Goal: Complete application form: Complete application form

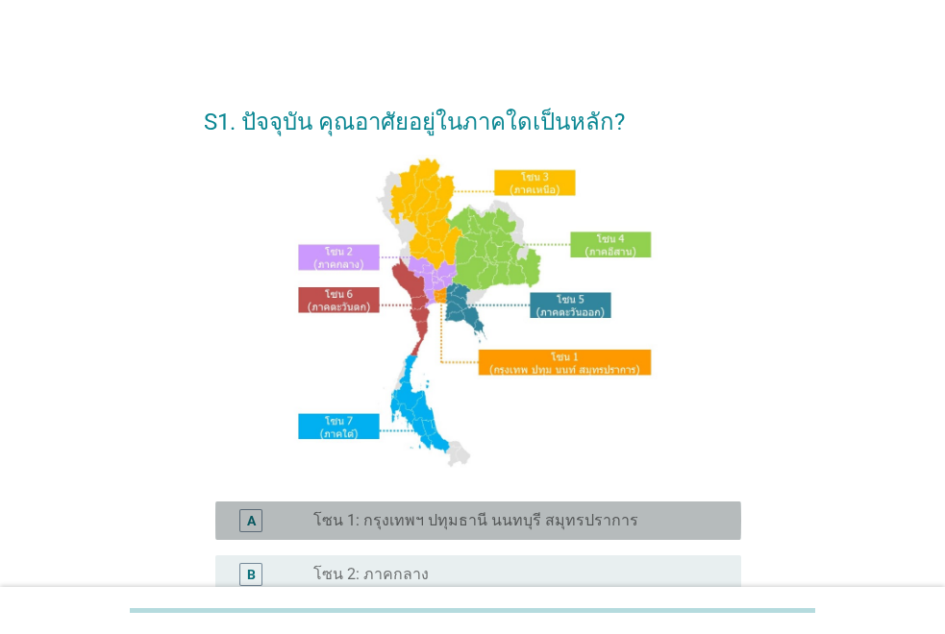
click at [444, 525] on label "โซน 1: กรุงเทพฯ ปทุมธานี นนทบุรี สมุทรปราการ" at bounding box center [475, 520] width 325 height 19
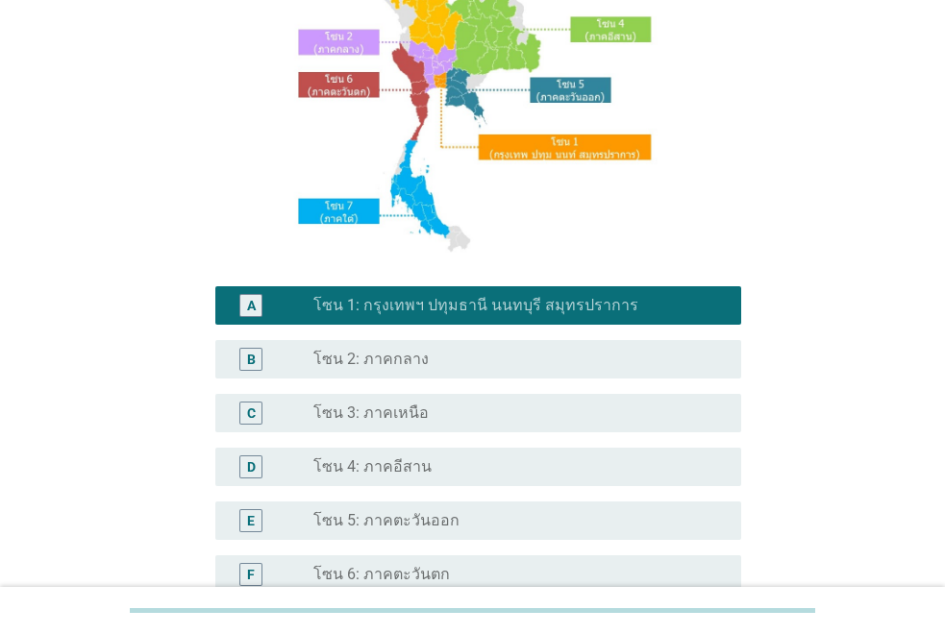
scroll to position [384, 0]
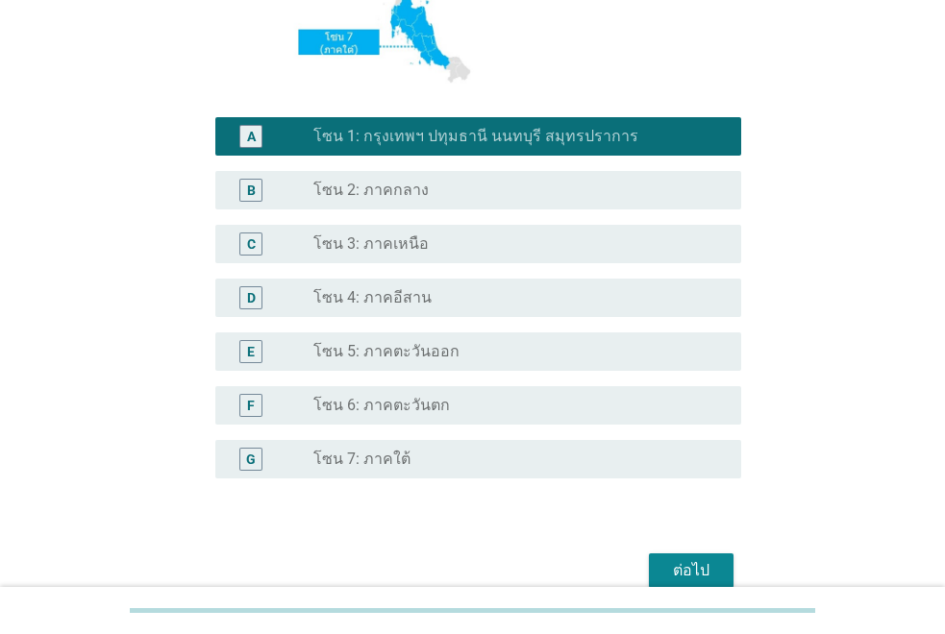
click at [675, 567] on div "ต่อไป" at bounding box center [691, 570] width 54 height 23
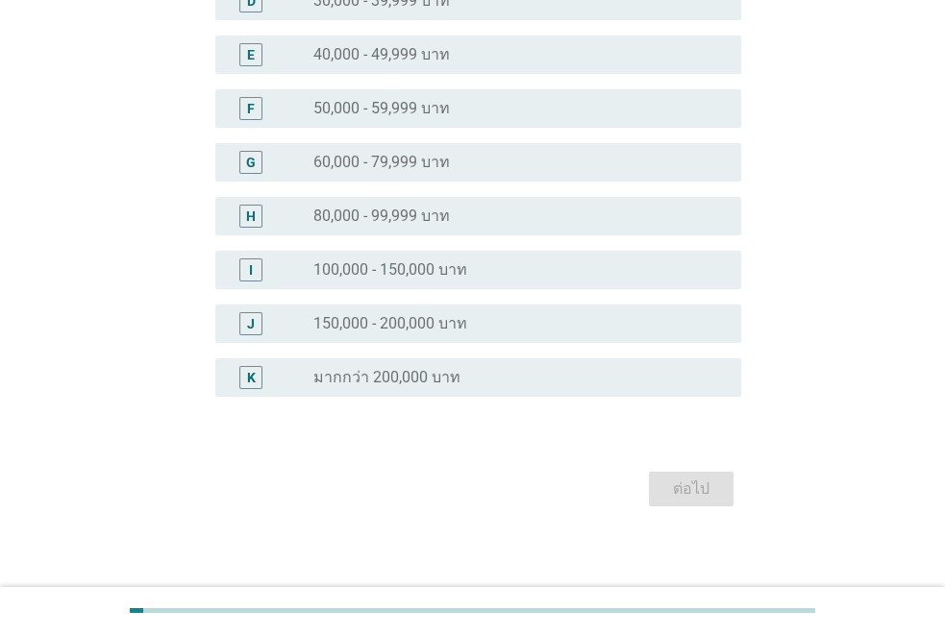
scroll to position [0, 0]
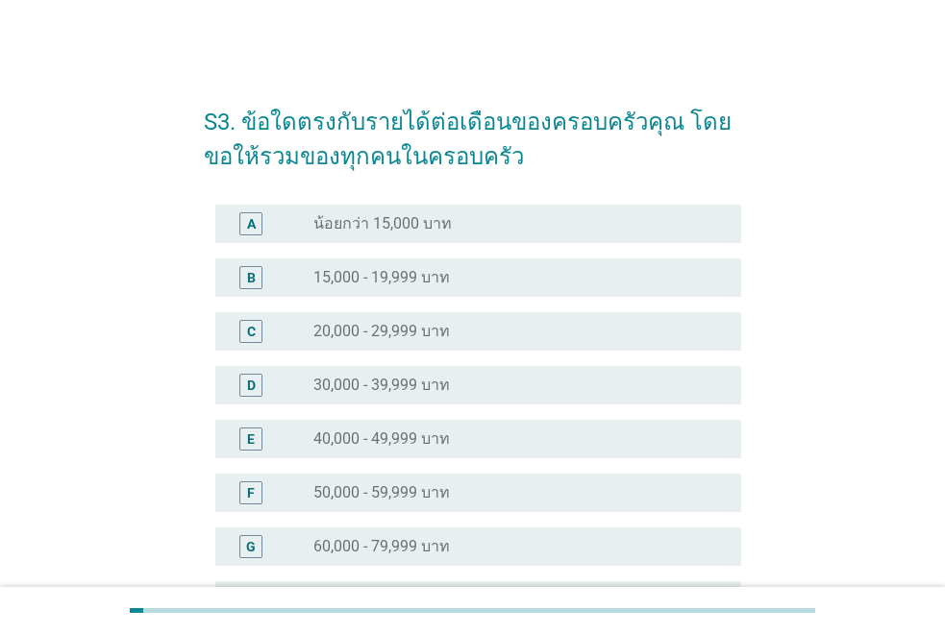
click at [458, 471] on div "F radio_button_unchecked 50,000 - 59,999 บาท" at bounding box center [472, 493] width 537 height 54
click at [463, 497] on div "radio_button_unchecked 50,000 - 59,999 บาท" at bounding box center [511, 492] width 397 height 19
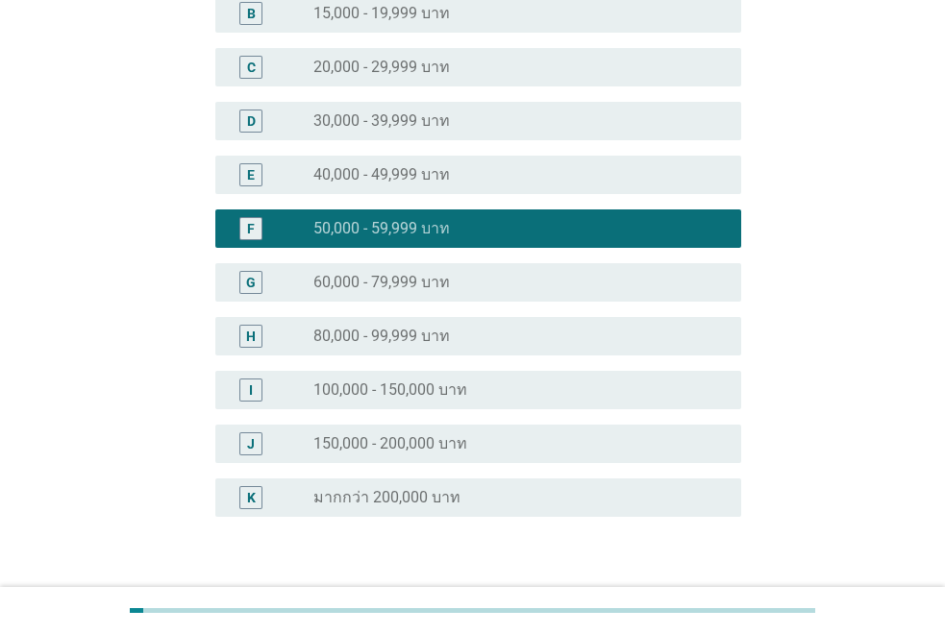
scroll to position [394, 0]
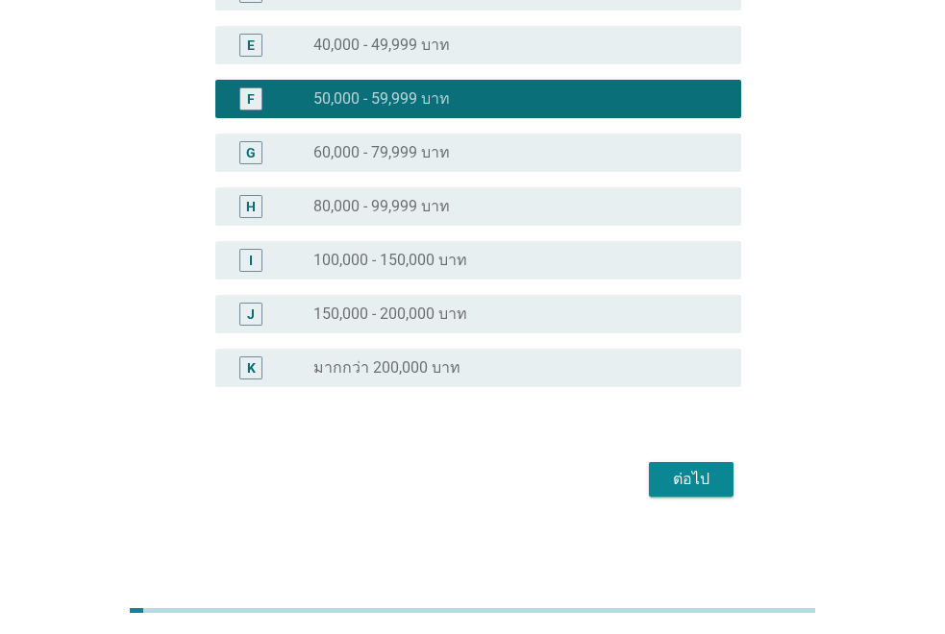
click at [715, 483] on div "ต่อไป" at bounding box center [691, 479] width 54 height 23
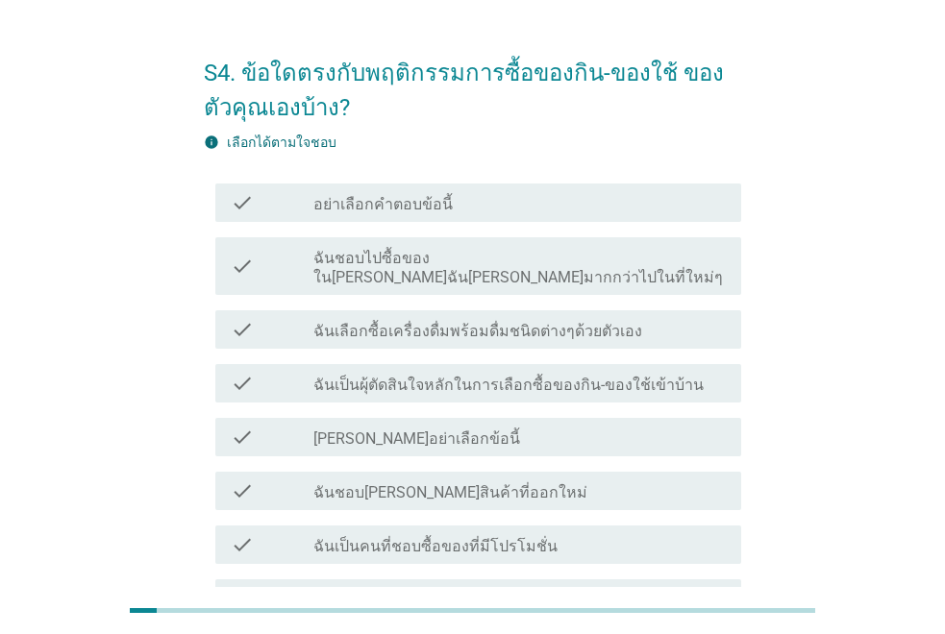
scroll to position [0, 0]
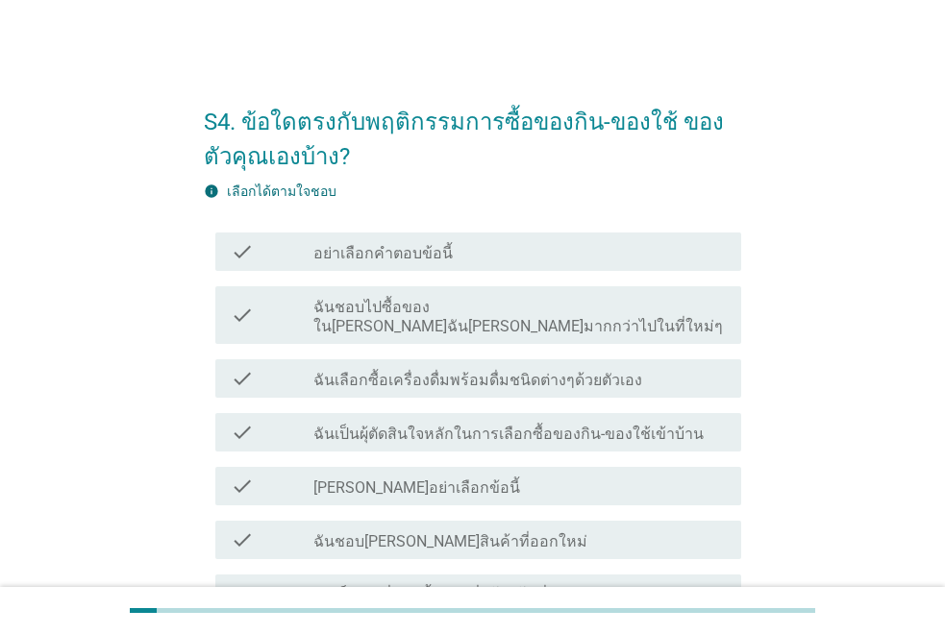
click at [445, 326] on div "check check_box_outline_blank ฉันชอบไปซื้อของใน[PERSON_NAME]ฉัน[PERSON_NAME]มาก…" at bounding box center [472, 315] width 537 height 73
click at [351, 307] on label "ฉันชอบไปซื้อของใน[PERSON_NAME]ฉัน[PERSON_NAME]มากกว่าไปในที่ใหม่ๆ" at bounding box center [519, 317] width 412 height 38
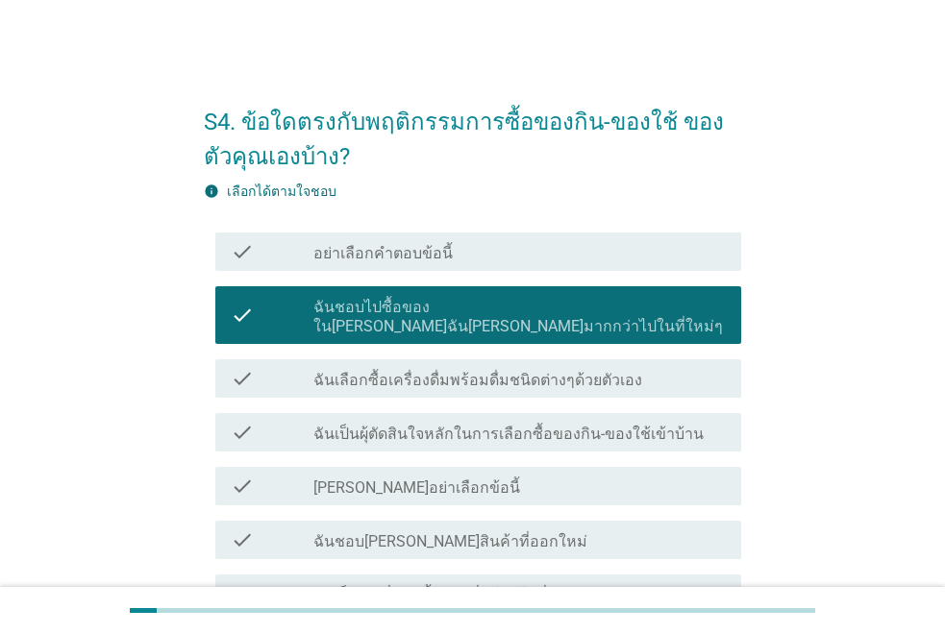
click at [323, 367] on div "check_box_outline_blank ฉันเลือกซื้อเครื่องดื่มพร้อมดื่มชนิดต่างๆด้วยตัวเอง" at bounding box center [519, 378] width 412 height 23
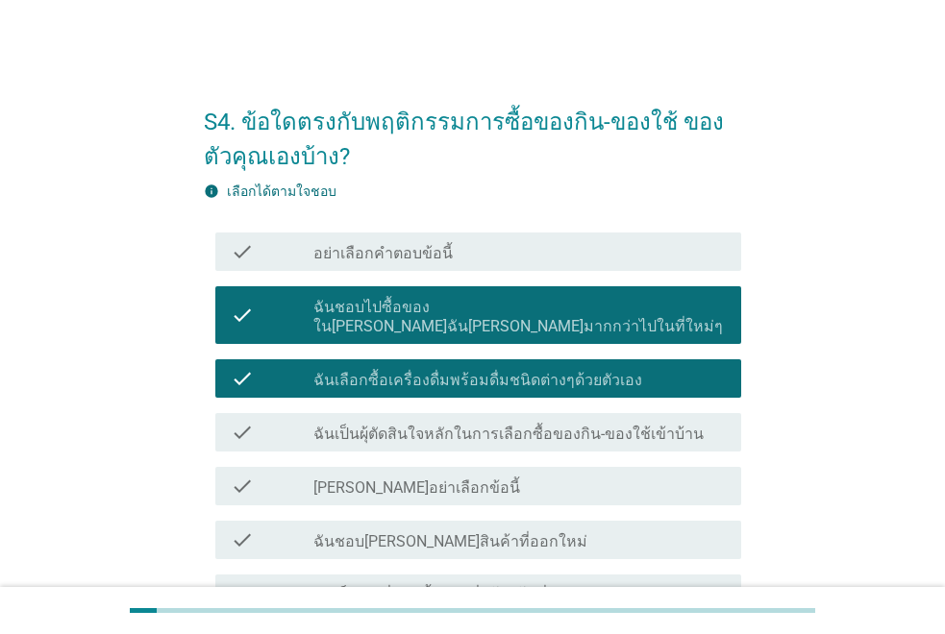
click at [336, 413] on div "check check_box_outline_blank ฉันเป็นผุ้ตัดสินใจหลักในการเลือกซื้อของกิน-ของใช้…" at bounding box center [478, 432] width 526 height 38
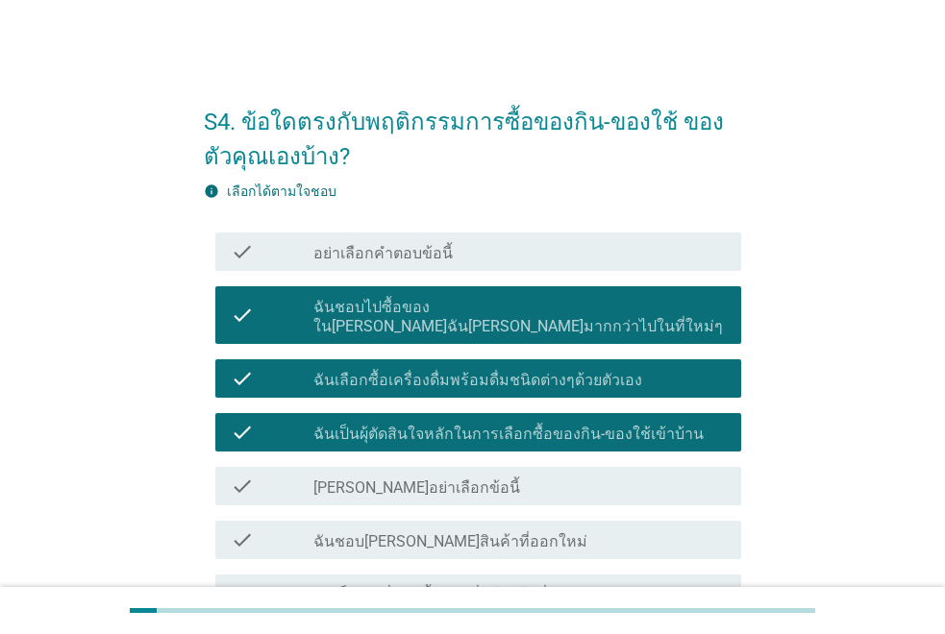
click at [335, 467] on div "check check_box_outline_blank [PERSON_NAME]อย่าเลือกข้อนี้" at bounding box center [478, 486] width 526 height 38
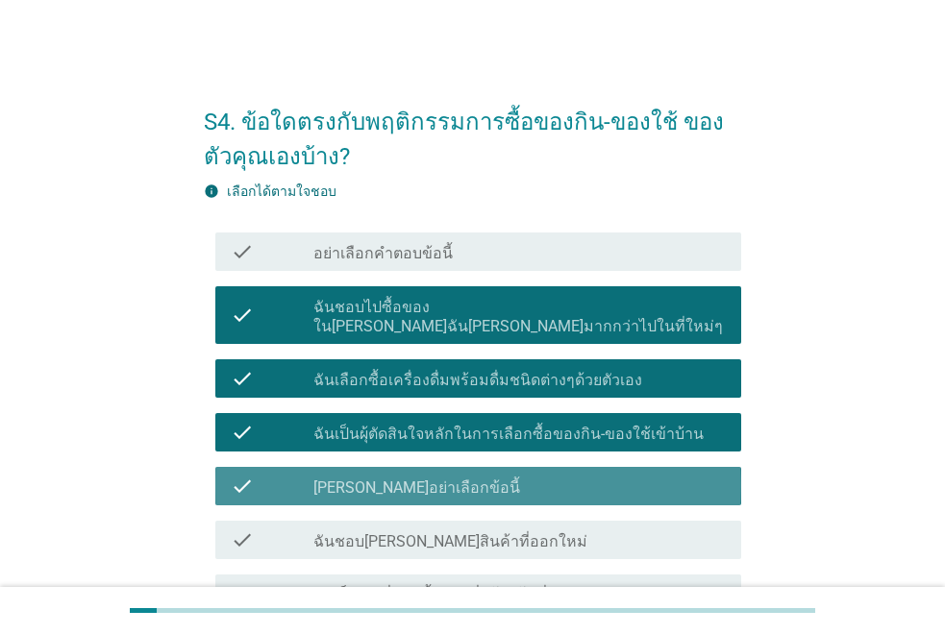
click at [335, 467] on div "check check_box_outline_blank [PERSON_NAME]อย่าเลือกข้อนี้" at bounding box center [478, 486] width 526 height 38
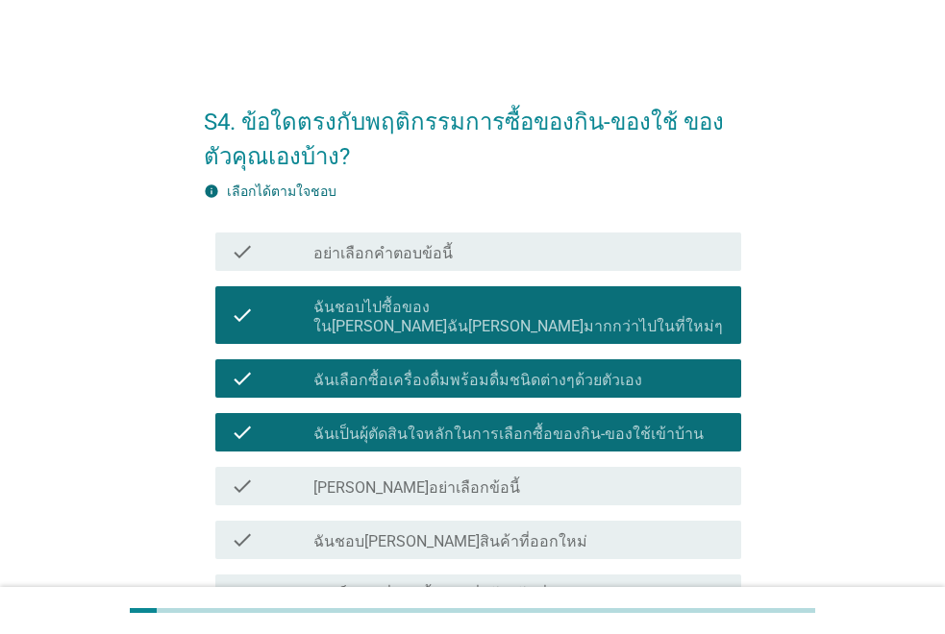
click at [503, 532] on div "check check_box_outline_blank ฉันชอบ[PERSON_NAME]สินค้าที่ออกใหม่" at bounding box center [478, 540] width 526 height 38
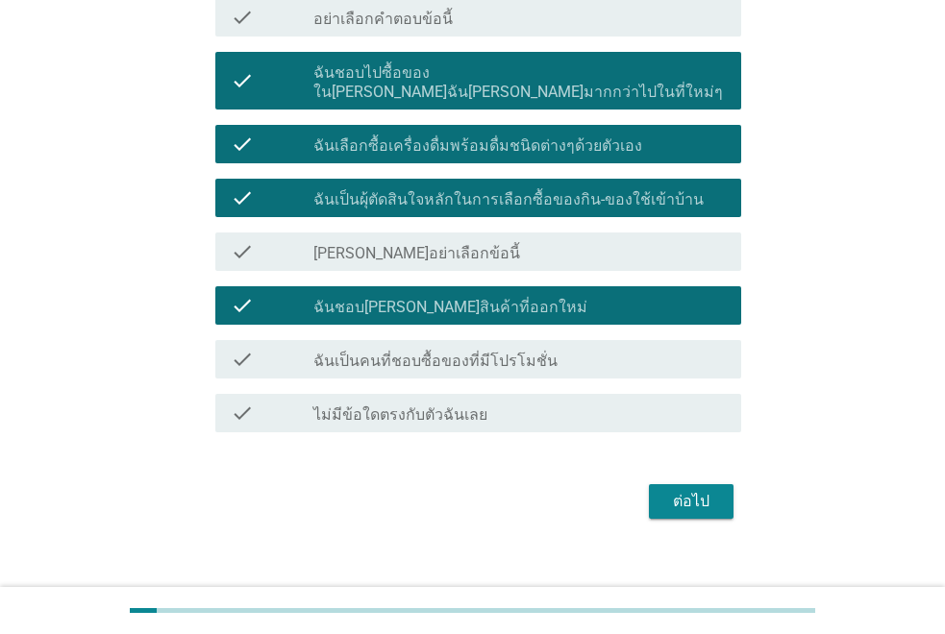
scroll to position [237, 0]
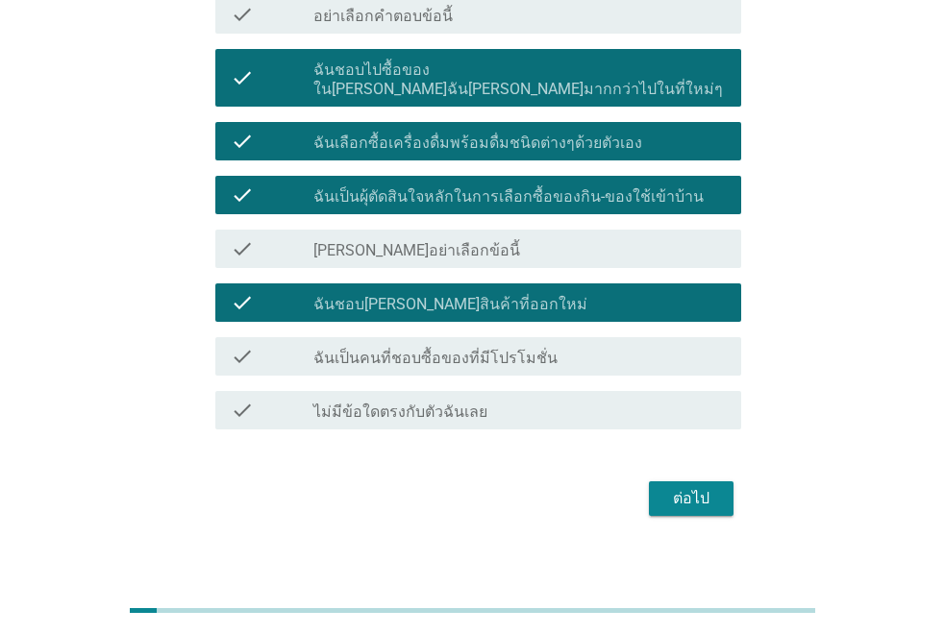
click at [532, 349] on label "ฉันเป็นคนที่ชอบซื้อของที่มีโปรโมชั่น" at bounding box center [435, 358] width 244 height 19
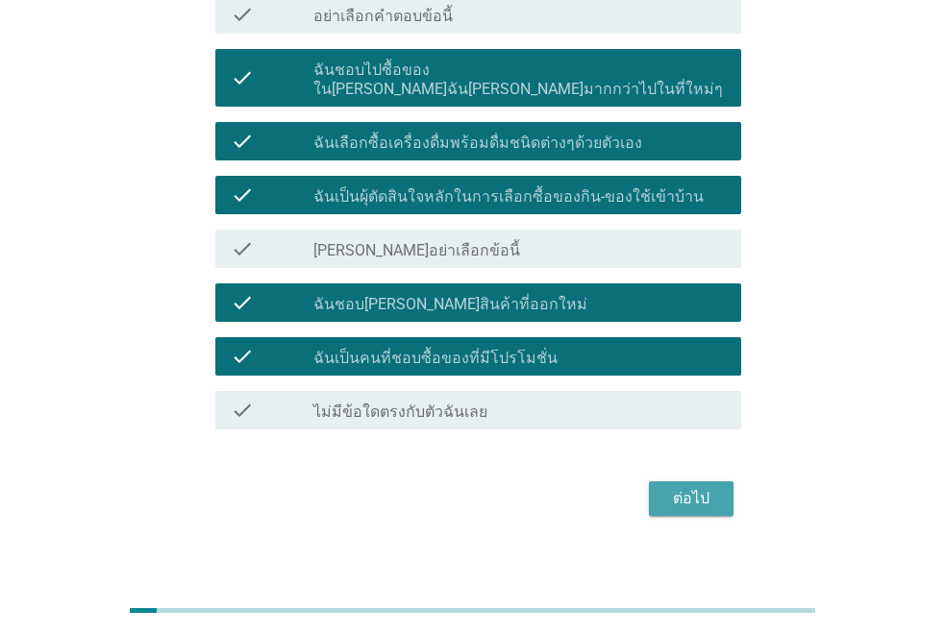
click at [650, 481] on button "ต่อไป" at bounding box center [691, 498] width 85 height 35
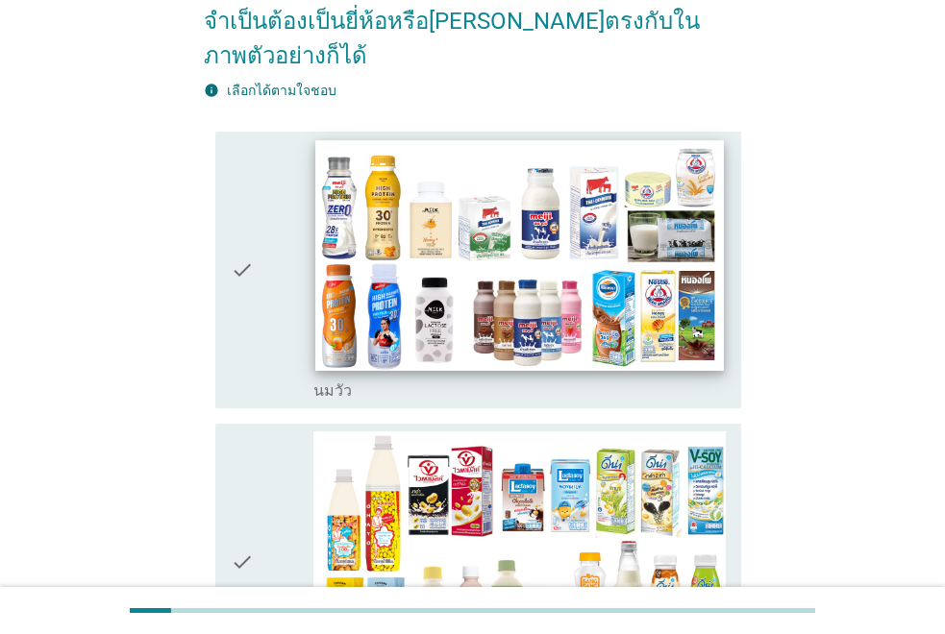
scroll to position [384, 0]
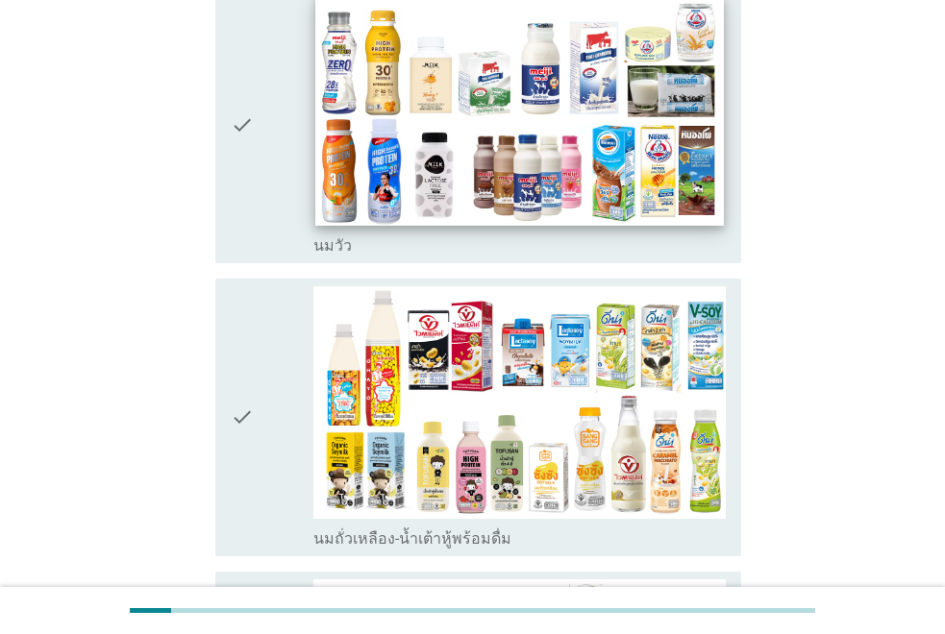
click at [470, 100] on img at bounding box center [519, 110] width 408 height 230
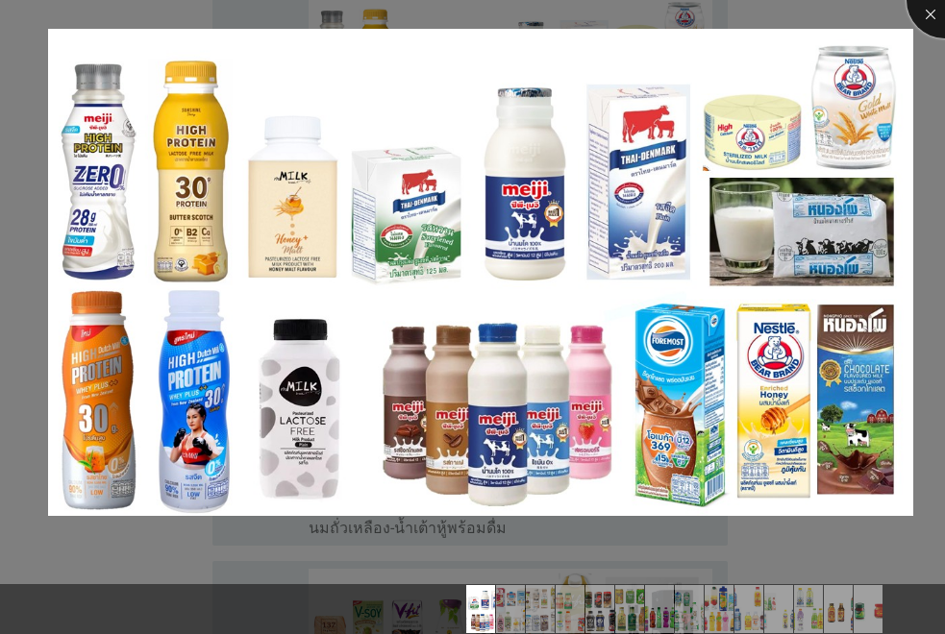
click at [921, 29] on div at bounding box center [944, 0] width 77 height 77
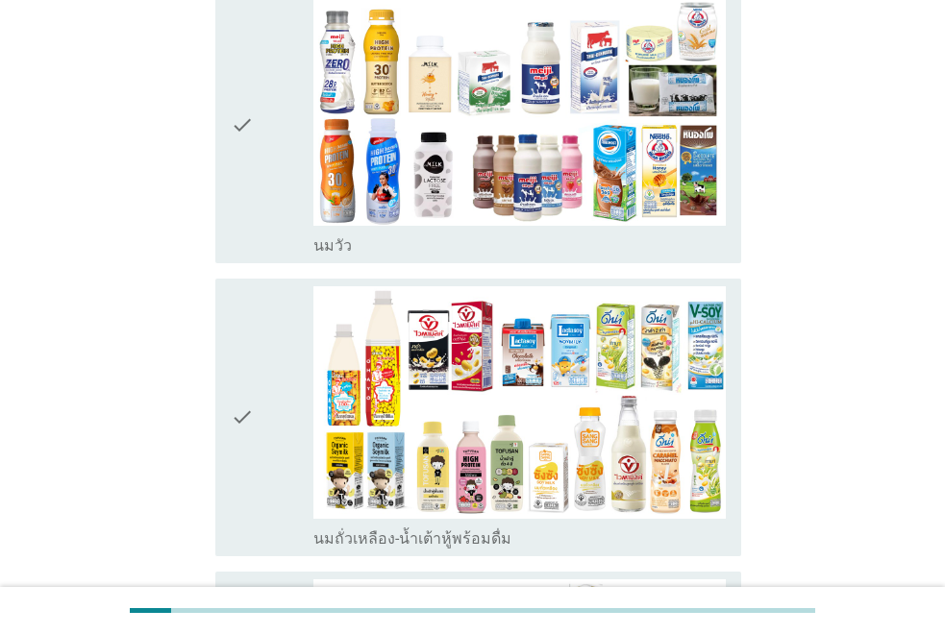
click at [257, 138] on div "check" at bounding box center [272, 125] width 83 height 262
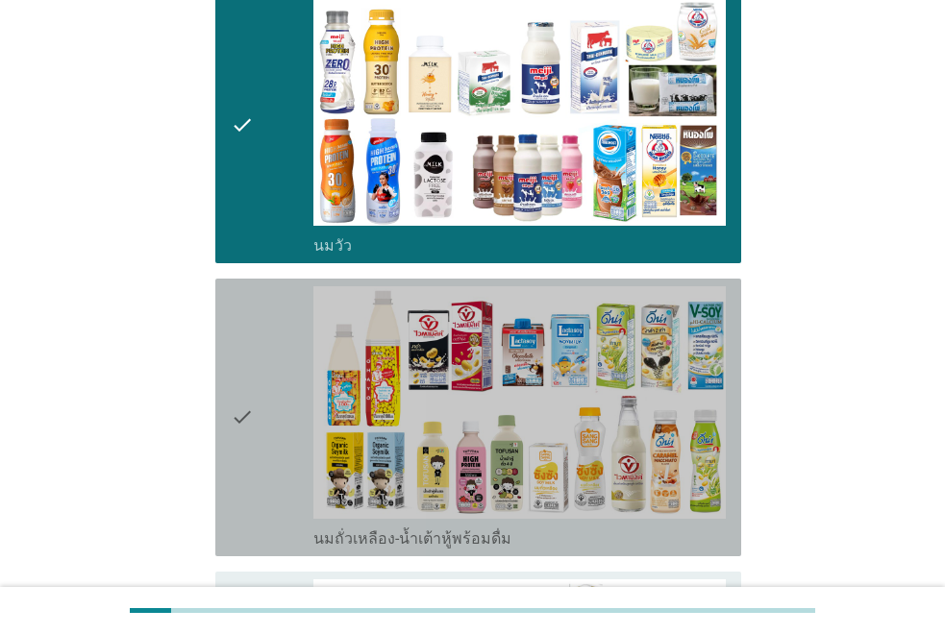
click at [257, 459] on div "check" at bounding box center [272, 417] width 83 height 262
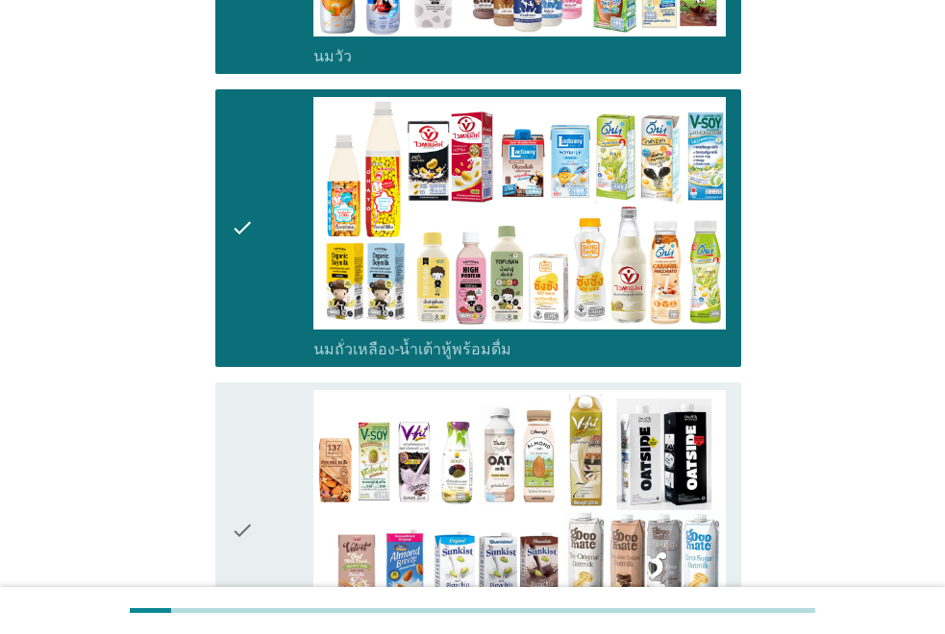
scroll to position [769, 0]
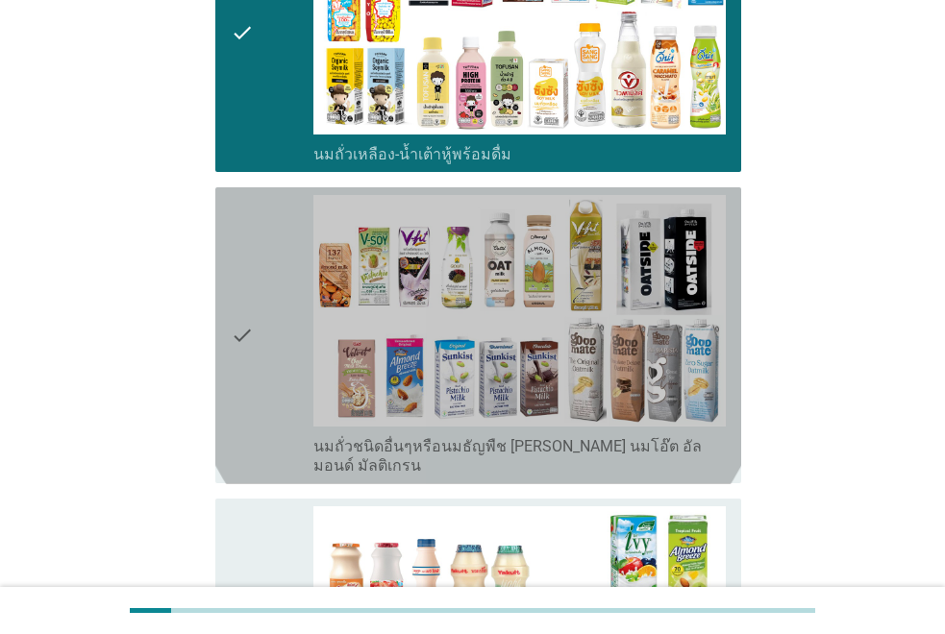
click at [237, 314] on icon "check" at bounding box center [242, 336] width 23 height 282
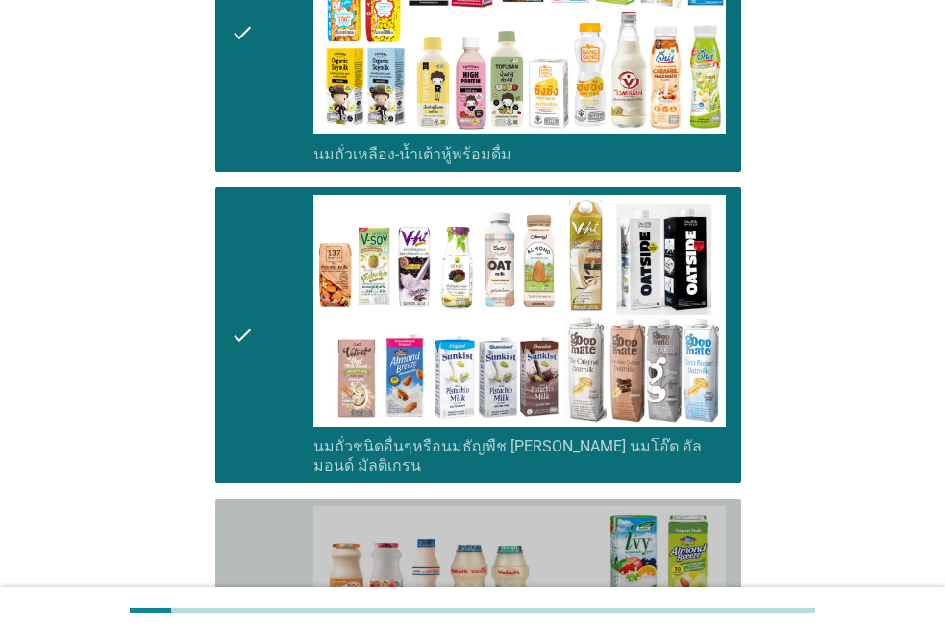
click at [248, 532] on icon "check" at bounding box center [242, 637] width 23 height 262
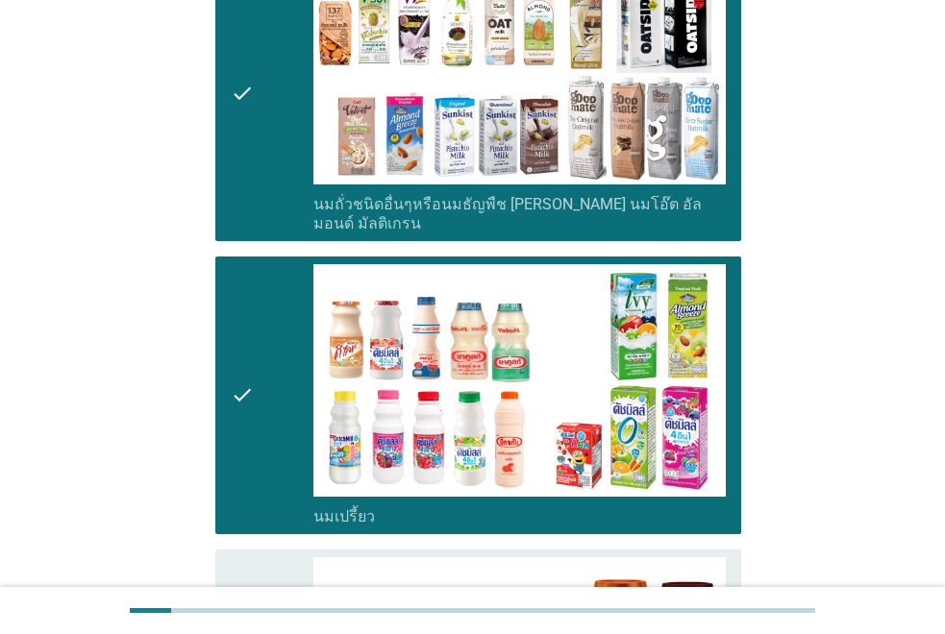
scroll to position [1153, 0]
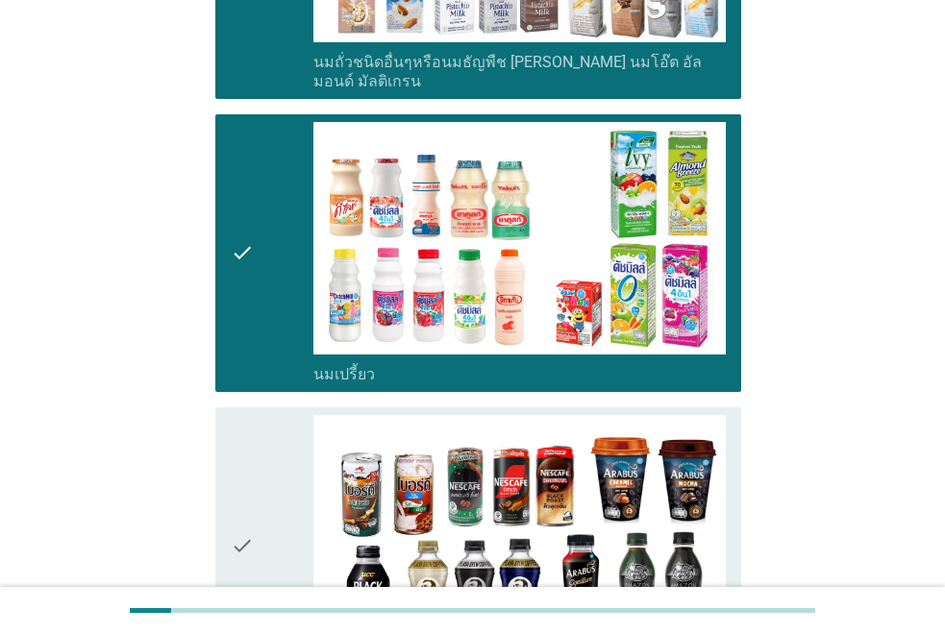
click at [241, 506] on icon "check" at bounding box center [242, 546] width 23 height 262
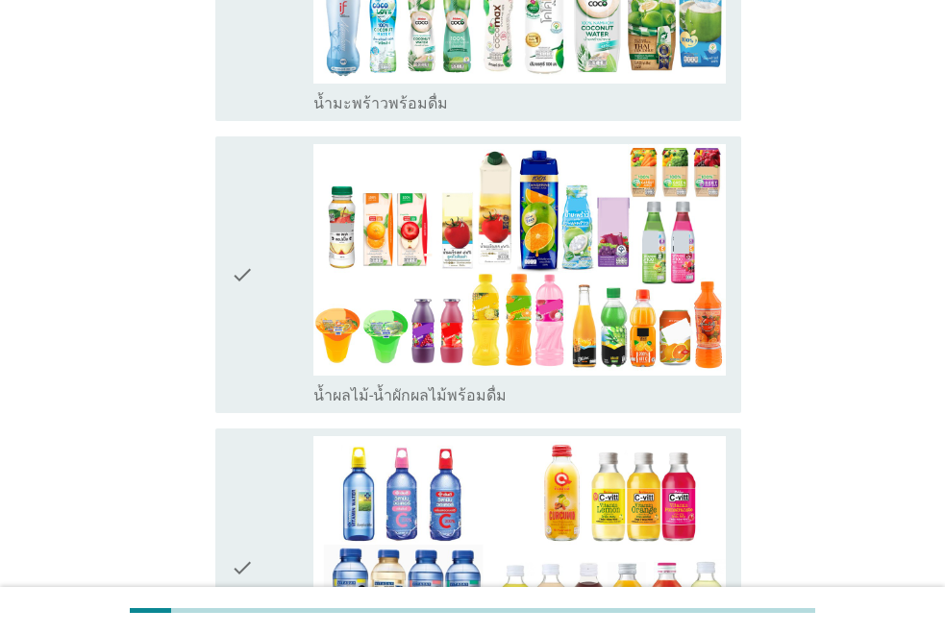
scroll to position [2883, 0]
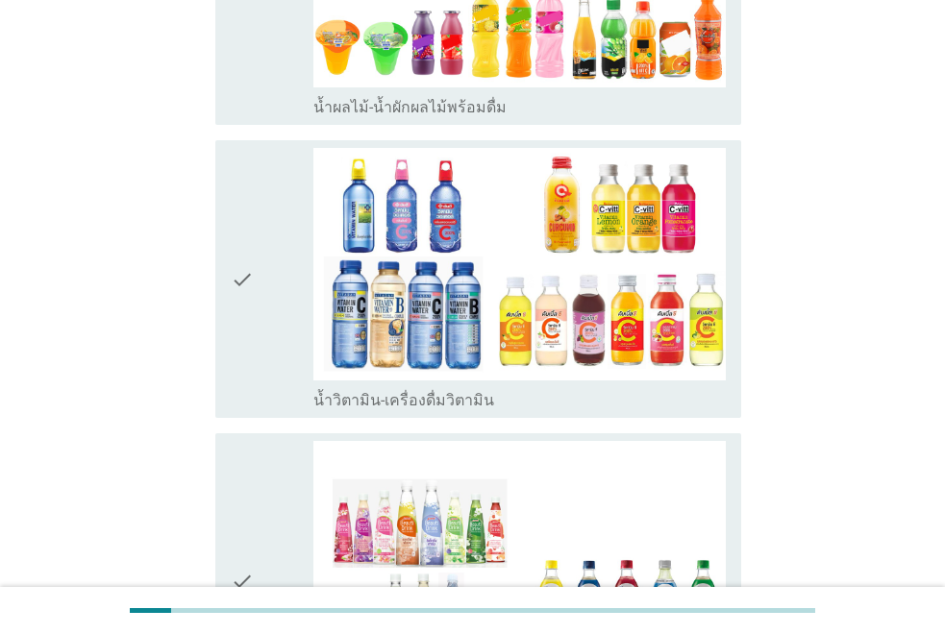
click at [263, 516] on div "check" at bounding box center [272, 582] width 83 height 282
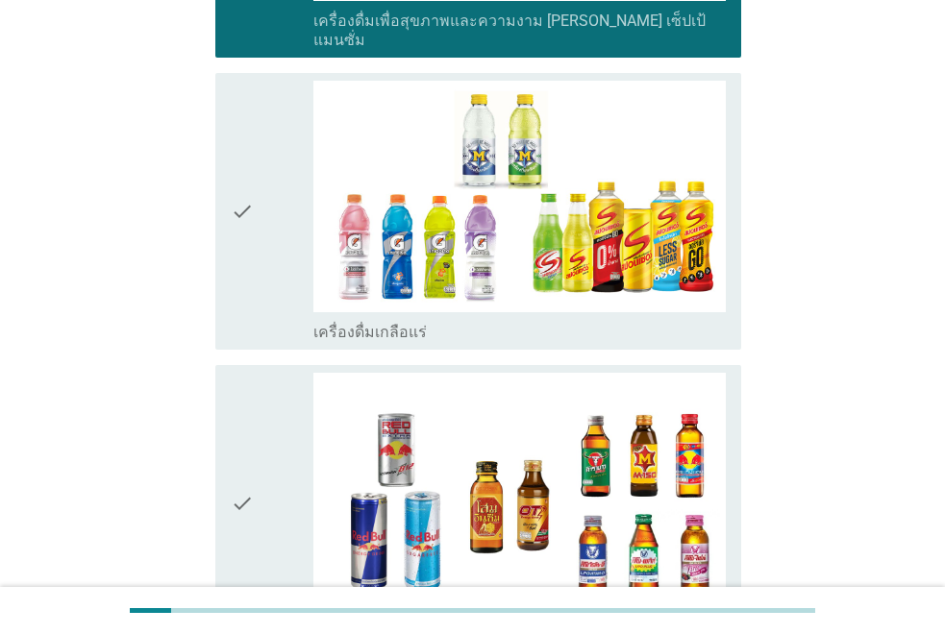
scroll to position [4036, 0]
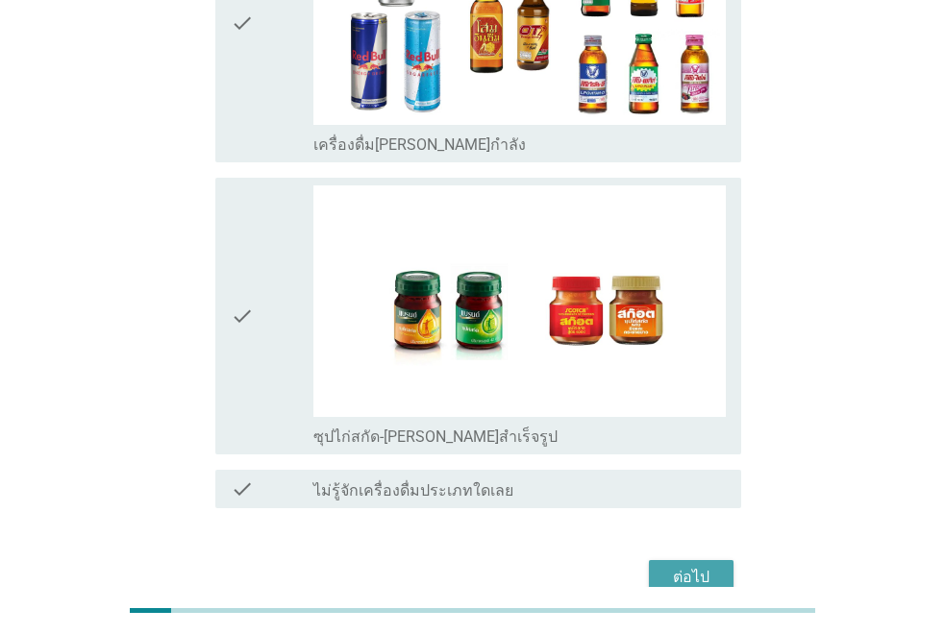
click at [678, 566] on div "ต่อไป" at bounding box center [691, 577] width 54 height 23
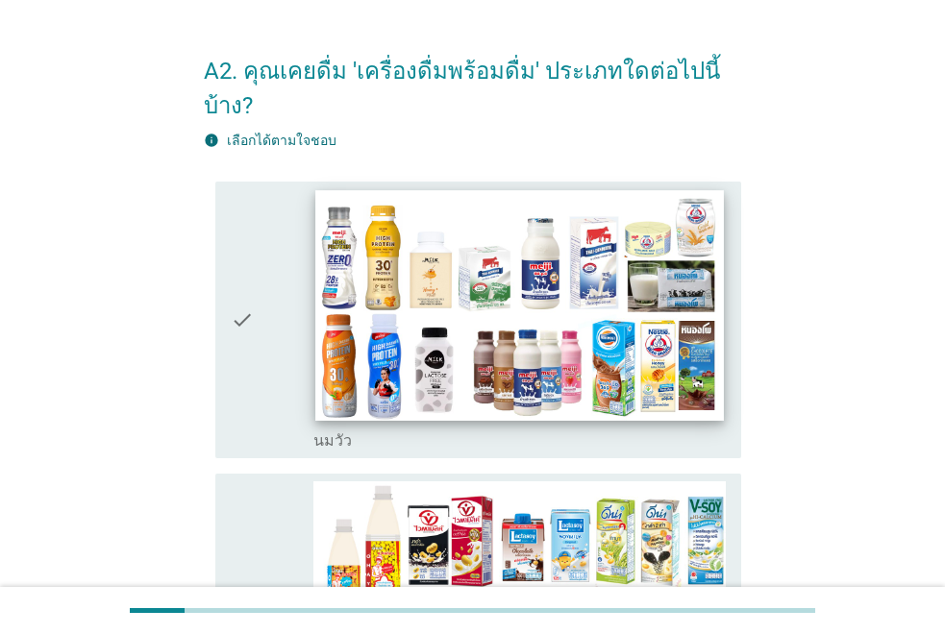
scroll to position [192, 0]
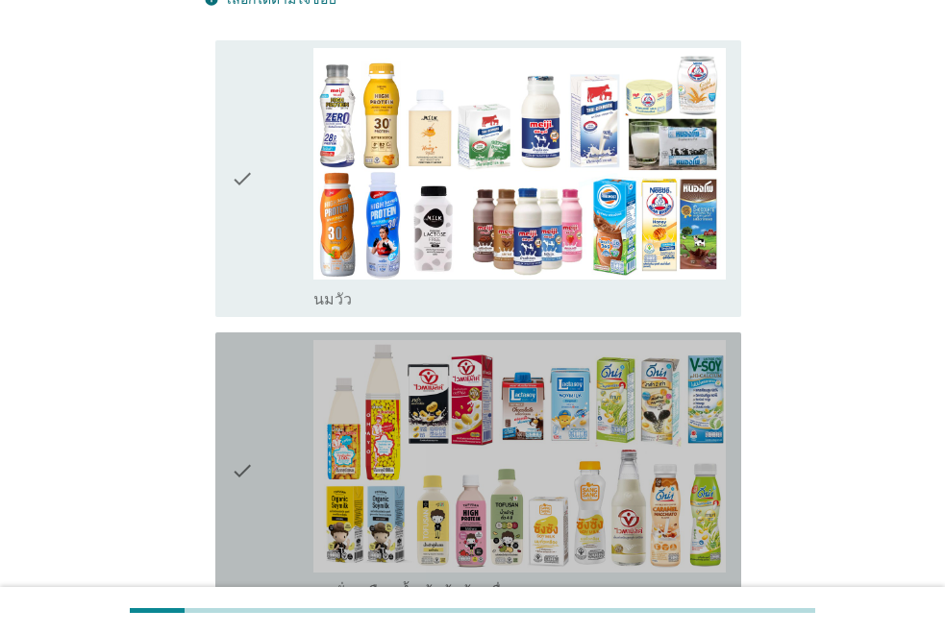
click at [280, 410] on div "check" at bounding box center [272, 471] width 83 height 262
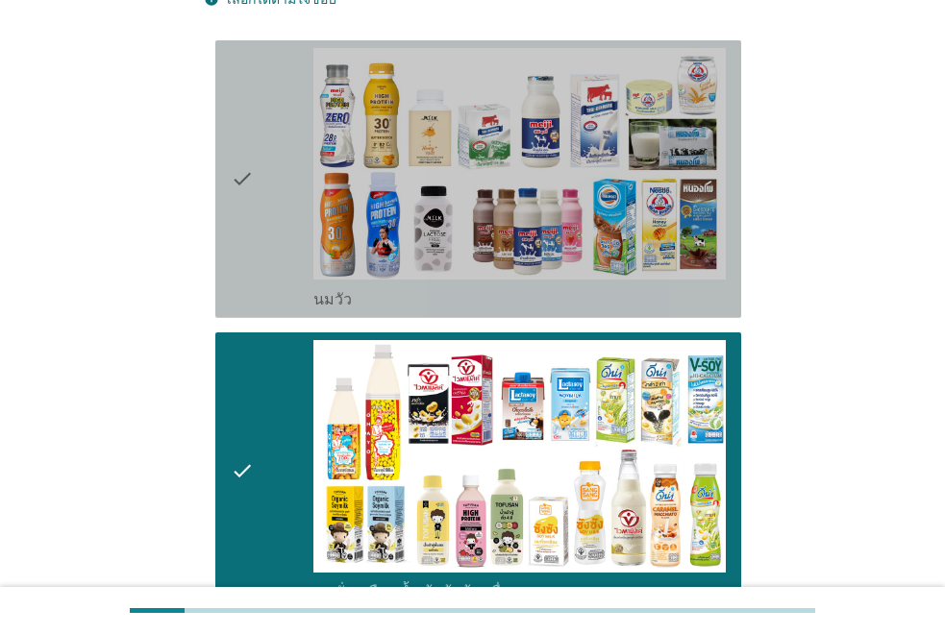
click at [243, 177] on icon "check" at bounding box center [242, 179] width 23 height 262
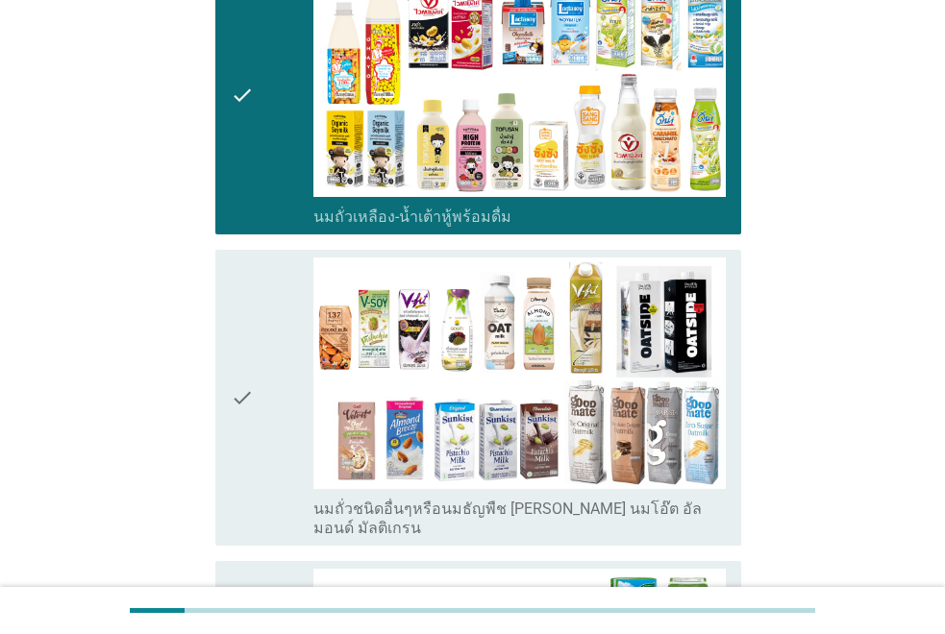
scroll to position [961, 0]
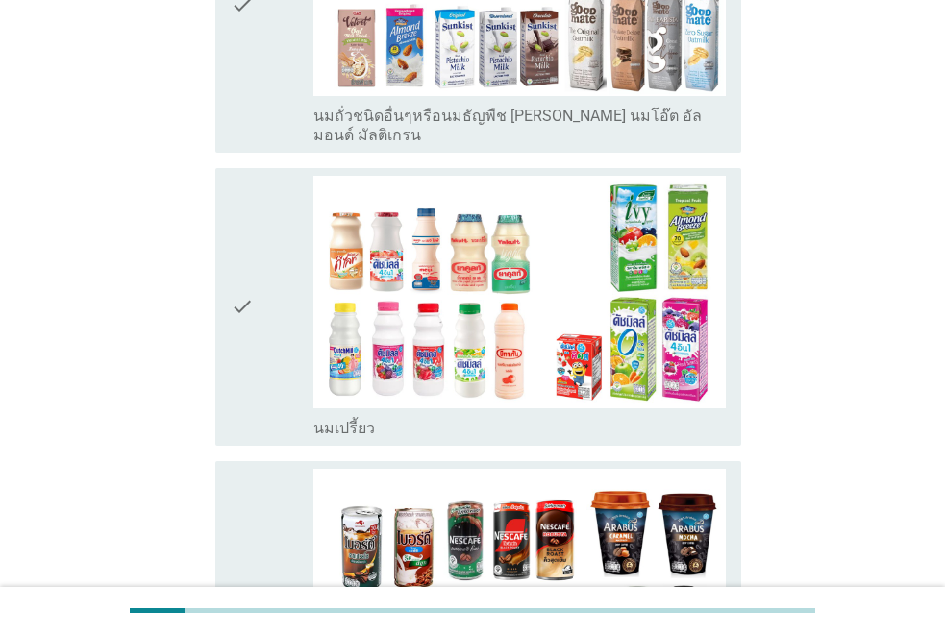
click at [282, 279] on div "check" at bounding box center [272, 307] width 83 height 262
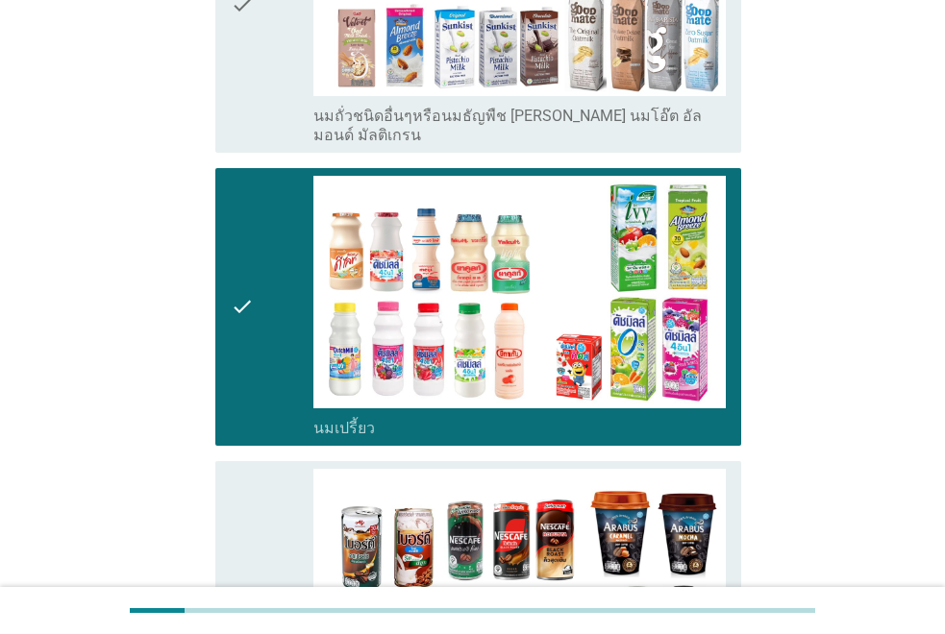
click at [258, 76] on div "check" at bounding box center [272, 6] width 83 height 282
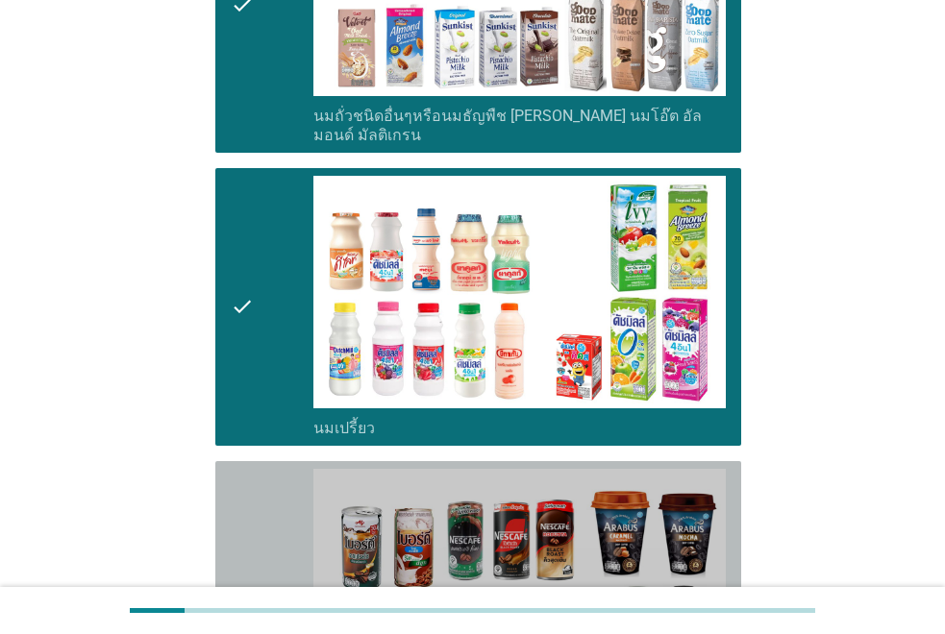
click at [258, 551] on div "check" at bounding box center [272, 600] width 83 height 262
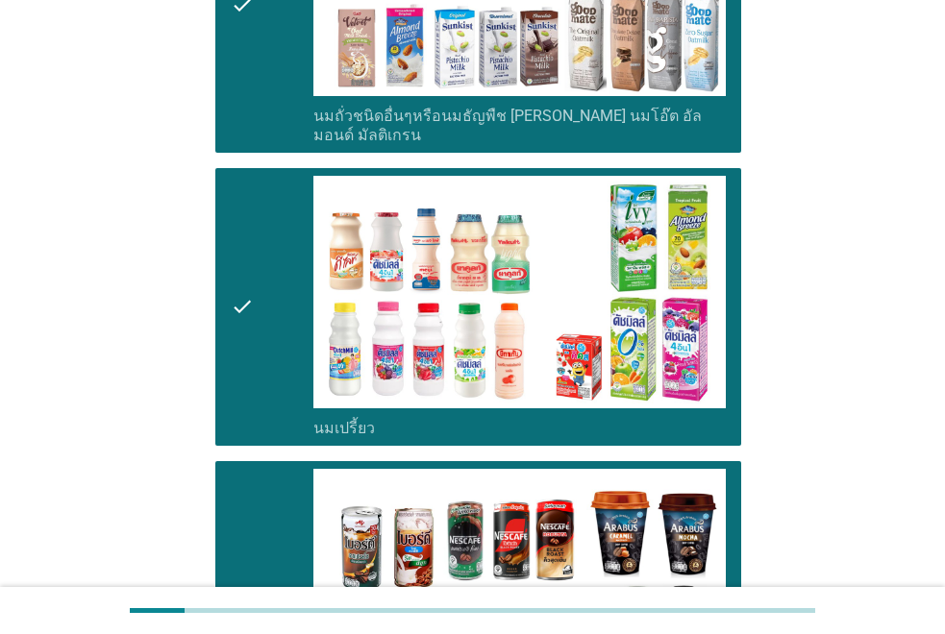
scroll to position [1345, 0]
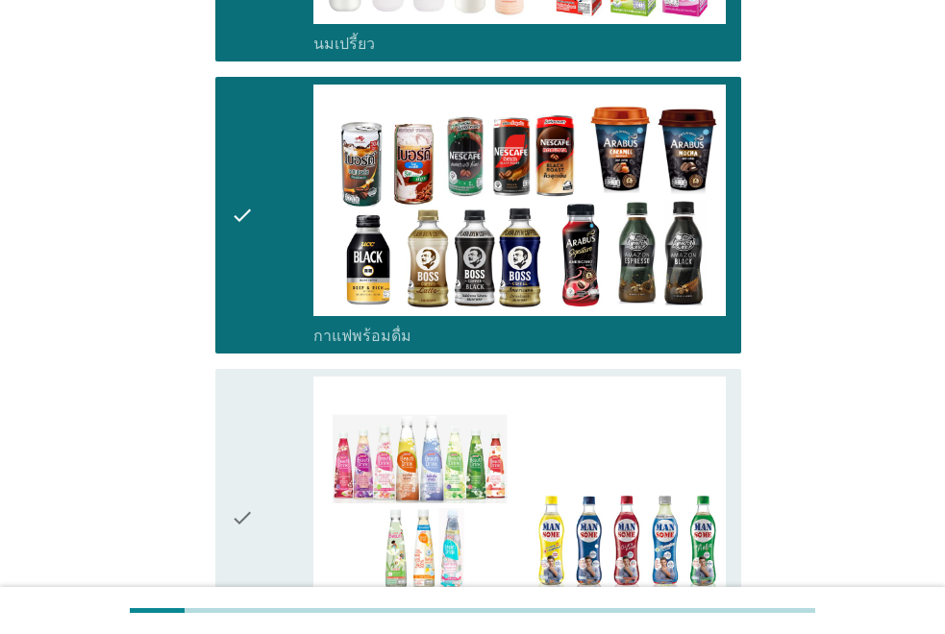
click at [243, 441] on icon "check" at bounding box center [242, 518] width 23 height 282
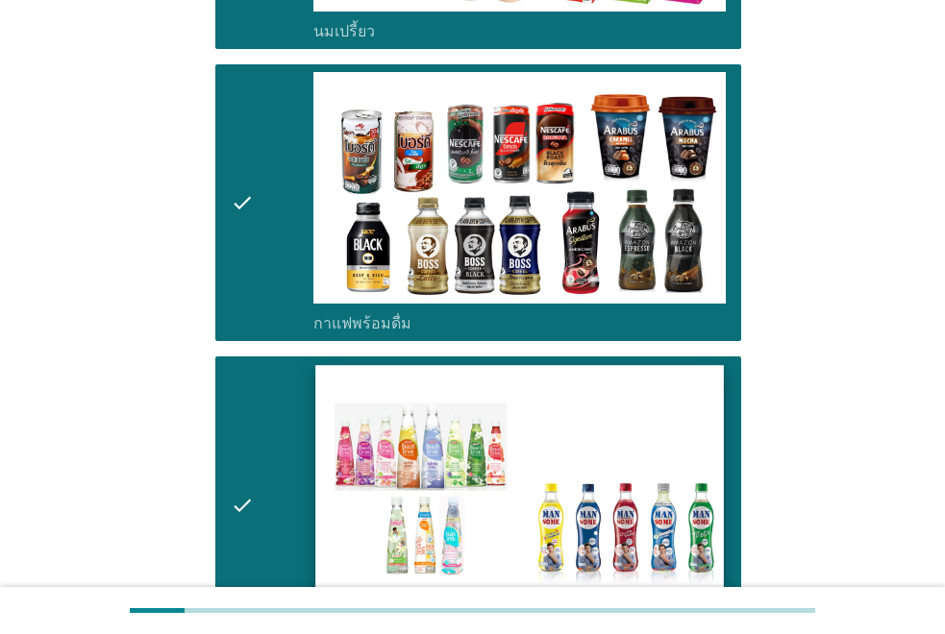
scroll to position [1582, 0]
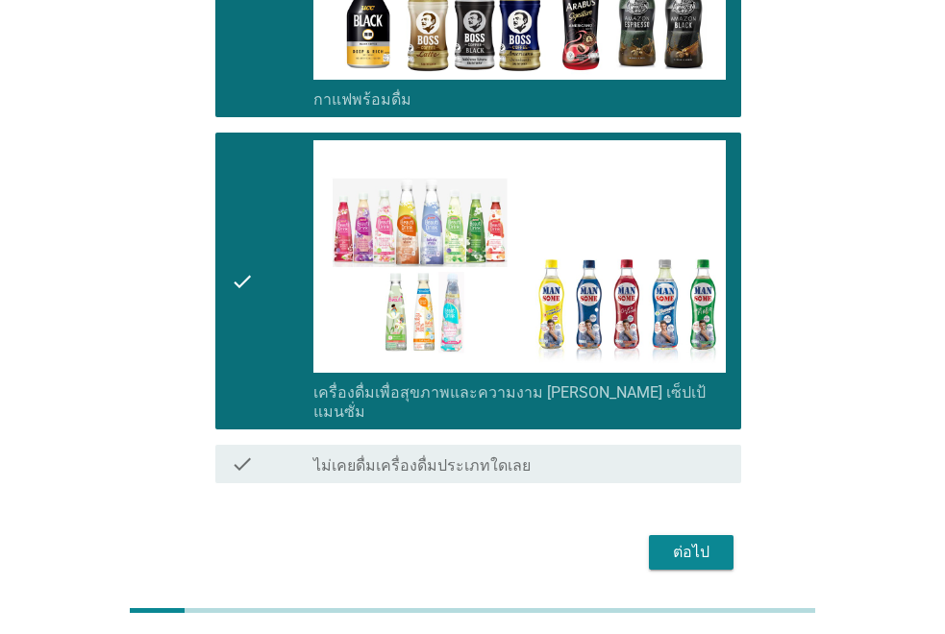
click at [654, 535] on button "ต่อไป" at bounding box center [691, 552] width 85 height 35
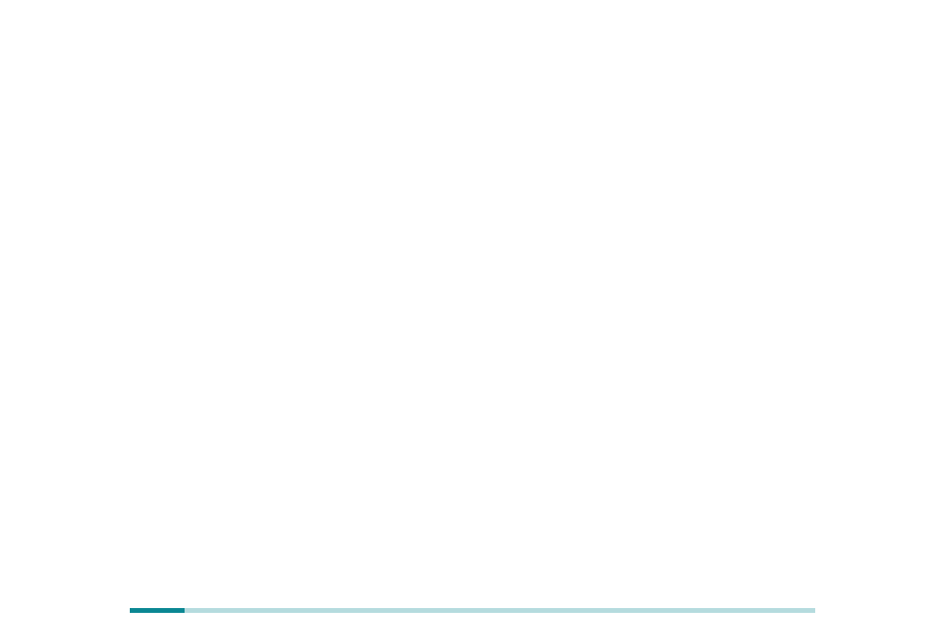
scroll to position [0, 0]
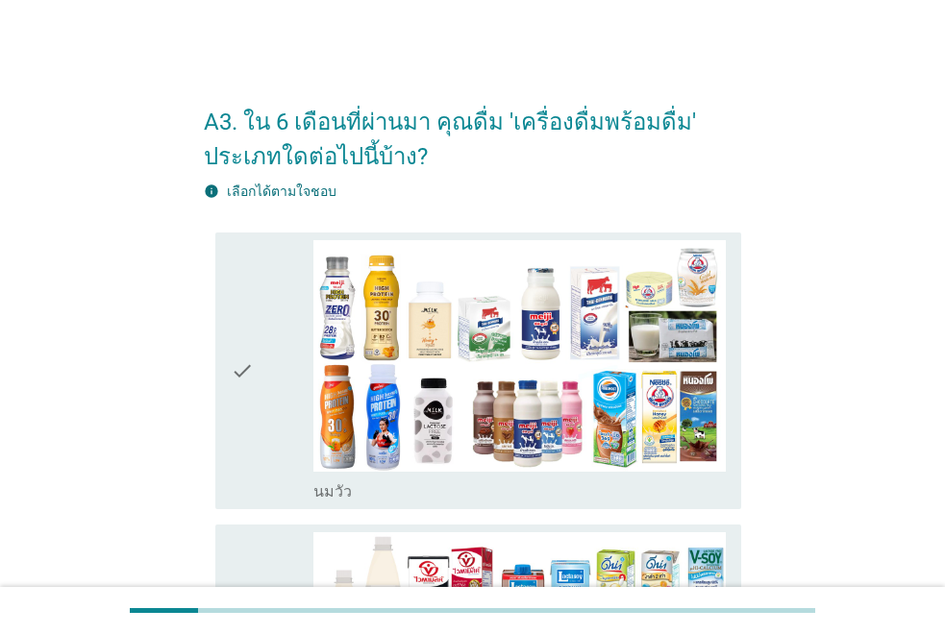
click at [215, 368] on div "check check_box_outline_blank [PERSON_NAME]" at bounding box center [478, 372] width 526 height 278
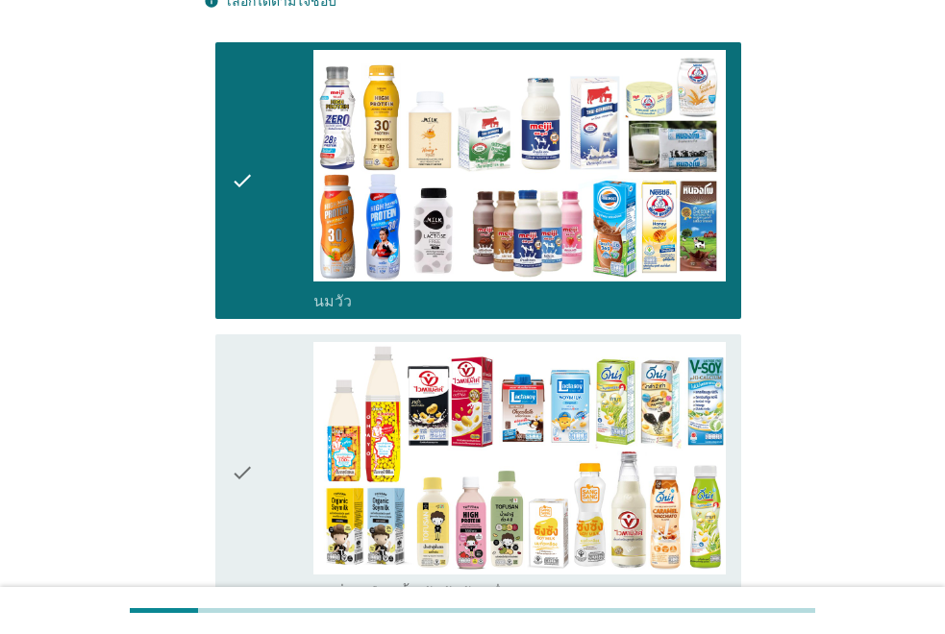
scroll to position [384, 0]
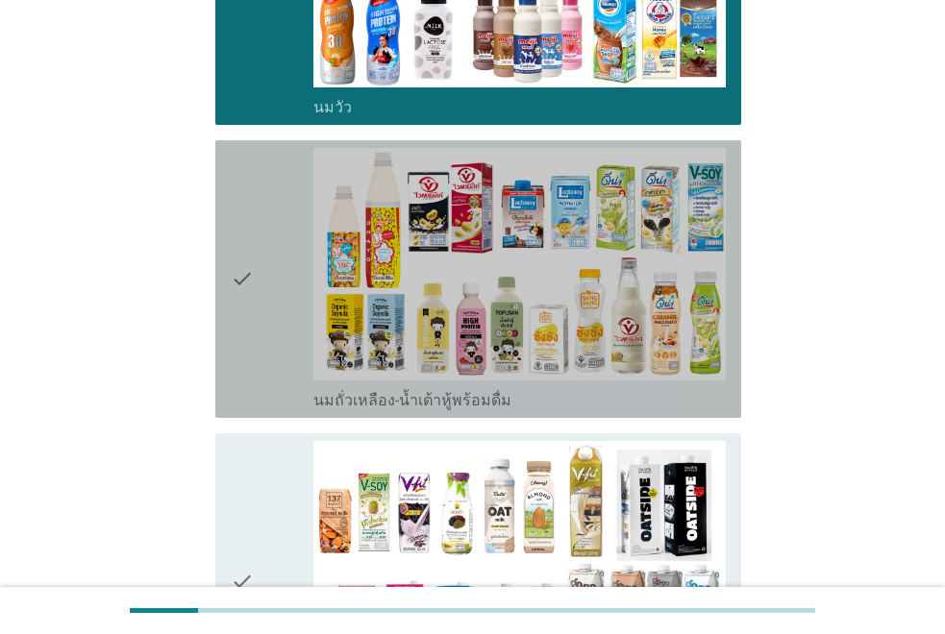
click at [276, 208] on div "check" at bounding box center [272, 279] width 83 height 262
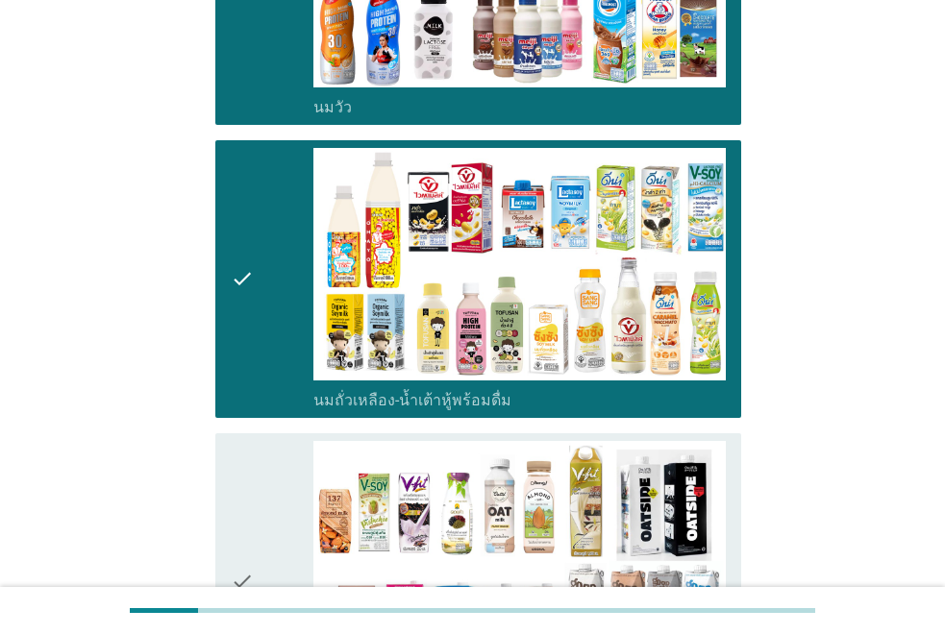
click at [258, 503] on div "check" at bounding box center [272, 582] width 83 height 282
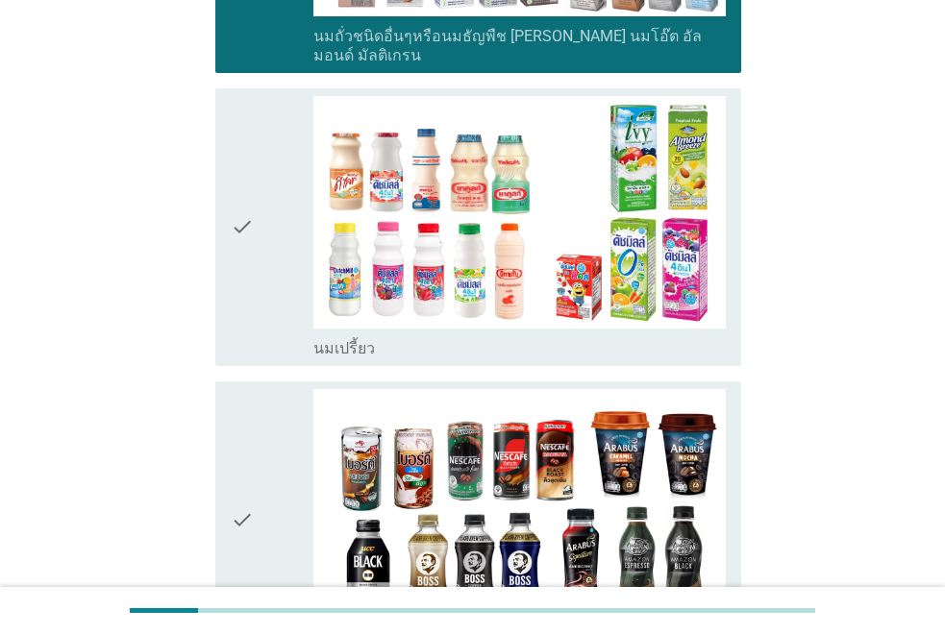
scroll to position [1249, 0]
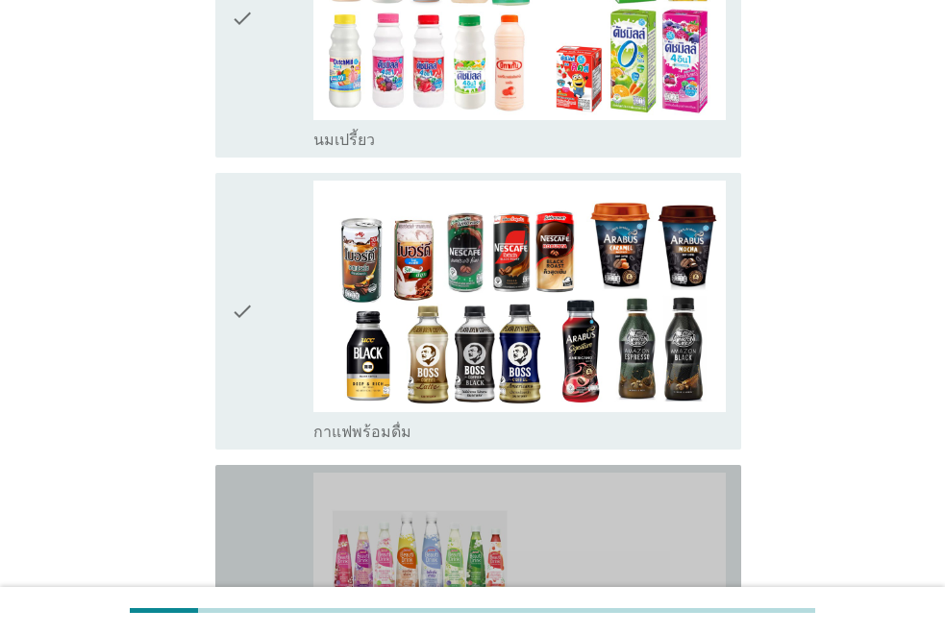
click at [256, 493] on div "check" at bounding box center [272, 614] width 83 height 282
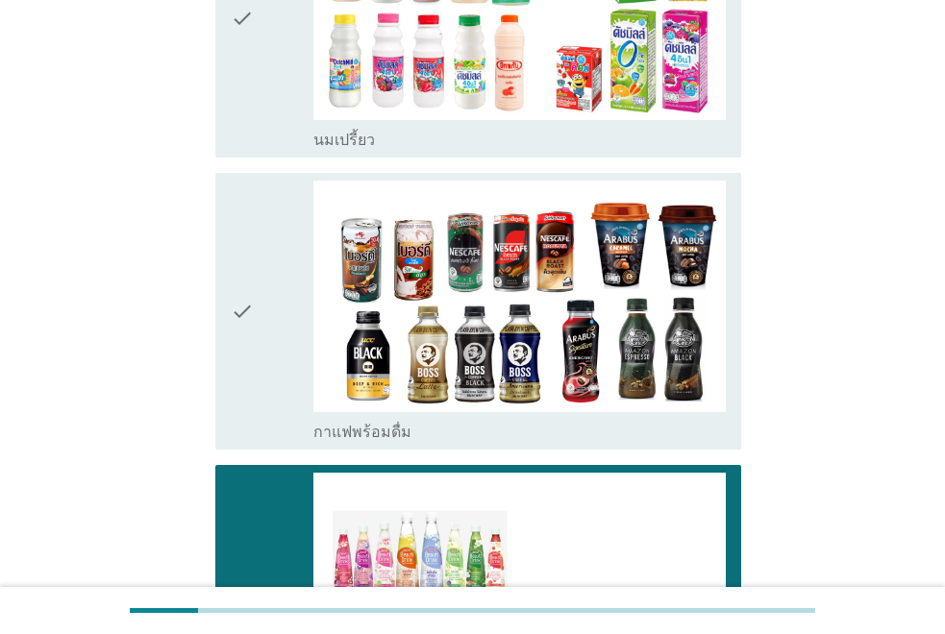
click at [253, 325] on icon "check" at bounding box center [242, 312] width 23 height 262
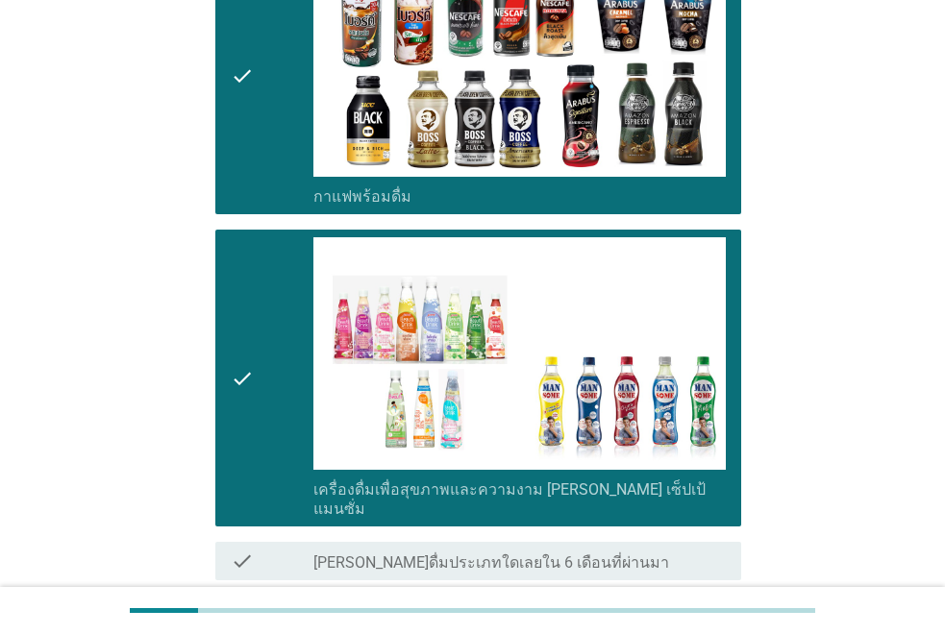
scroll to position [1616, 0]
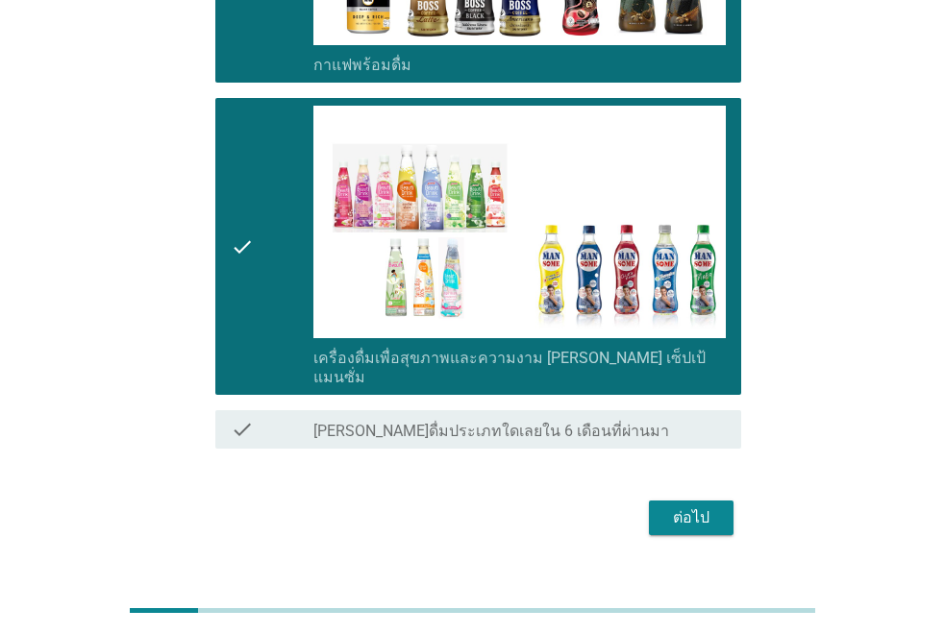
click at [690, 506] on div "ต่อไป" at bounding box center [691, 517] width 54 height 23
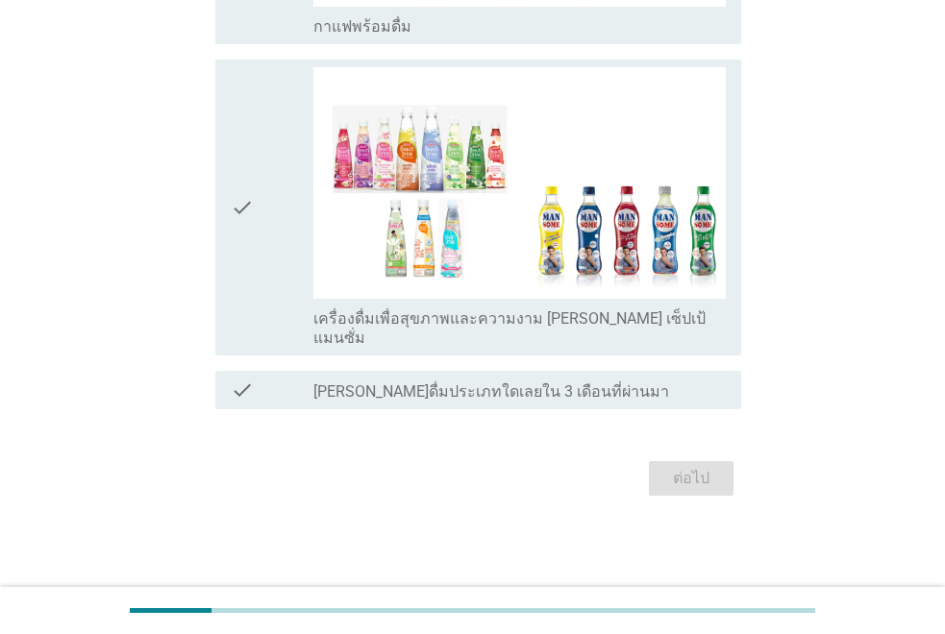
scroll to position [0, 0]
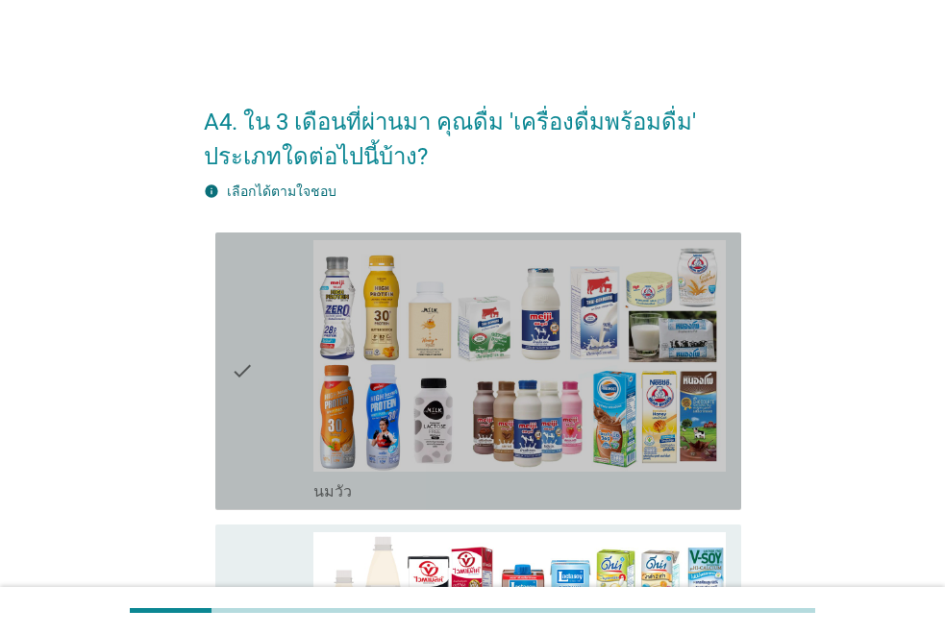
click at [240, 360] on icon "check" at bounding box center [242, 371] width 23 height 262
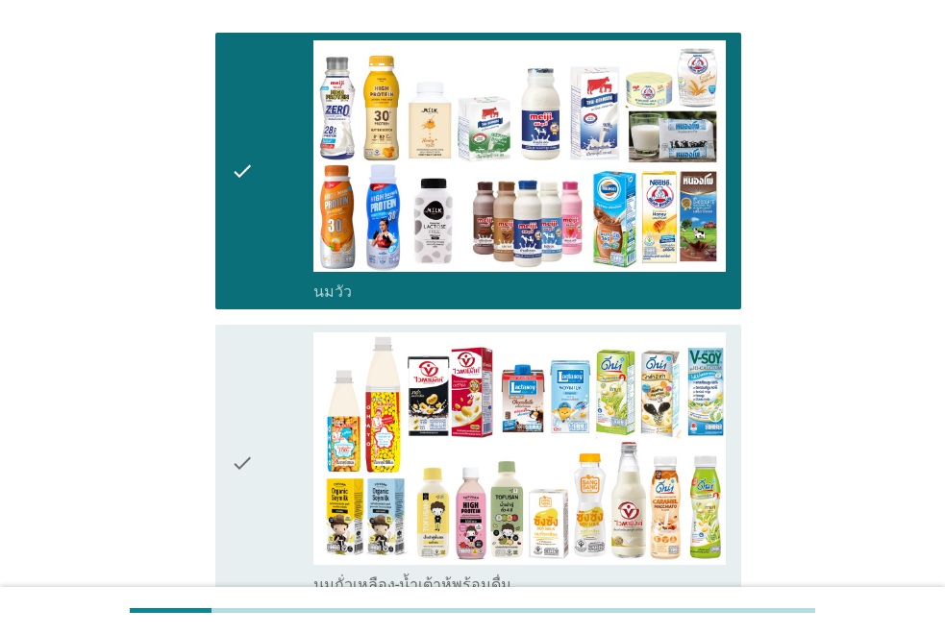
scroll to position [384, 0]
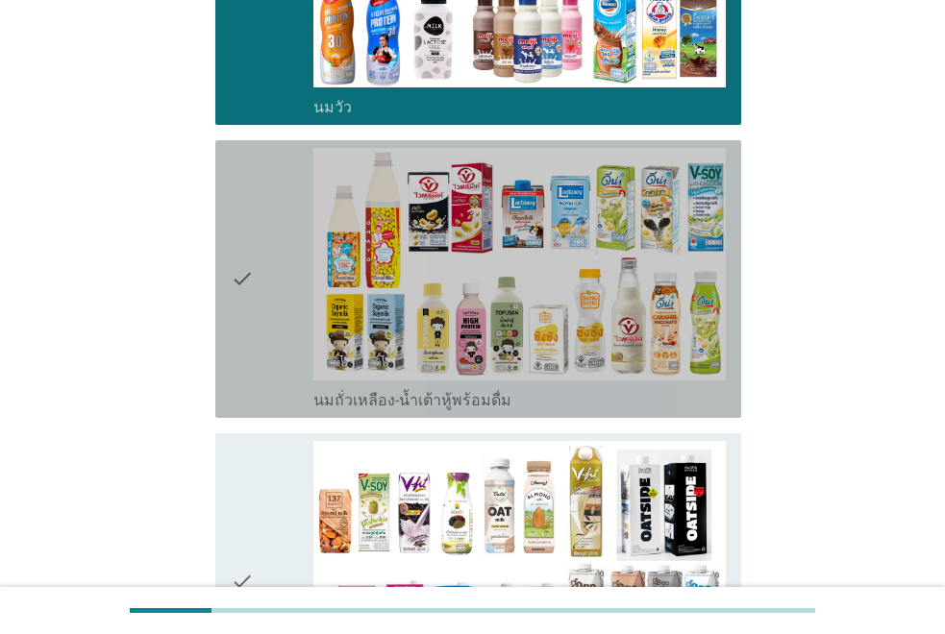
click at [258, 353] on div "check" at bounding box center [272, 279] width 83 height 262
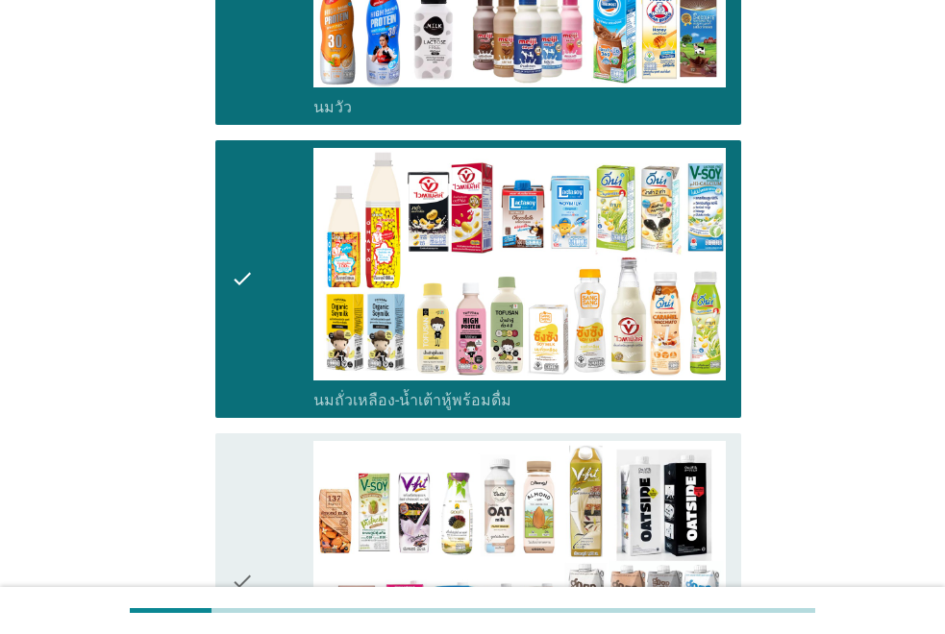
click at [256, 558] on div "check" at bounding box center [272, 582] width 83 height 282
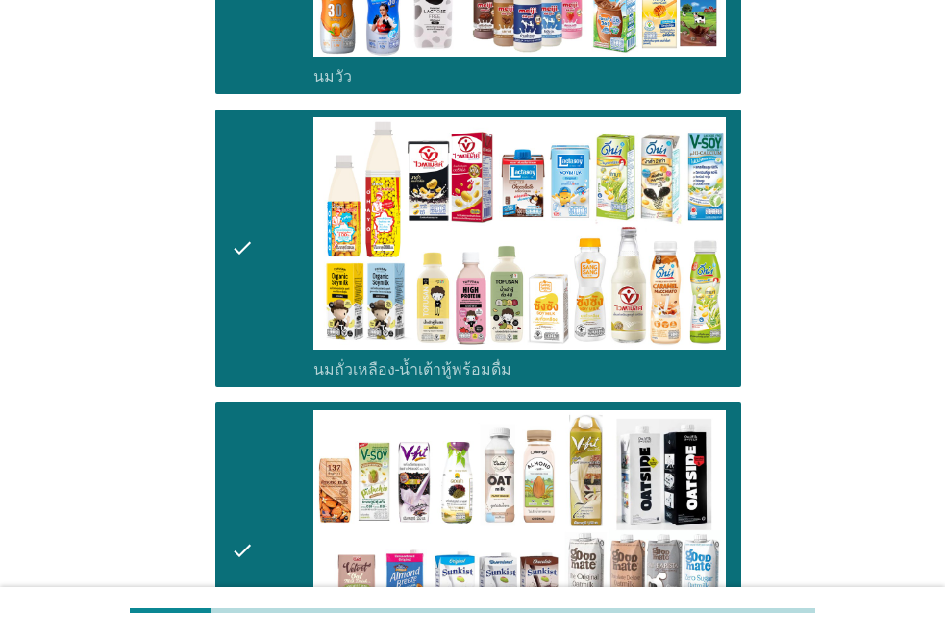
scroll to position [865, 0]
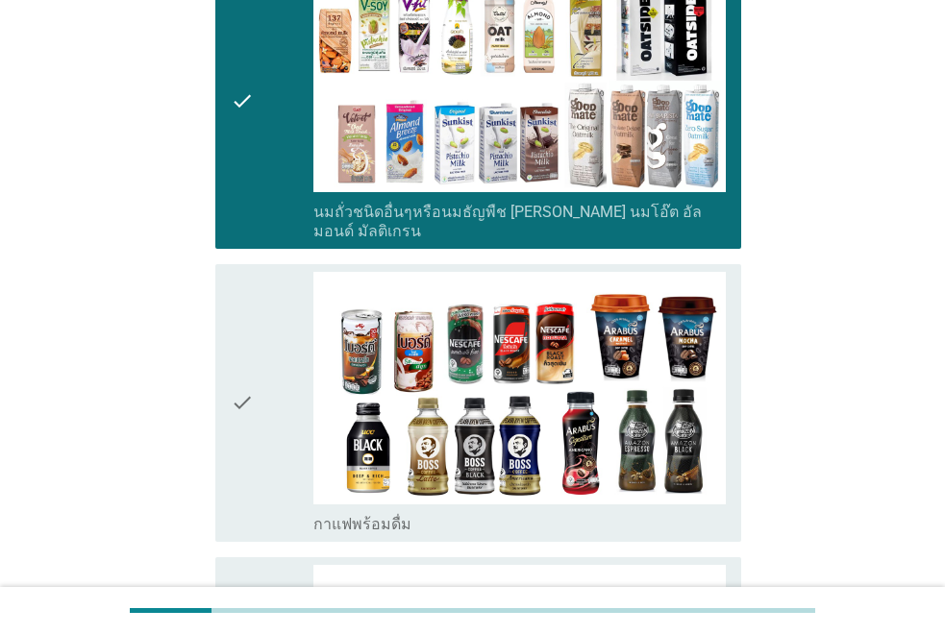
click at [241, 452] on icon "check" at bounding box center [242, 403] width 23 height 262
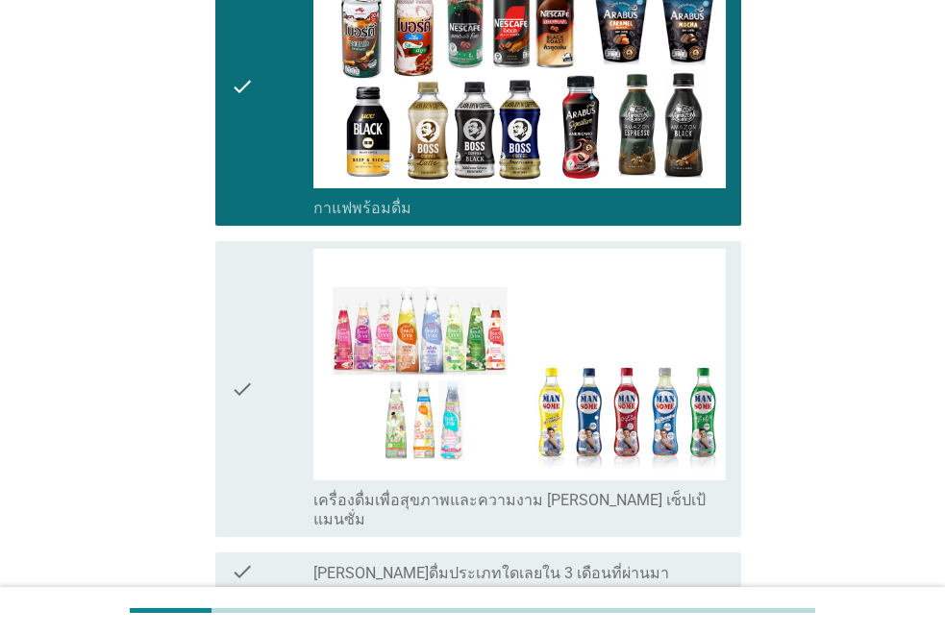
scroll to position [1324, 0]
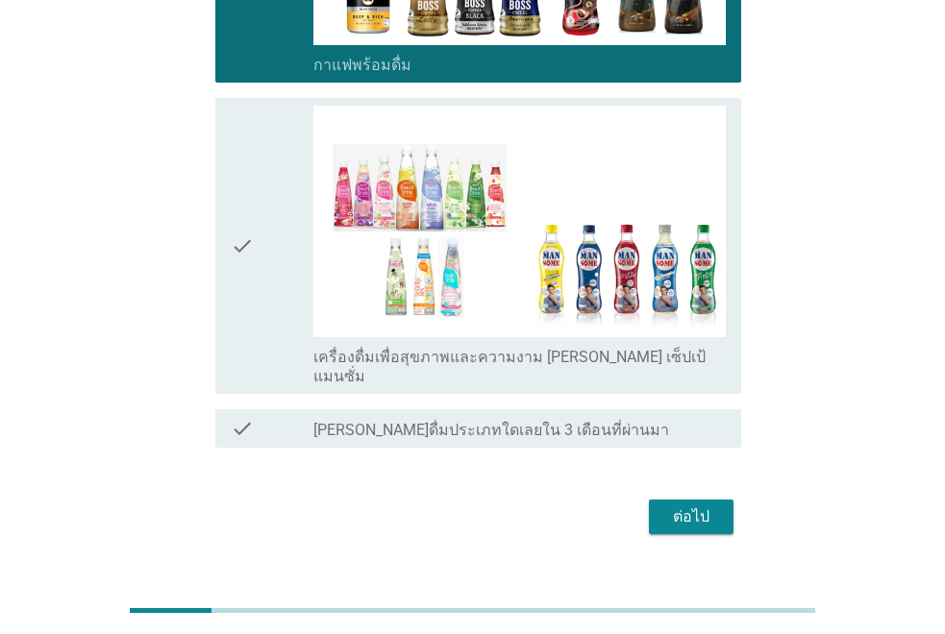
click at [715, 505] on div "ต่อไป" at bounding box center [691, 516] width 54 height 23
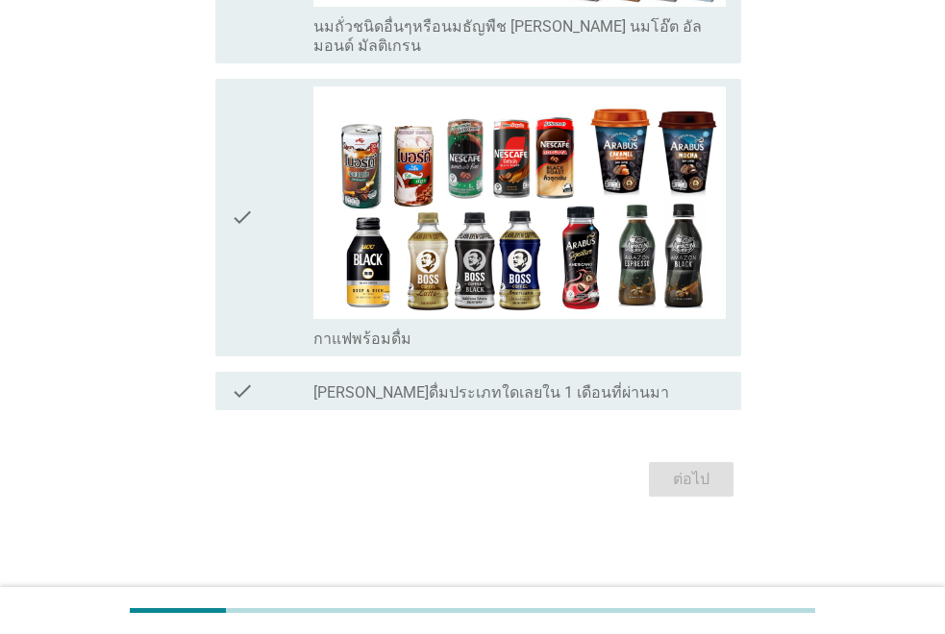
scroll to position [0, 0]
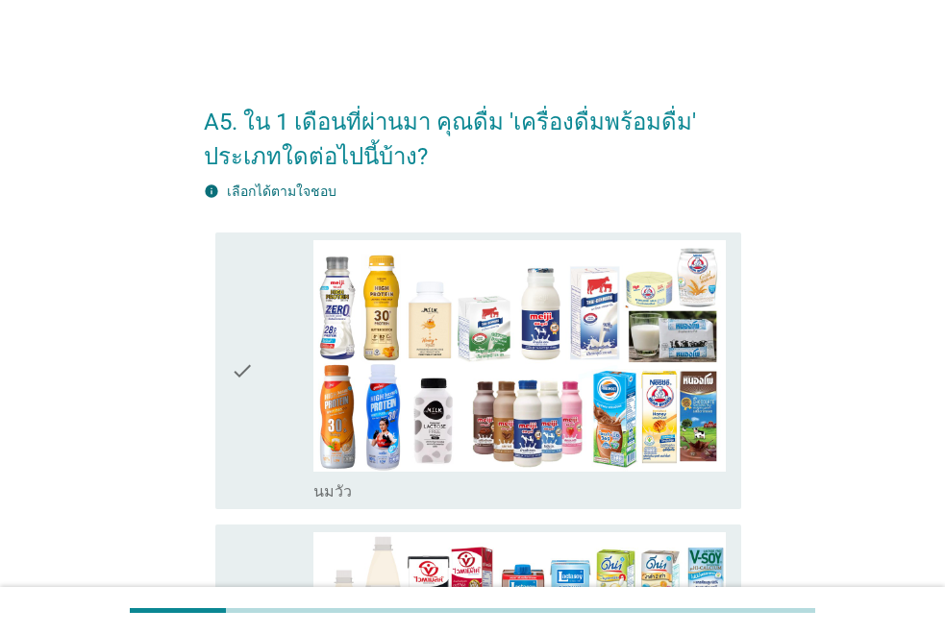
click at [277, 374] on div "check" at bounding box center [272, 371] width 83 height 262
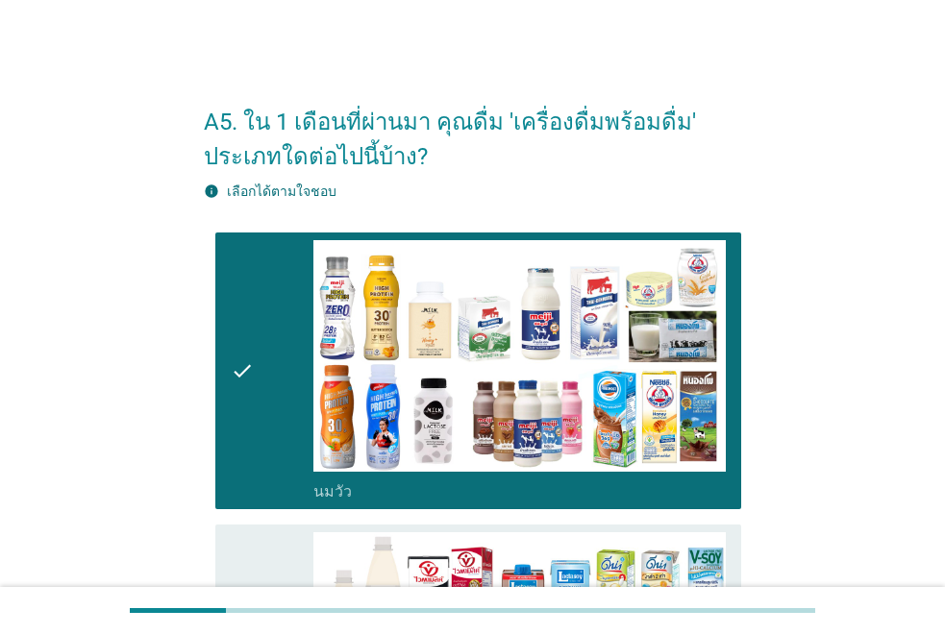
scroll to position [288, 0]
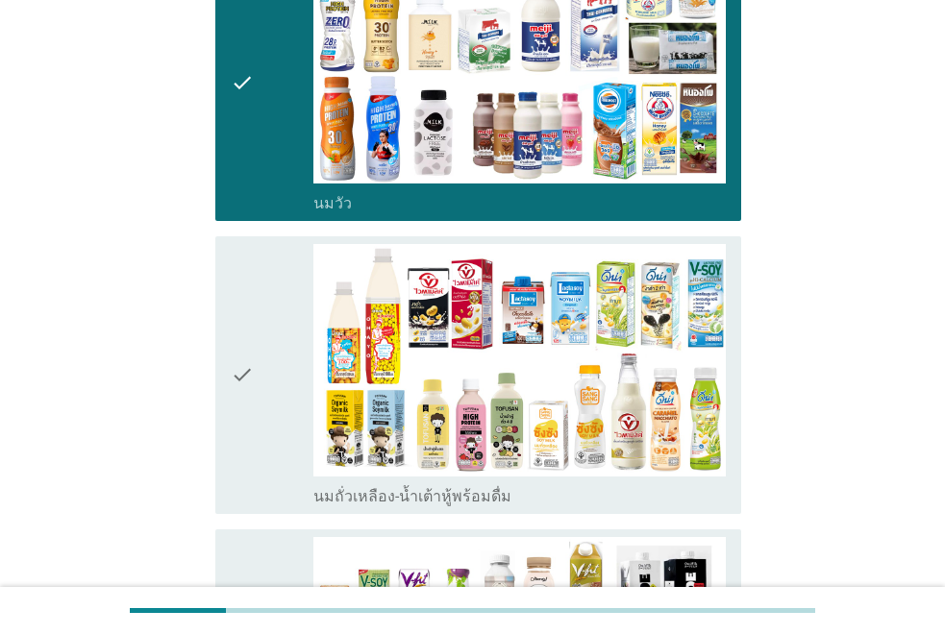
click at [272, 406] on div "check" at bounding box center [272, 375] width 83 height 262
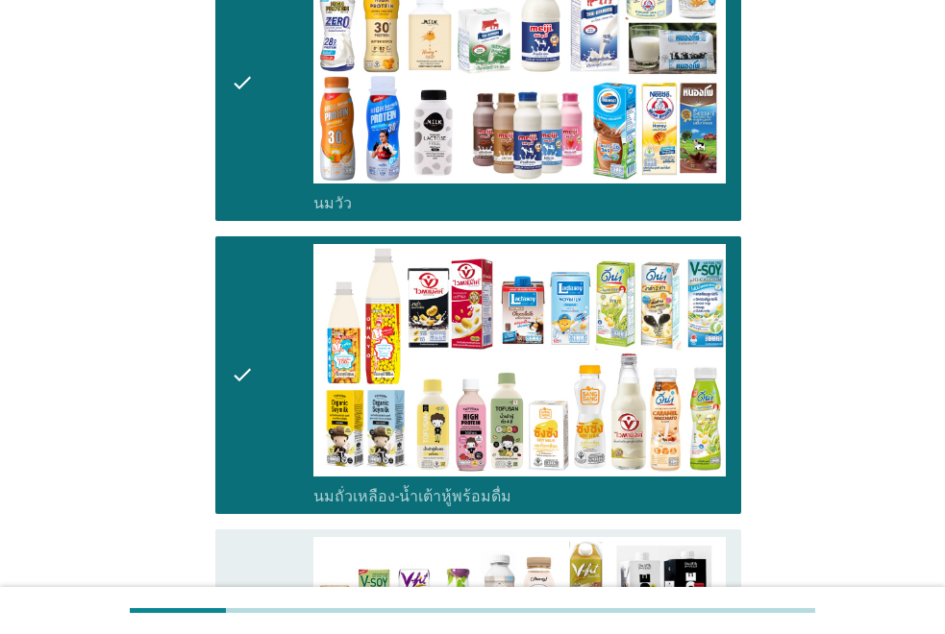
scroll to position [673, 0]
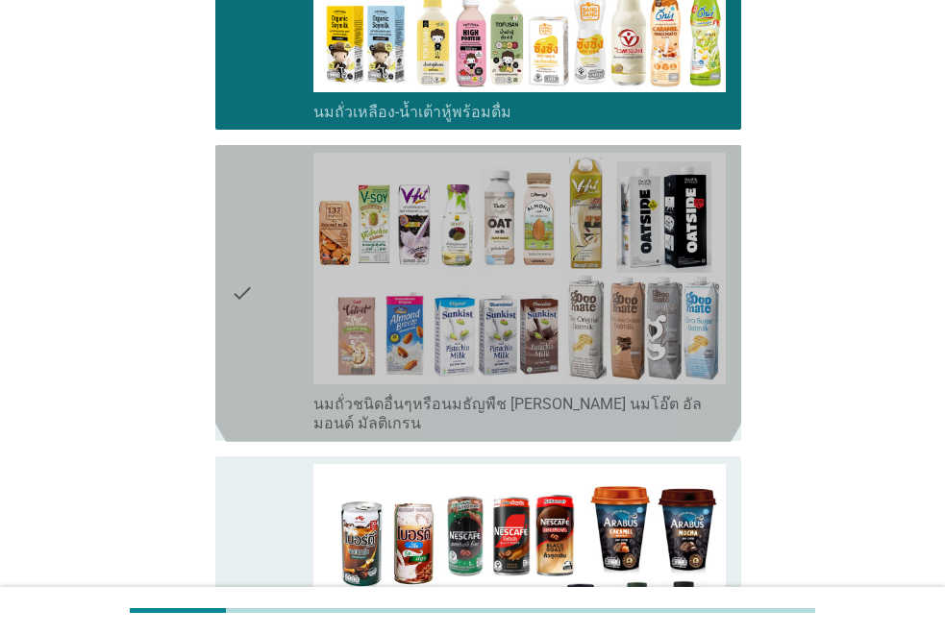
click at [236, 343] on icon "check" at bounding box center [242, 294] width 23 height 282
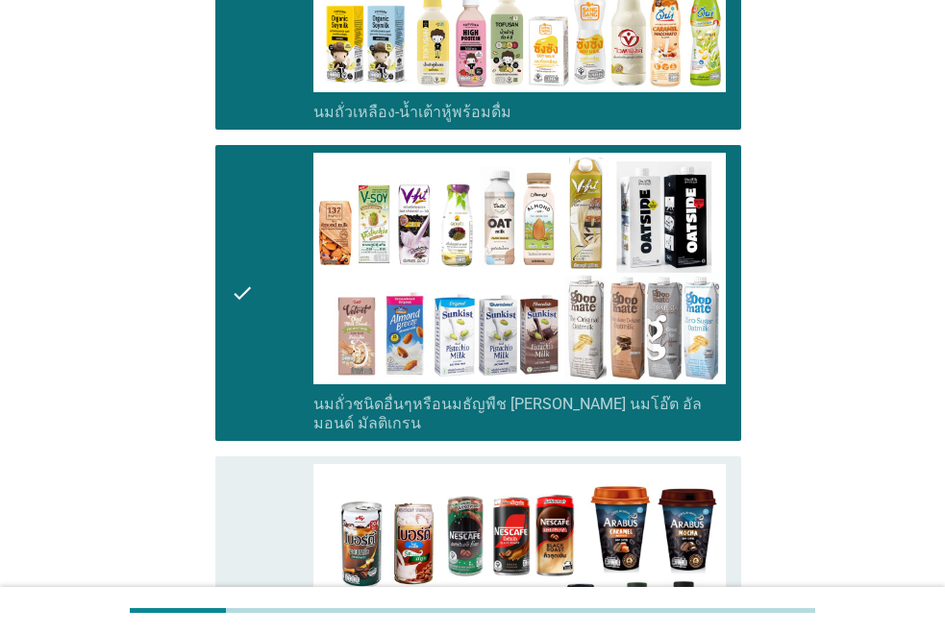
click at [246, 475] on icon "check" at bounding box center [242, 595] width 23 height 262
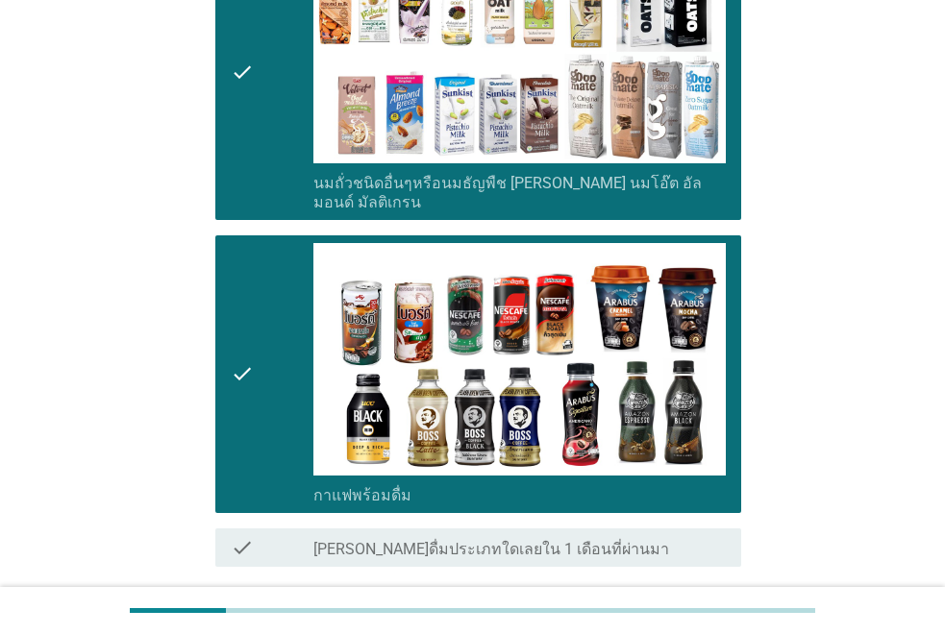
scroll to position [1031, 0]
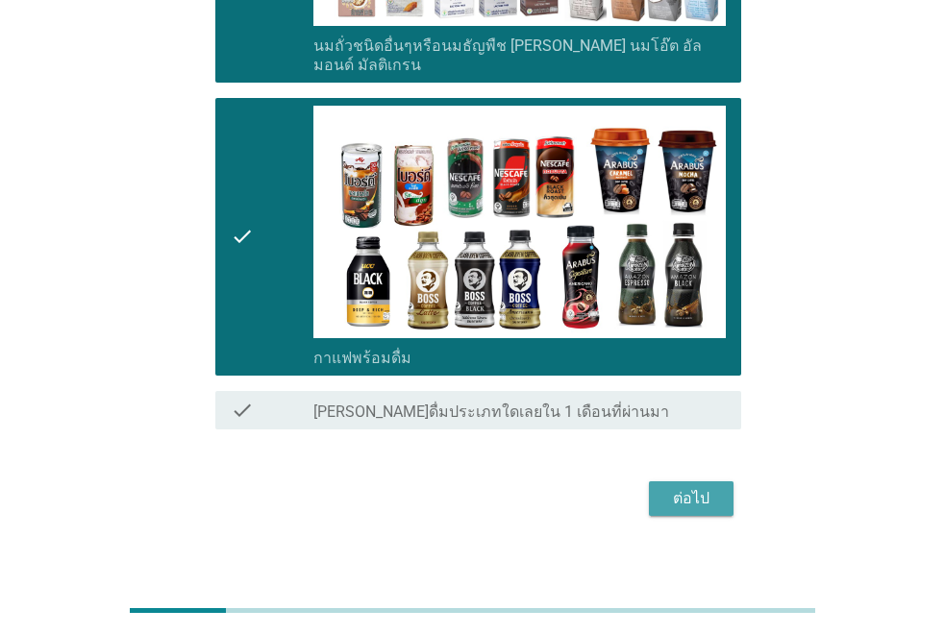
click at [678, 493] on button "ต่อไป" at bounding box center [691, 498] width 85 height 35
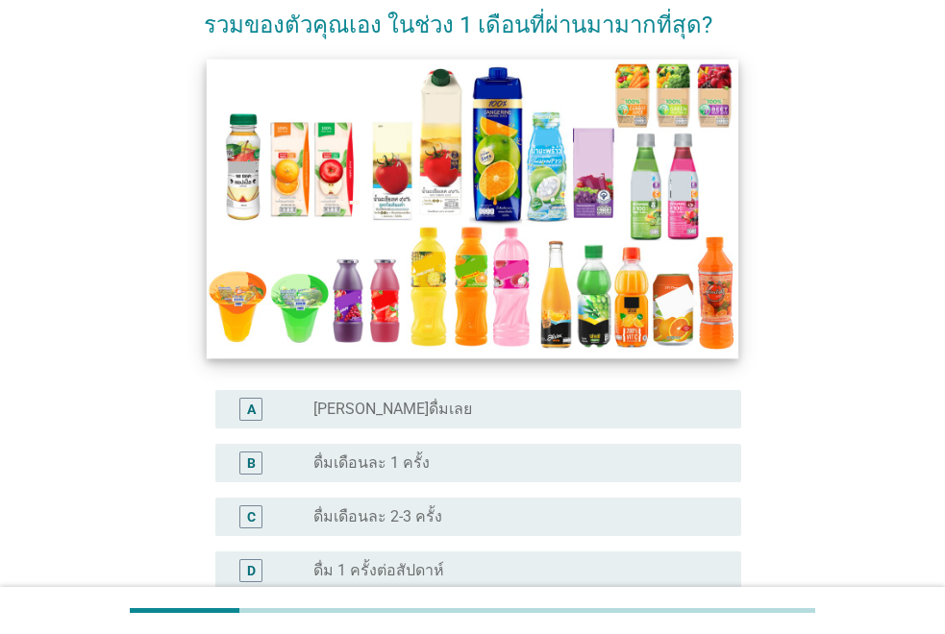
scroll to position [480, 0]
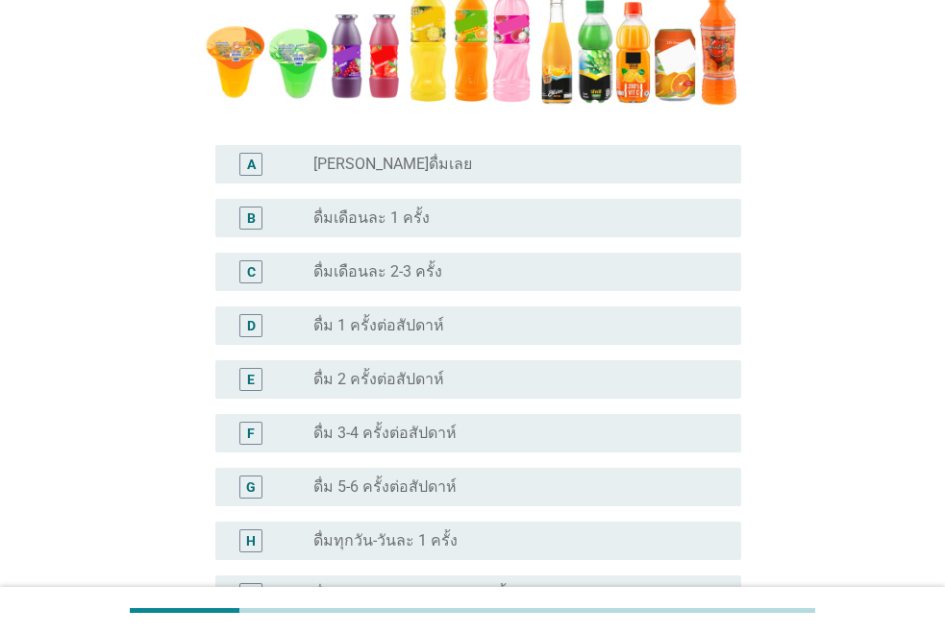
click at [502, 380] on div "radio_button_unchecked ดื่ม 2 ครั้งต่อสัปดาห์" at bounding box center [511, 379] width 397 height 19
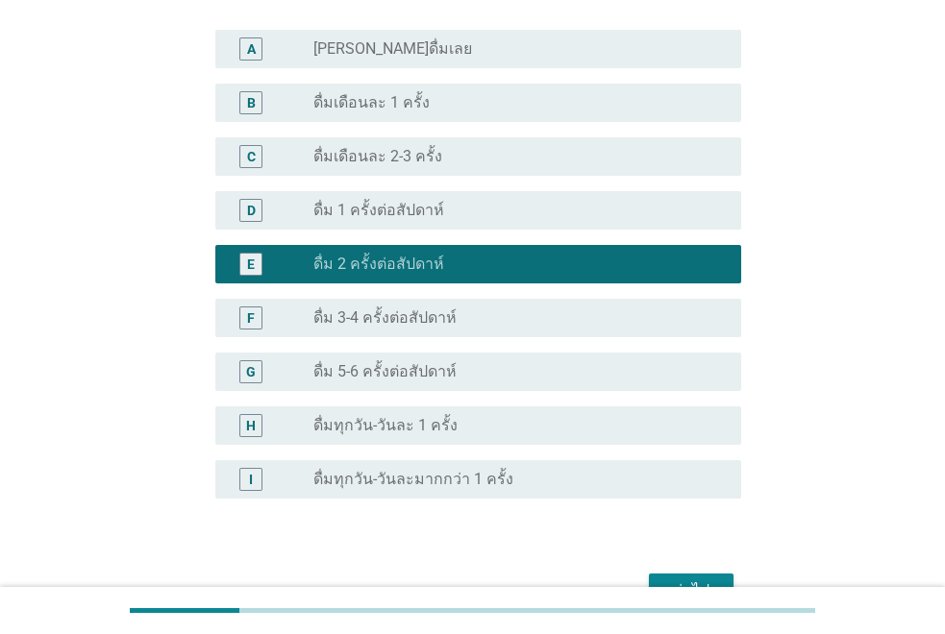
scroll to position [708, 0]
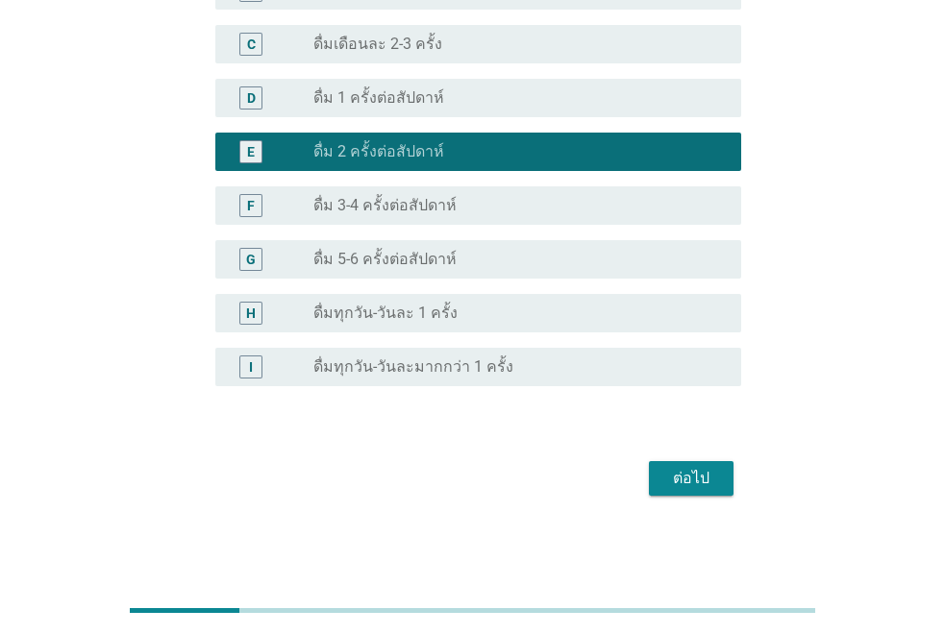
click at [672, 467] on div "ต่อไป" at bounding box center [691, 478] width 54 height 23
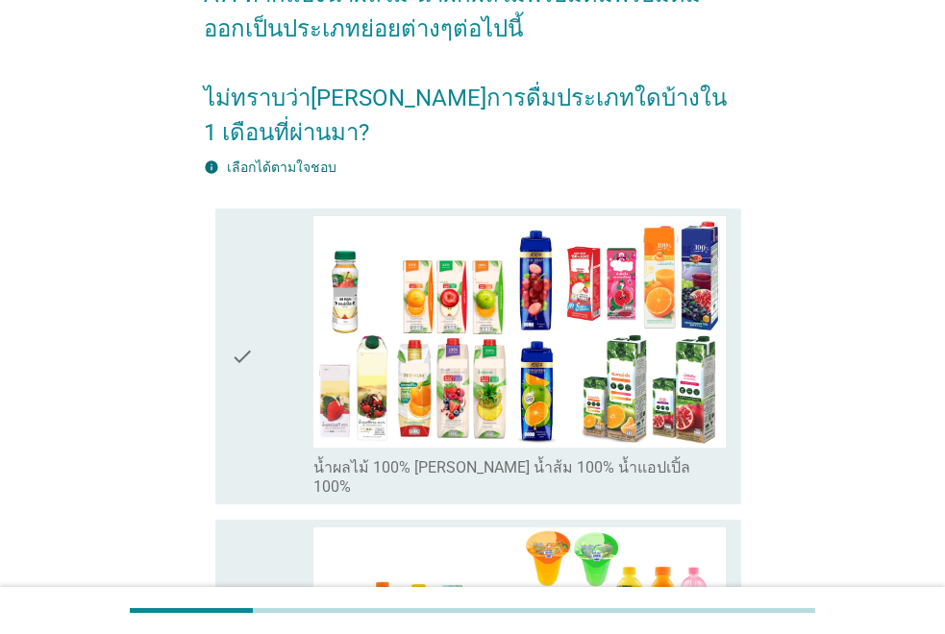
scroll to position [0, 0]
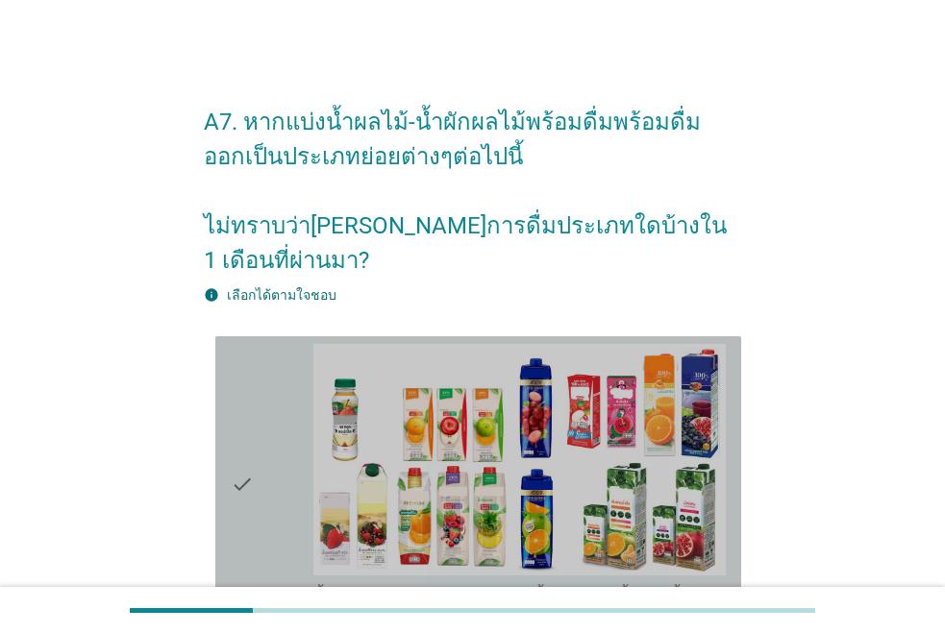
click at [253, 437] on icon "check" at bounding box center [242, 485] width 23 height 282
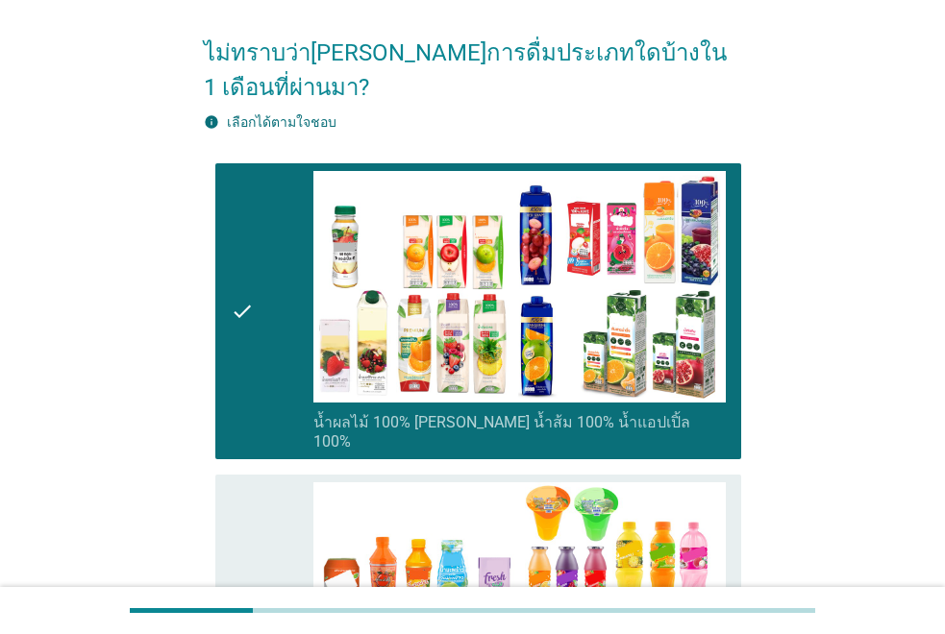
scroll to position [480, 0]
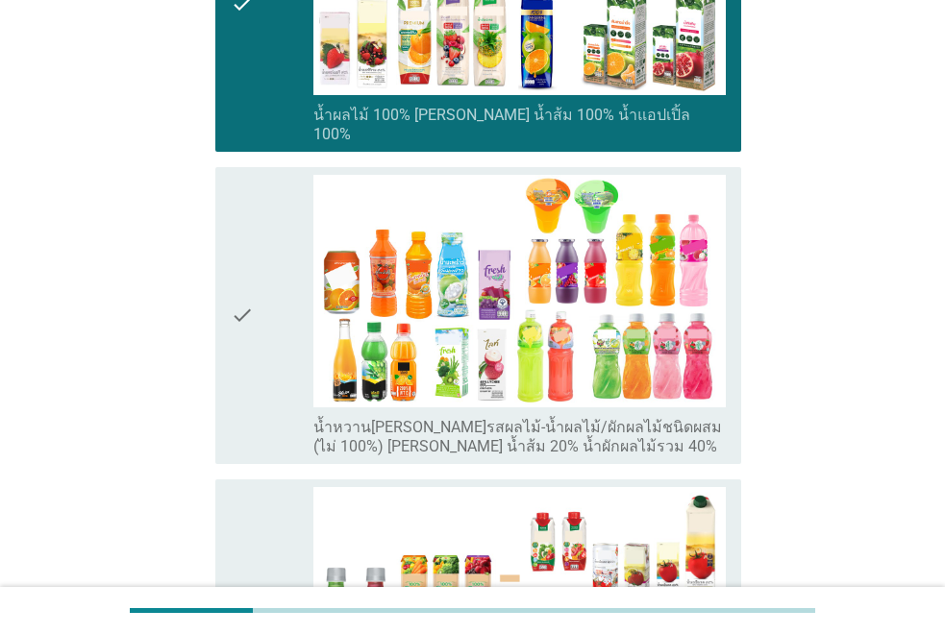
click at [252, 525] on icon "check" at bounding box center [242, 628] width 23 height 282
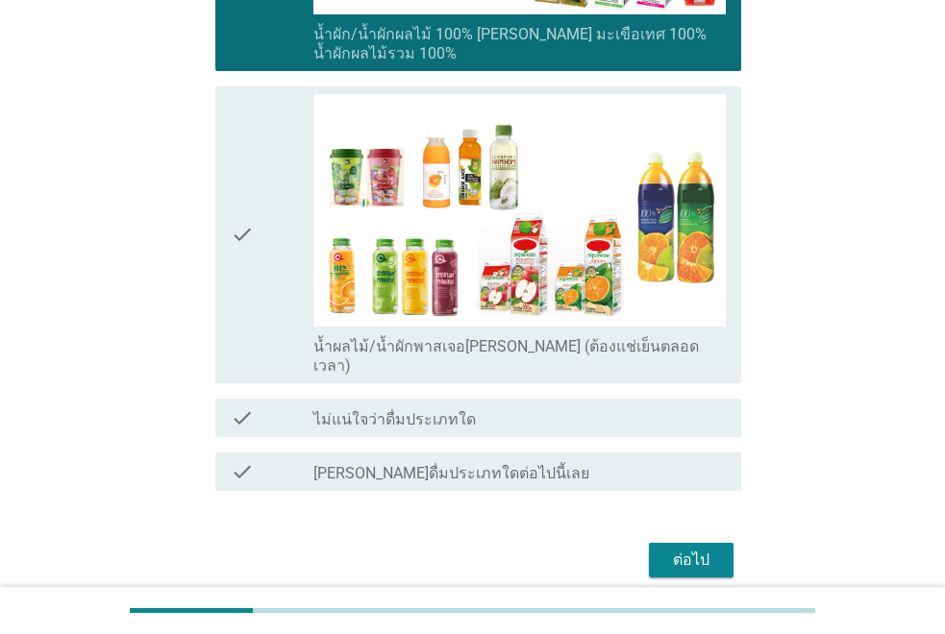
scroll to position [1192, 0]
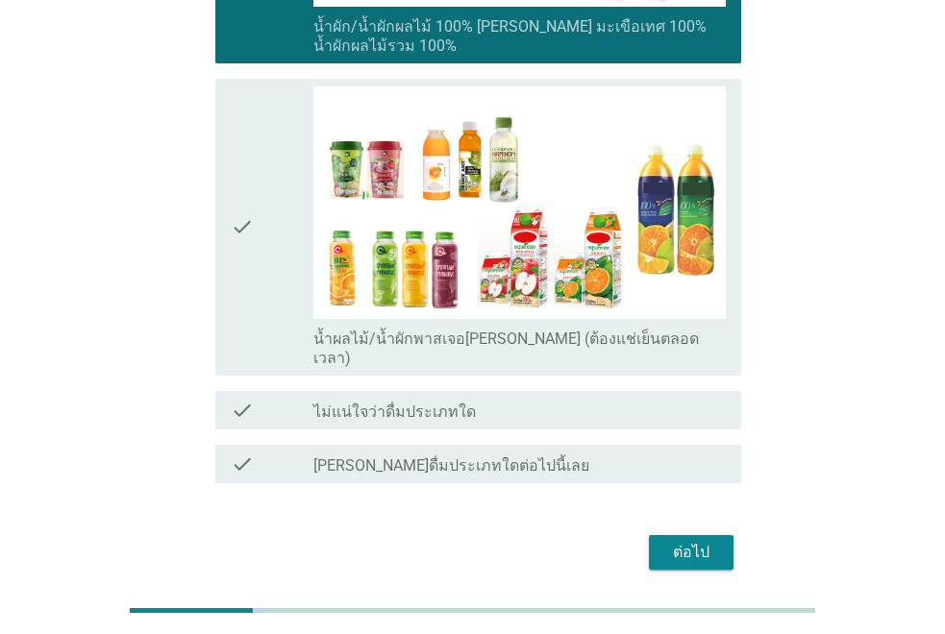
click at [283, 135] on div "check" at bounding box center [272, 227] width 83 height 282
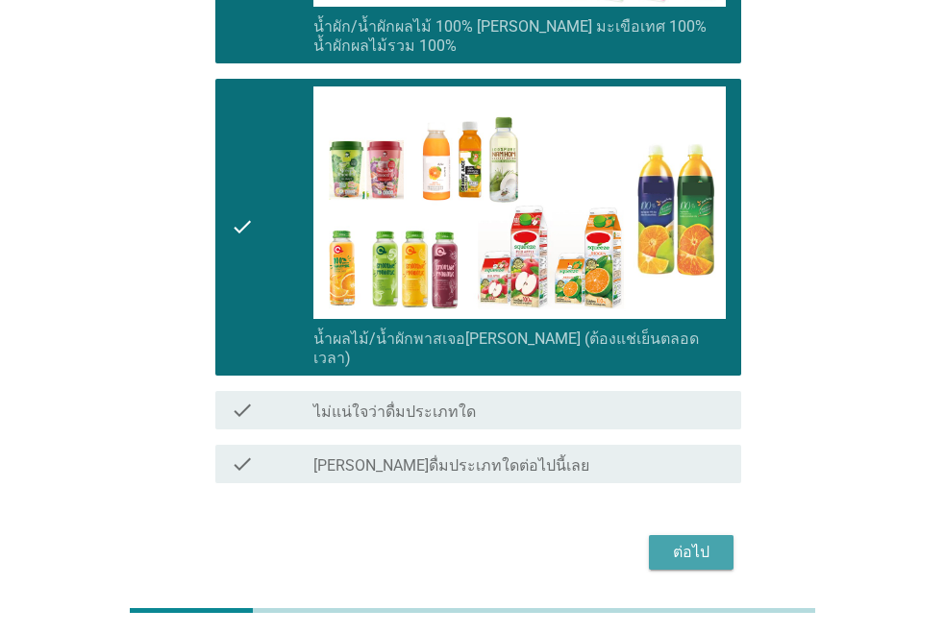
click at [689, 535] on button "ต่อไป" at bounding box center [691, 552] width 85 height 35
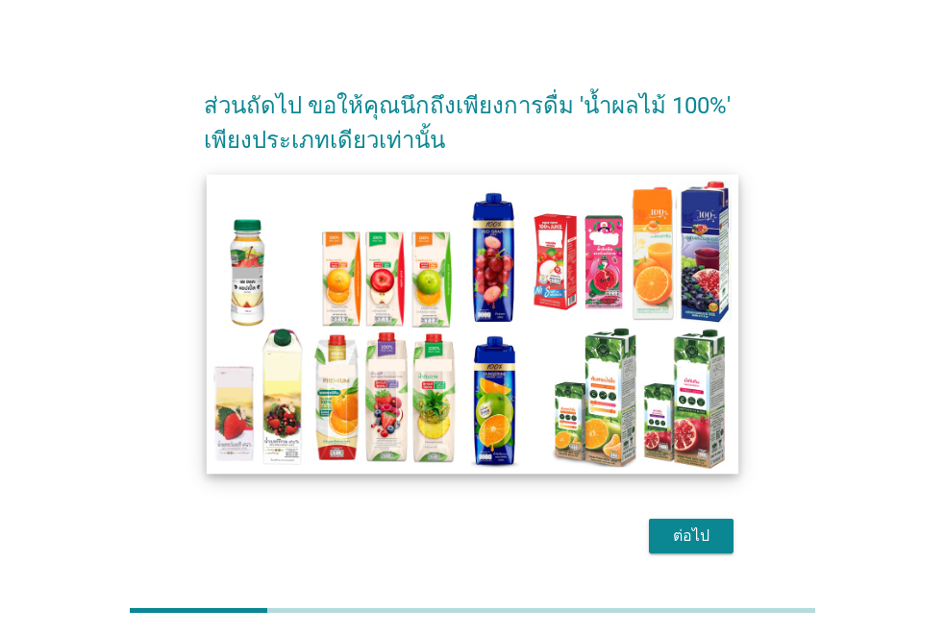
scroll to position [0, 0]
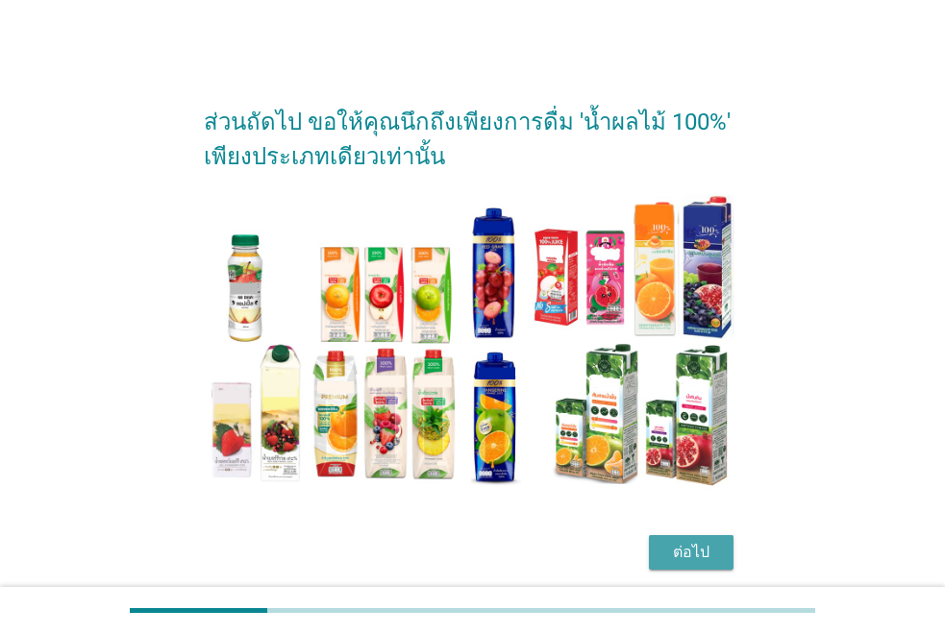
click at [698, 550] on div "ต่อไป" at bounding box center [691, 552] width 54 height 23
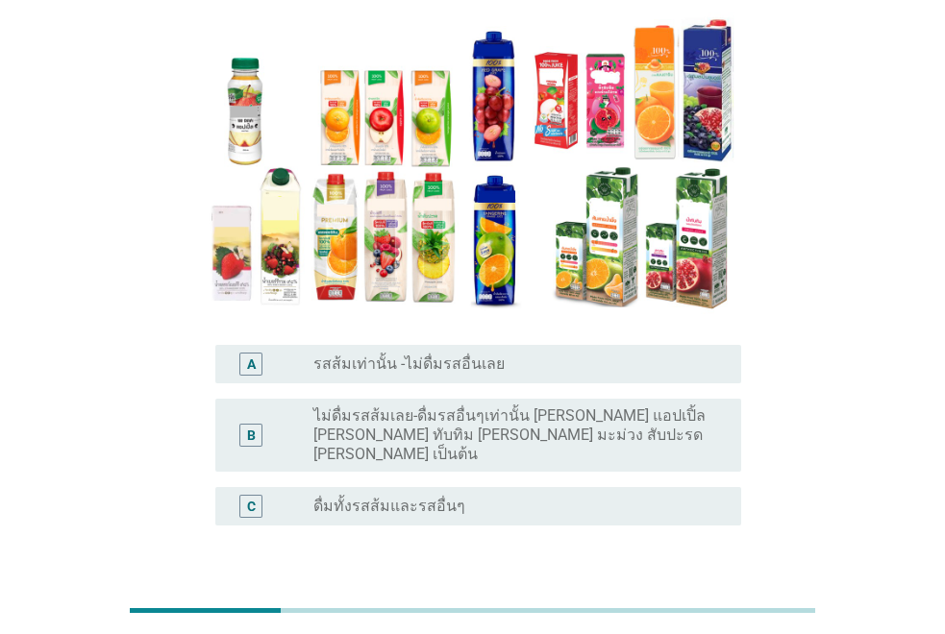
scroll to position [192, 0]
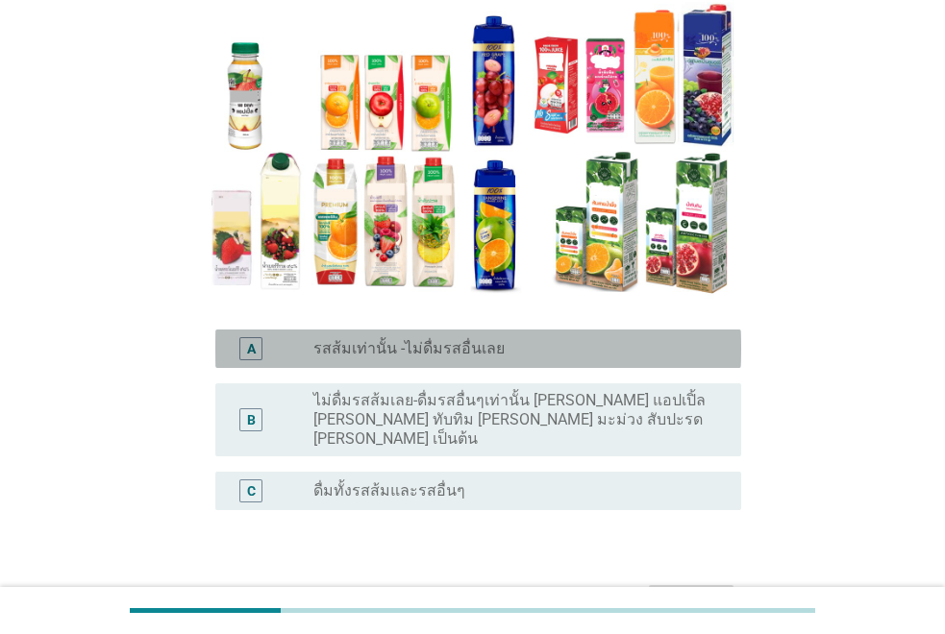
click at [384, 366] on div "A radio_button_unchecked รสส้มเท่านั้น -ไม่ดื่มรสอื่นเลย" at bounding box center [478, 349] width 526 height 38
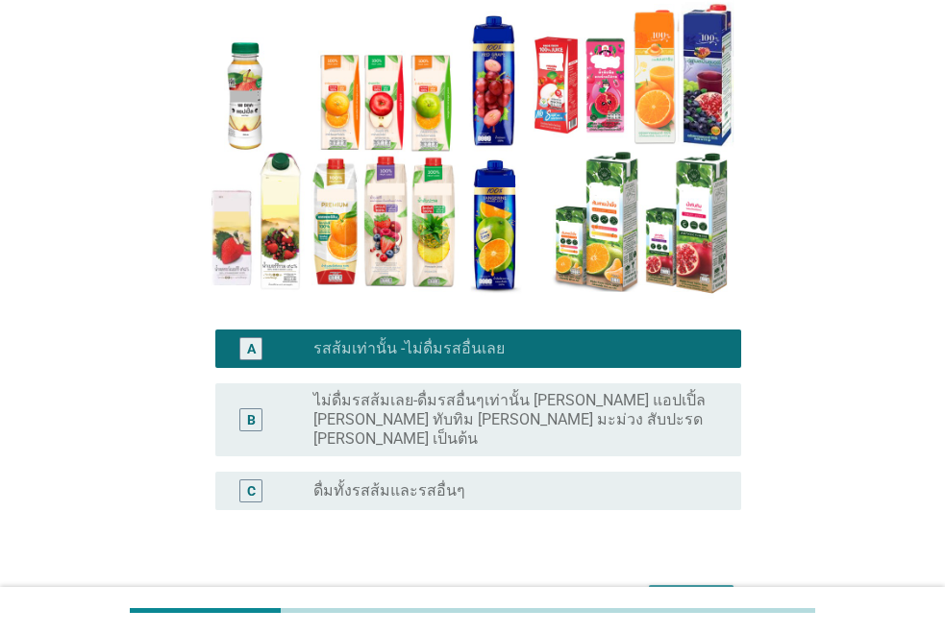
click at [707, 585] on button "ต่อไป" at bounding box center [691, 602] width 85 height 35
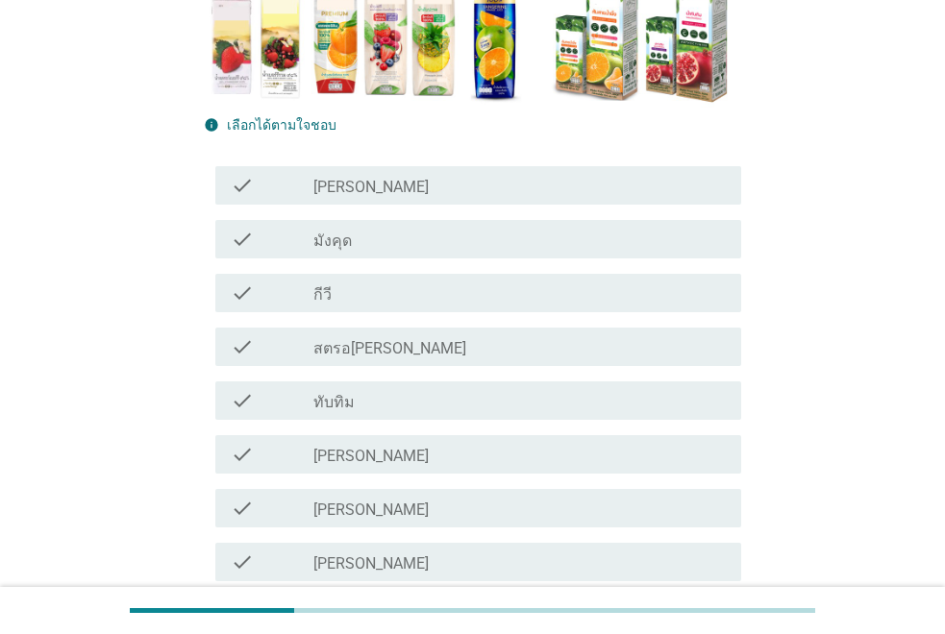
scroll to position [384, 0]
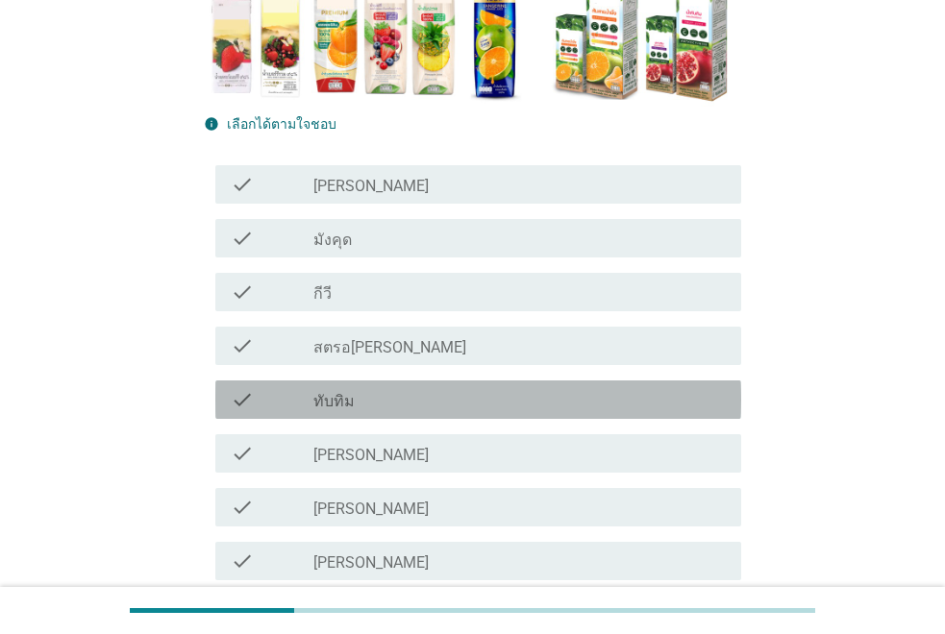
click at [447, 390] on div "check_box_outline_blank ทับทิม" at bounding box center [519, 399] width 412 height 23
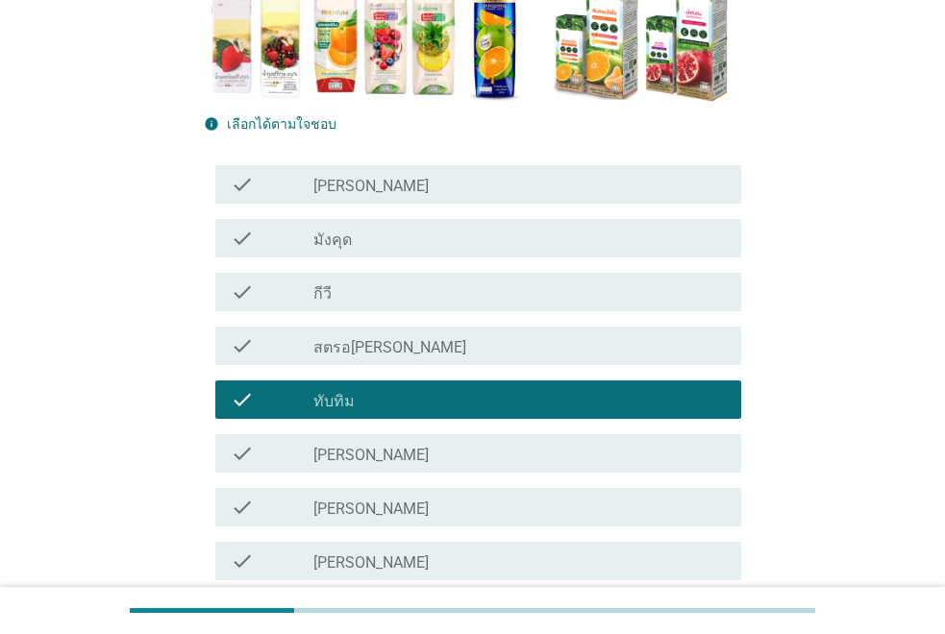
click at [447, 339] on div "check_box_outline_blank สตรอ[PERSON_NAME]" at bounding box center [519, 345] width 412 height 23
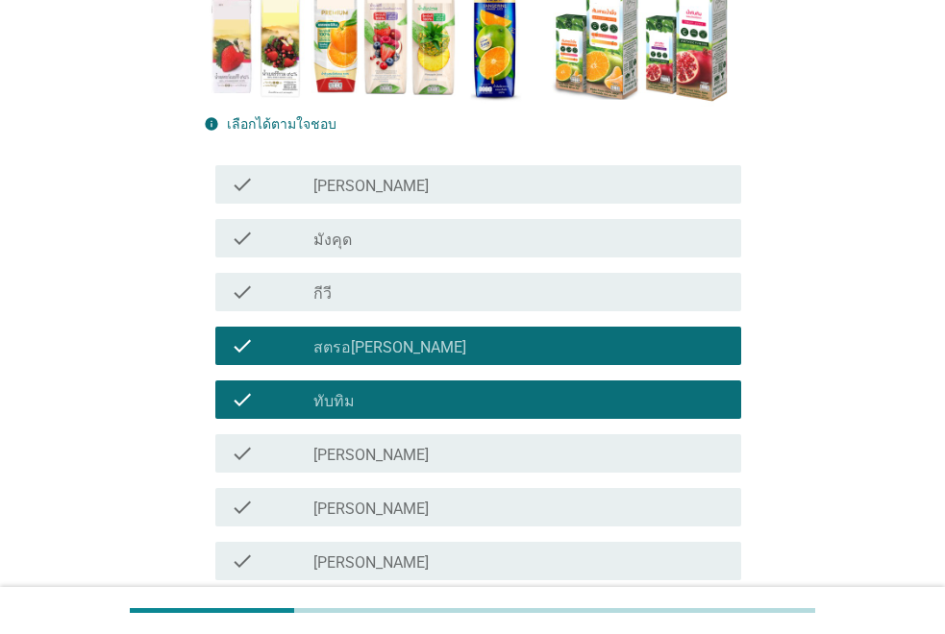
click at [477, 555] on div "check_box_outline_blank [PERSON_NAME]" at bounding box center [519, 561] width 412 height 23
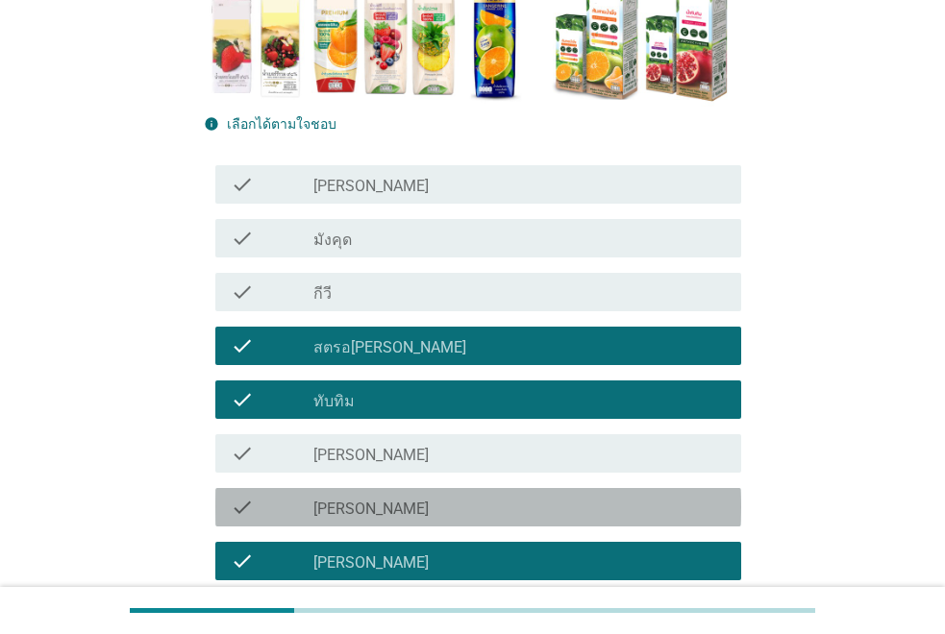
click at [479, 512] on div "check_box_outline_blank [PERSON_NAME]" at bounding box center [519, 507] width 412 height 23
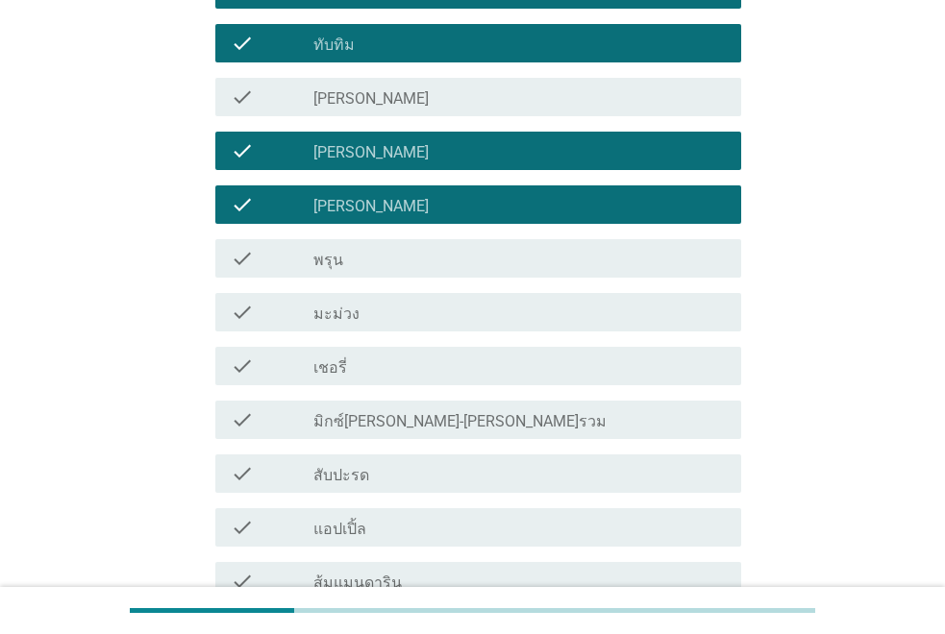
scroll to position [865, 0]
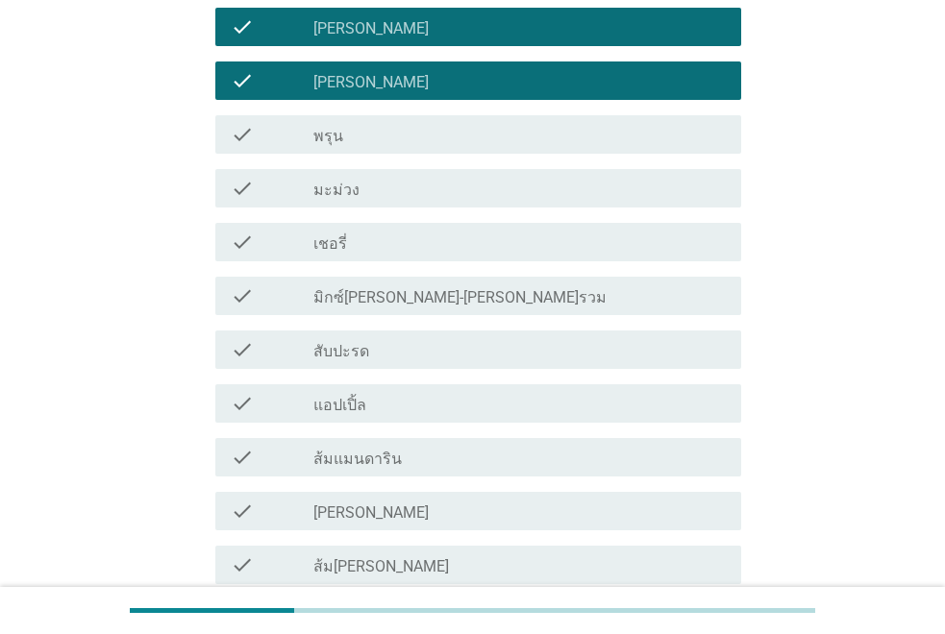
click at [508, 404] on div "check_box_outline_blank แอปเปิ้ล" at bounding box center [519, 403] width 412 height 23
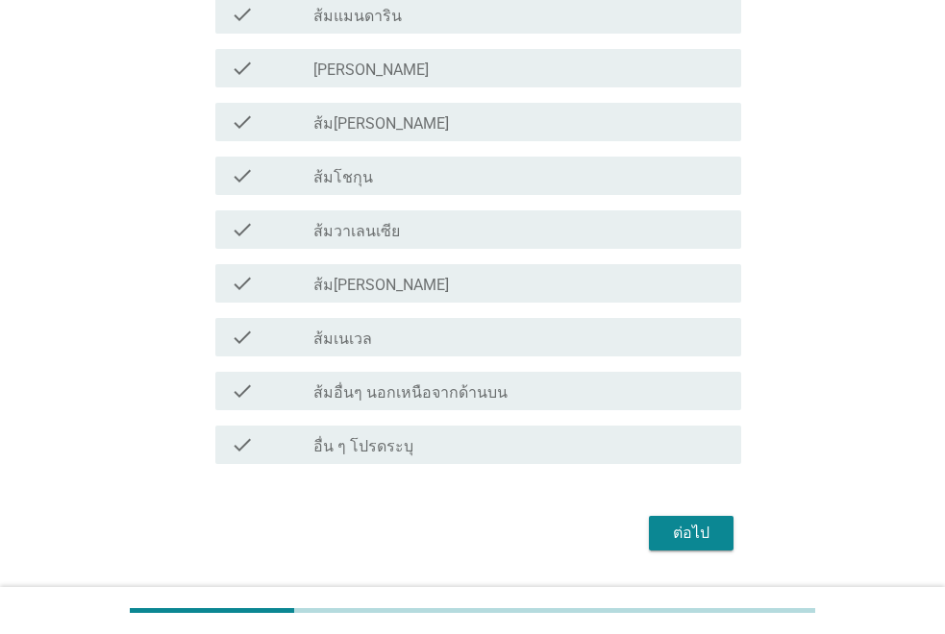
scroll to position [1362, 0]
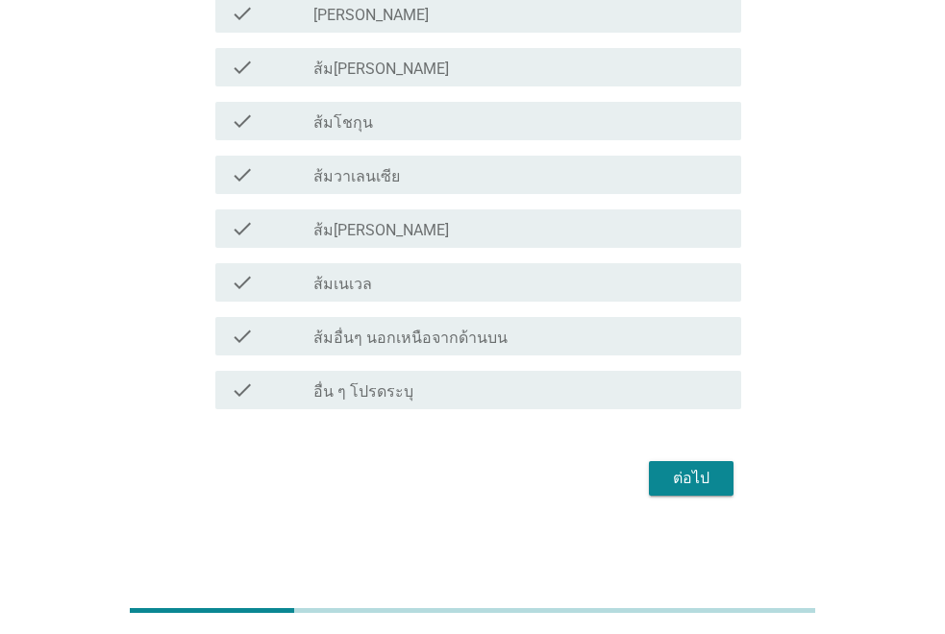
click at [458, 140] on div "check check_box_outline_blank ส้มโชกุน" at bounding box center [478, 121] width 526 height 38
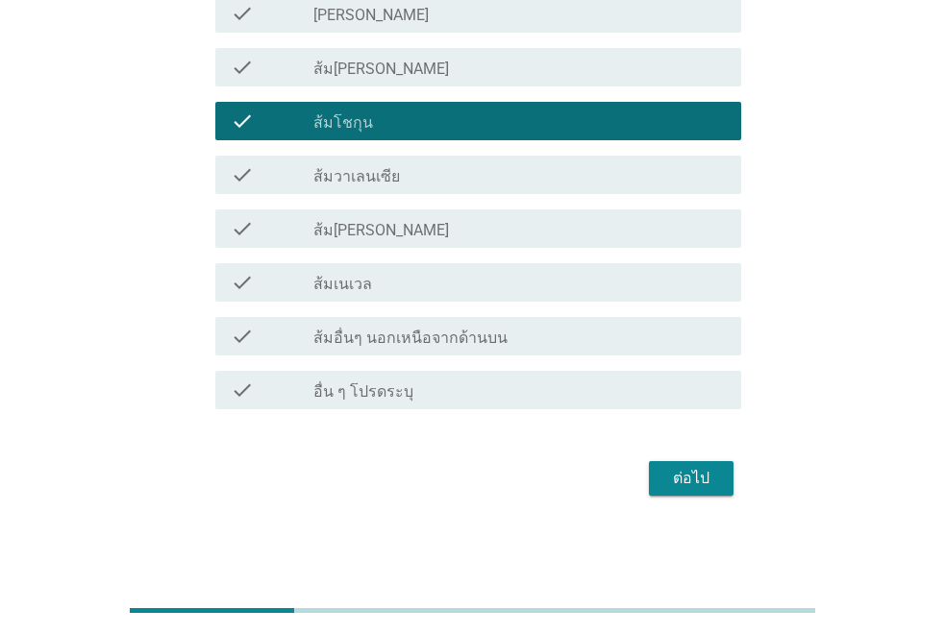
click at [686, 476] on div "ต่อไป" at bounding box center [691, 478] width 54 height 23
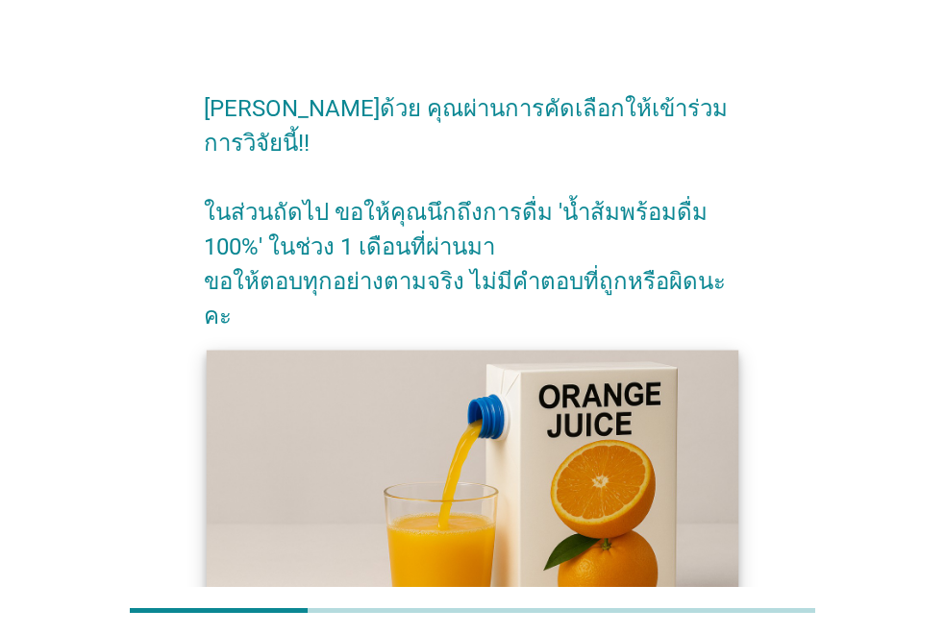
scroll to position [178, 0]
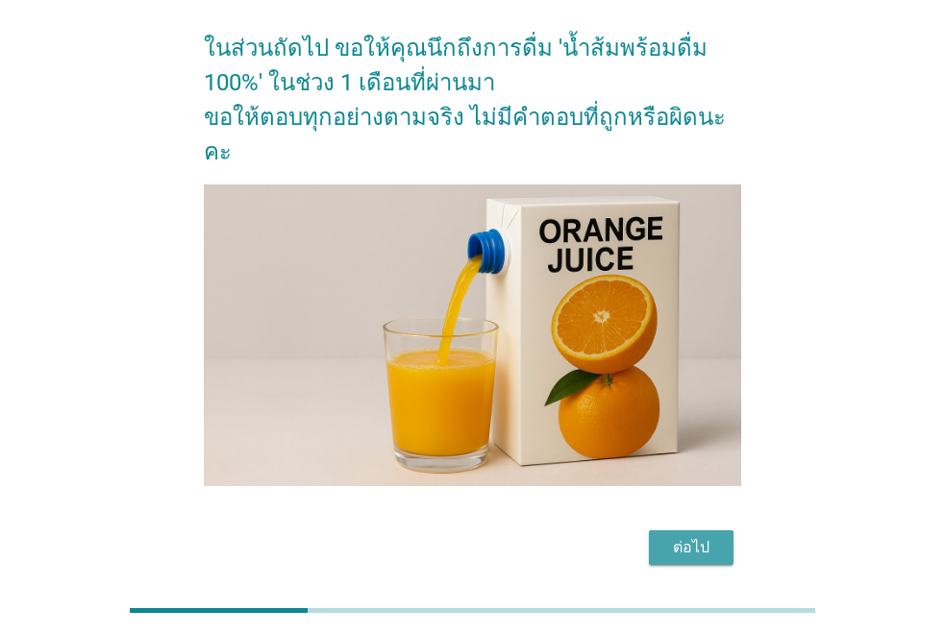
click at [684, 536] on div "ต่อไป" at bounding box center [691, 547] width 54 height 23
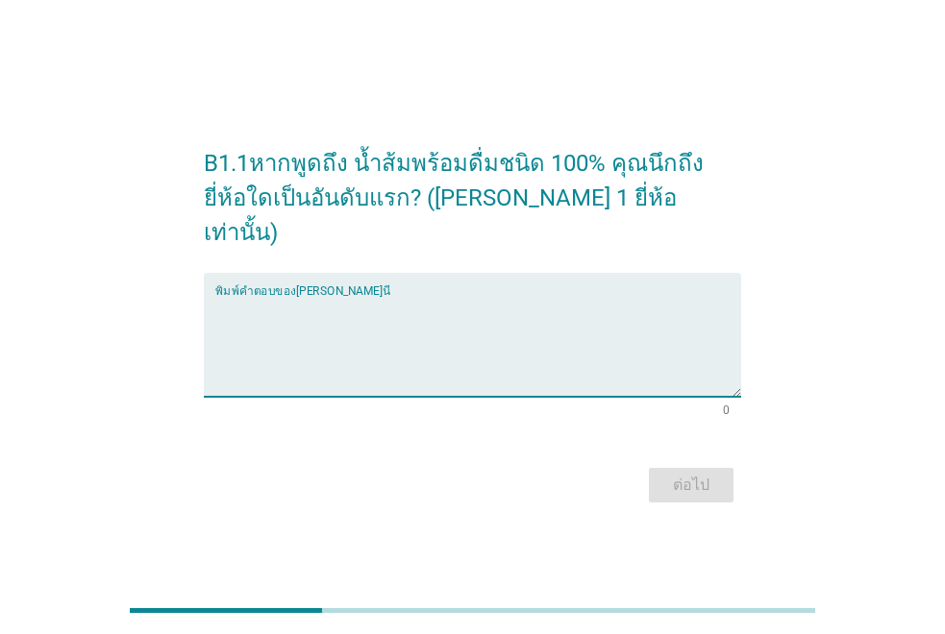
click at [397, 357] on textarea "พิมพ์คำตอบของคุณ ที่นี่" at bounding box center [478, 346] width 526 height 101
type textarea "p"
type textarea "[PERSON_NAME]ฟ"
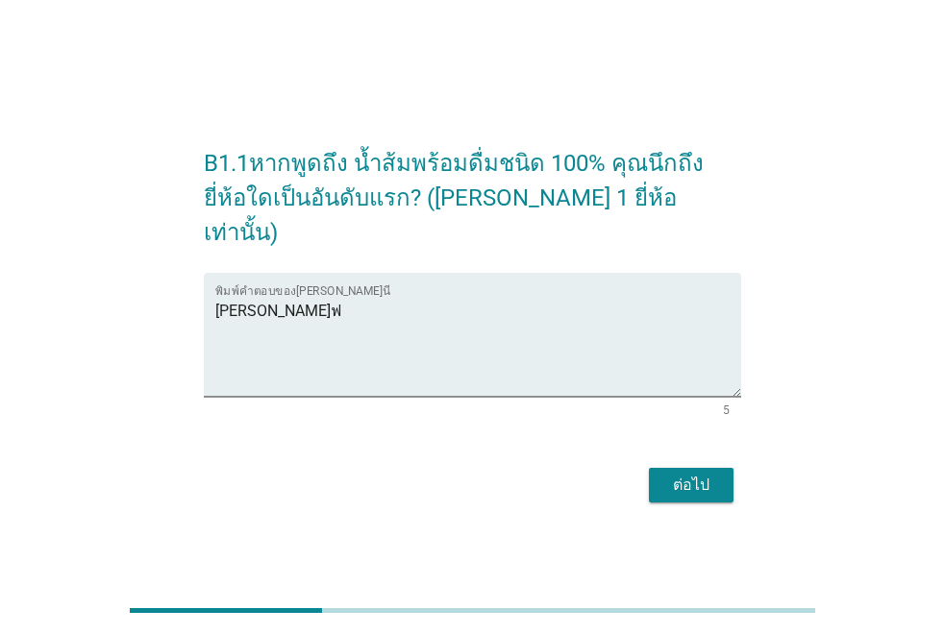
click at [712, 485] on div "ต่อไป" at bounding box center [472, 485] width 537 height 46
click at [712, 481] on button "ต่อไป" at bounding box center [691, 485] width 85 height 35
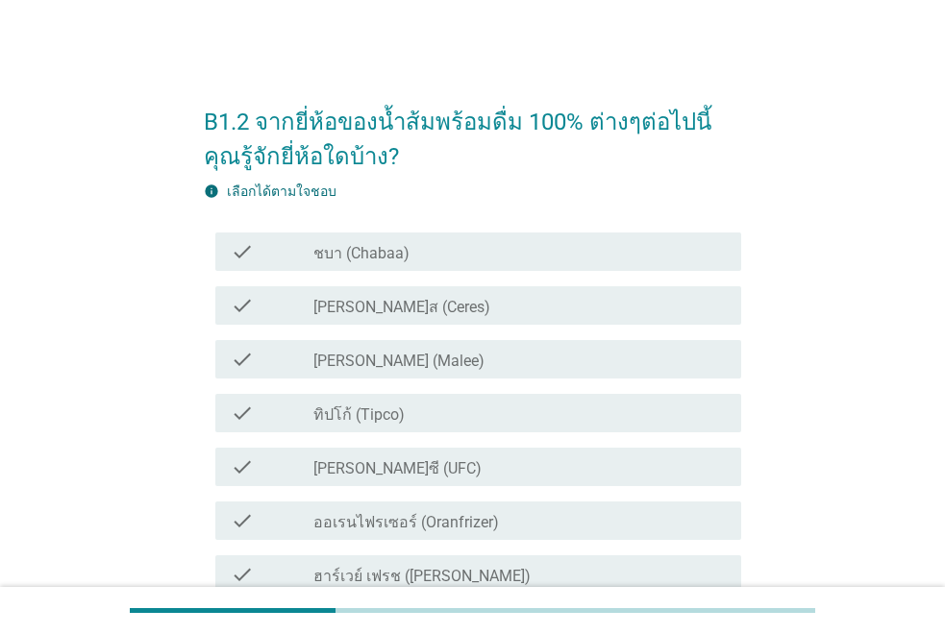
click at [467, 257] on div "check_box_outline_blank ชบา (Chabaa)" at bounding box center [519, 251] width 412 height 23
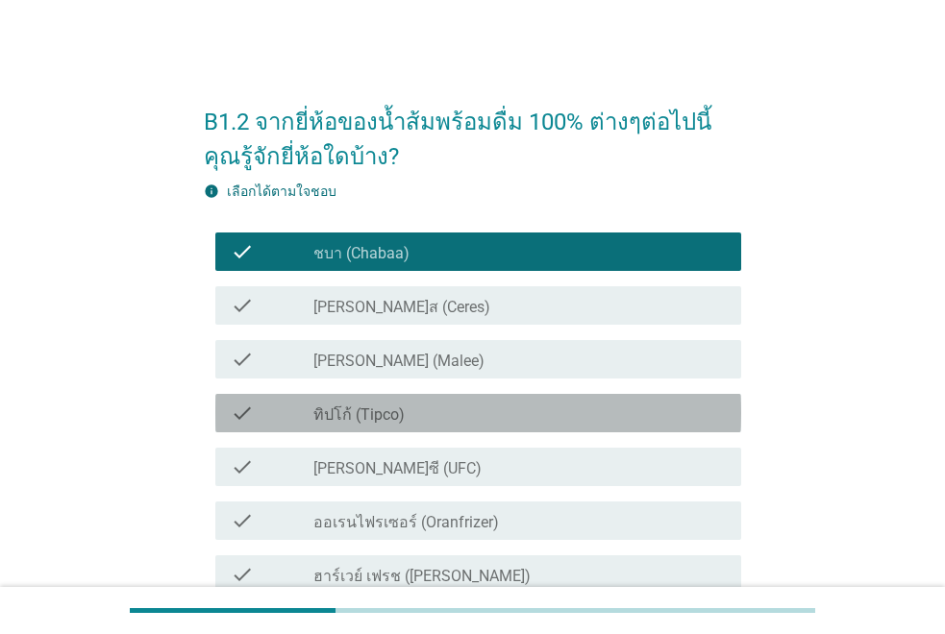
click at [481, 405] on div "check_box_outline_blank ทิปโก้ (Tipco)" at bounding box center [519, 413] width 412 height 23
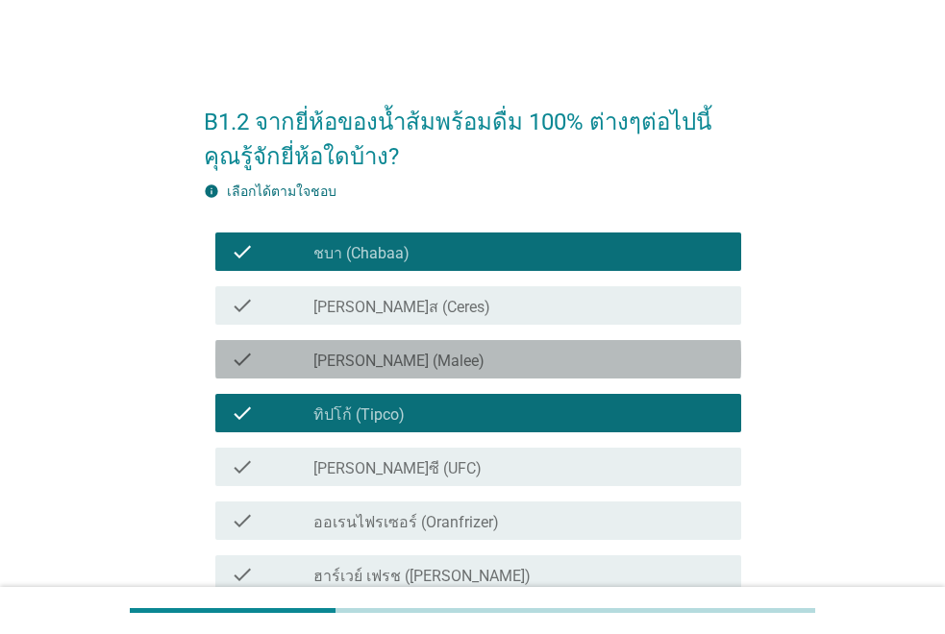
click at [481, 369] on div "check_box_outline_blank [PERSON_NAME] (Malee)" at bounding box center [519, 359] width 412 height 23
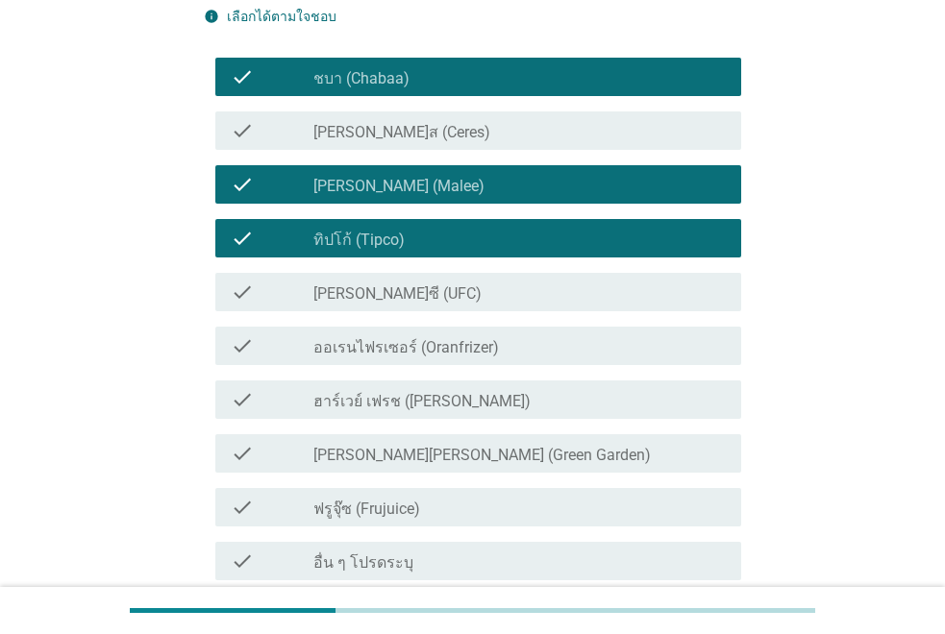
scroll to position [192, 0]
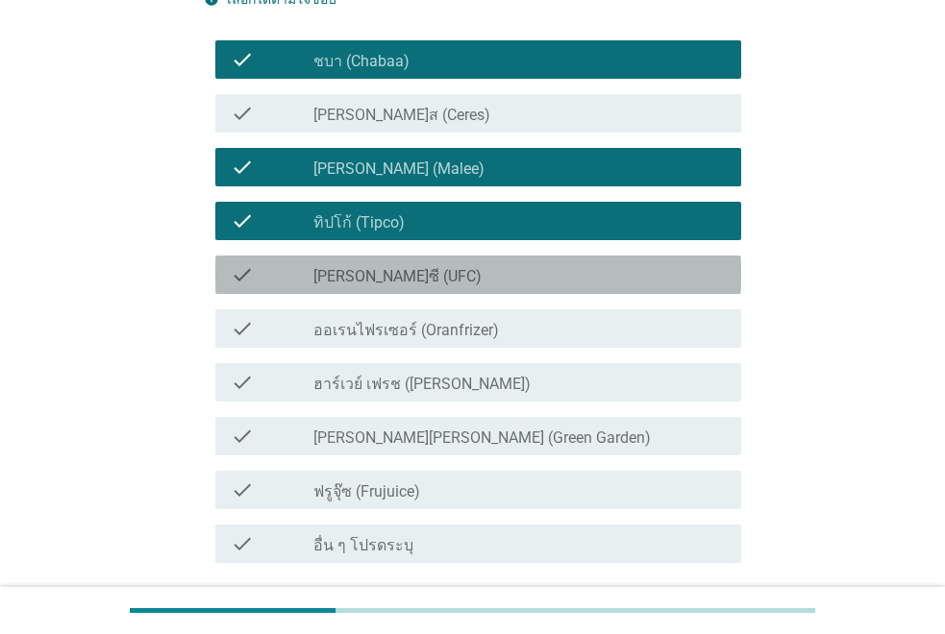
click at [525, 271] on div "check_box_outline_blank [PERSON_NAME]ซี (UFC)" at bounding box center [519, 274] width 412 height 23
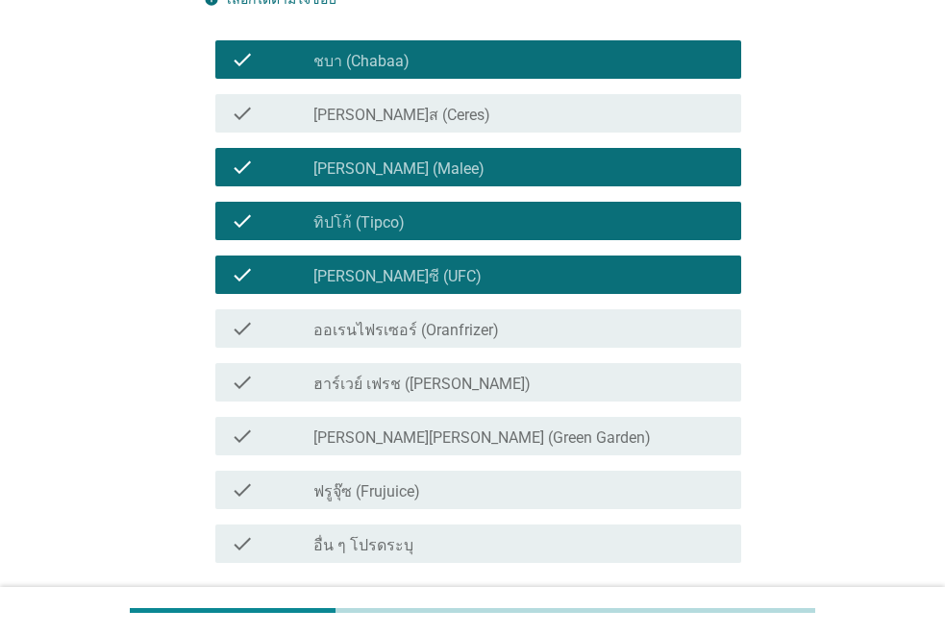
click at [567, 385] on div "check_box_outline_blank ฮาร์เวย์ เฟรช ([PERSON_NAME])" at bounding box center [519, 382] width 412 height 23
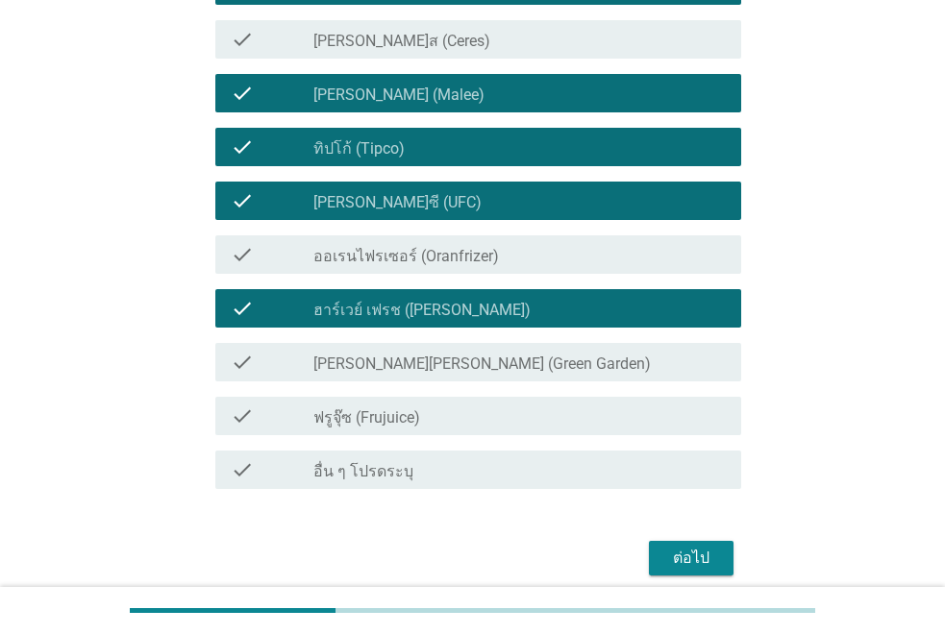
scroll to position [345, 0]
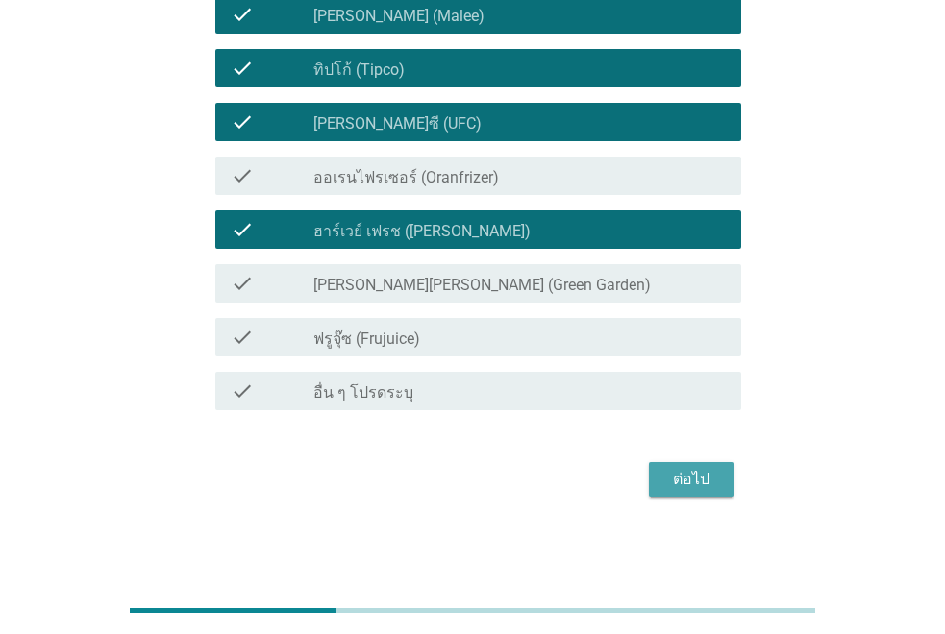
click at [686, 476] on div "ต่อไป" at bounding box center [691, 479] width 54 height 23
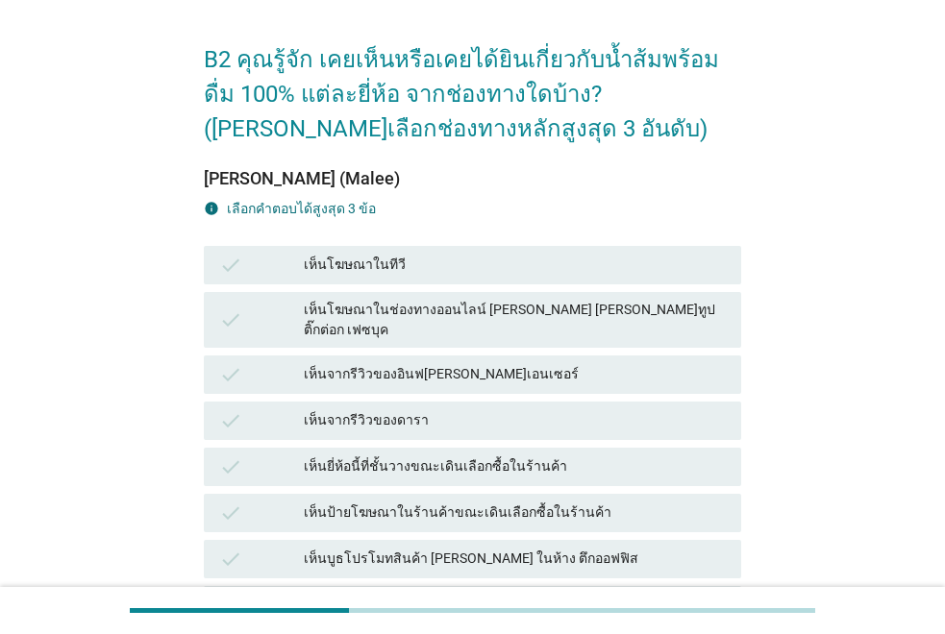
scroll to position [96, 0]
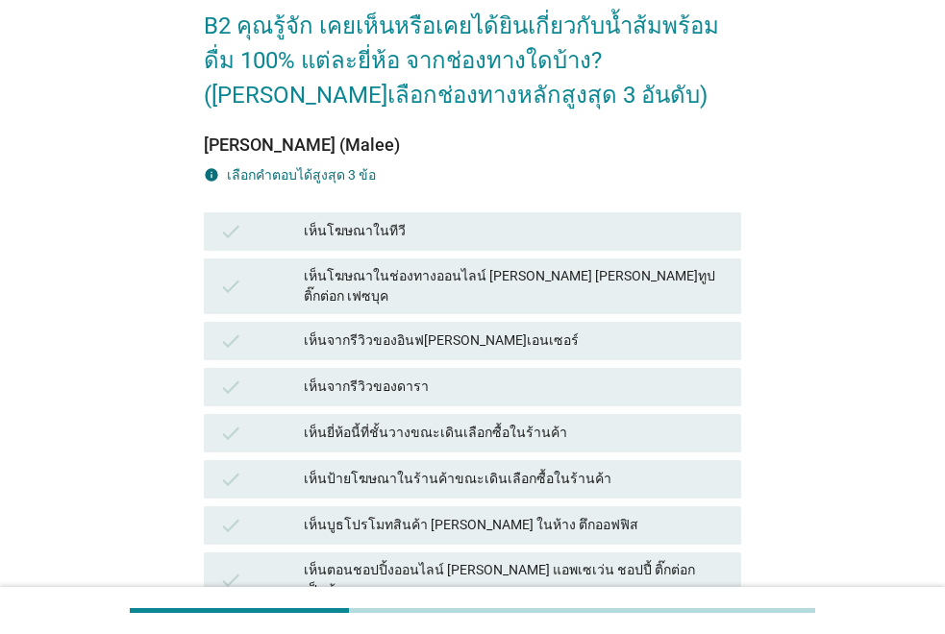
click at [371, 422] on div "เห็นยี่ห้อนี้ที่ชั้นวางขณะเดินเลือกซื้อในร้านค้า" at bounding box center [515, 433] width 422 height 23
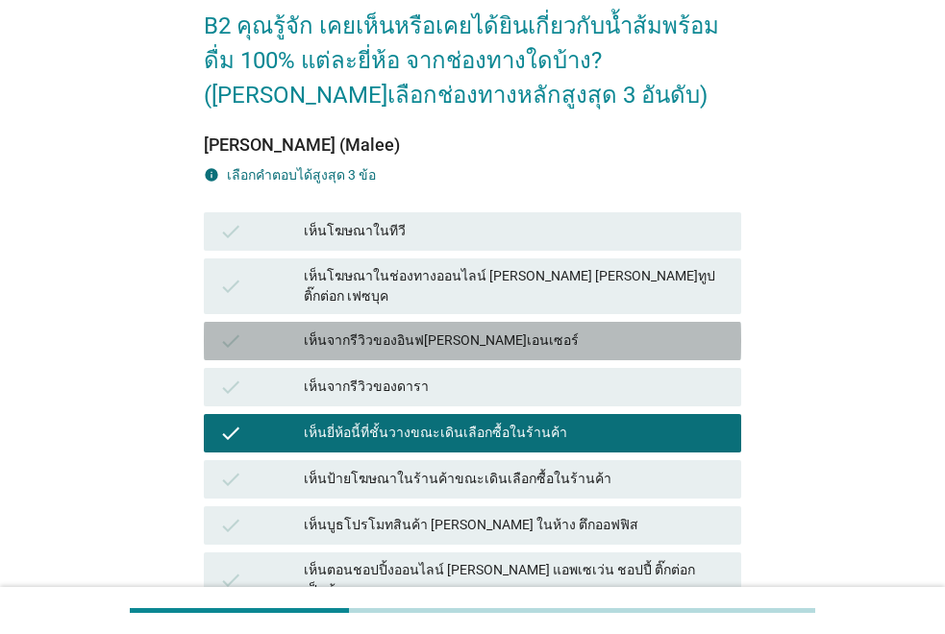
click at [371, 330] on div "เห็นจากรีวิวของอินฟ[PERSON_NAME]เอนเซอร์" at bounding box center [515, 341] width 422 height 23
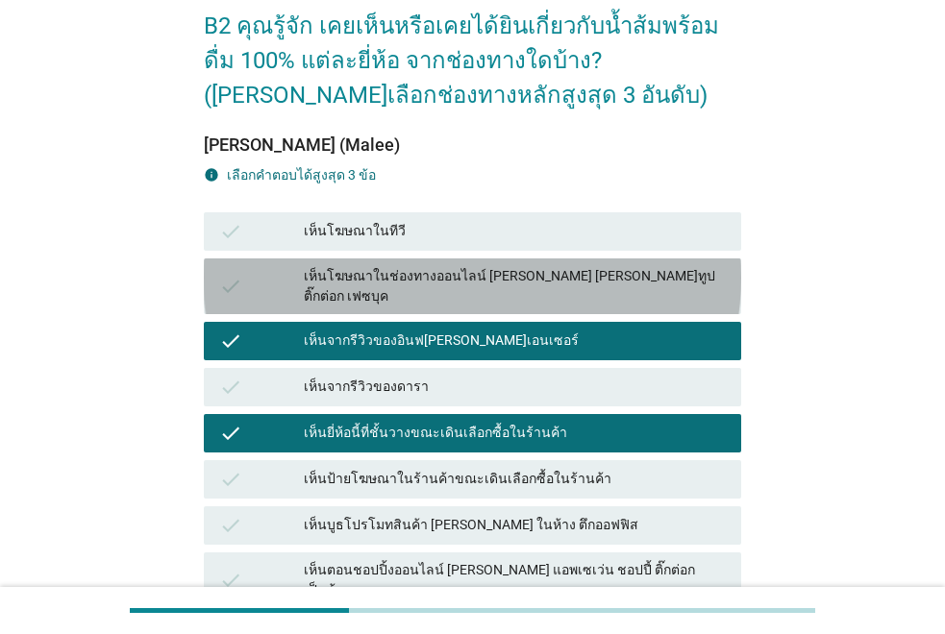
click at [371, 282] on div "เห็นโฆษณาในช่องทางออนไลน์ [PERSON_NAME] [PERSON_NAME]ทูป ติ๊กต่อก เฟซบุค" at bounding box center [515, 286] width 422 height 40
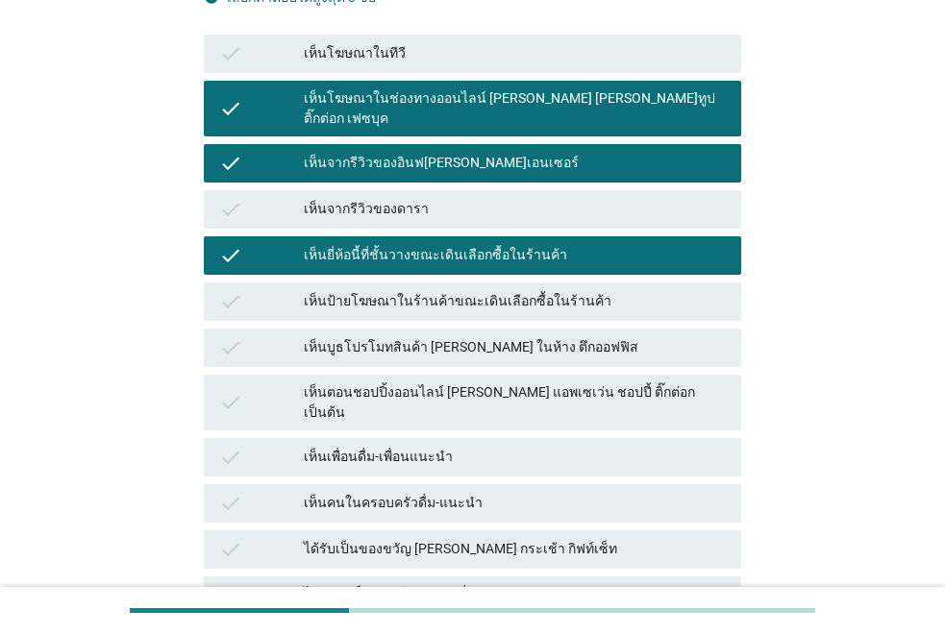
scroll to position [480, 0]
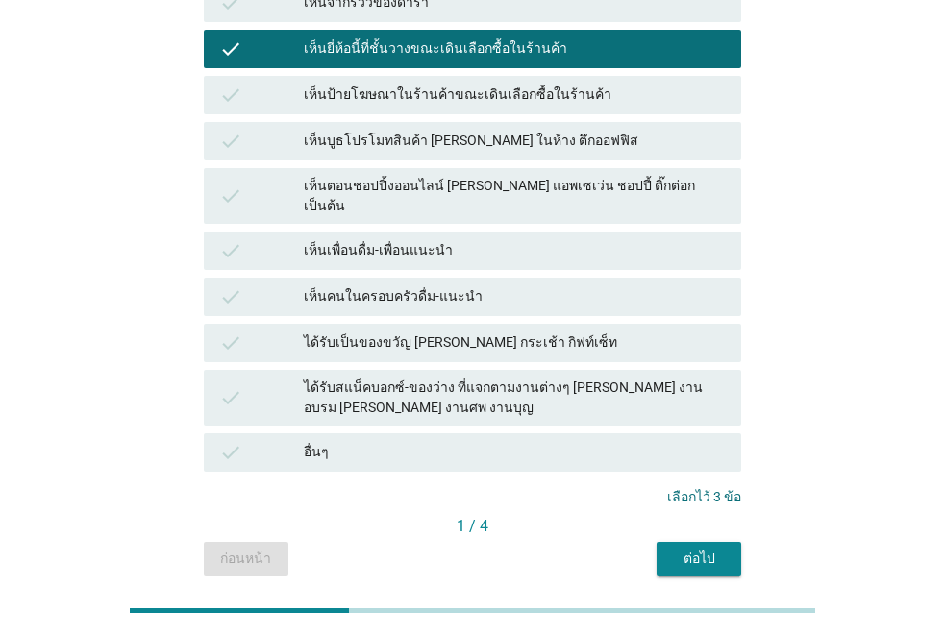
click at [668, 542] on button "ต่อไป" at bounding box center [698, 559] width 85 height 35
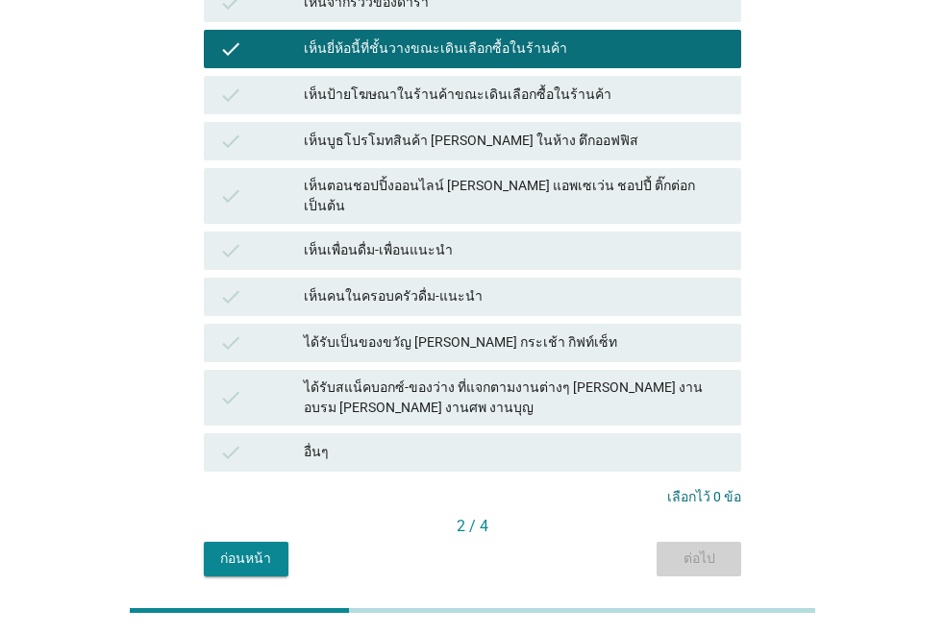
scroll to position [0, 0]
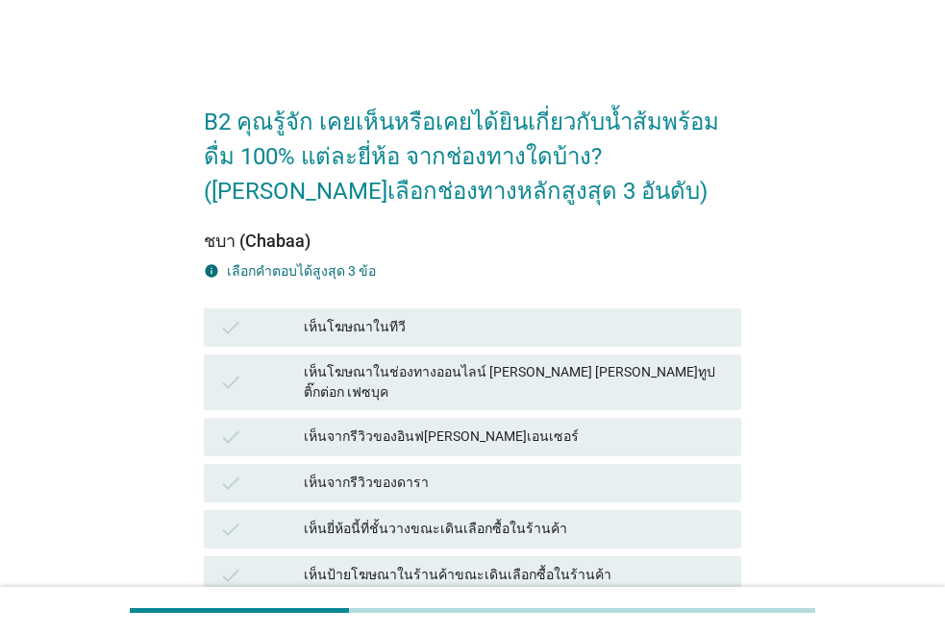
click at [395, 305] on div "check เห็นโฆษณาในทีวี" at bounding box center [472, 328] width 545 height 46
click at [395, 313] on div "check เห็นโฆษณาในทีวี" at bounding box center [472, 327] width 537 height 38
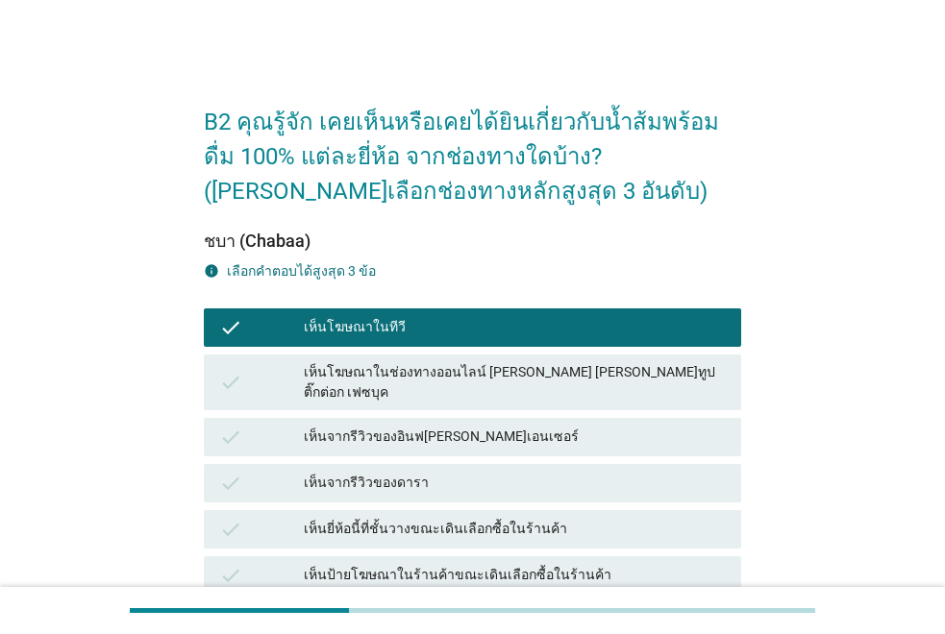
click at [395, 418] on div "check เห็นจากรีวิวของอินฟ[PERSON_NAME]เอนเซอร์" at bounding box center [472, 437] width 537 height 38
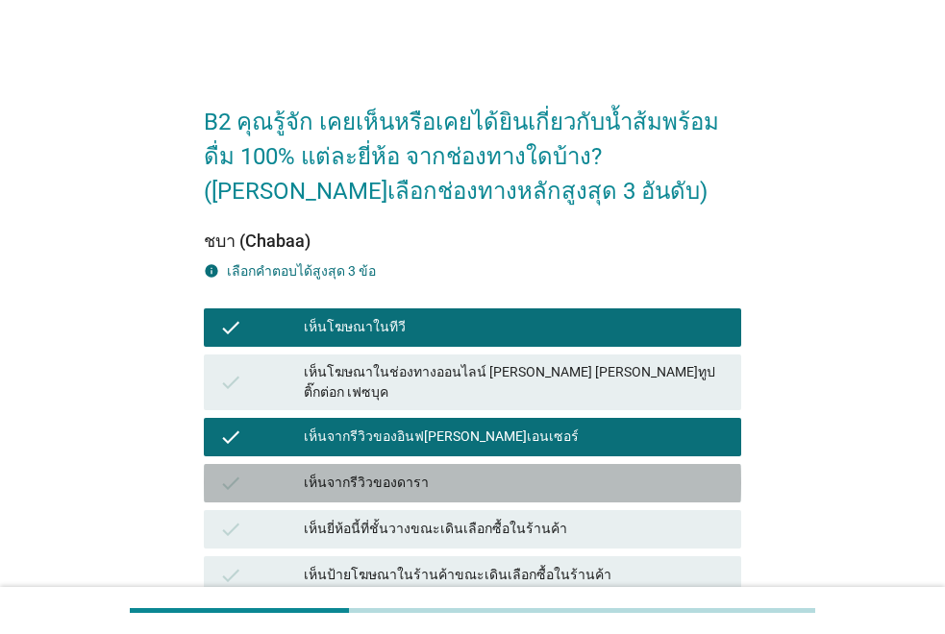
click at [393, 472] on div "เห็นจากรีวิวของดารา" at bounding box center [515, 483] width 422 height 23
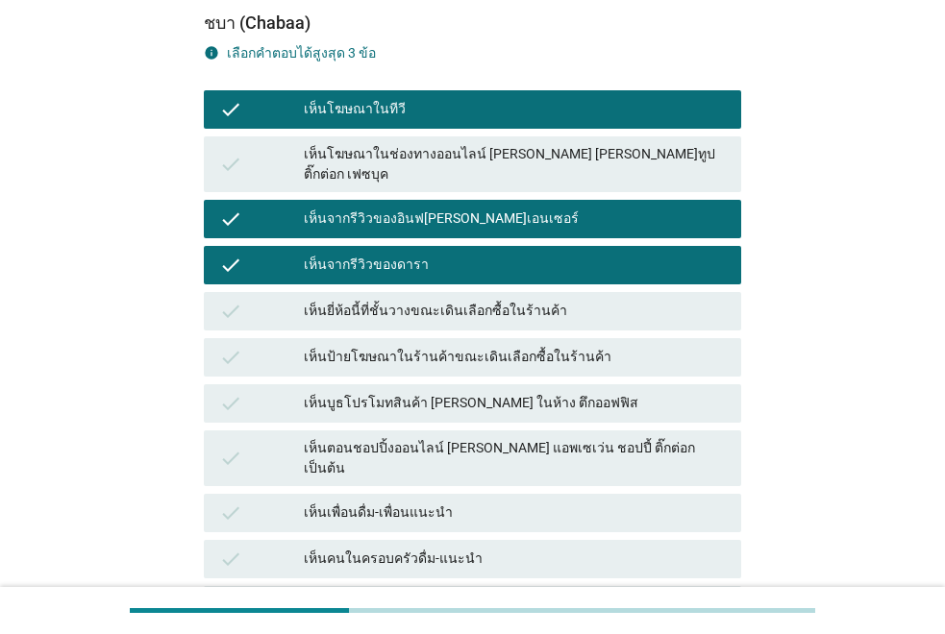
scroll to position [480, 0]
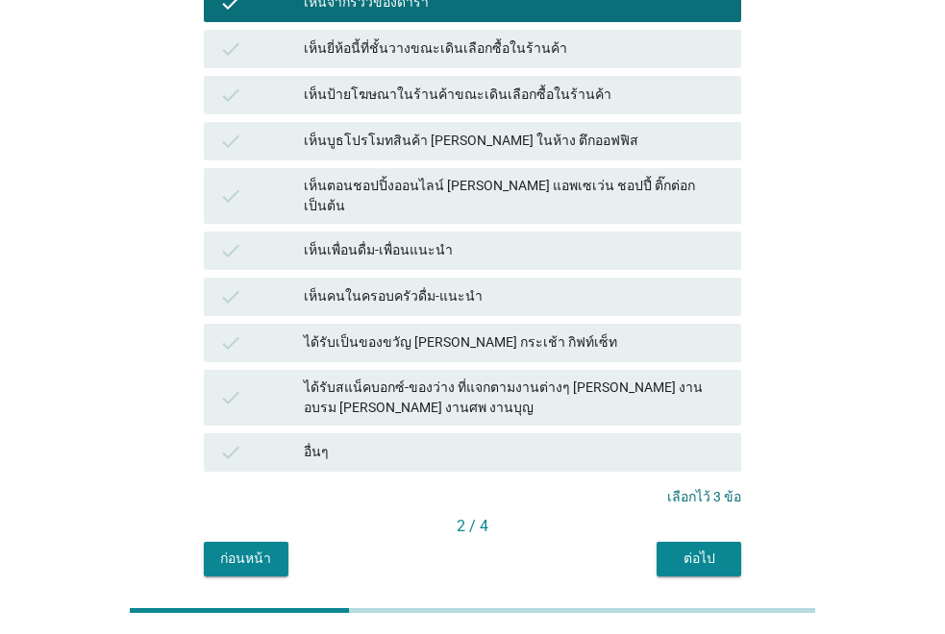
click at [707, 542] on div "B2 คุณรู้จัก เคยเห็นหรือเคยได้ยินเกี่ยวกับน้ำส้มพร้อมดื่ม 100% แต่ละยี่ห้อ จากช…" at bounding box center [472, 91] width 568 height 1002
click at [713, 549] on div "ต่อไป" at bounding box center [699, 559] width 54 height 20
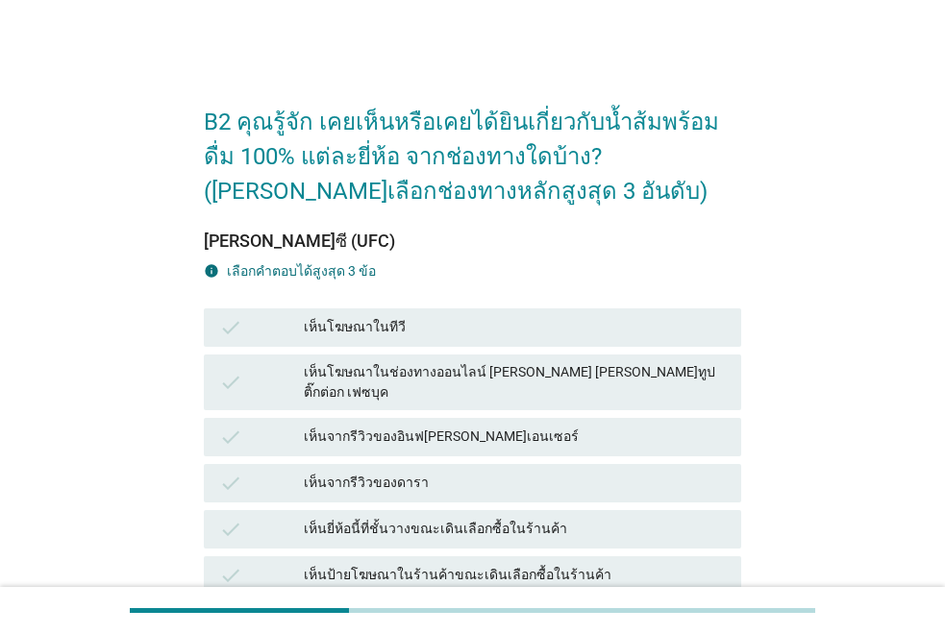
click at [361, 518] on div "เห็นยี่ห้อนี้ที่ชั้นวางขณะเดินเลือกซื้อในร้านค้า" at bounding box center [515, 529] width 422 height 23
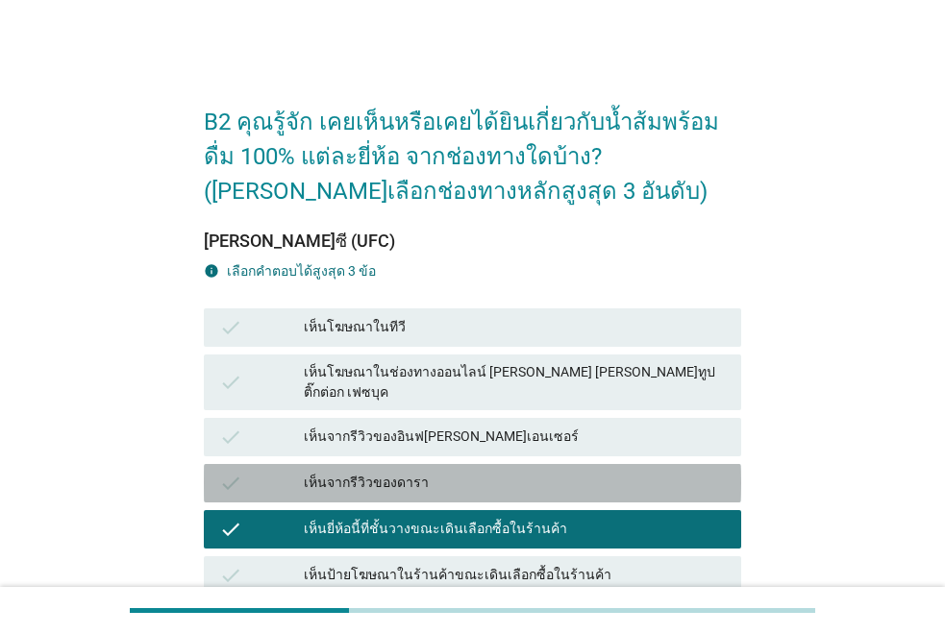
click at [361, 473] on div "เห็นจากรีวิวของดารา" at bounding box center [515, 483] width 422 height 23
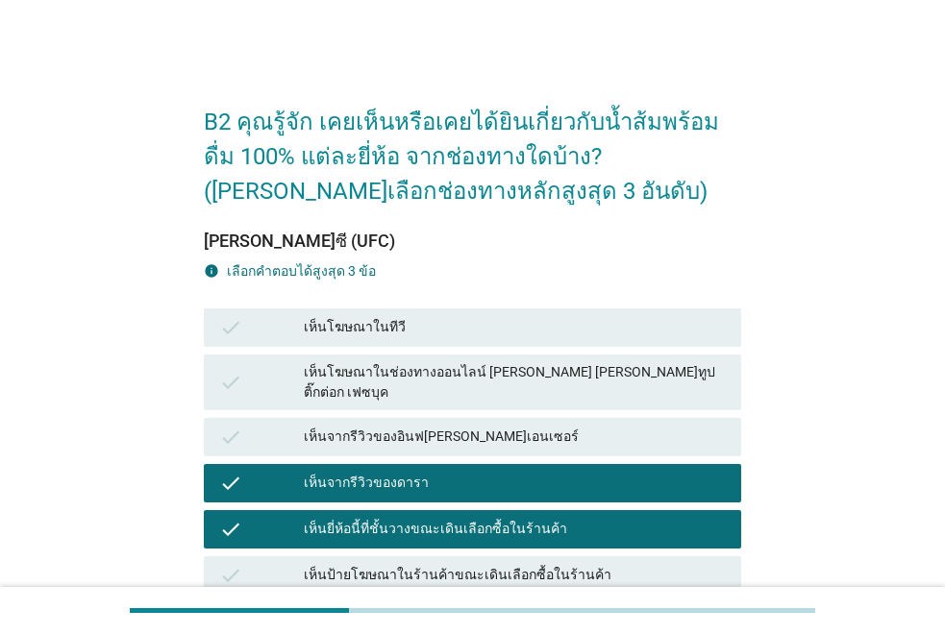
click at [374, 390] on div "check เห็นโฆษณาในช่องทางออนไลน์ [PERSON_NAME] [PERSON_NAME]ทูป ติ๊กต่อก เฟซบุค" at bounding box center [472, 383] width 537 height 56
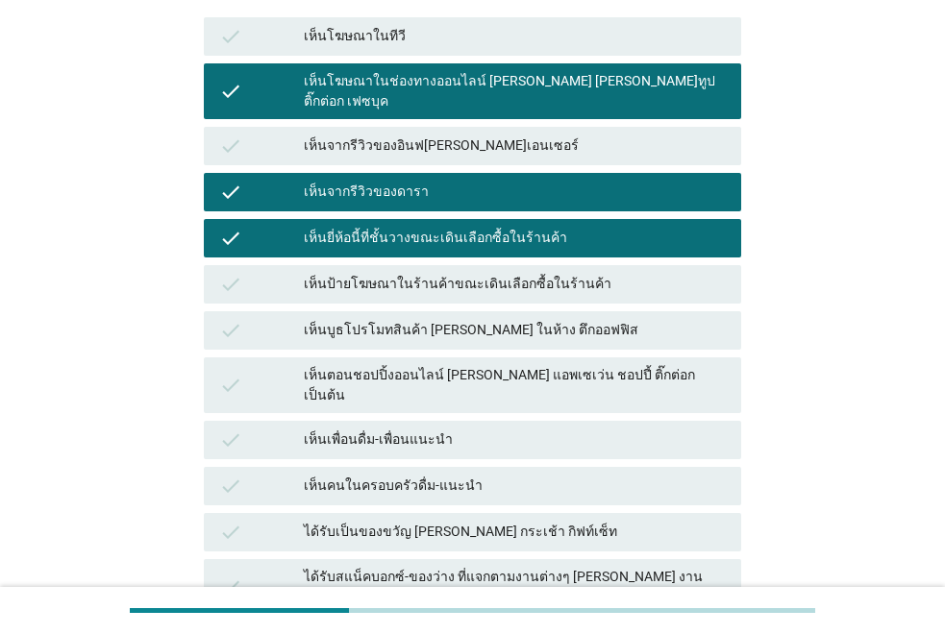
scroll to position [480, 0]
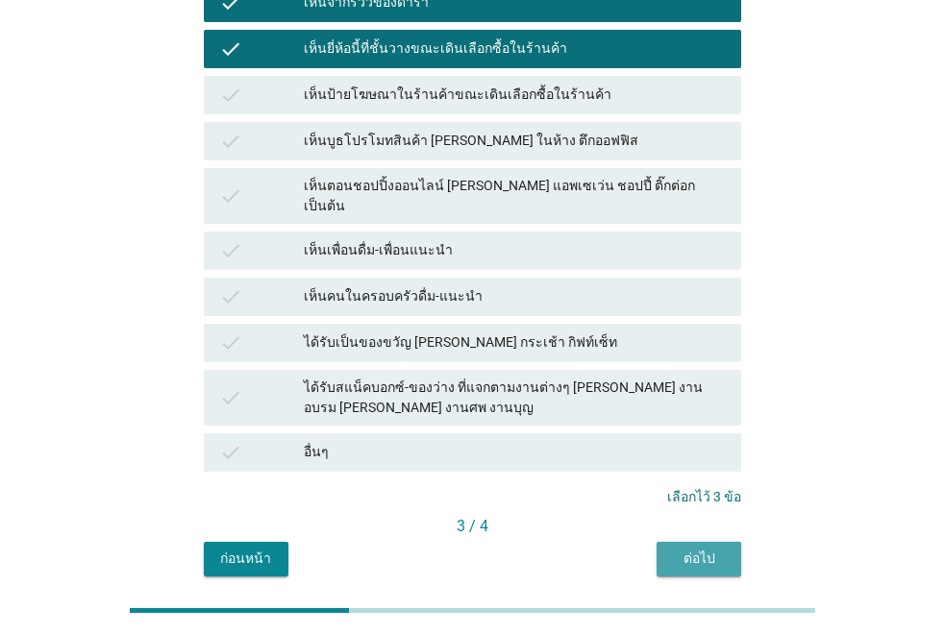
click at [707, 549] on div "ต่อไป" at bounding box center [699, 559] width 54 height 20
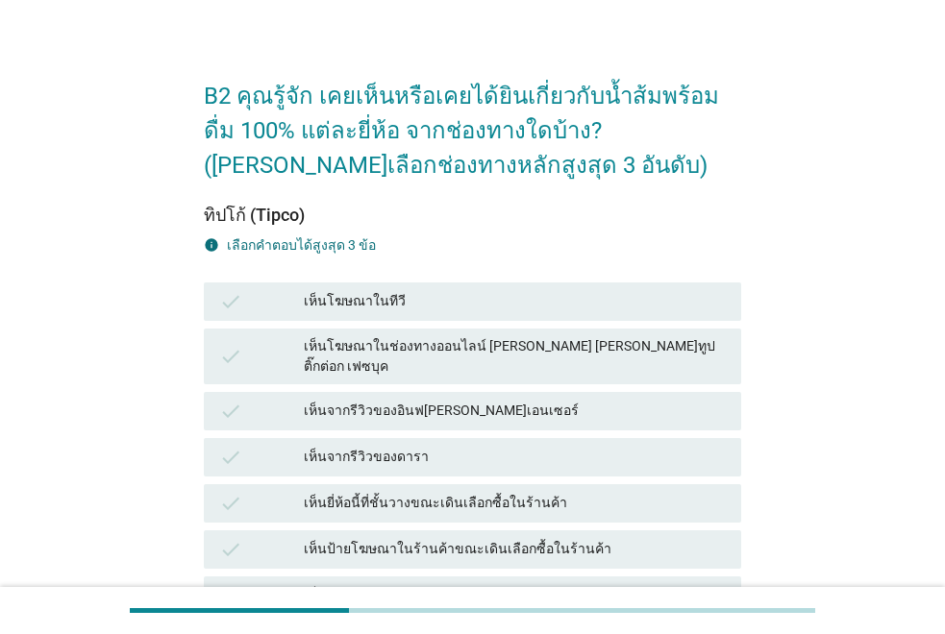
scroll to position [288, 0]
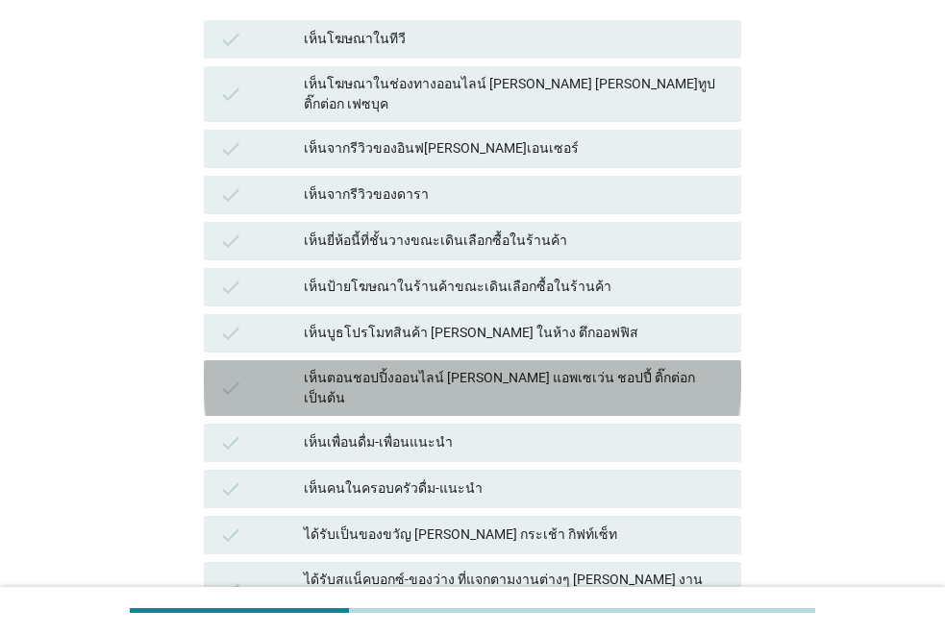
click at [380, 368] on div "เห็นตอนชอปปิ้งออนไลน์ [PERSON_NAME] แอพเซเว่น ชอปปี้ ติ๊กต่อก เป็นต้น" at bounding box center [515, 388] width 422 height 40
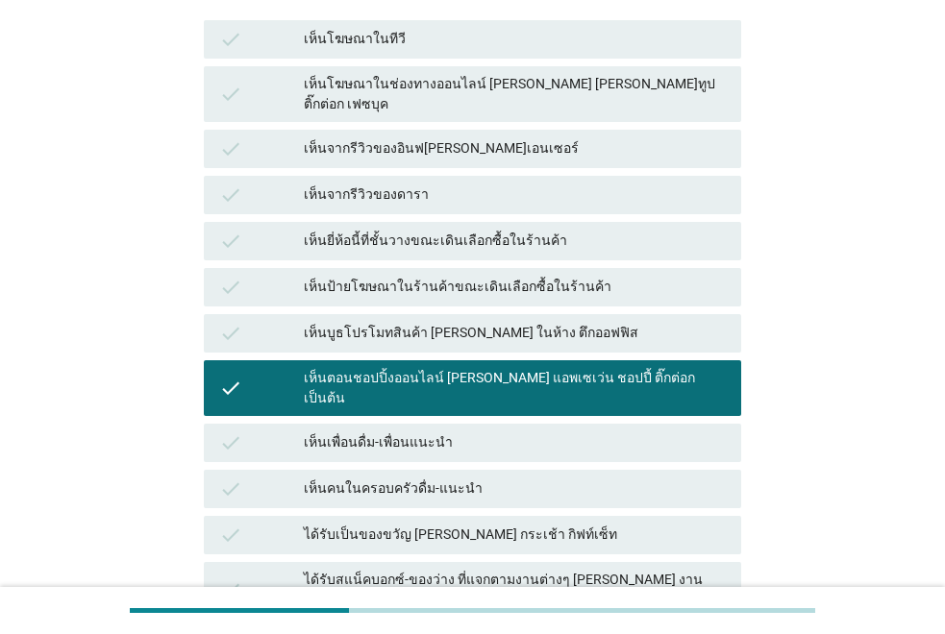
click at [377, 322] on div "เห็นบูธโปรโมทสินค้า [PERSON_NAME] ในห้าง ตึกออฟฟิส" at bounding box center [515, 333] width 422 height 23
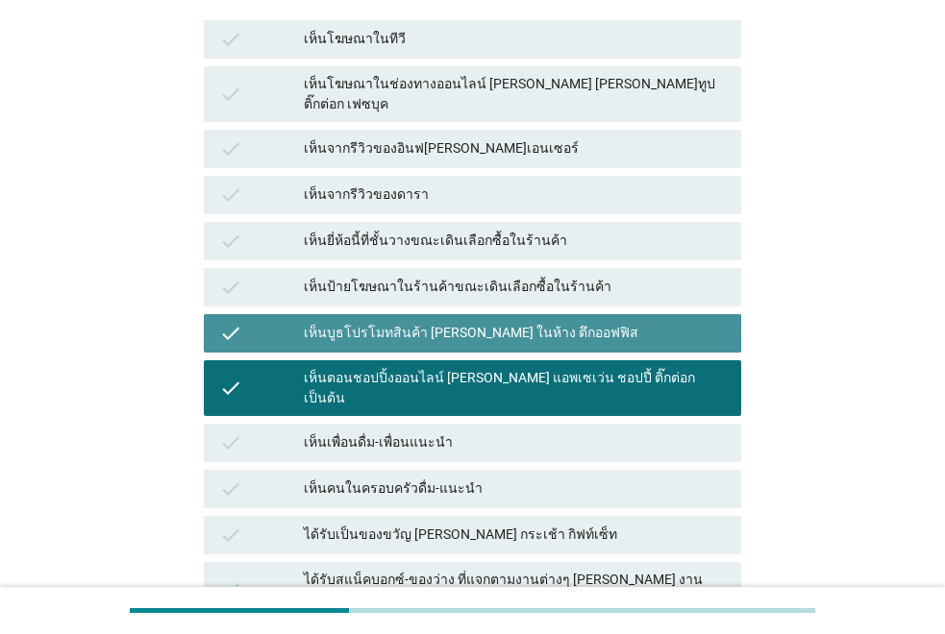
click at [379, 276] on div "เห็นป้ายโฆษณาในร้านค้าขณะเดินเลือกซื้อในร้านค้า" at bounding box center [515, 287] width 422 height 23
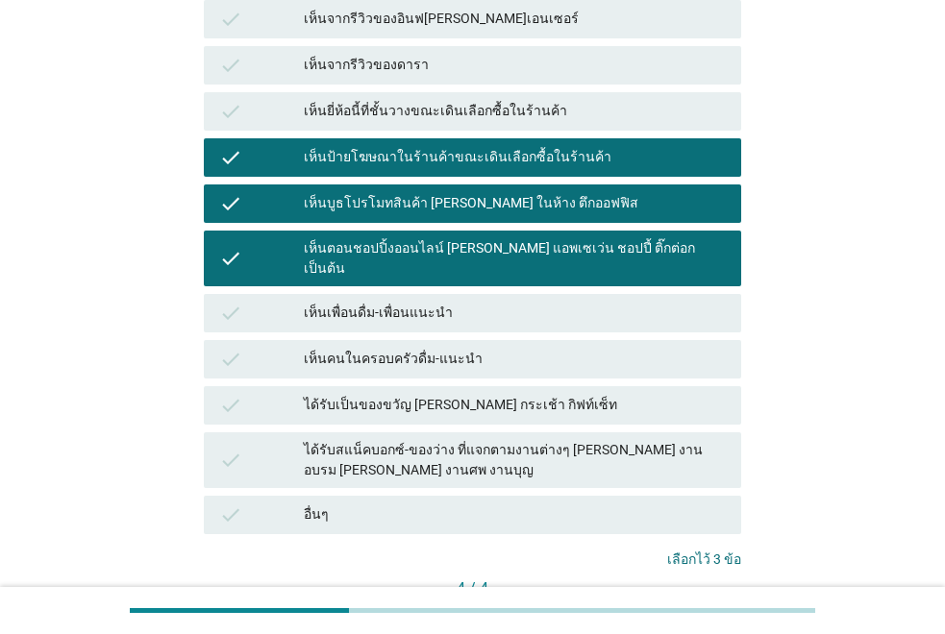
scroll to position [520, 0]
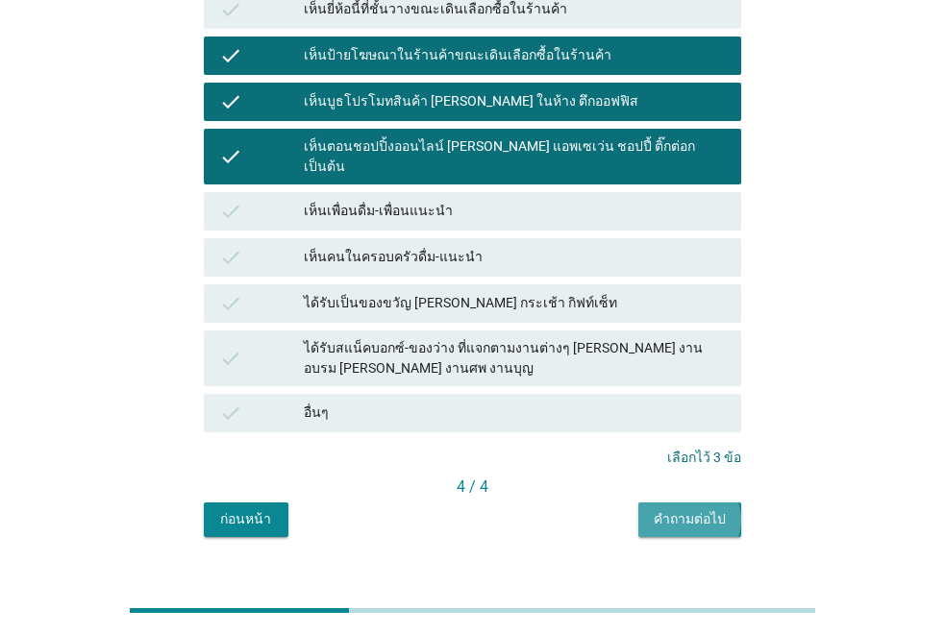
click at [707, 509] on div "คำถามต่อไป" at bounding box center [689, 519] width 72 height 20
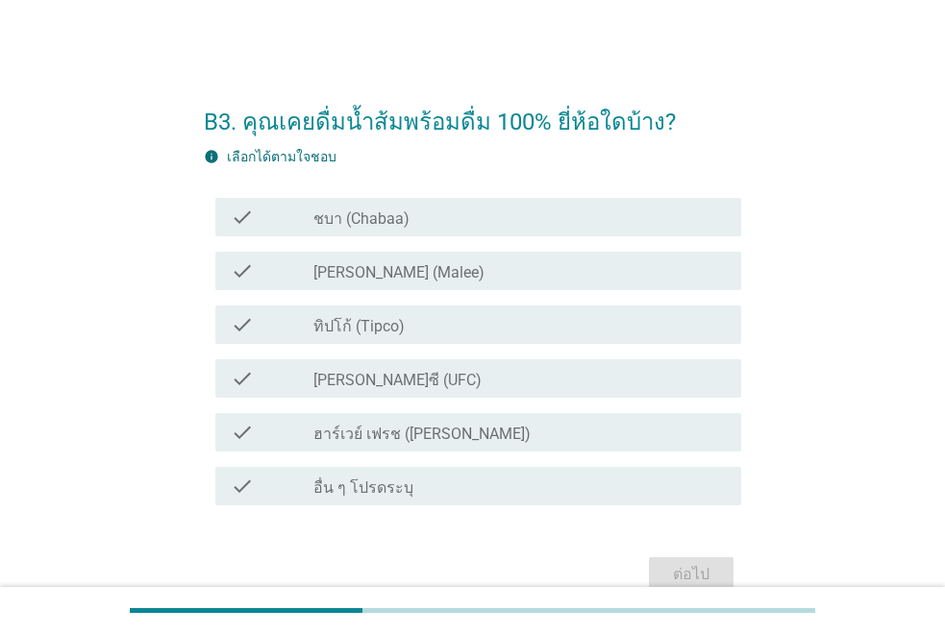
click at [309, 313] on div "check" at bounding box center [272, 324] width 83 height 23
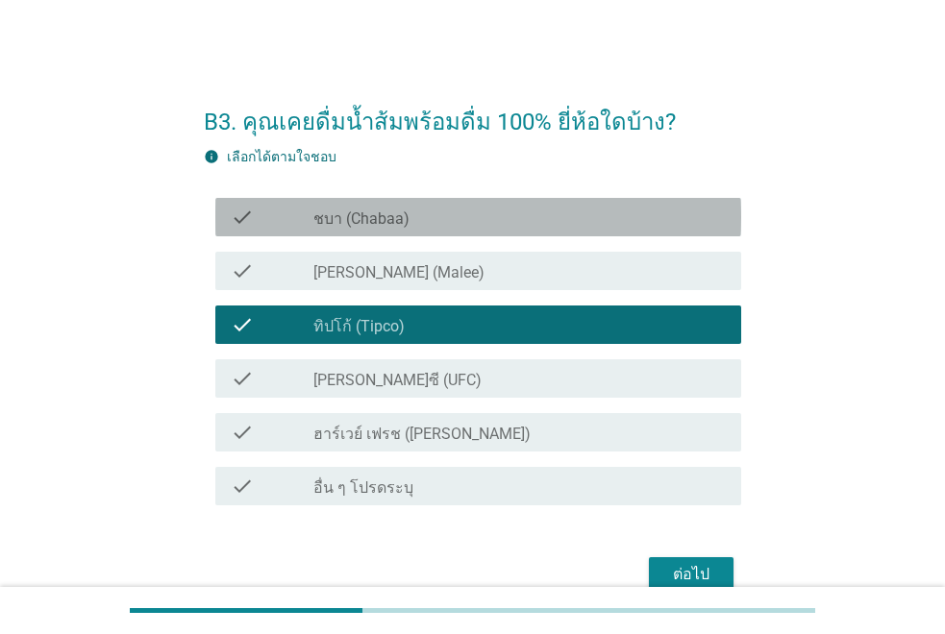
click at [356, 211] on label "ชบา (Chabaa)" at bounding box center [361, 218] width 96 height 19
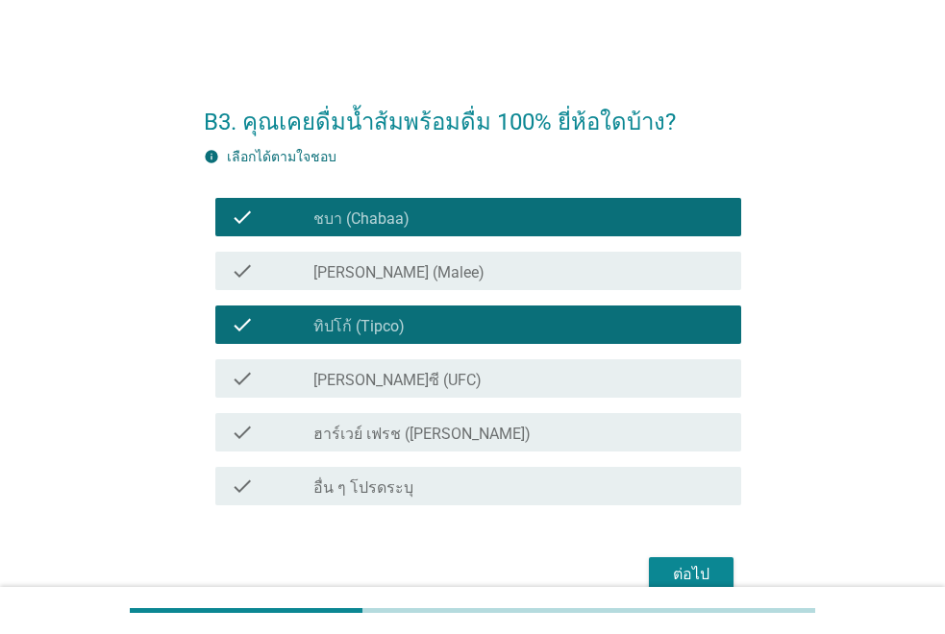
click at [358, 270] on label "[PERSON_NAME] (Malee)" at bounding box center [398, 272] width 171 height 19
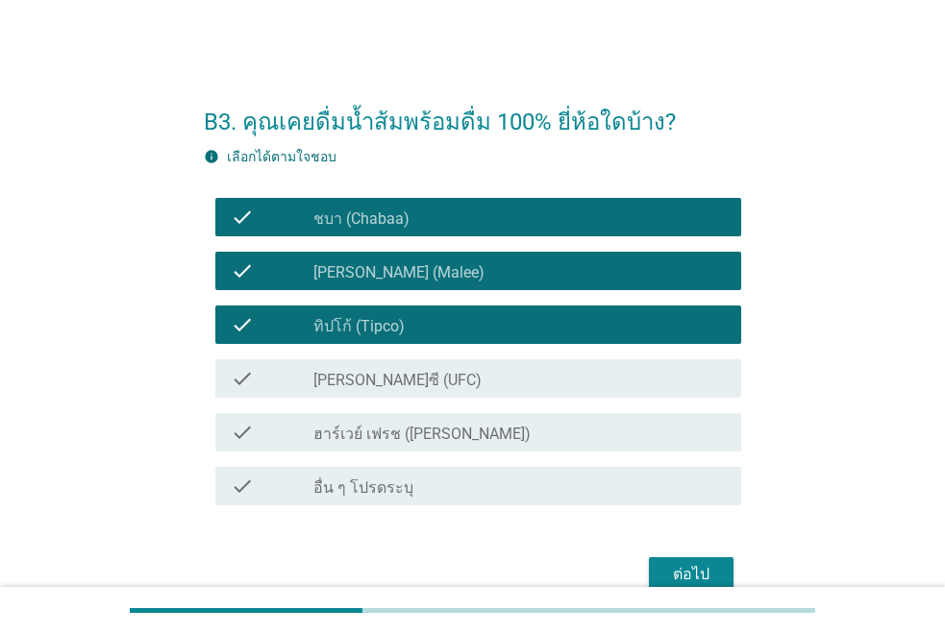
click at [683, 579] on div "ต่อไป" at bounding box center [691, 574] width 54 height 23
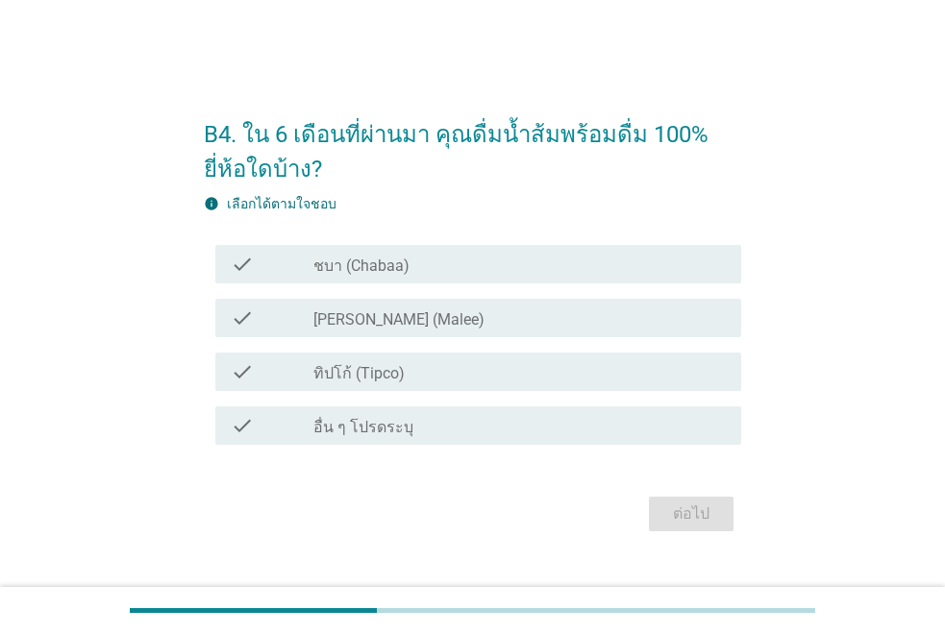
click at [399, 269] on label "ชบา (Chabaa)" at bounding box center [361, 266] width 96 height 19
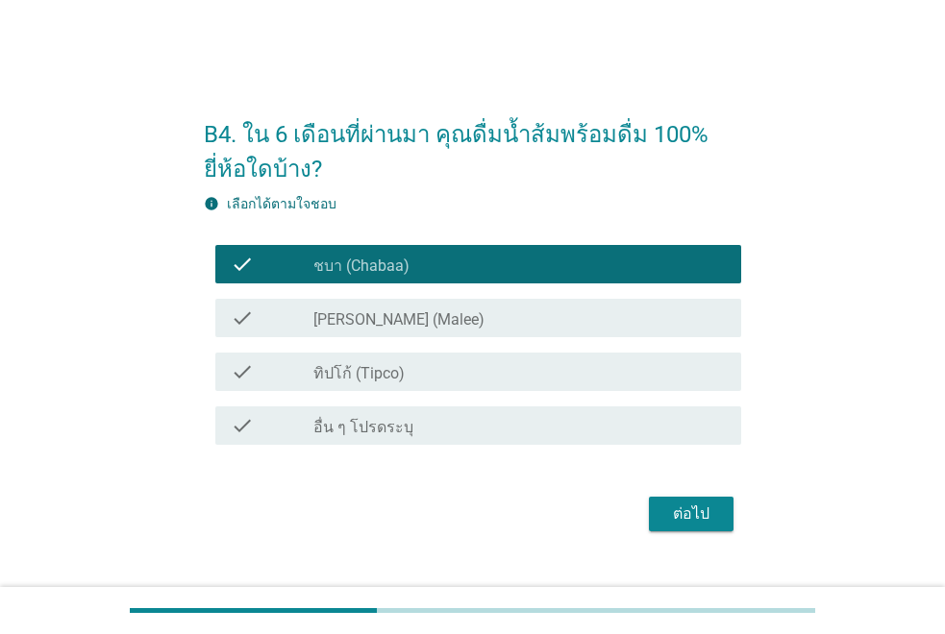
click at [399, 308] on div "check_box [PERSON_NAME] (Malee)" at bounding box center [519, 318] width 412 height 23
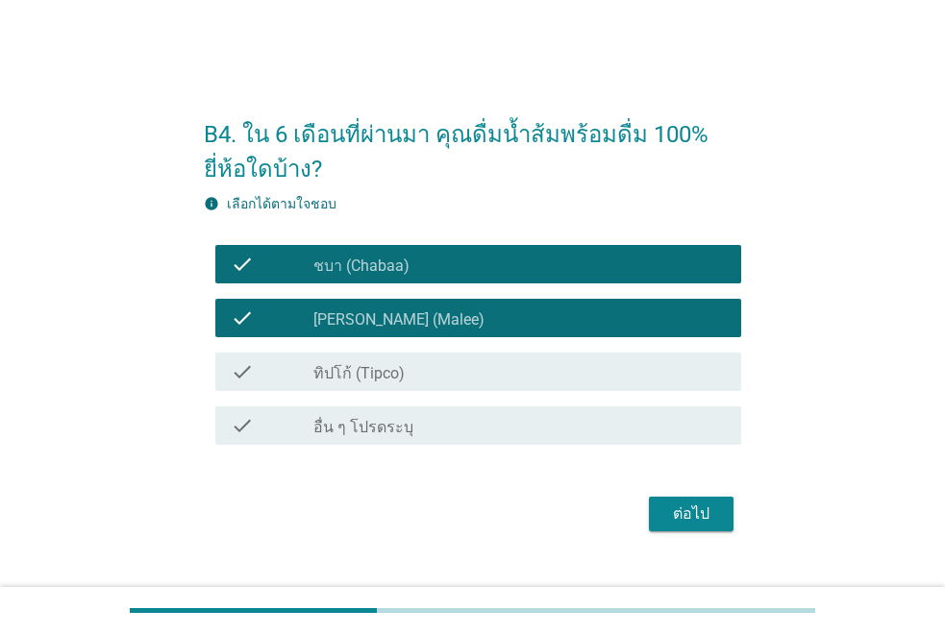
click at [451, 360] on div "check_box_outline_blank ทิปโก้ (Tipco)" at bounding box center [519, 371] width 412 height 23
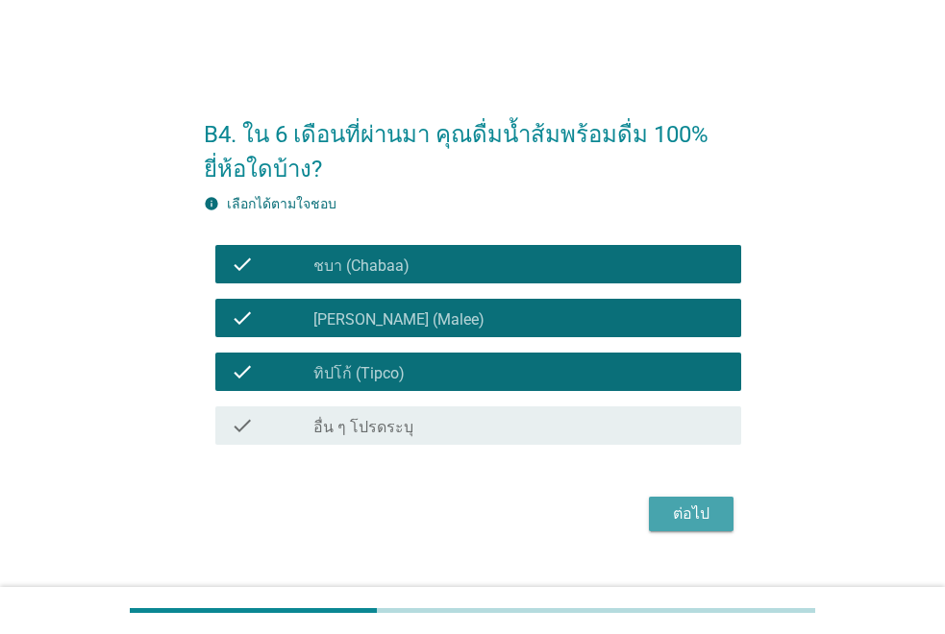
click at [677, 510] on div "ต่อไป" at bounding box center [691, 514] width 54 height 23
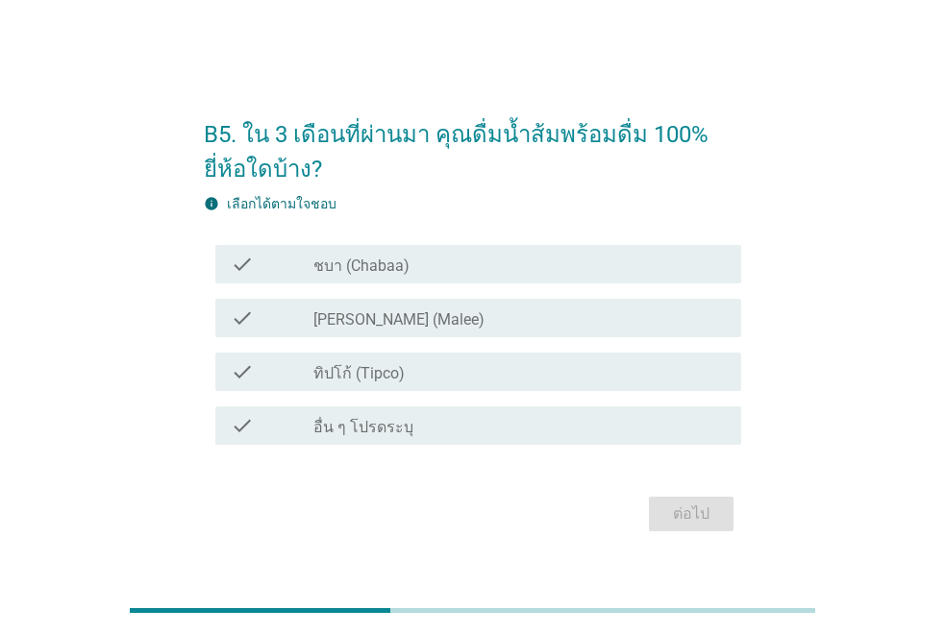
click at [396, 318] on div "check_box [PERSON_NAME] (Malee)" at bounding box center [519, 318] width 412 height 23
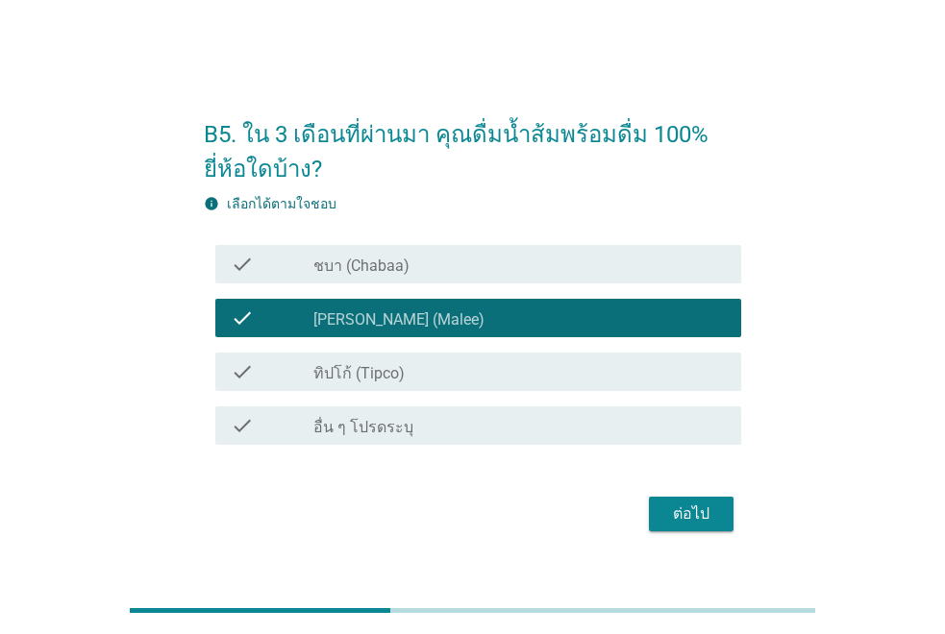
click at [400, 270] on label "ชบา (Chabaa)" at bounding box center [361, 266] width 96 height 19
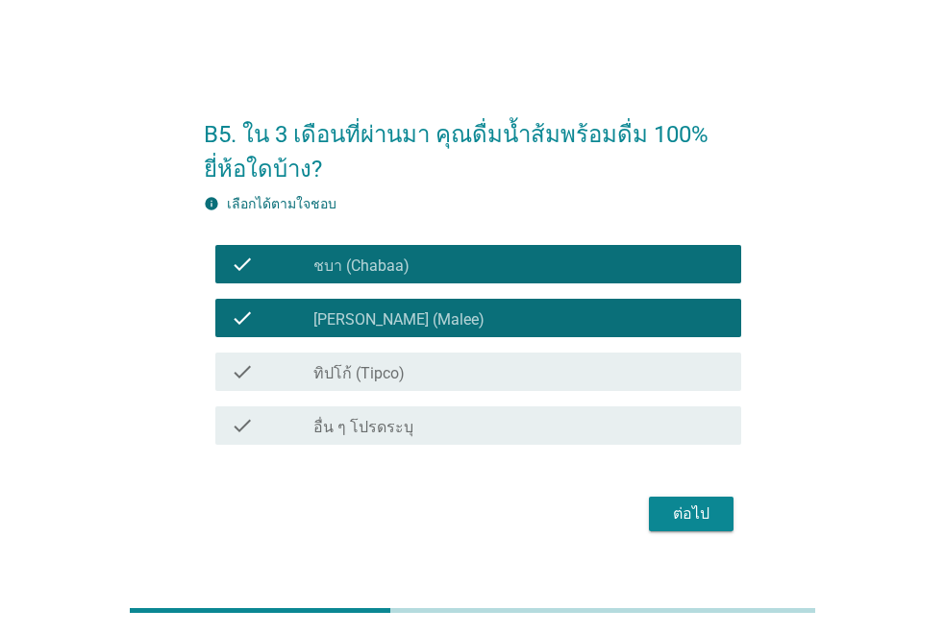
click at [727, 517] on button "ต่อไป" at bounding box center [691, 514] width 85 height 35
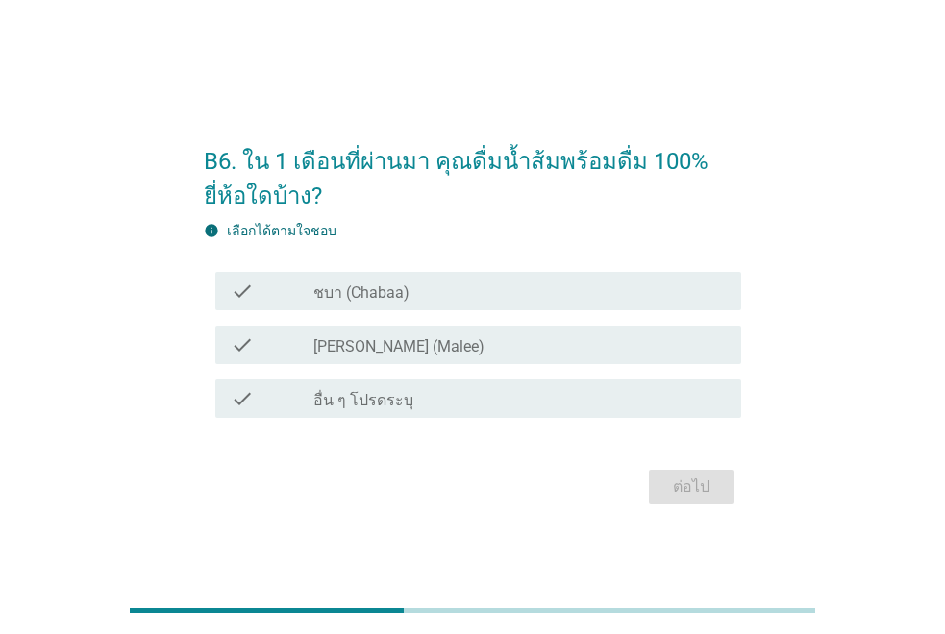
click at [372, 307] on div "check check_box ชบา (Chabaa)" at bounding box center [478, 291] width 526 height 38
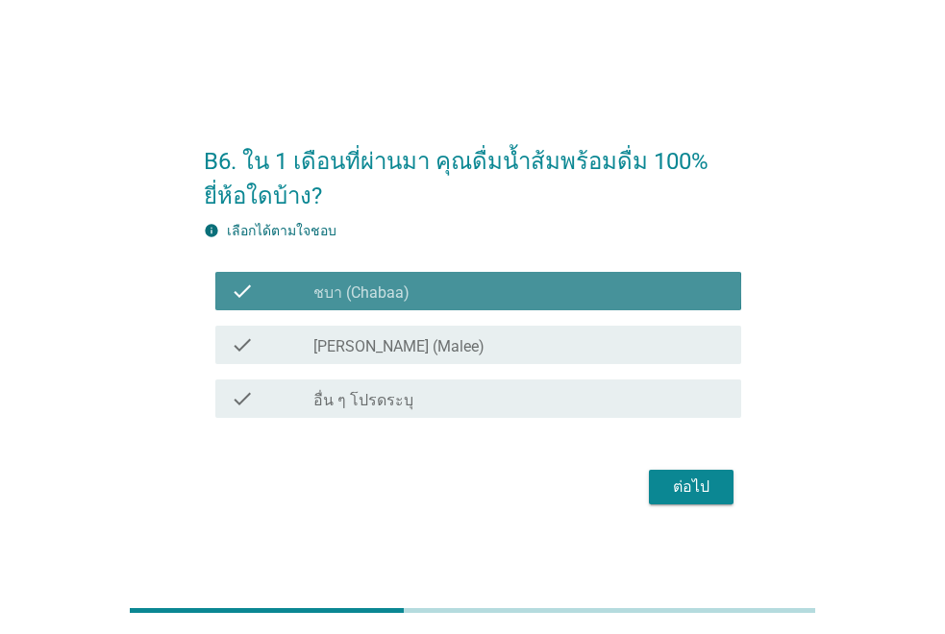
click at [455, 296] on div "check_box ชบา (Chabaa)" at bounding box center [519, 291] width 412 height 23
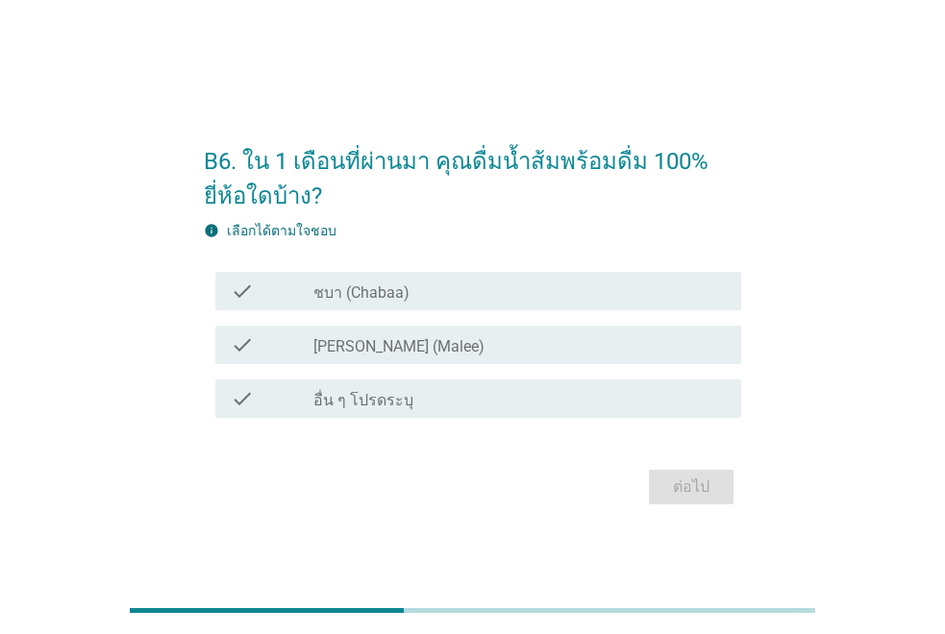
click at [443, 341] on div "check_box [PERSON_NAME] (Malee)" at bounding box center [519, 344] width 412 height 23
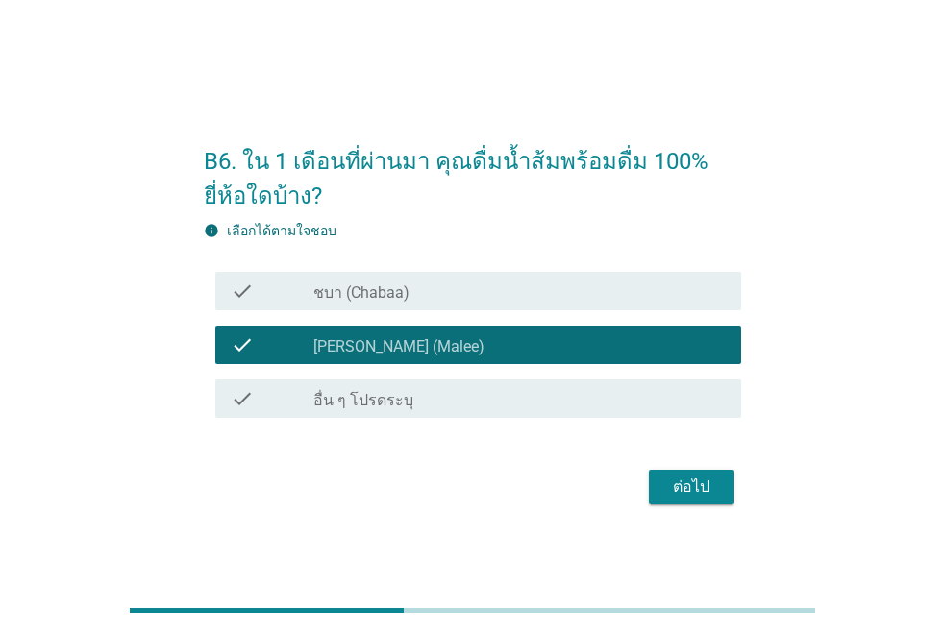
click at [662, 495] on button "ต่อไป" at bounding box center [691, 487] width 85 height 35
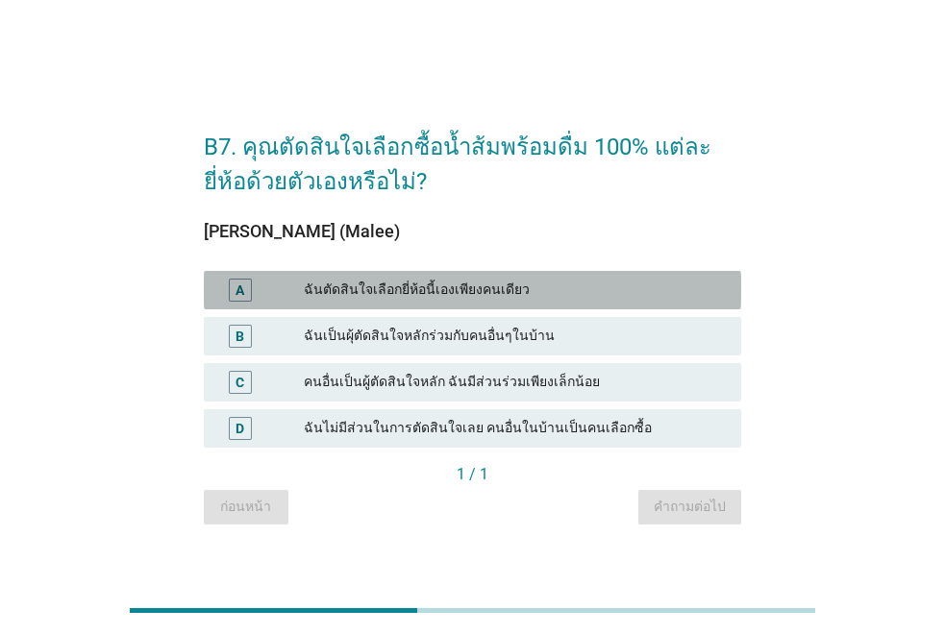
click at [459, 287] on div "ฉันตัดสินใจเลือกยี่ห้อนี้เองเพียงคนเดียว" at bounding box center [515, 290] width 422 height 23
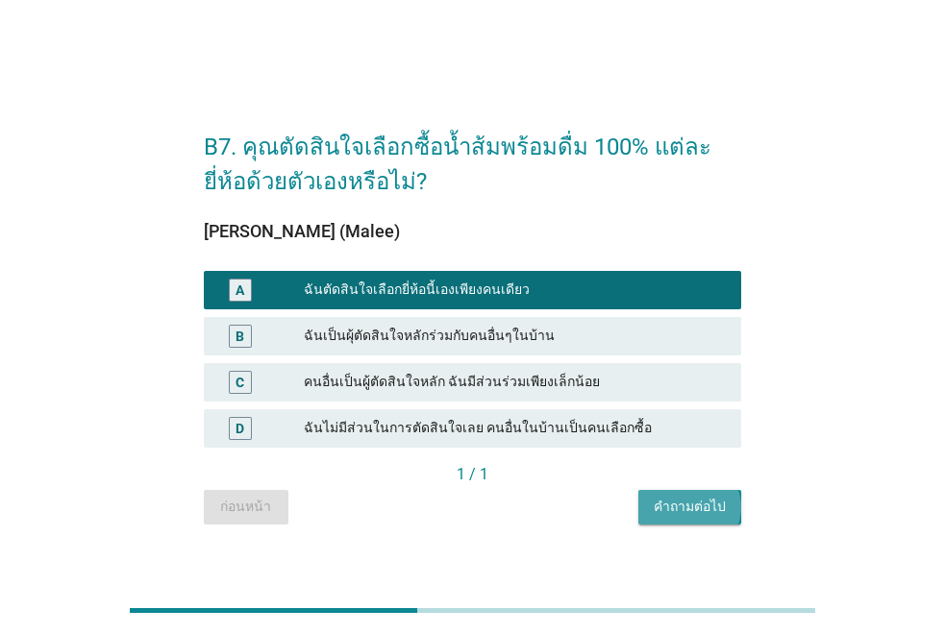
click at [667, 496] on button "คำถามต่อไป" at bounding box center [689, 507] width 103 height 35
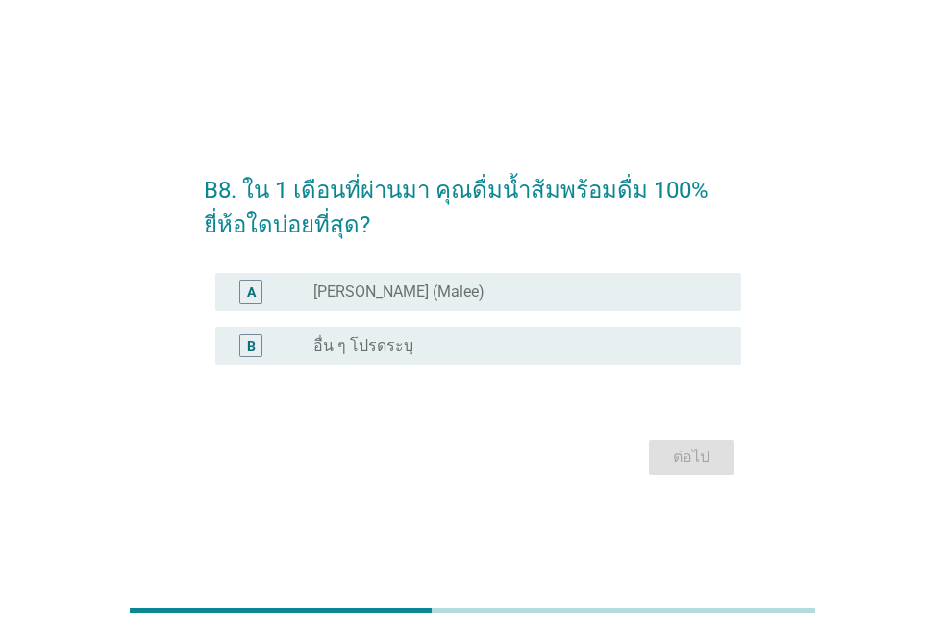
click at [378, 292] on label "[PERSON_NAME] (Malee)" at bounding box center [398, 291] width 171 height 19
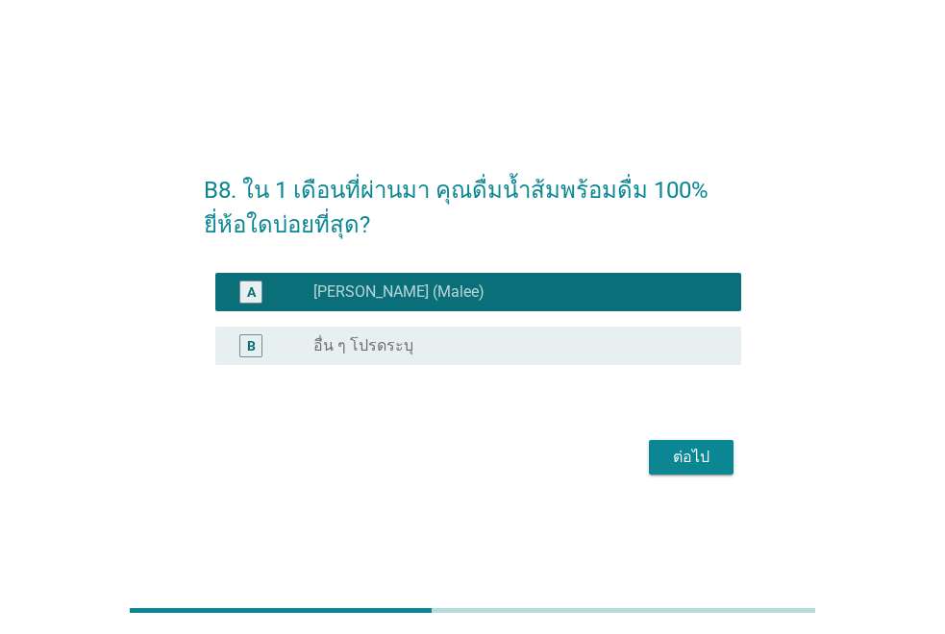
click at [673, 456] on div "ต่อไป" at bounding box center [691, 457] width 54 height 23
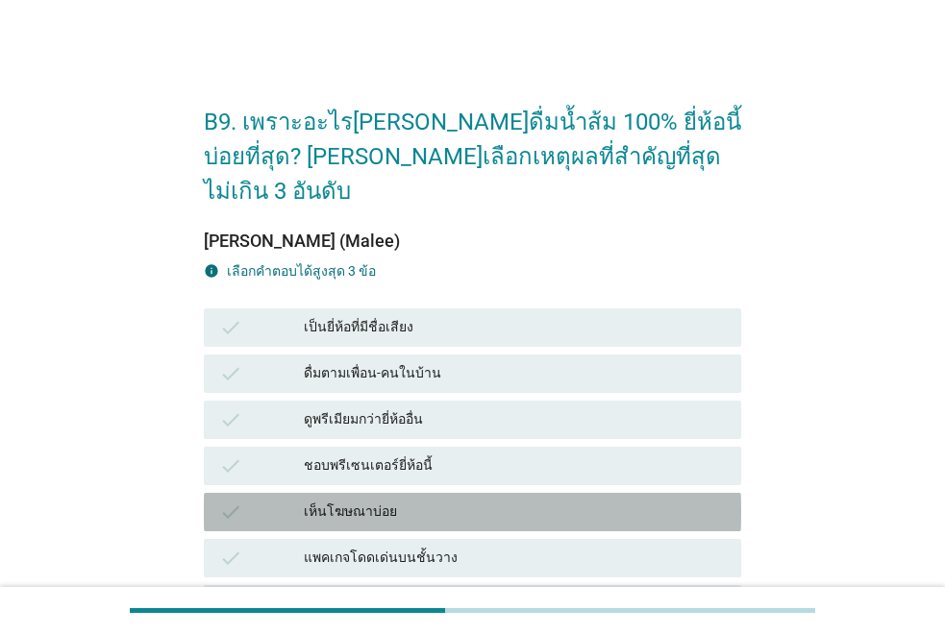
click at [484, 501] on div "เห็นโฆษณาบ่อย" at bounding box center [515, 512] width 422 height 23
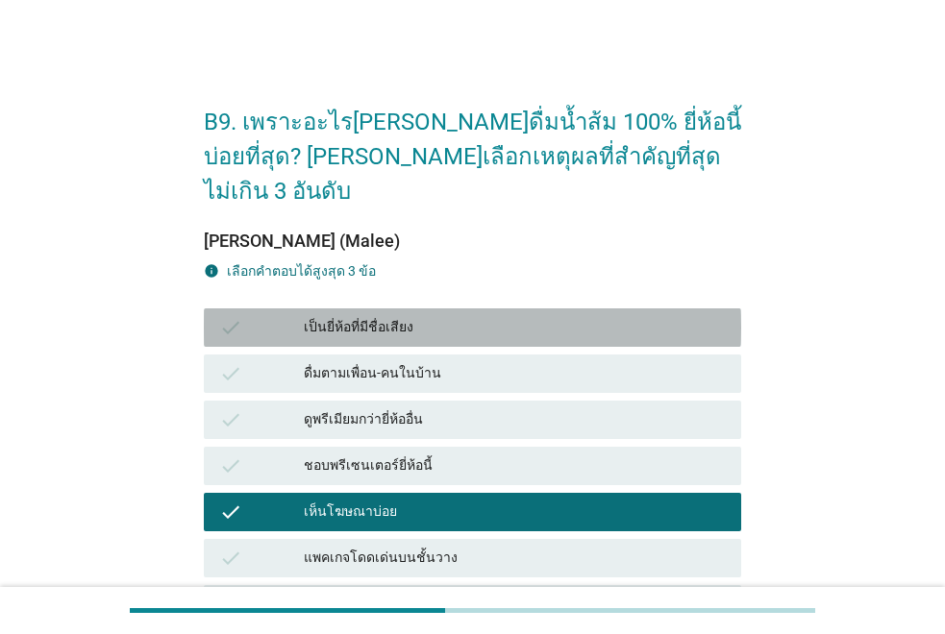
click at [490, 309] on div "check เป็นยี่ห้อที่มีชื่อเสียง" at bounding box center [472, 327] width 537 height 38
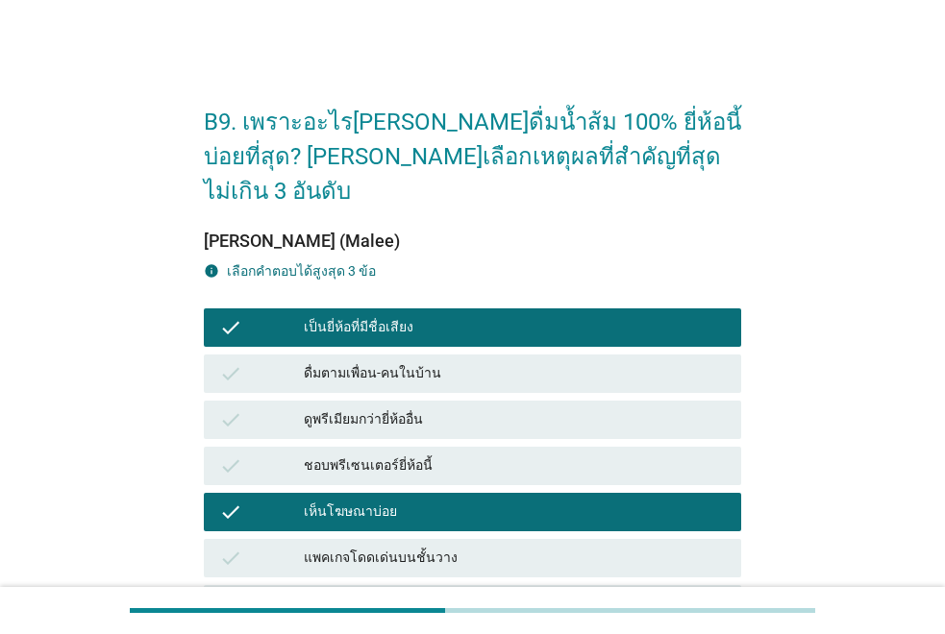
click at [492, 397] on div "check ดูพรีเมียมกว่ายี่ห้ออื่น" at bounding box center [472, 420] width 545 height 46
click at [528, 362] on div "ดื่มตามเพื่อน-คนในบ้าน" at bounding box center [515, 373] width 422 height 23
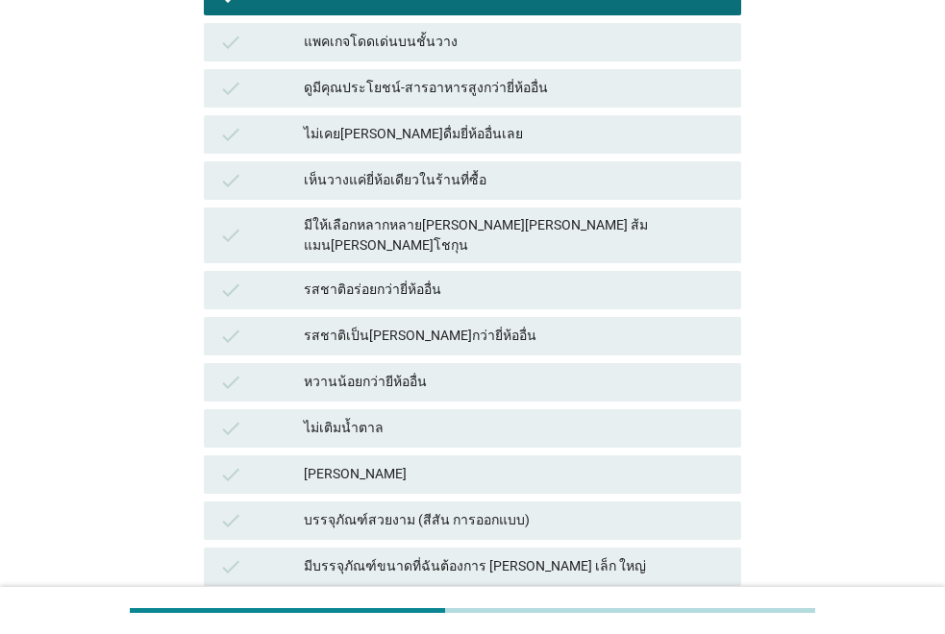
scroll to position [769, 0]
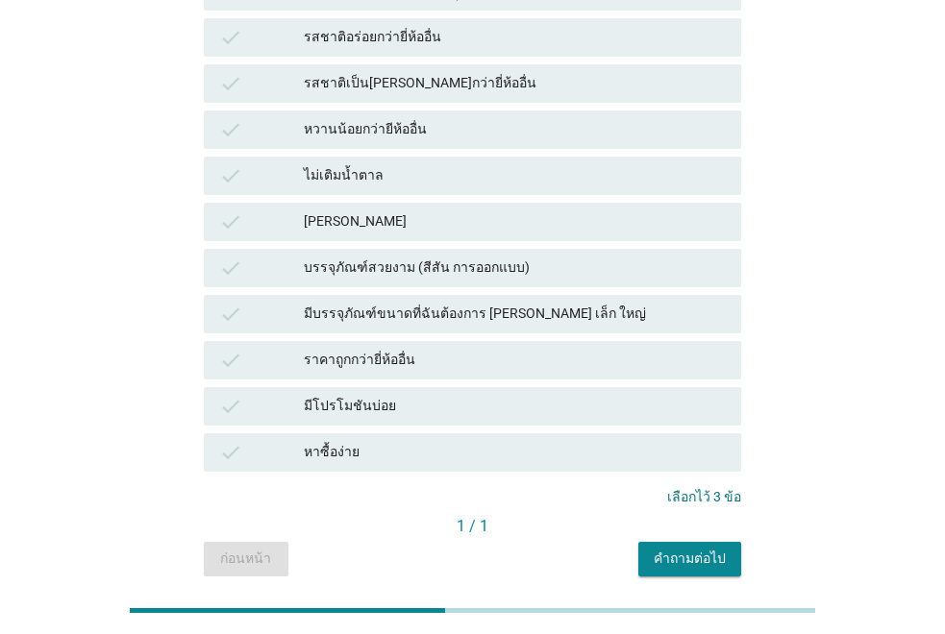
click at [650, 542] on button "คำถามต่อไป" at bounding box center [689, 559] width 103 height 35
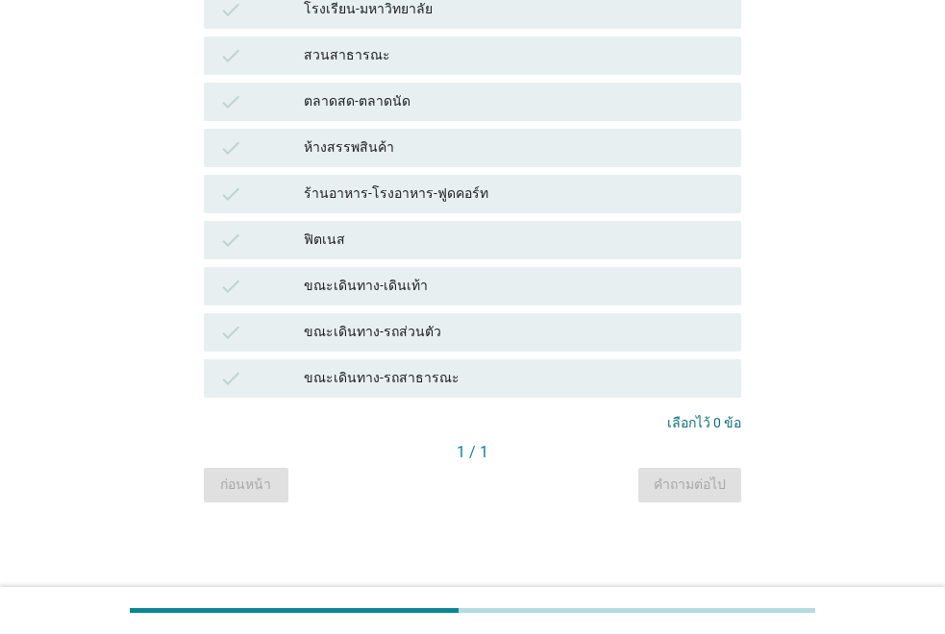
scroll to position [0, 0]
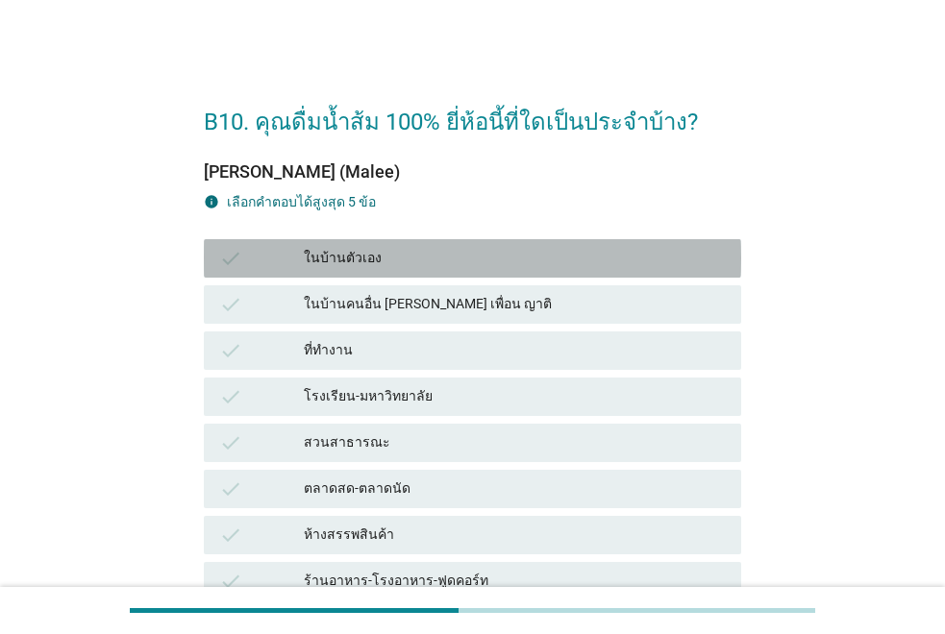
click at [433, 258] on div "ในบ้านตัวเอง" at bounding box center [515, 258] width 422 height 23
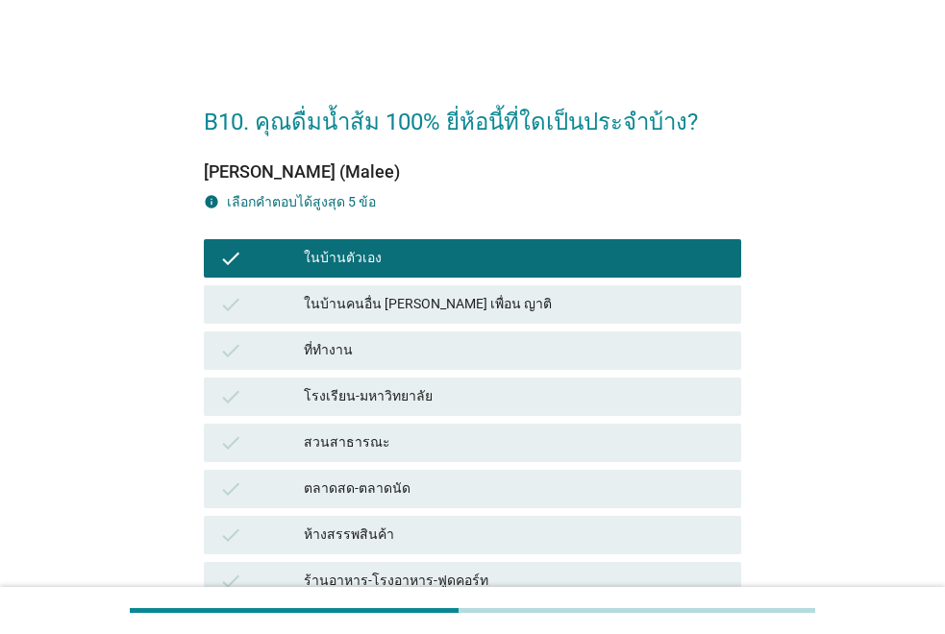
click at [442, 334] on div "check ที่ทำงาน" at bounding box center [472, 350] width 537 height 38
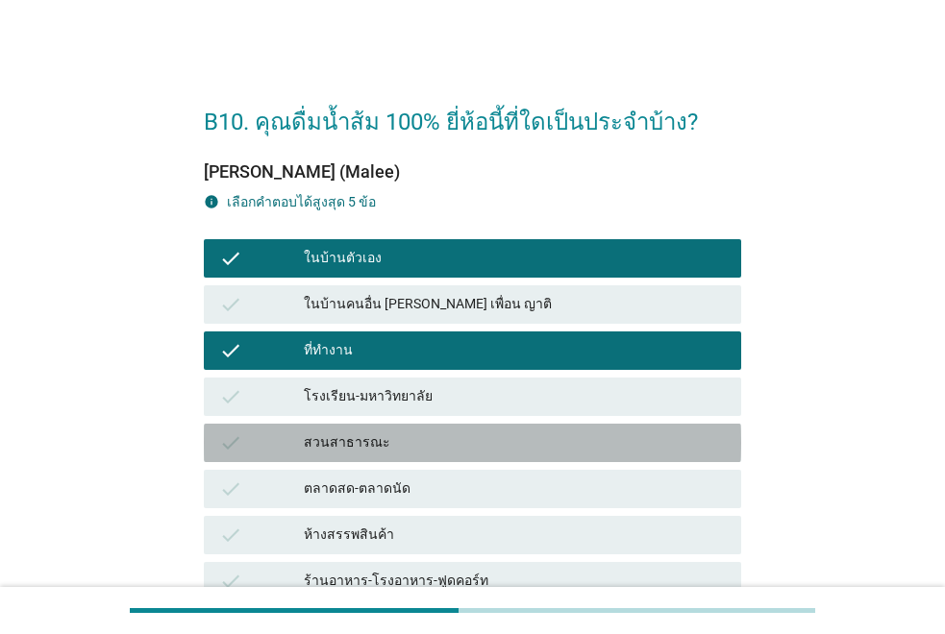
click at [487, 428] on div "check สวนสาธารณะ" at bounding box center [472, 443] width 537 height 38
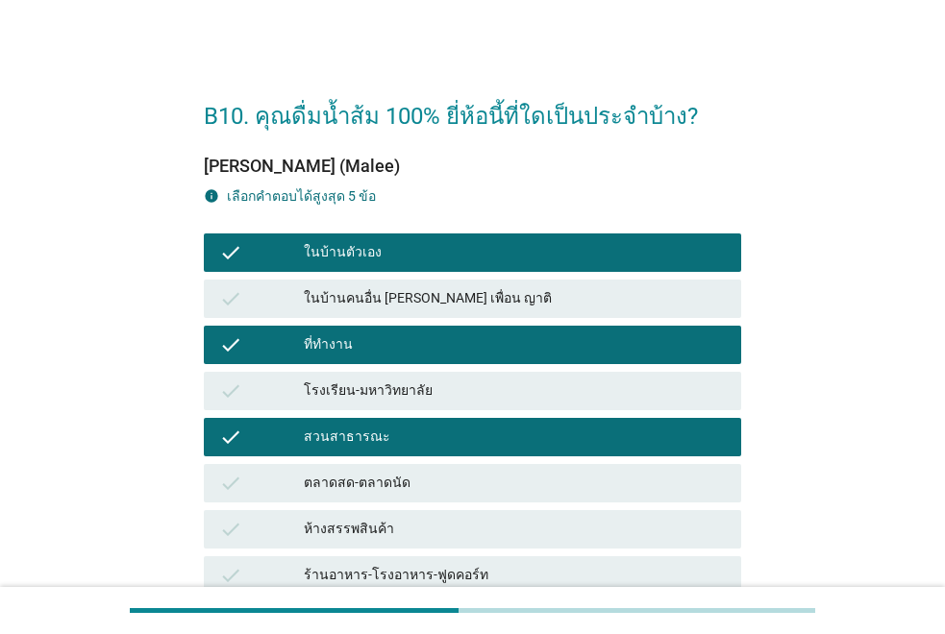
scroll to position [192, 0]
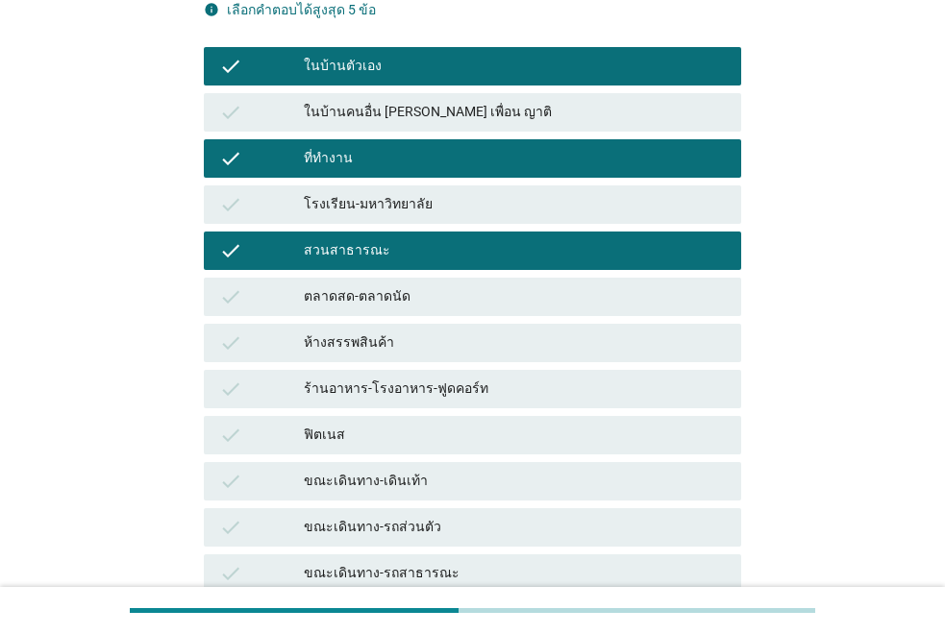
click at [446, 344] on div "ห้างสรรพสินค้า" at bounding box center [515, 342] width 422 height 23
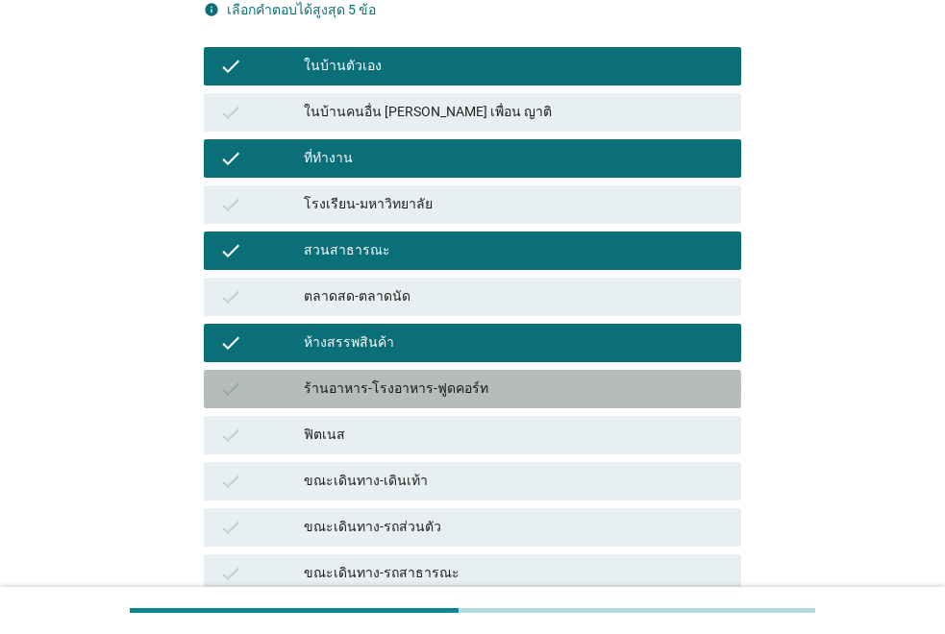
click at [467, 387] on div "ร้านอาหาร-โรงอาหาร-ฟูดคอร์ท" at bounding box center [515, 389] width 422 height 23
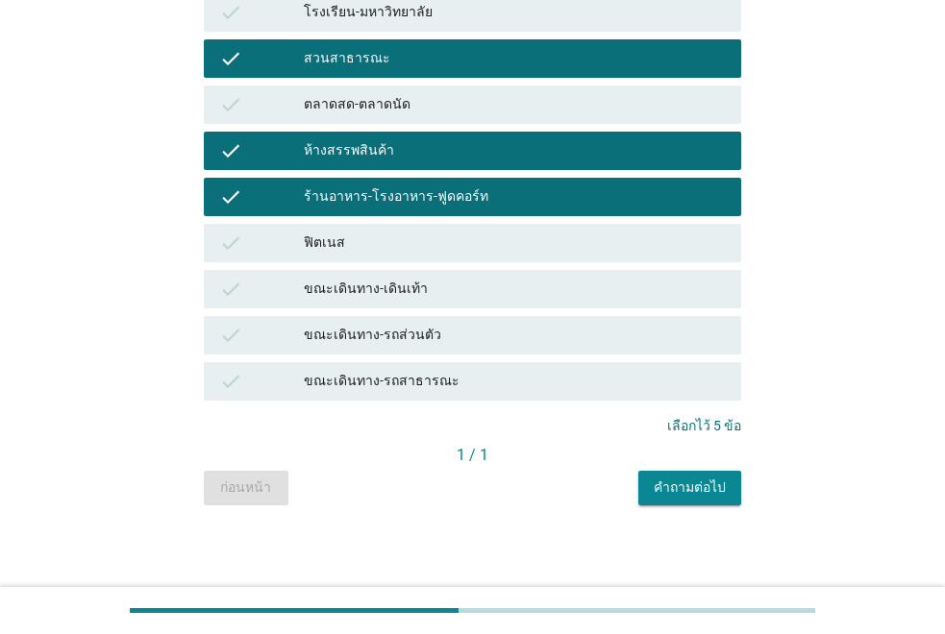
scroll to position [387, 0]
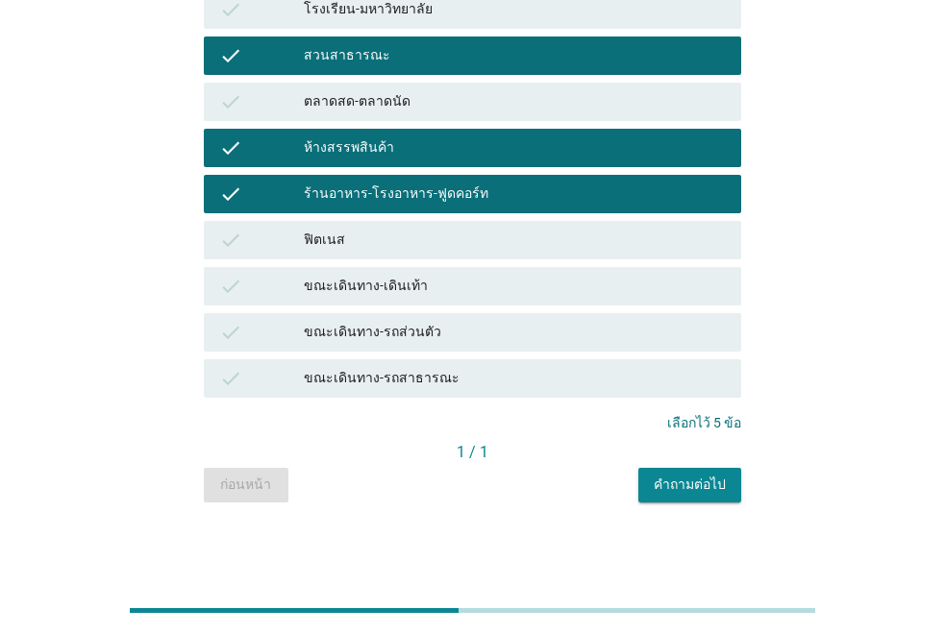
click at [698, 498] on button "คำถามต่อไป" at bounding box center [689, 485] width 103 height 35
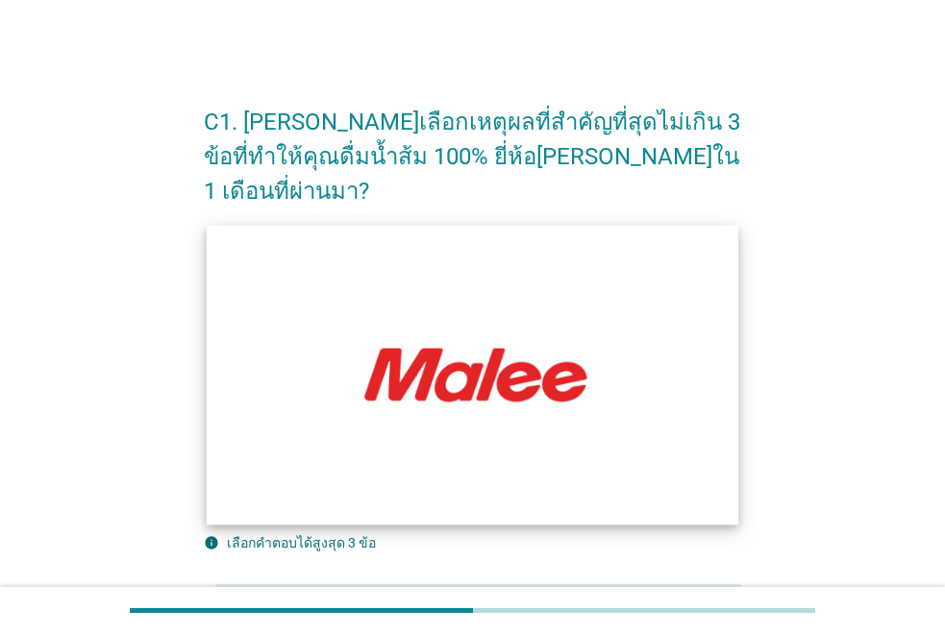
scroll to position [192, 0]
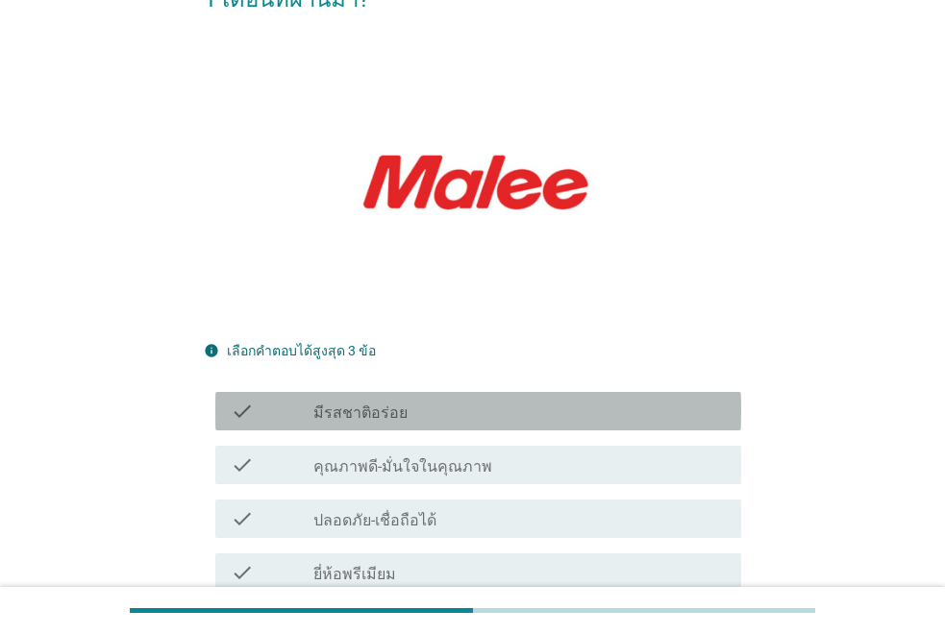
click at [435, 400] on div "check_box_outline_blank มีรสชาติอร่อย" at bounding box center [519, 411] width 412 height 23
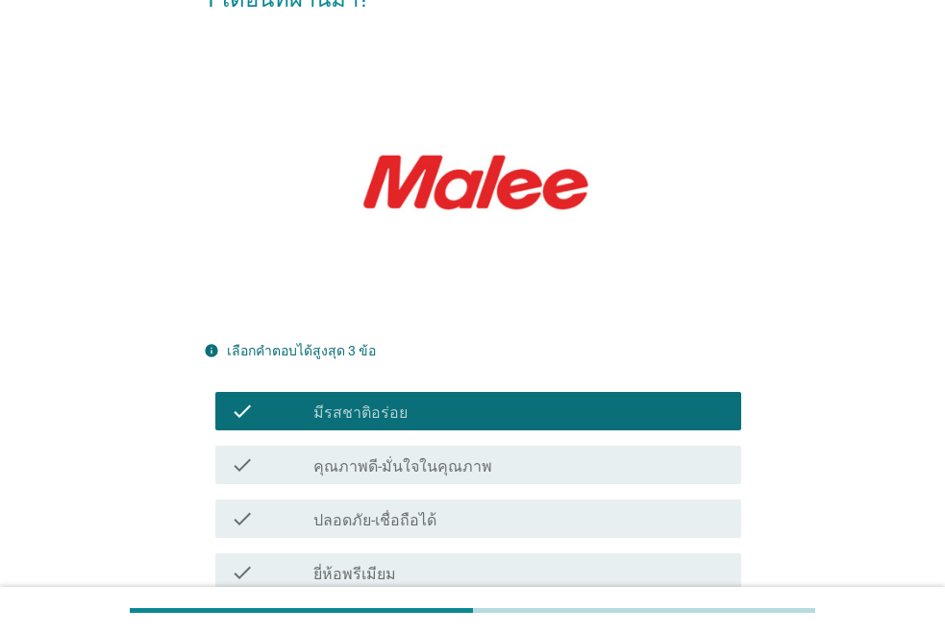
click at [434, 457] on label "คุณภาพดี-มั่นใจในคุณภาพ" at bounding box center [402, 466] width 179 height 19
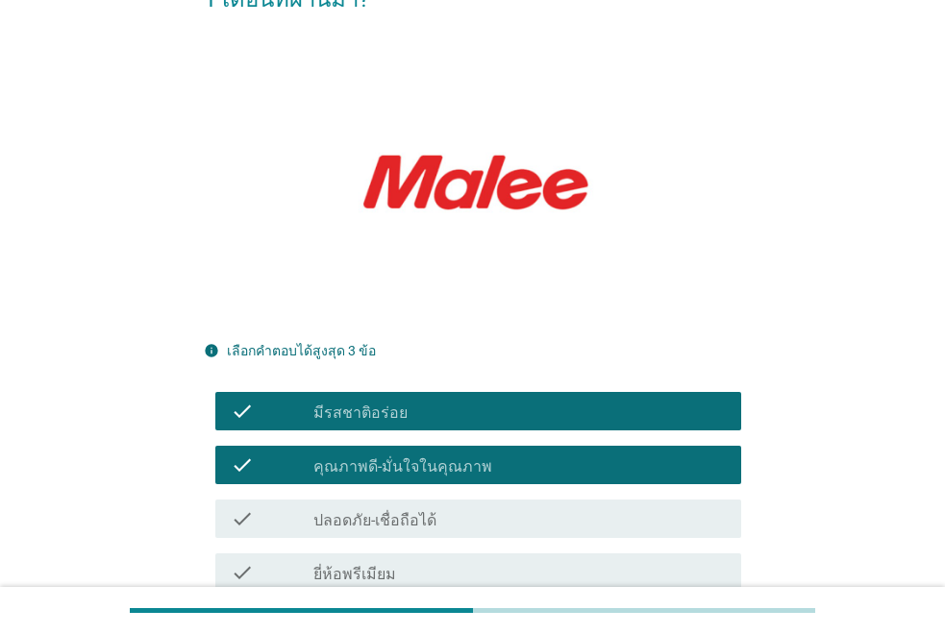
click at [433, 492] on div "check check_box_outline_blank ปลอดภัย-เชื่อถือได้" at bounding box center [472, 519] width 537 height 54
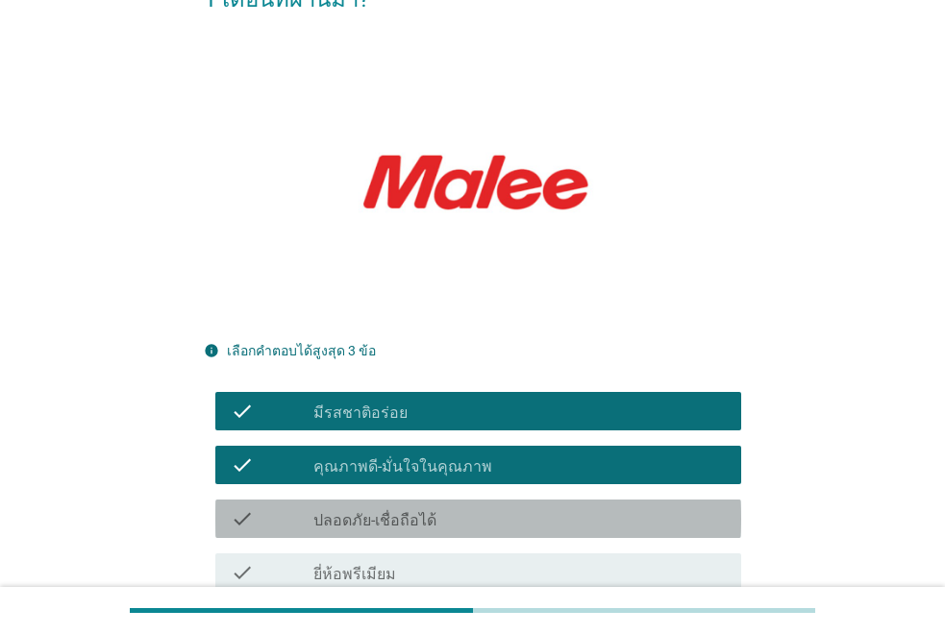
click at [616, 507] on div "check_box_outline_blank ปลอดภัย-เชื่อถือได้" at bounding box center [519, 518] width 412 height 23
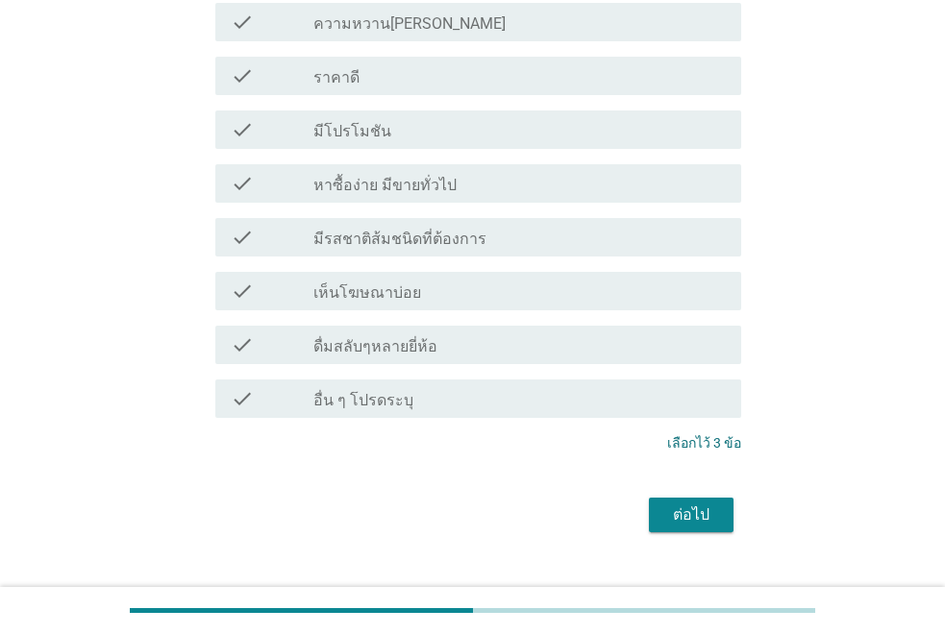
scroll to position [798, 0]
click at [697, 502] on div "ต่อไป" at bounding box center [691, 513] width 54 height 23
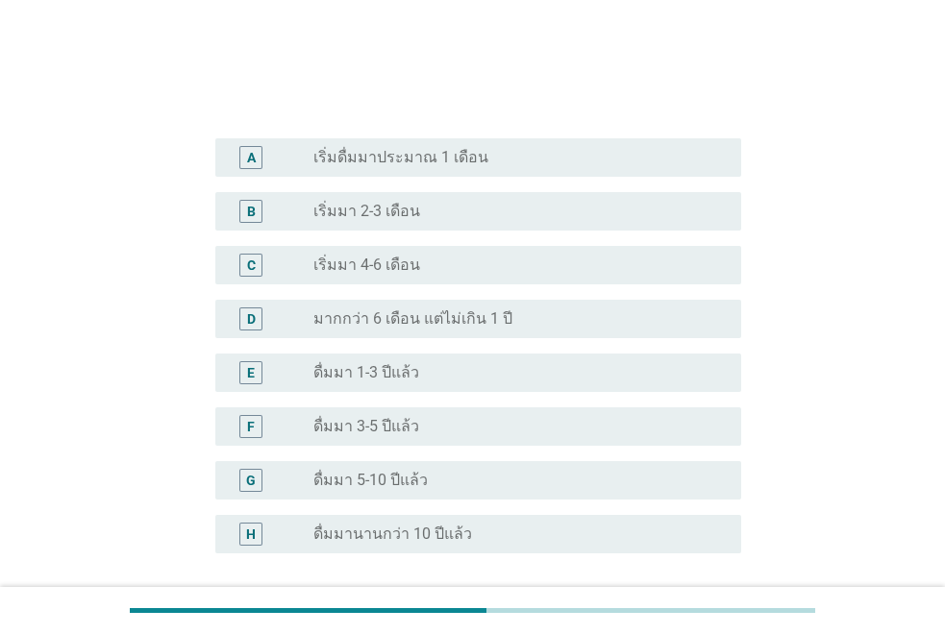
scroll to position [384, 0]
click at [459, 366] on div "radio_button_unchecked ดื่มมา 1-3 ปีแล้ว" at bounding box center [511, 371] width 397 height 19
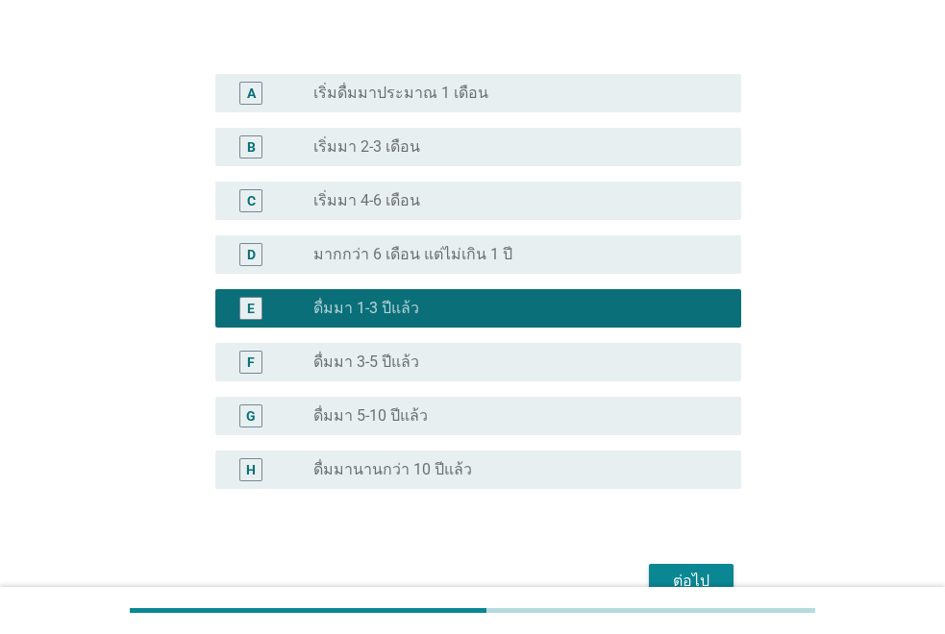
scroll to position [551, 0]
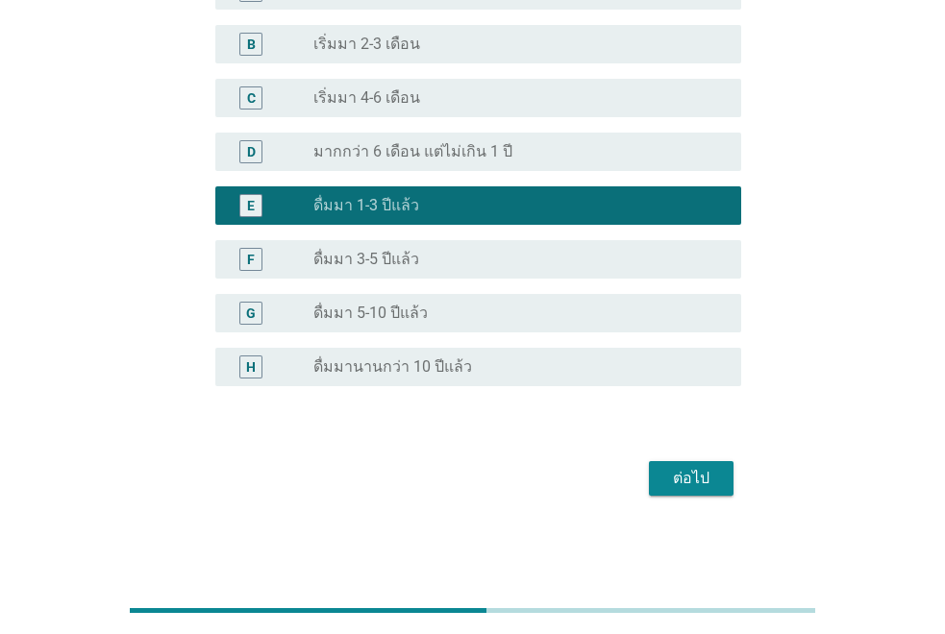
click at [690, 463] on div "ต่อไป" at bounding box center [472, 478] width 537 height 46
click at [690, 463] on button "ต่อไป" at bounding box center [691, 478] width 85 height 35
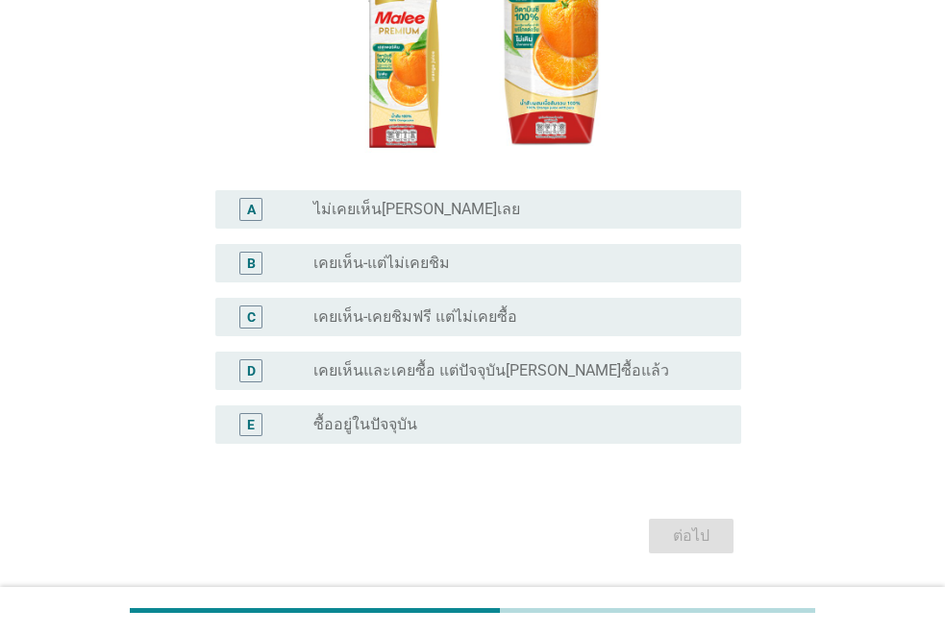
scroll to position [384, 0]
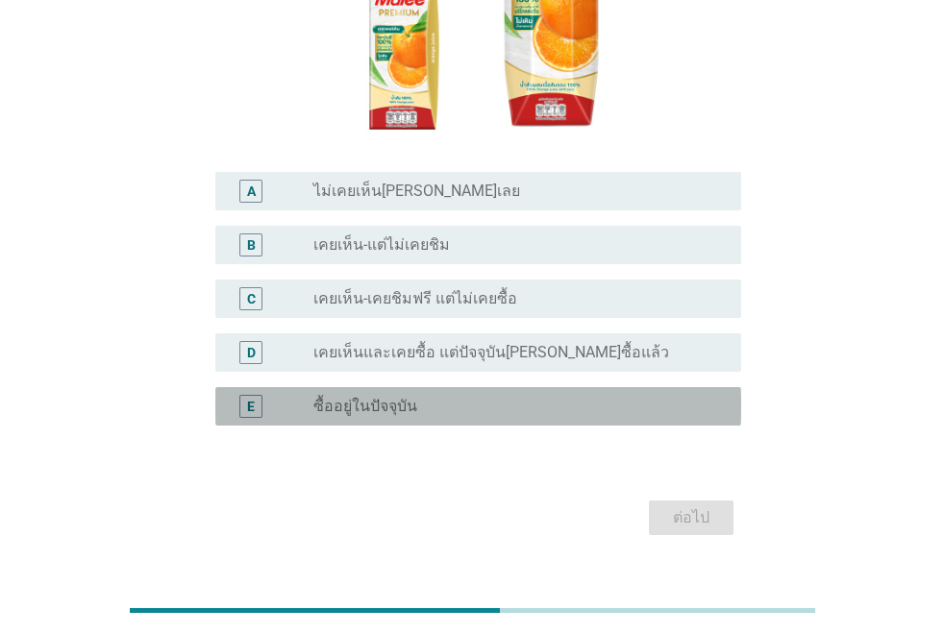
click at [522, 397] on div "radio_button_unchecked ซื้ออยู่ในปัจจุบัน" at bounding box center [511, 406] width 397 height 19
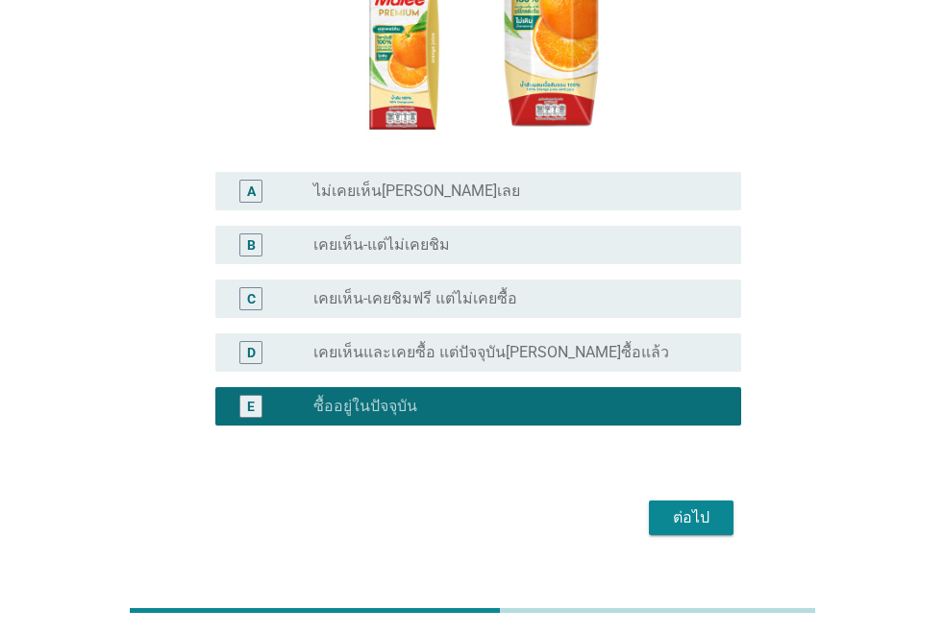
click at [675, 501] on button "ต่อไป" at bounding box center [691, 518] width 85 height 35
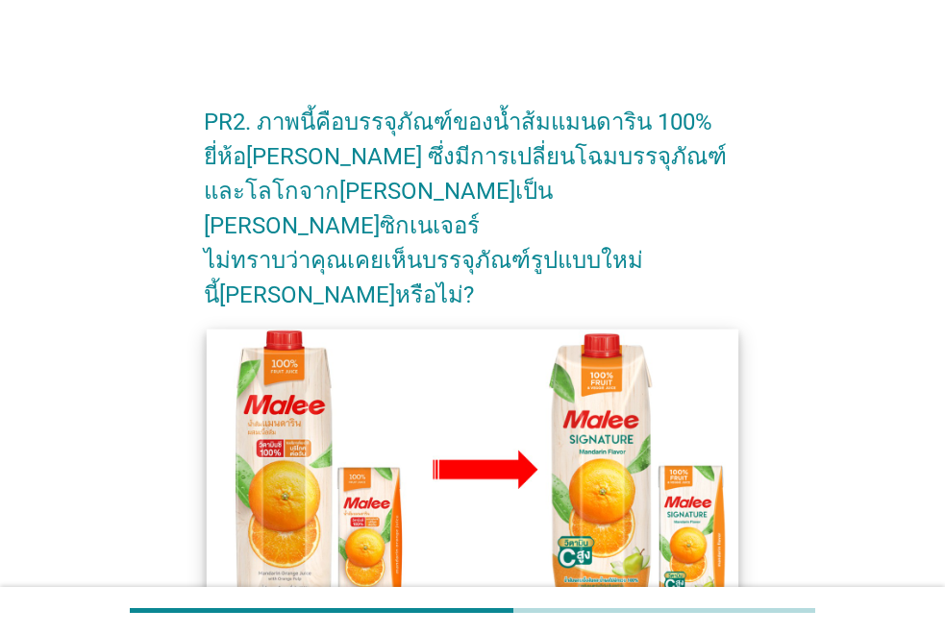
scroll to position [288, 0]
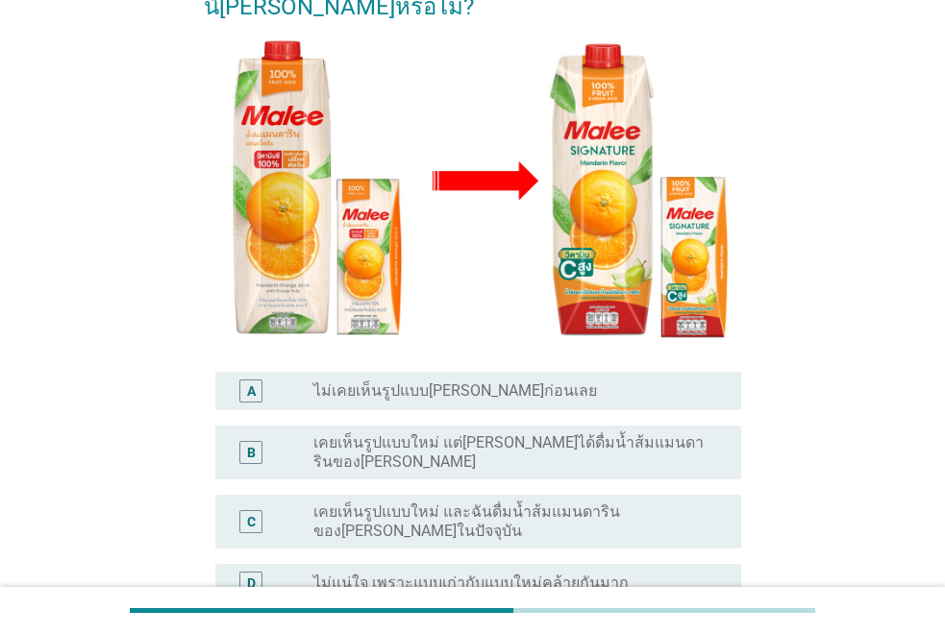
click at [418, 426] on div "B radio_button_unchecked เคยเห็นรูปแบบใหม่ แต่[PERSON_NAME]ได้ดื่มน้ำส้มแมนดาริ…" at bounding box center [478, 453] width 526 height 54
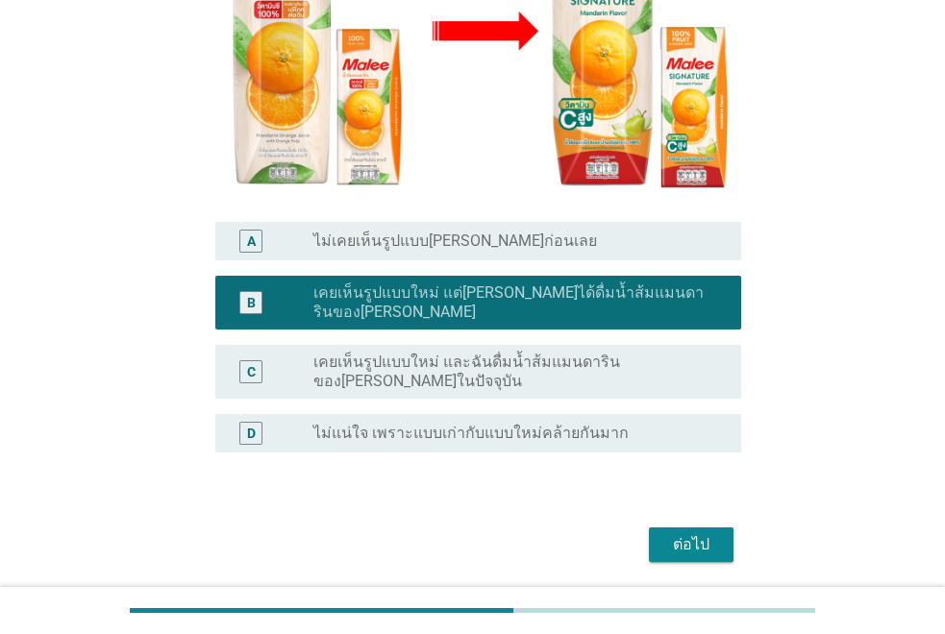
scroll to position [439, 0]
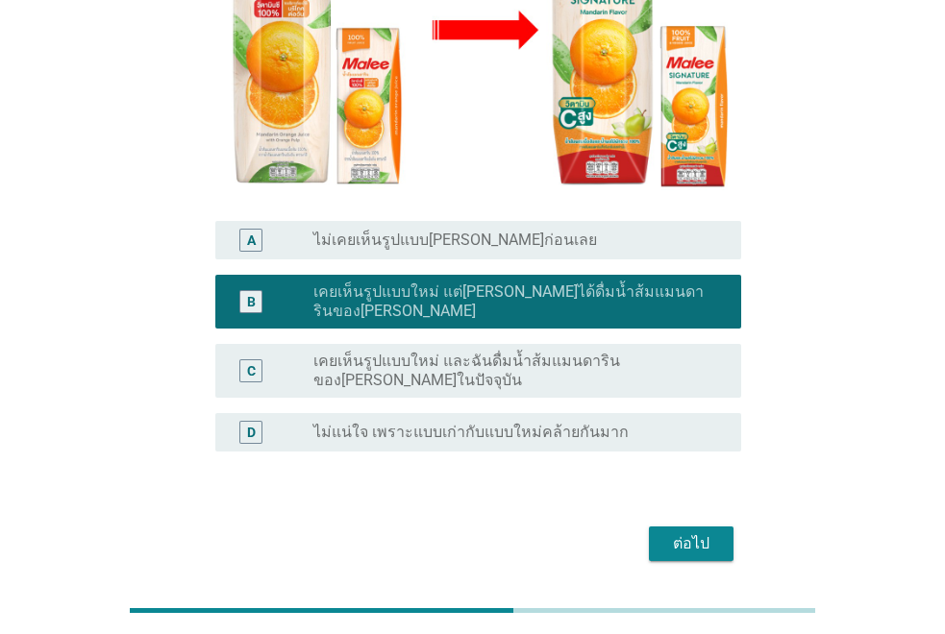
click at [735, 521] on div "ต่อไป" at bounding box center [472, 544] width 537 height 46
click at [719, 527] on button "ต่อไป" at bounding box center [691, 544] width 85 height 35
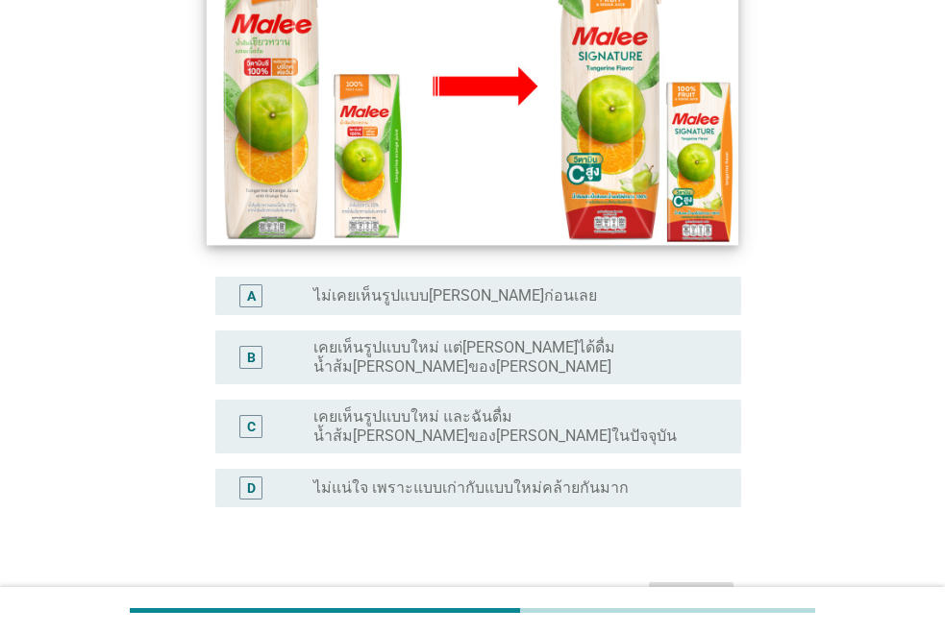
scroll to position [384, 0]
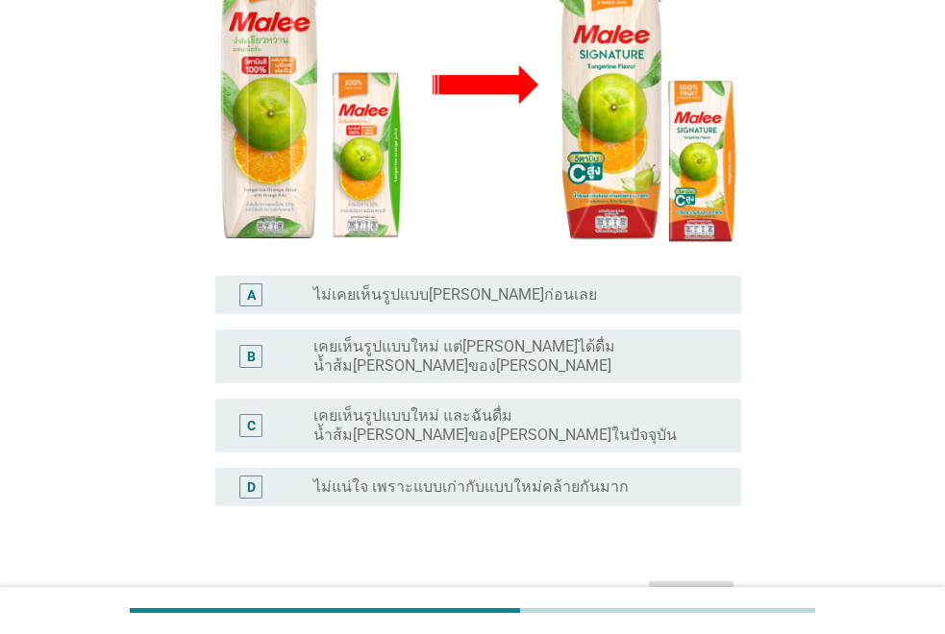
click at [387, 330] on div "B radio_button_unchecked เคยเห็นรูปแบบใหม่ แต่[PERSON_NAME]ได้ดื่มน้ำส้ม[PERSON…" at bounding box center [478, 357] width 526 height 54
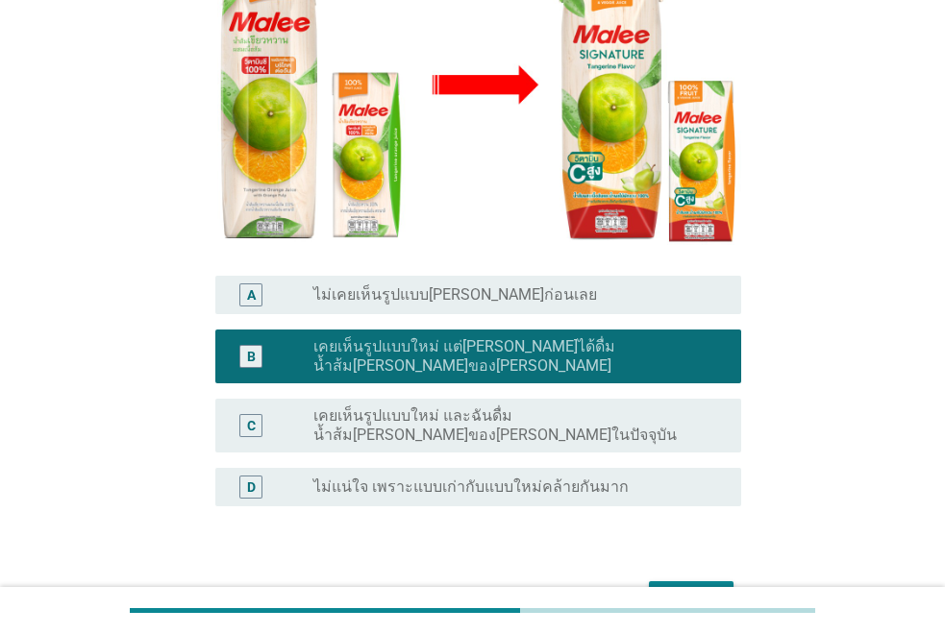
click at [385, 406] on label "เคยเห็นรูปแบบใหม่ และฉันดื่มน้ำส้ม[PERSON_NAME]ของ[PERSON_NAME]ในปัจจุบัน" at bounding box center [511, 425] width 397 height 38
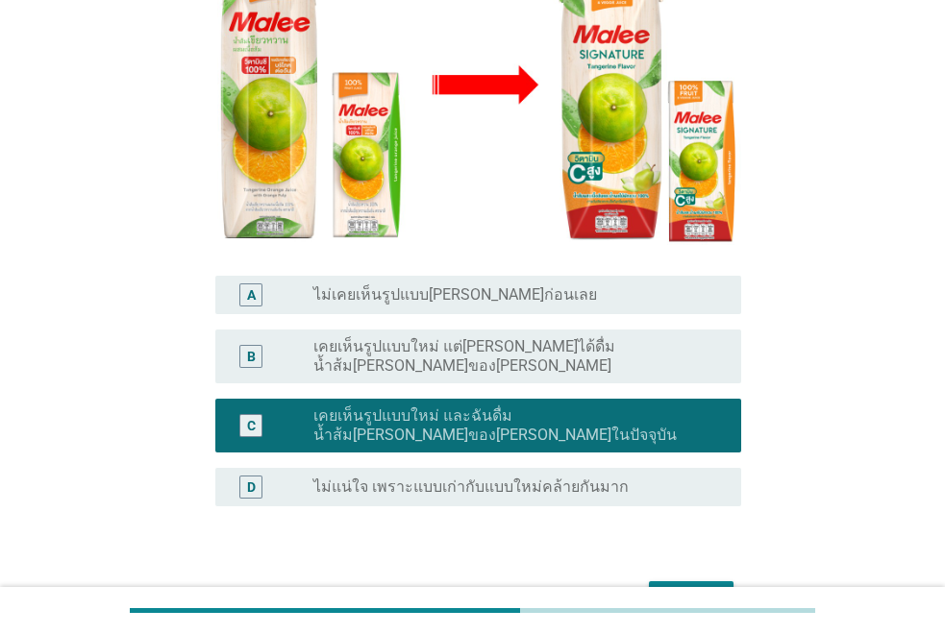
click at [385, 337] on label "เคยเห็นรูปแบบใหม่ แต่[PERSON_NAME]ได้ดื่มน้ำส้ม[PERSON_NAME]ของ[PERSON_NAME]" at bounding box center [511, 356] width 397 height 38
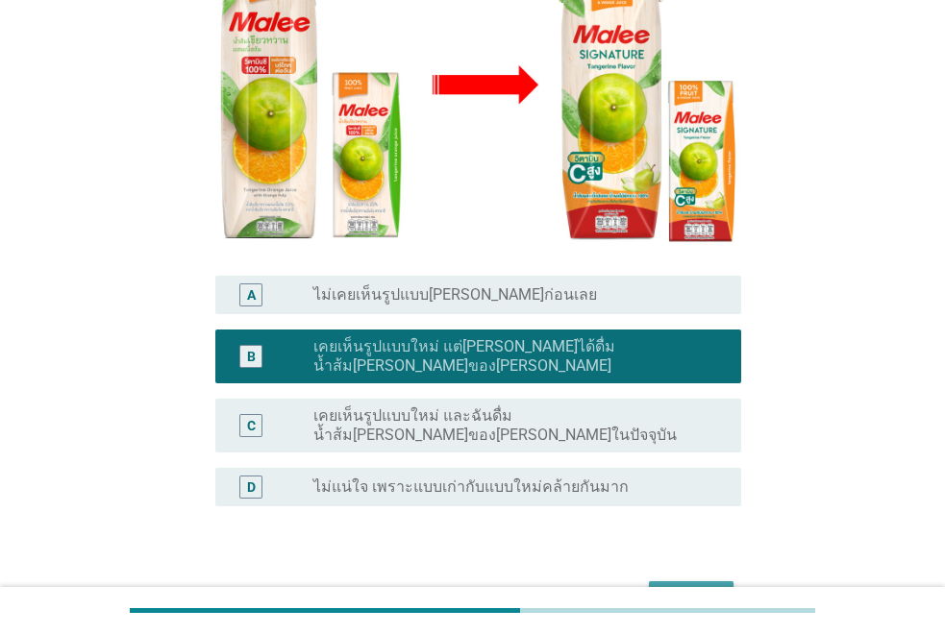
click at [671, 587] on div "ต่อไป" at bounding box center [691, 598] width 54 height 23
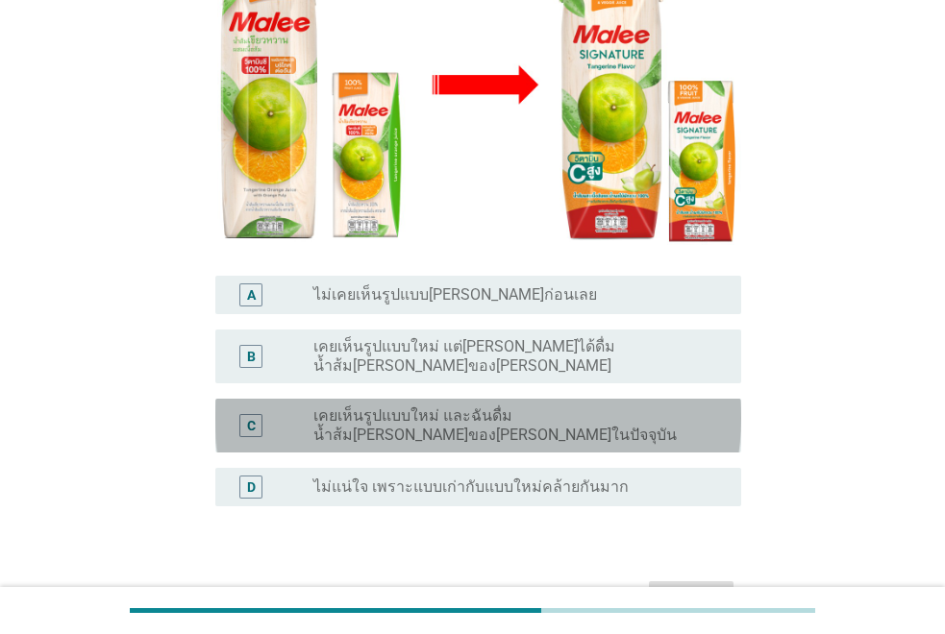
click at [454, 399] on div "C radio_button_unchecked เคยเห็นรูปแบบใหม่ และฉันดื่มน้ำส้ม[PERSON_NAME]ของ[PER…" at bounding box center [478, 426] width 526 height 54
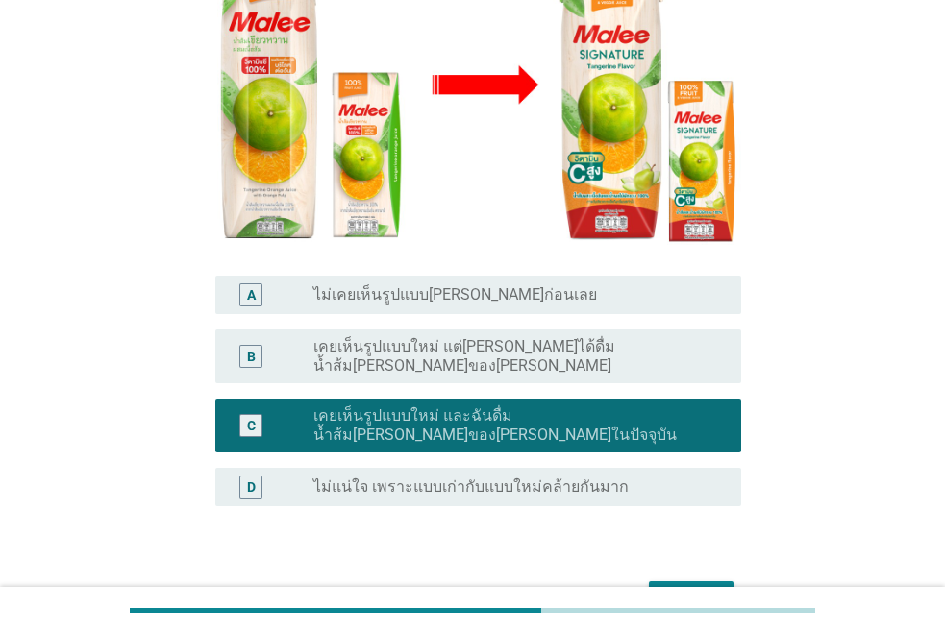
click at [704, 587] on div "ต่อไป" at bounding box center [691, 598] width 54 height 23
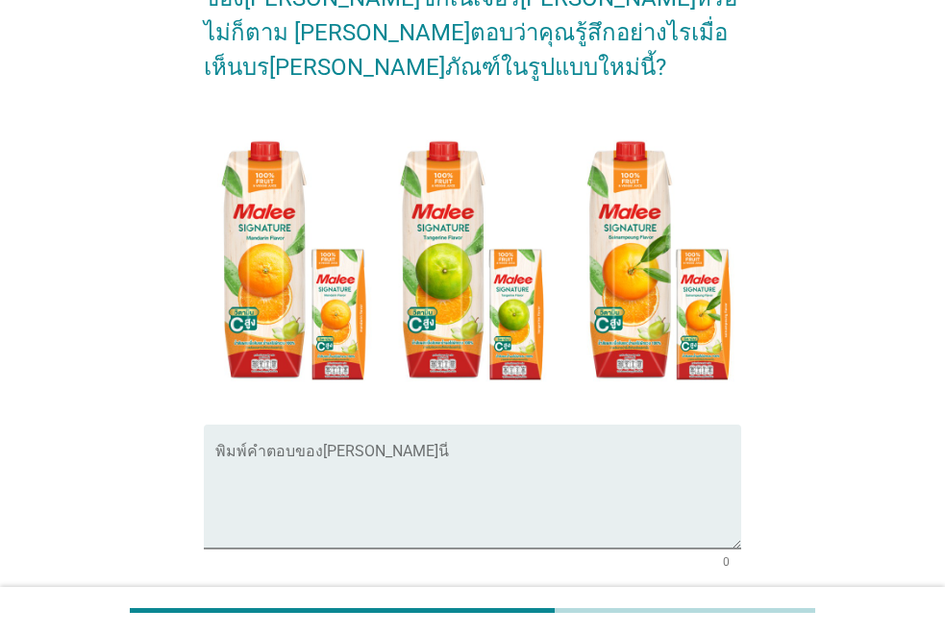
scroll to position [192, 0]
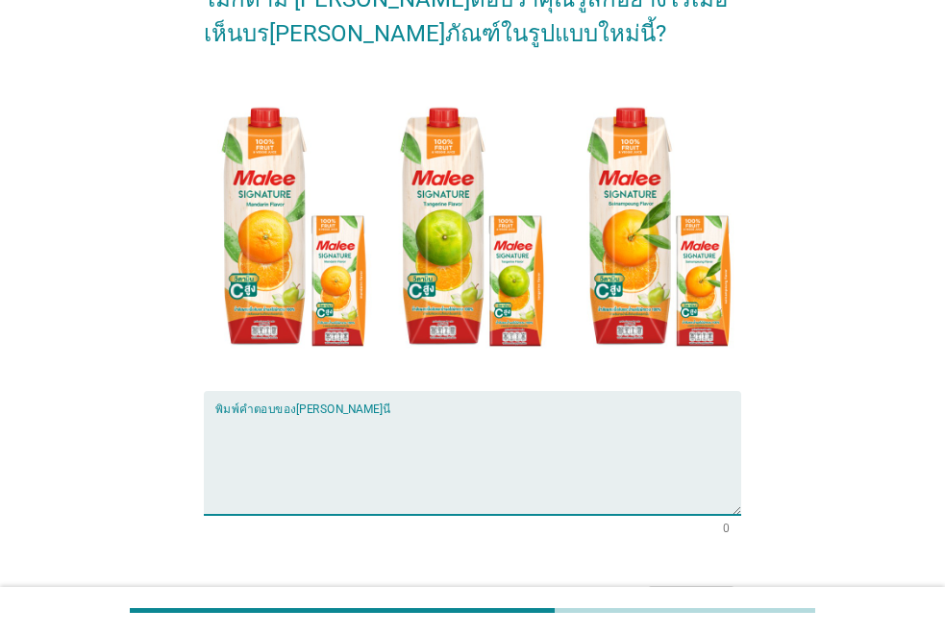
click at [277, 431] on textarea "พิมพ์คำตอบของคุณ ที่นี่" at bounding box center [478, 464] width 526 height 101
type textarea "สีสันสดใสดี"
click at [707, 592] on div "ต่อไป" at bounding box center [691, 603] width 54 height 23
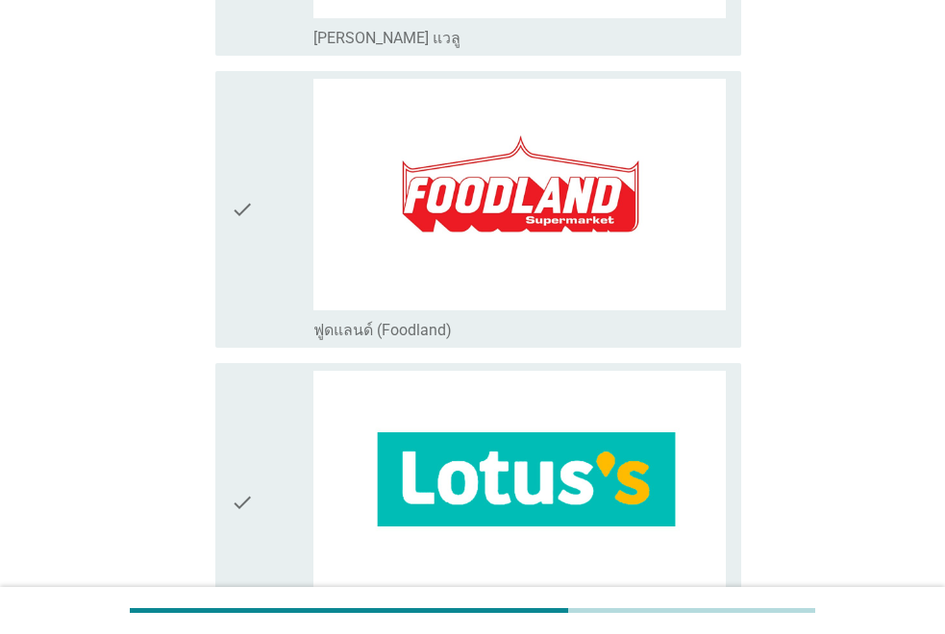
scroll to position [1441, 0]
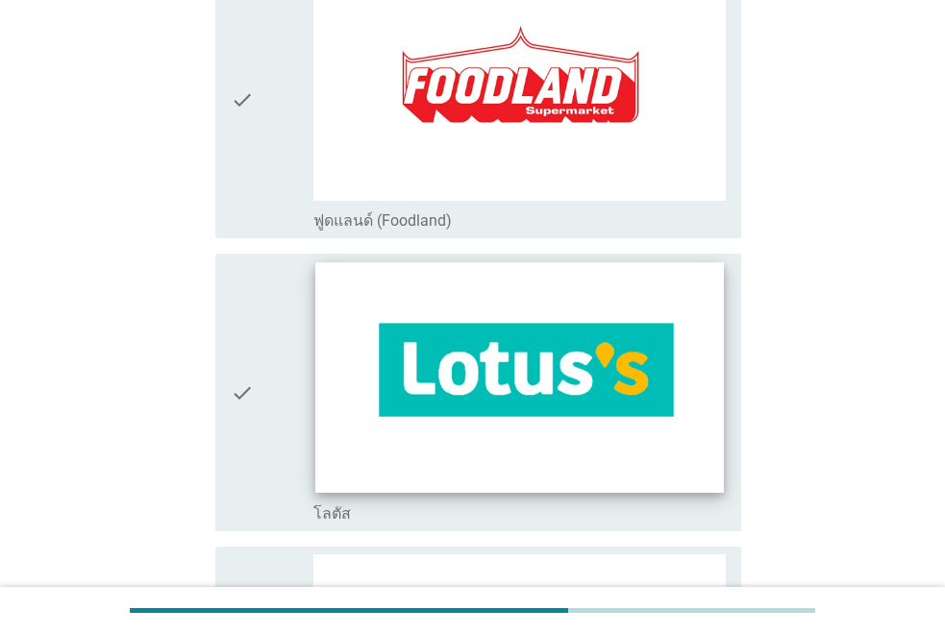
click at [517, 341] on img at bounding box center [519, 377] width 408 height 230
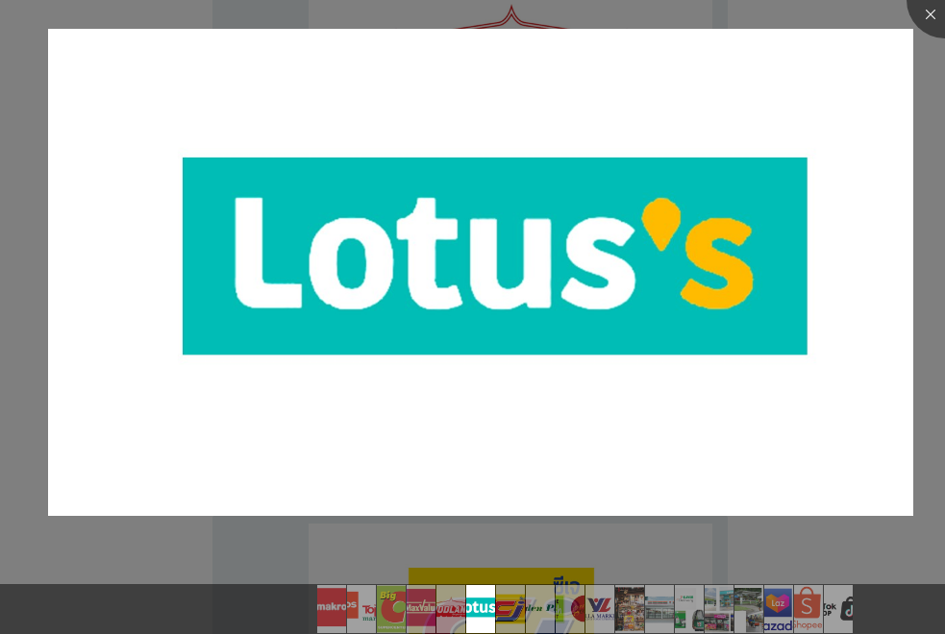
scroll to position [1153, 0]
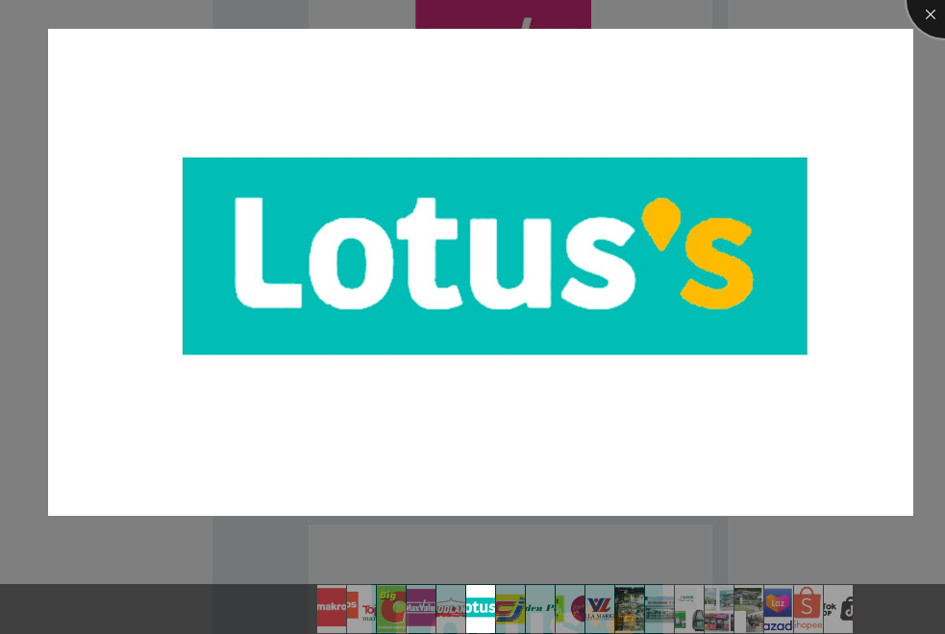
click at [929, 7] on div at bounding box center [944, 0] width 77 height 77
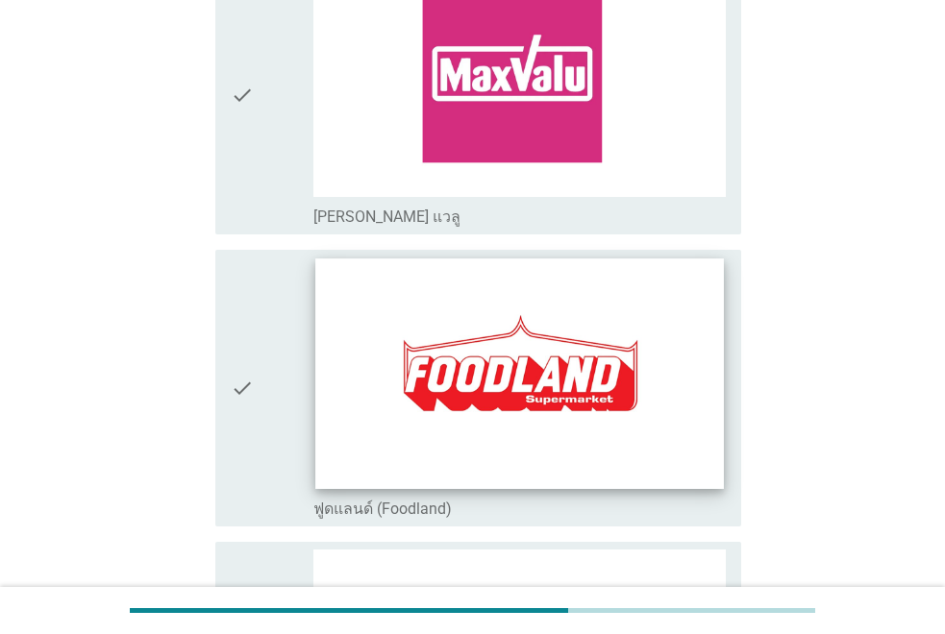
scroll to position [1441, 0]
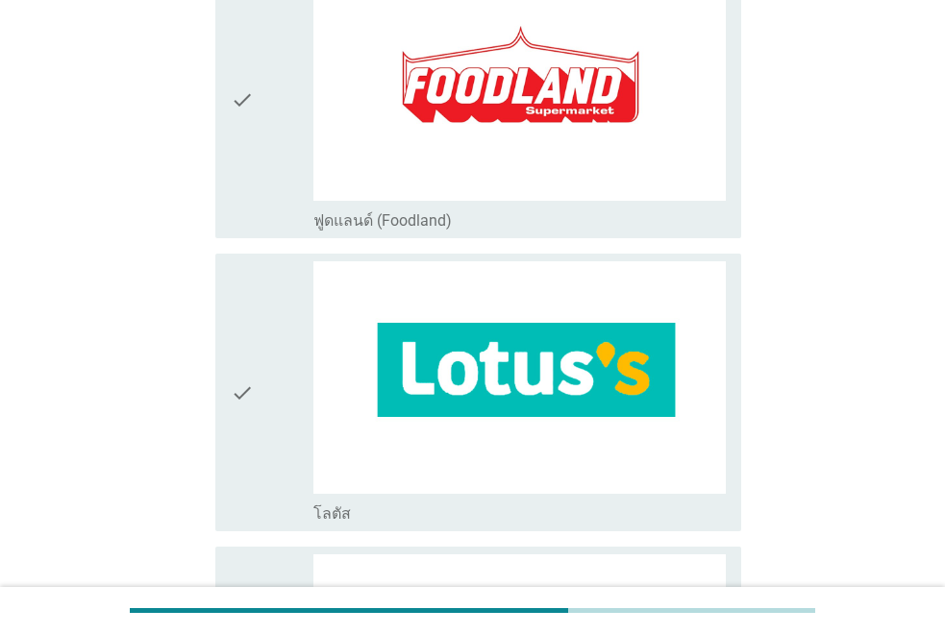
click at [238, 392] on icon "check" at bounding box center [242, 392] width 23 height 262
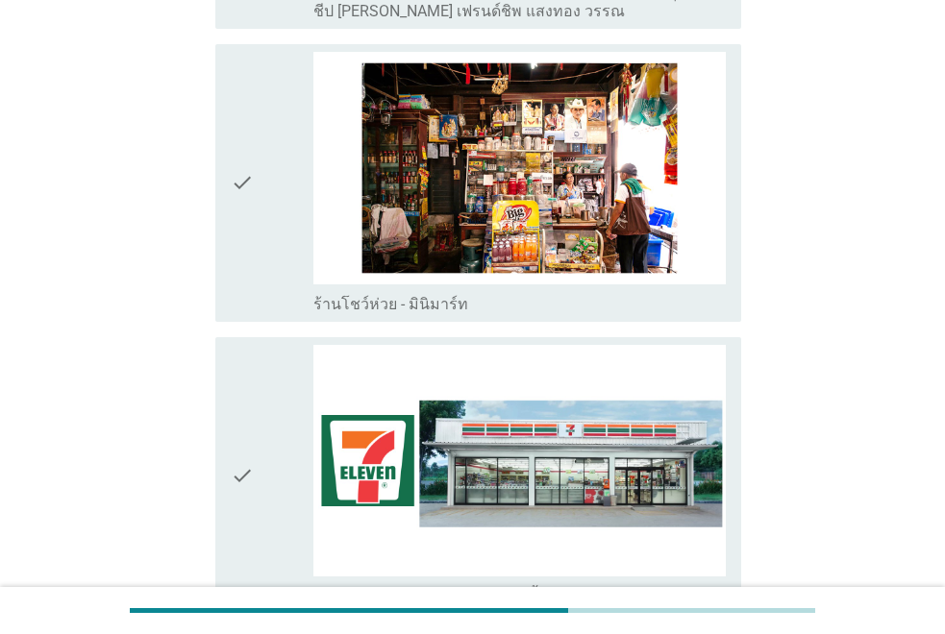
scroll to position [3459, 0]
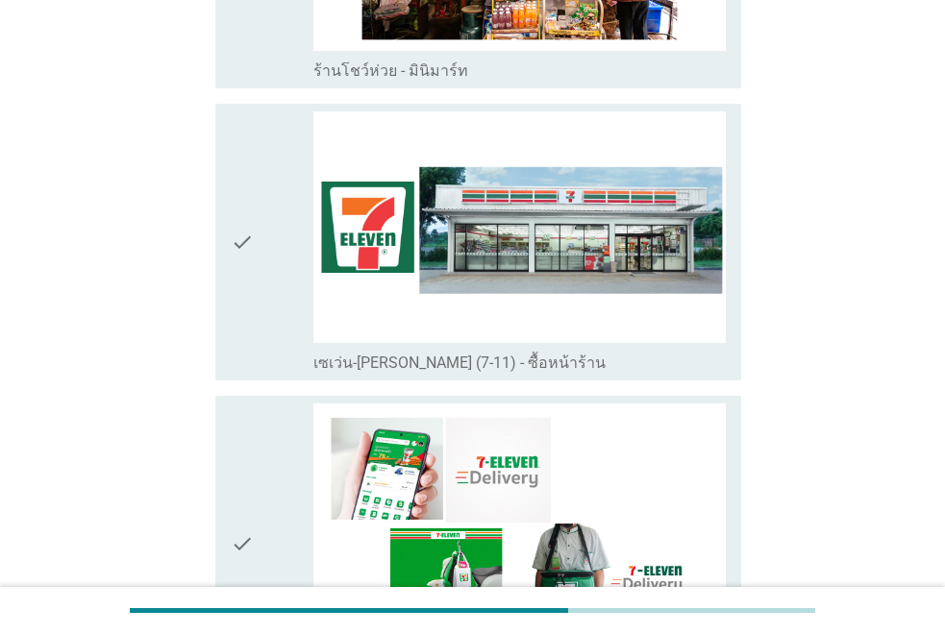
click at [245, 251] on icon "check" at bounding box center [242, 242] width 23 height 262
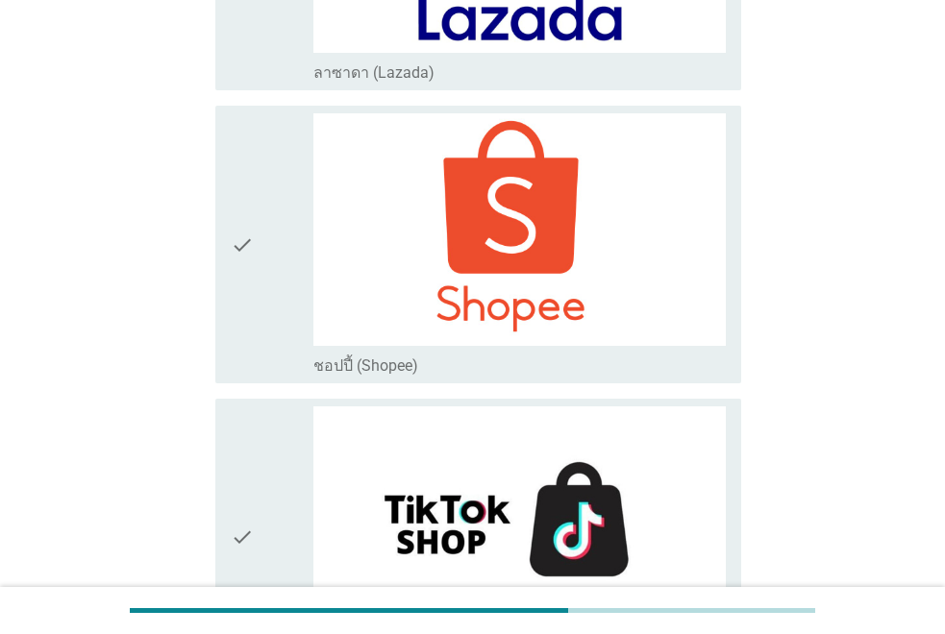
scroll to position [5214, 0]
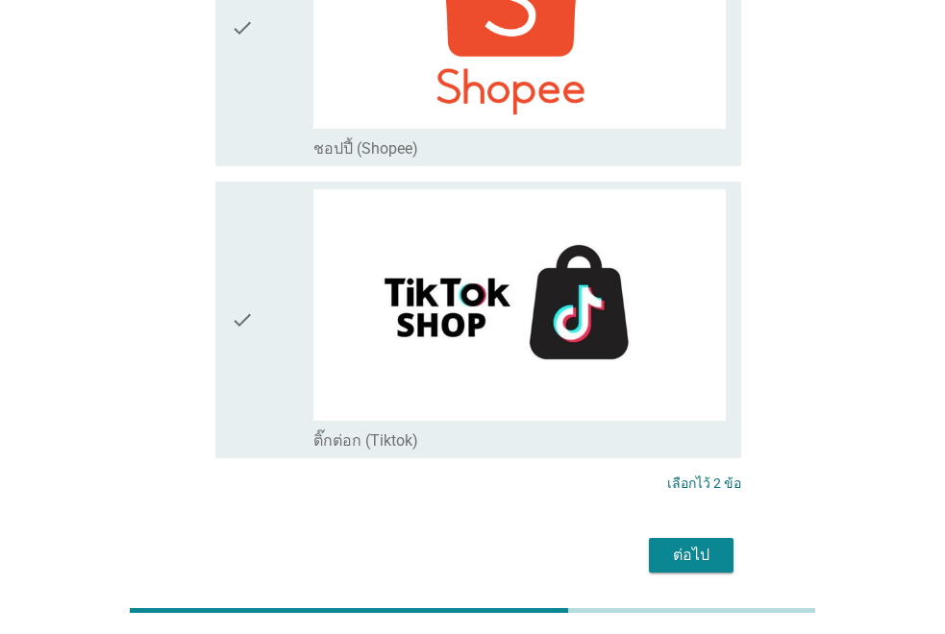
click at [667, 544] on div "ต่อไป" at bounding box center [691, 555] width 54 height 23
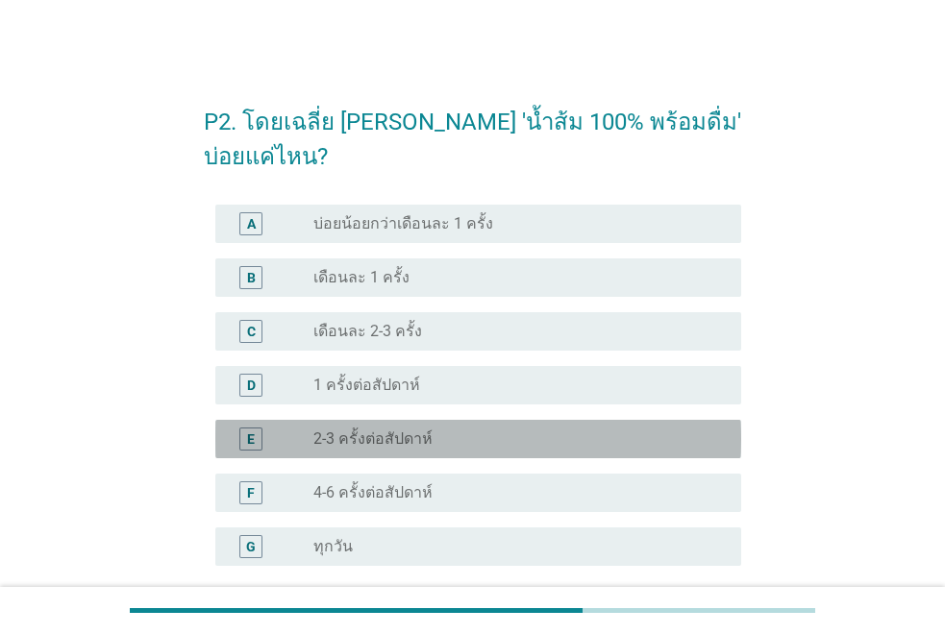
click at [547, 442] on div "radio_button_unchecked 2-3 ครั้งต่อสัปดาห์" at bounding box center [511, 438] width 397 height 19
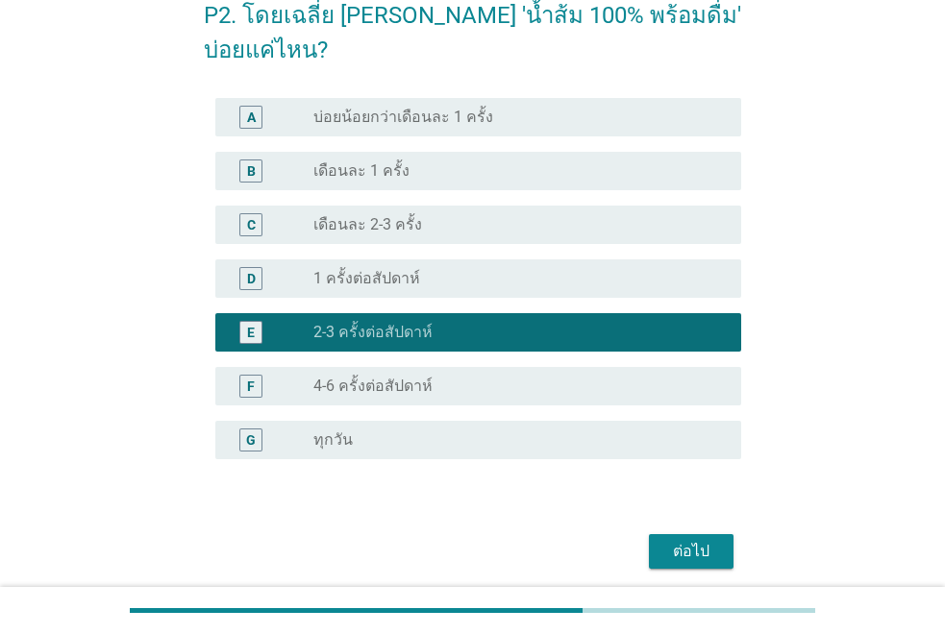
scroll to position [179, 0]
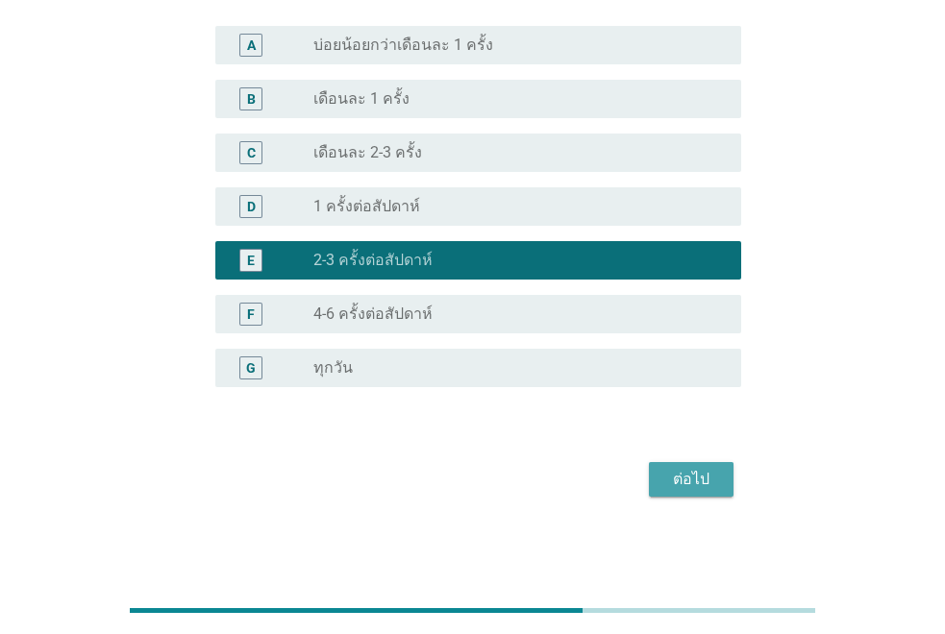
click at [686, 477] on div "ต่อไป" at bounding box center [691, 479] width 54 height 23
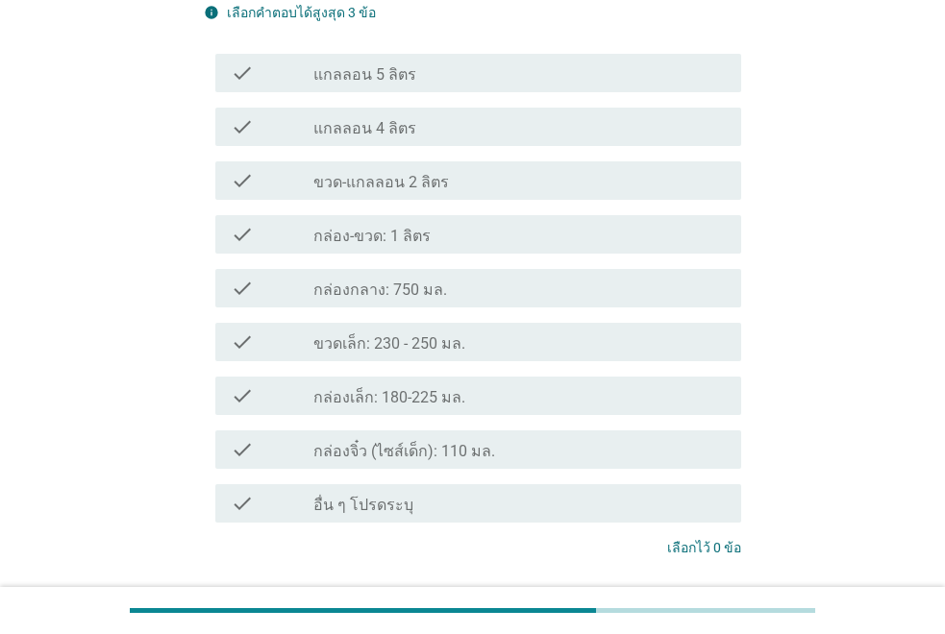
scroll to position [0, 0]
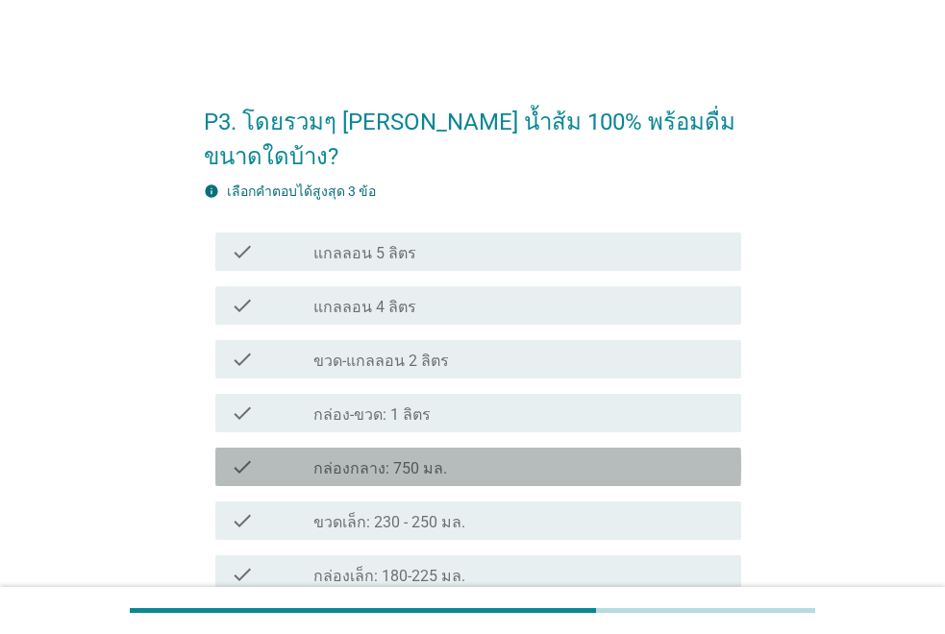
click at [480, 455] on div "check_box_outline_blank กล่องกลาง: 750 มล." at bounding box center [519, 466] width 412 height 23
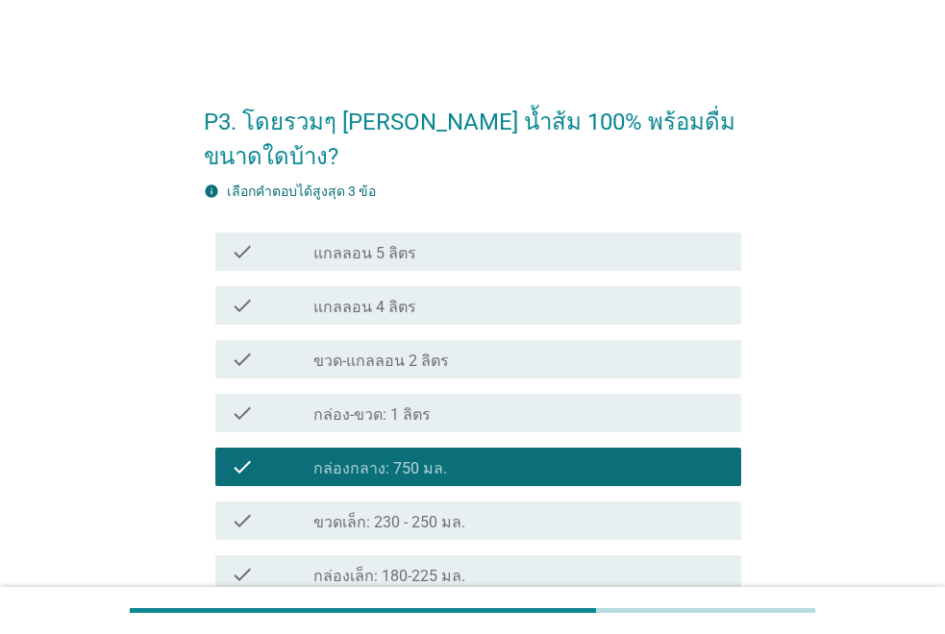
scroll to position [96, 0]
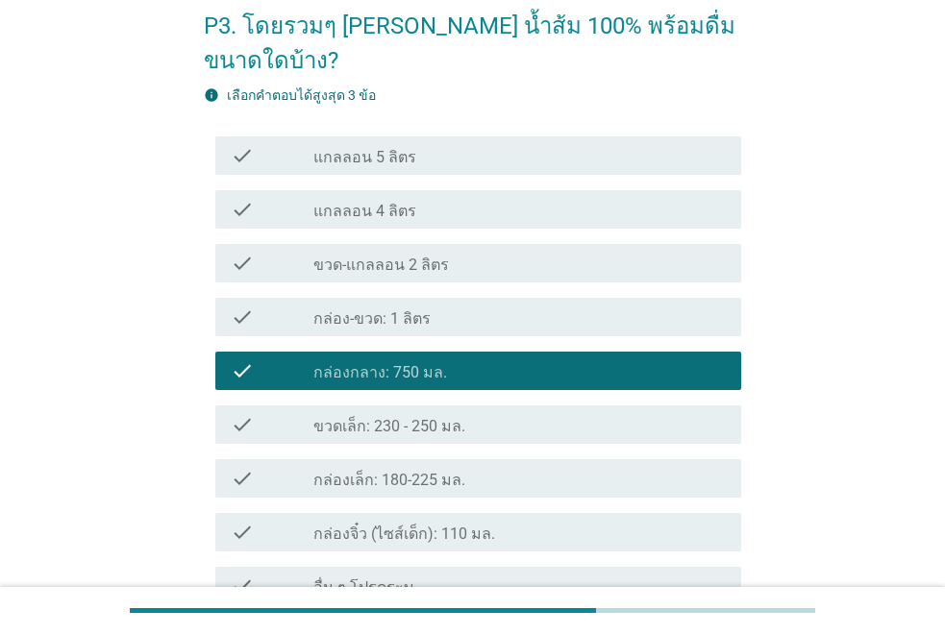
click at [456, 306] on div "check_box_outline_blank กล่อง-ขวด: 1 ลิตร" at bounding box center [519, 317] width 412 height 23
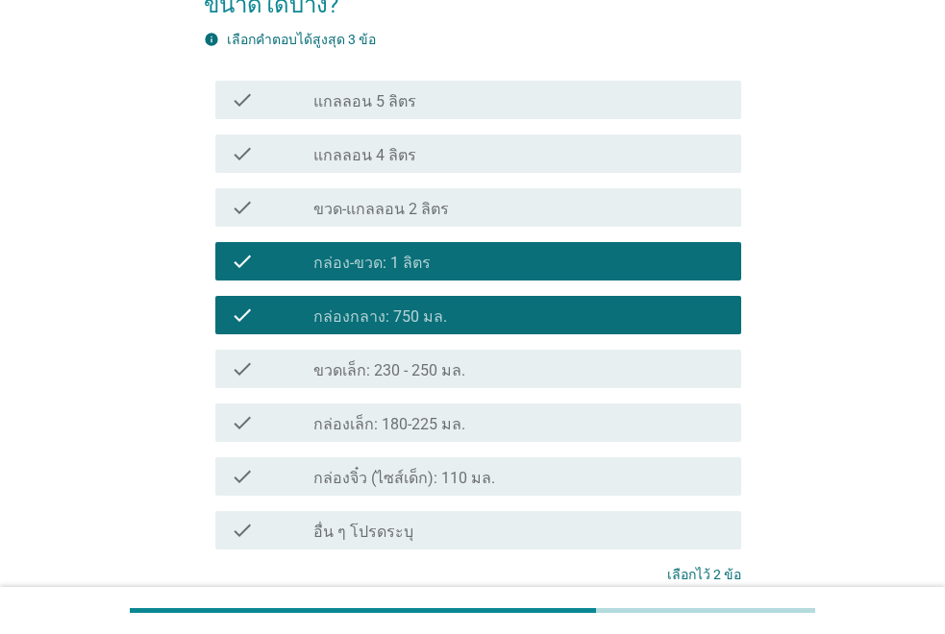
scroll to position [284, 0]
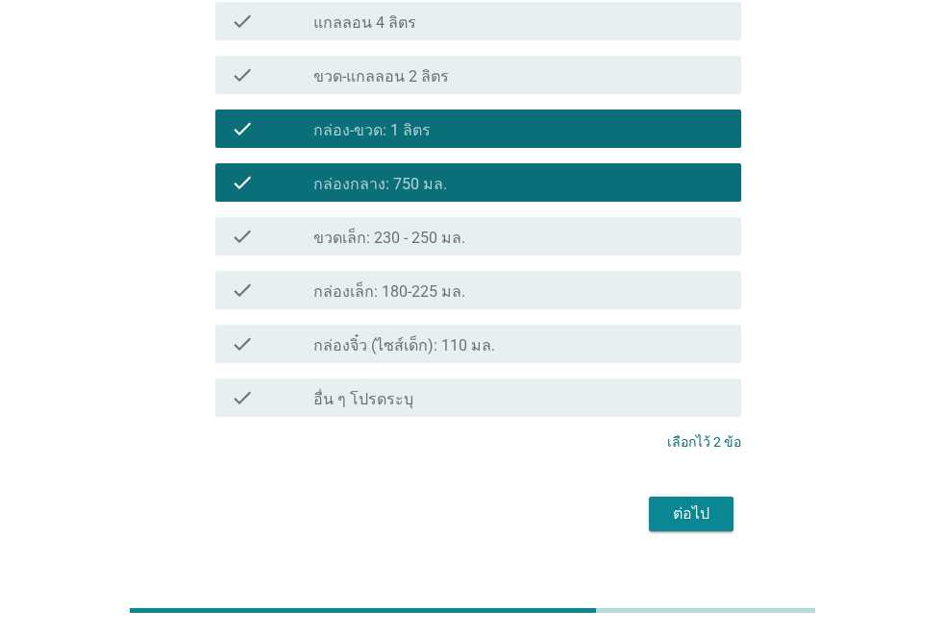
click at [673, 503] on div "ต่อไป" at bounding box center [691, 514] width 54 height 23
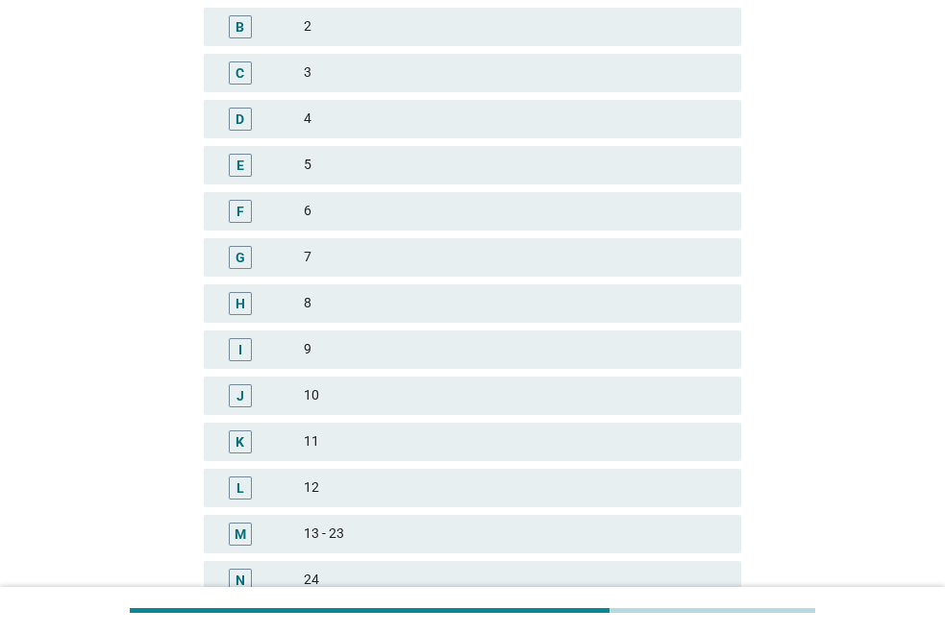
scroll to position [0, 0]
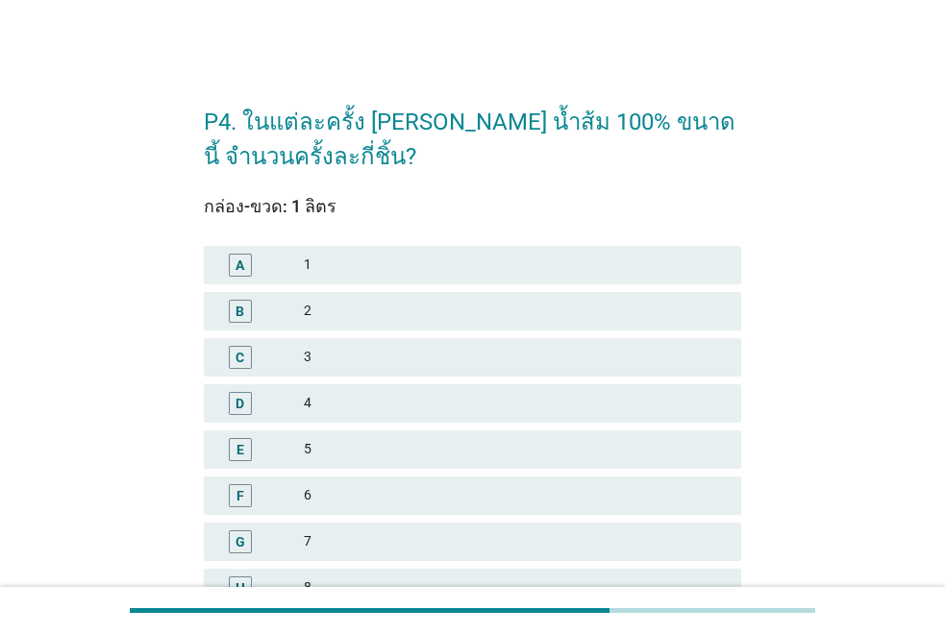
click at [421, 312] on div "2" at bounding box center [515, 311] width 422 height 23
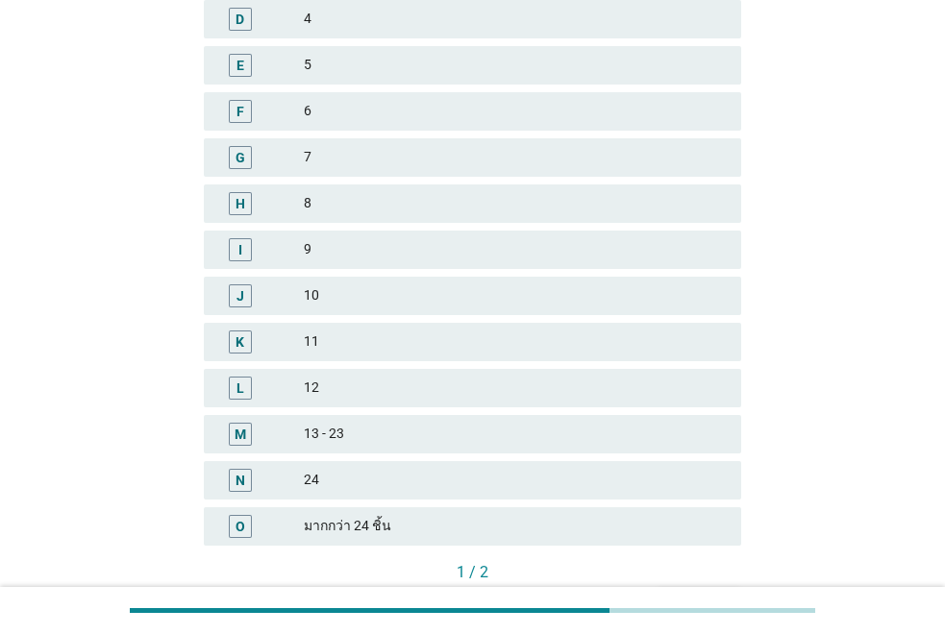
scroll to position [504, 0]
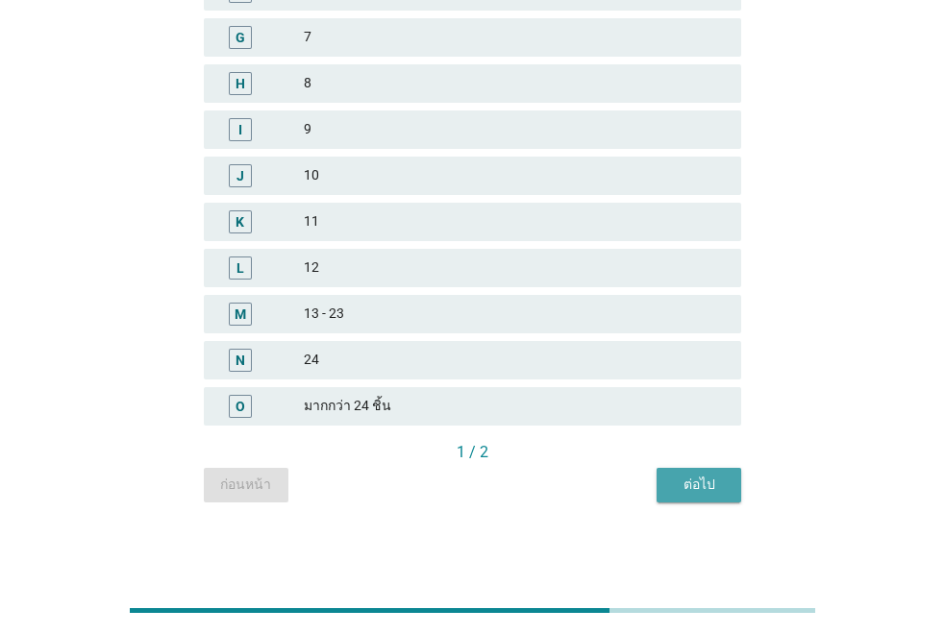
click at [702, 490] on div "ต่อไป" at bounding box center [699, 485] width 54 height 20
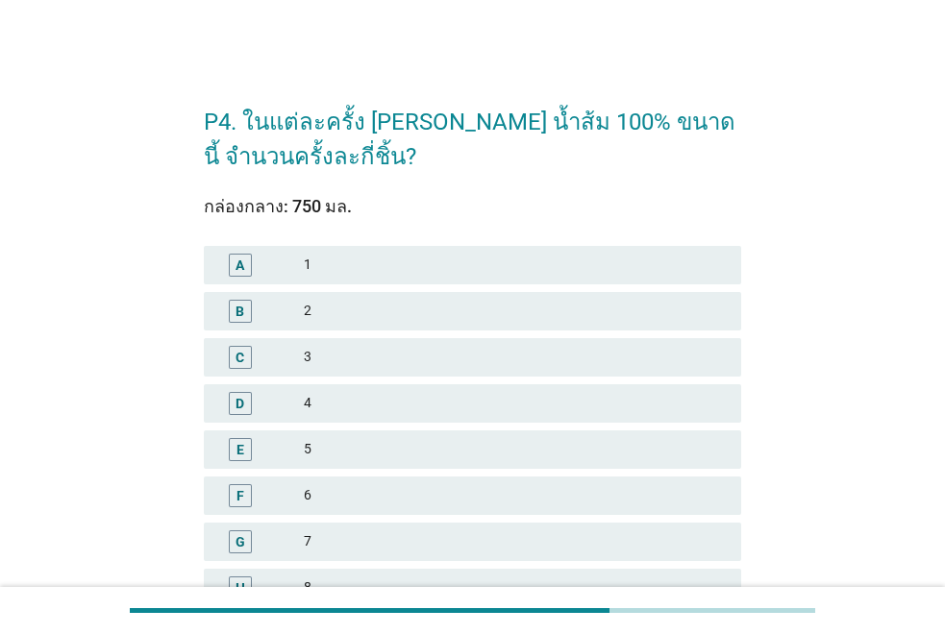
click at [384, 310] on div "2" at bounding box center [515, 311] width 422 height 23
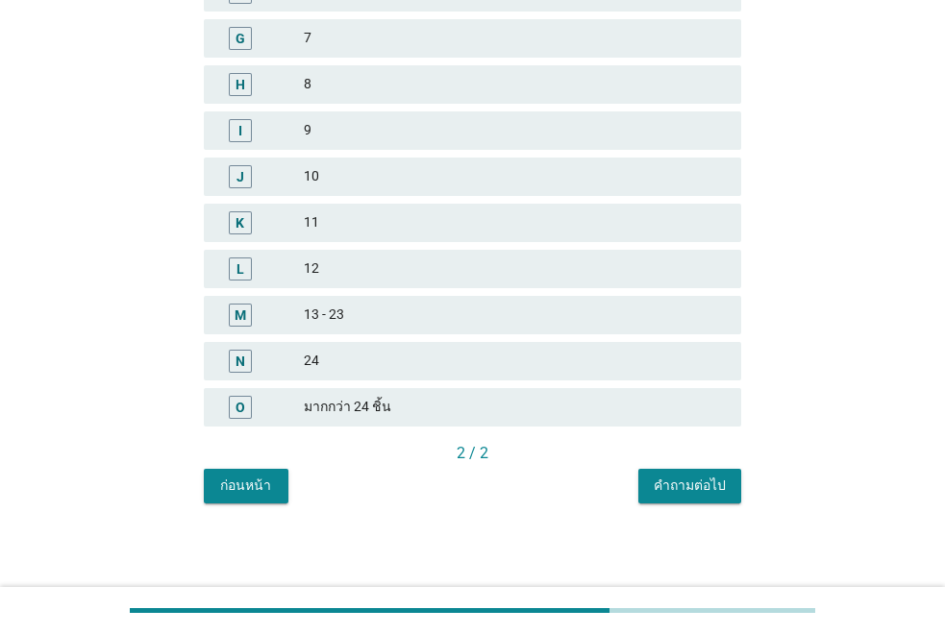
scroll to position [504, 0]
click at [722, 503] on div "P4. ในแต่ละครั้ง [PERSON_NAME] น้ำส้ม 100% ขนาดนี้ จำนวนครั้งละกี่ชิ้น? กล่องกล…" at bounding box center [472, 42] width 568 height 952
click at [719, 488] on div "คำถามต่อไป" at bounding box center [689, 485] width 72 height 20
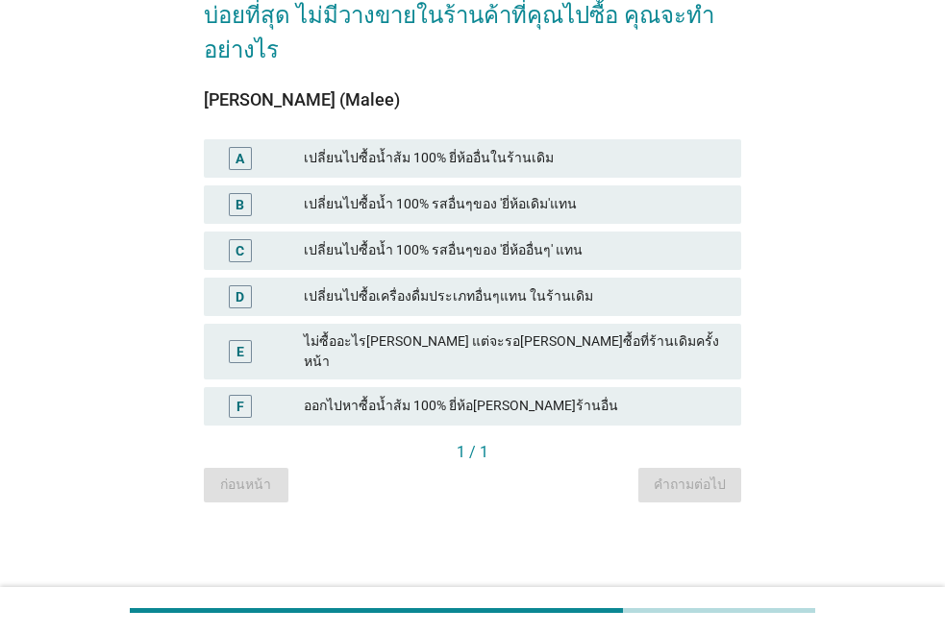
scroll to position [0, 0]
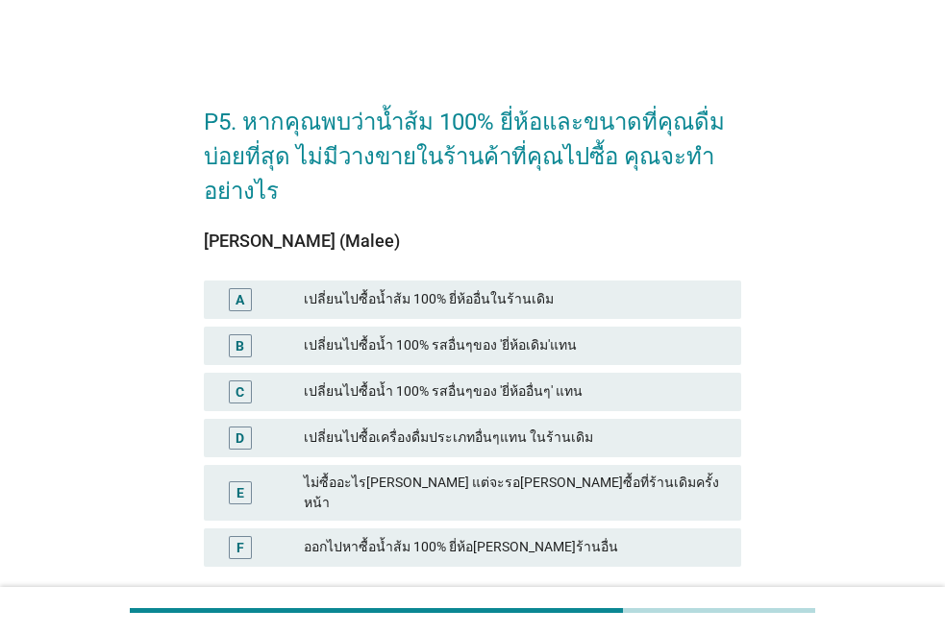
click at [356, 305] on div "เปลี่ยนไปซื้อน้ำส้ม 100% ยี่ห้ออื่นในร้านเดิม" at bounding box center [515, 299] width 422 height 23
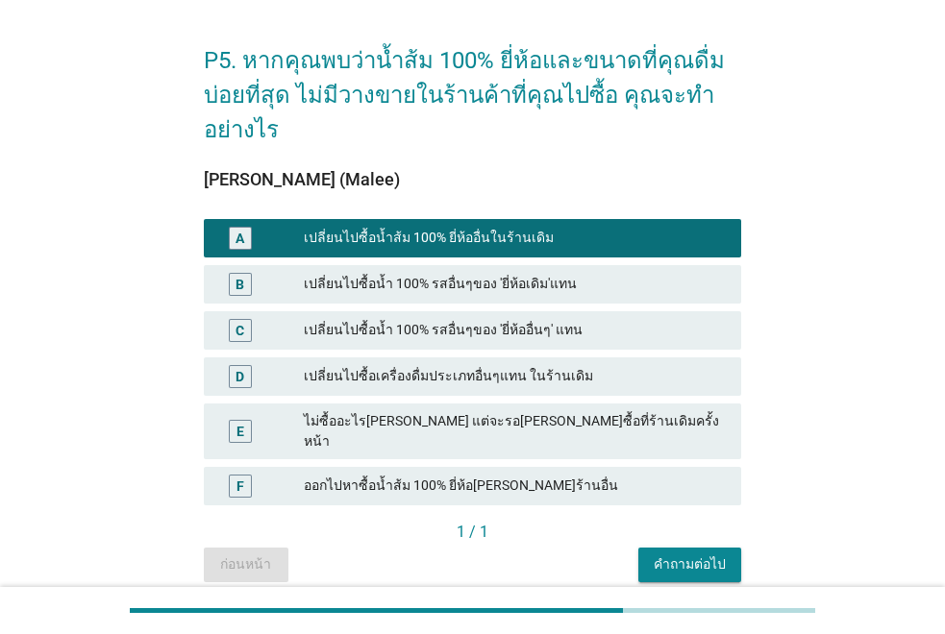
scroll to position [124, 0]
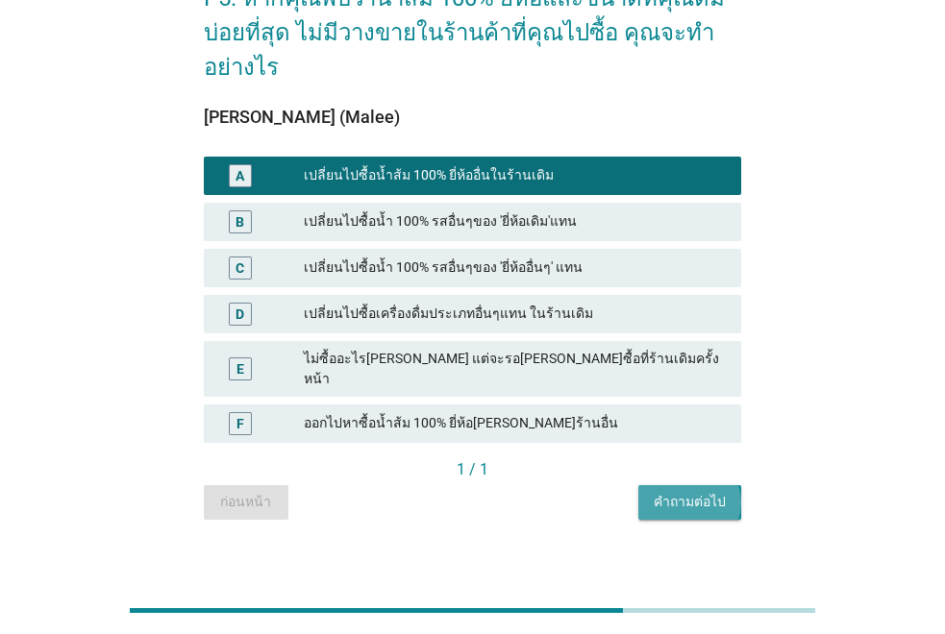
click at [682, 492] on div "คำถามต่อไป" at bounding box center [689, 502] width 72 height 20
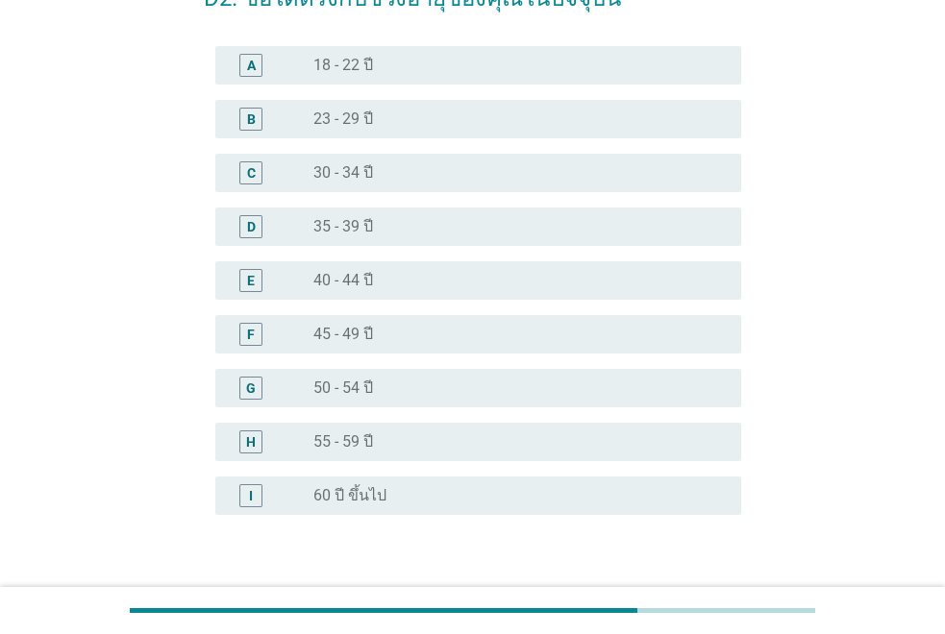
scroll to position [0, 0]
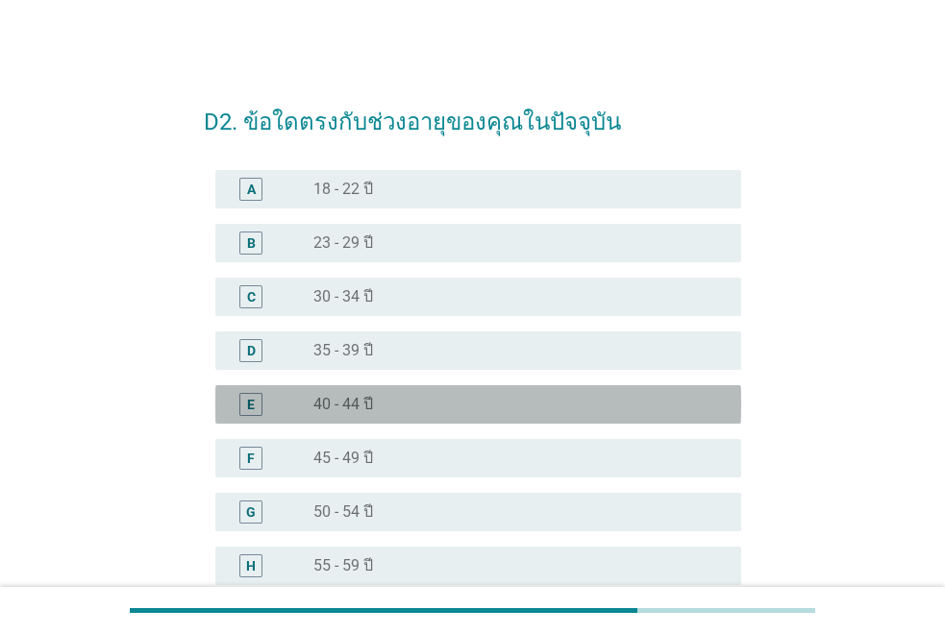
click at [365, 416] on div "E radio_button_unchecked 40 - 44 ปี" at bounding box center [478, 404] width 526 height 38
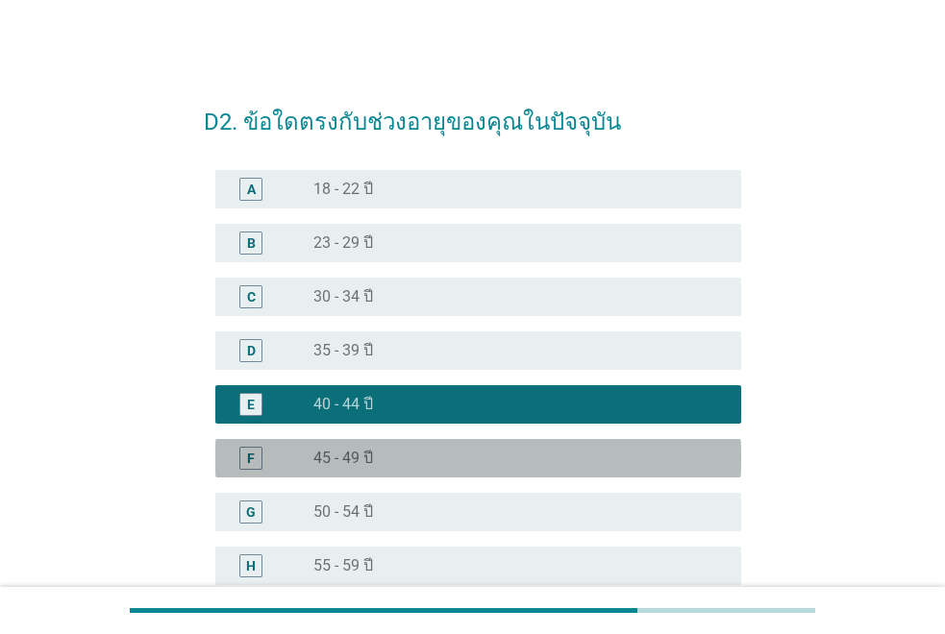
click at [363, 451] on label "45 - 49 ปี" at bounding box center [343, 458] width 60 height 19
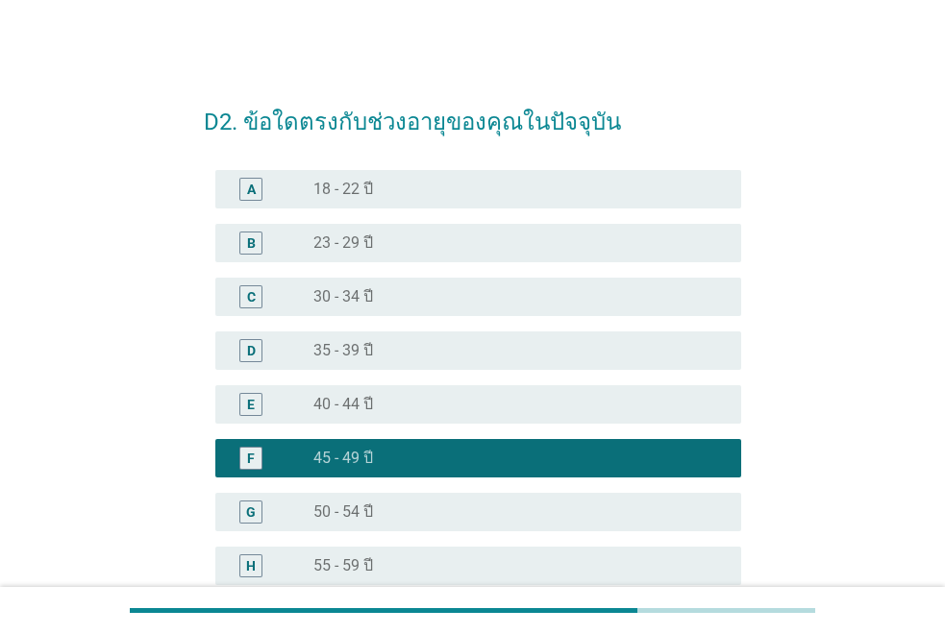
scroll to position [252, 0]
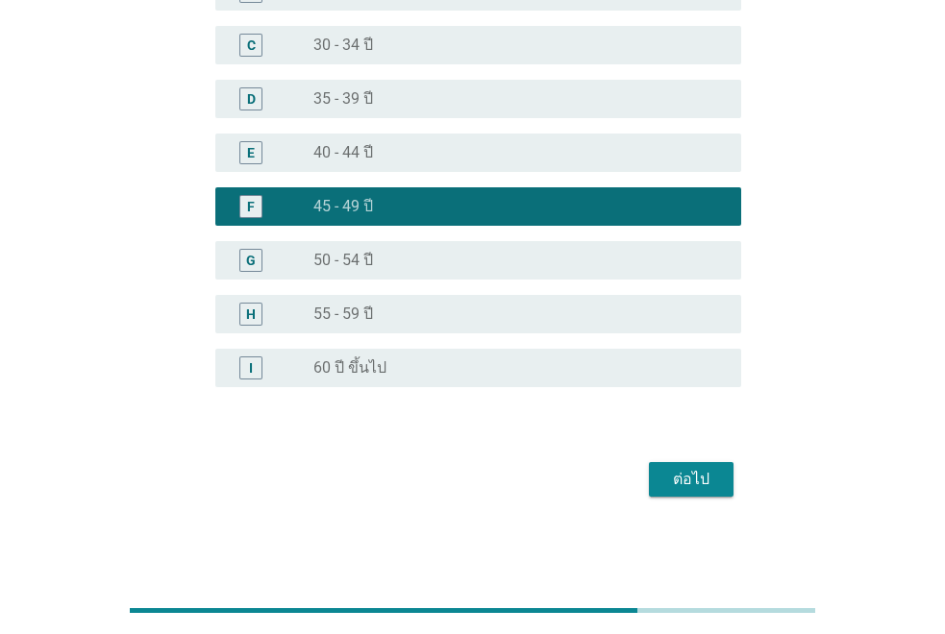
click at [701, 479] on div "ต่อไป" at bounding box center [691, 479] width 54 height 23
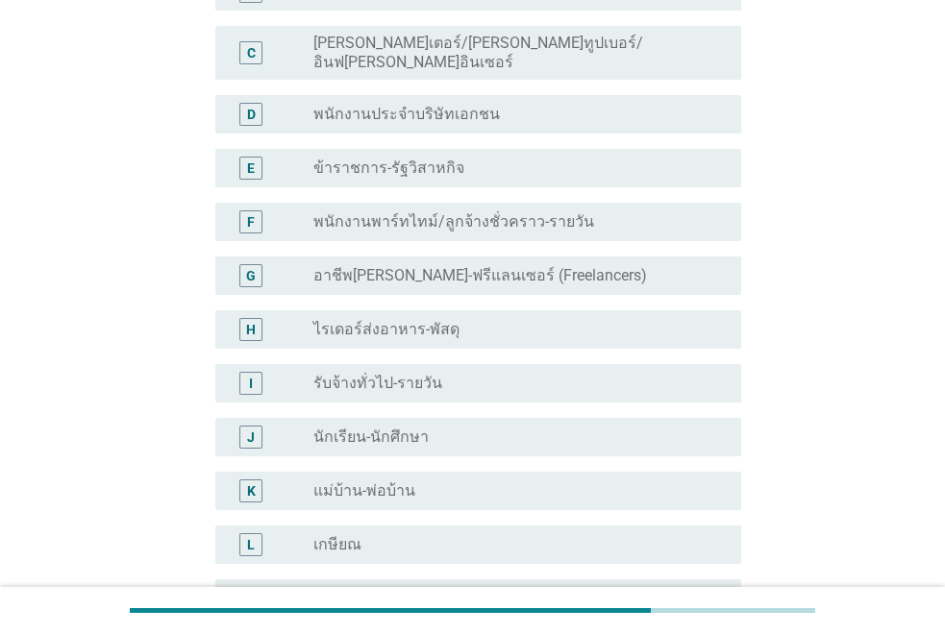
scroll to position [0, 0]
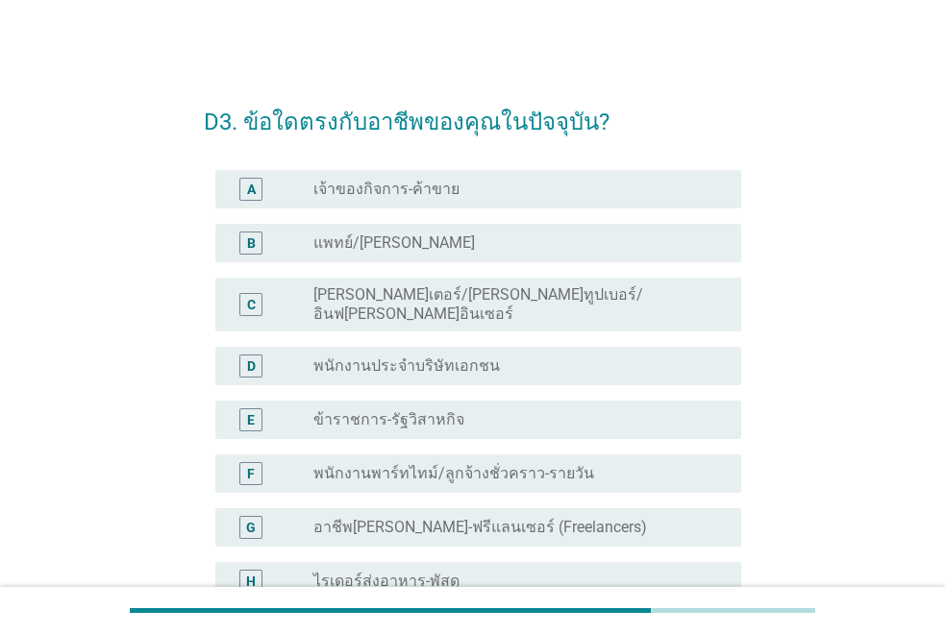
click at [385, 175] on div "A radio_button_unchecked เจ้าของกิจการ-ค้าขาย" at bounding box center [478, 189] width 526 height 38
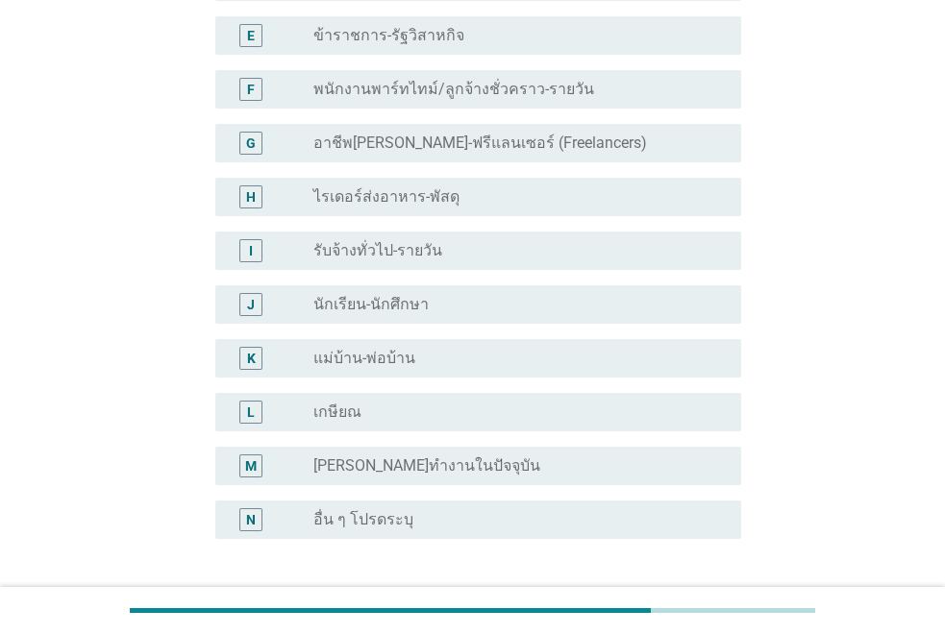
scroll to position [521, 0]
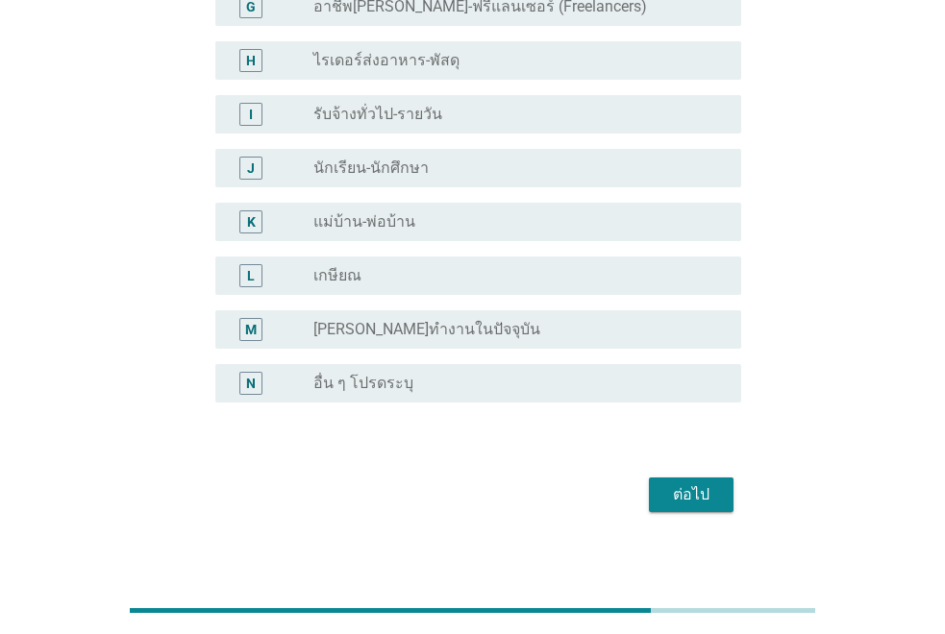
click at [700, 492] on button "ต่อไป" at bounding box center [691, 495] width 85 height 35
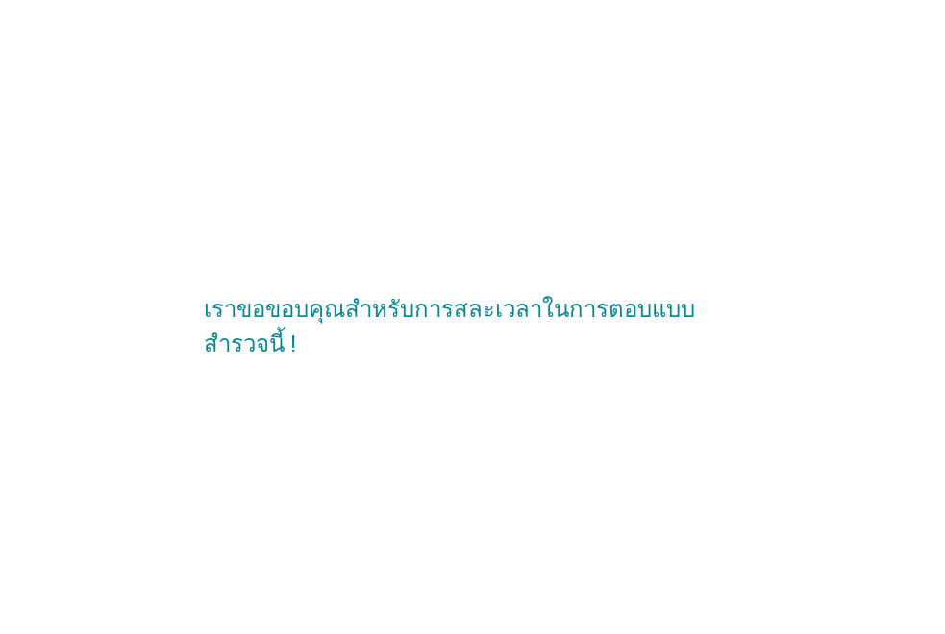
scroll to position [0, 0]
